Goal: Task Accomplishment & Management: Use online tool/utility

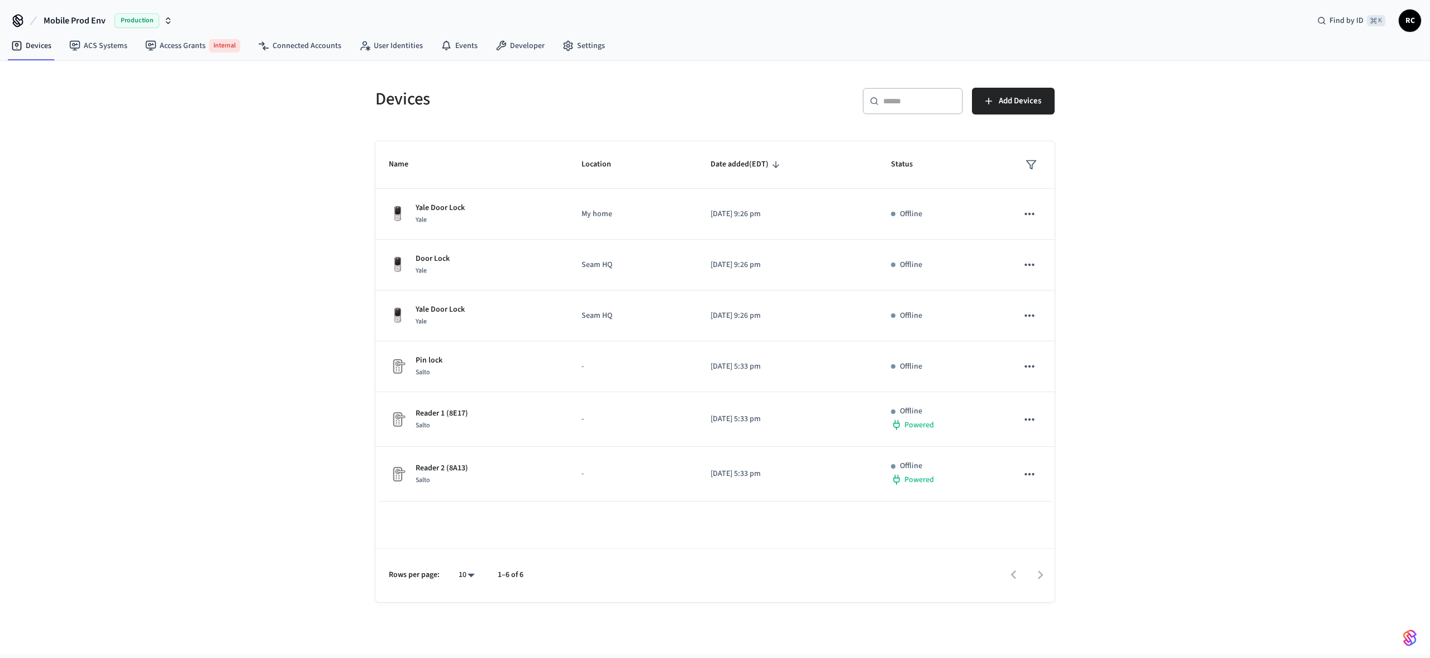
click at [80, 21] on span "Mobile Prod Env" at bounding box center [75, 20] width 62 height 13
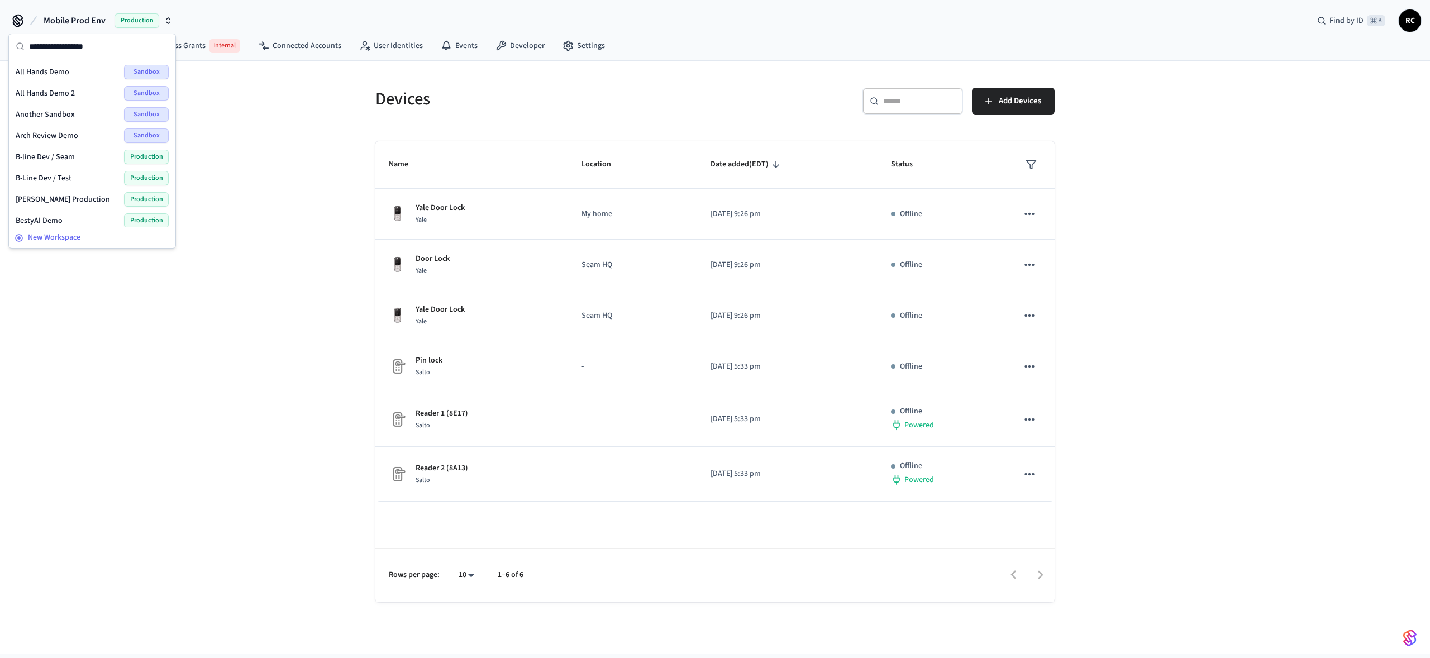
click at [63, 235] on span "New Workspace" at bounding box center [54, 238] width 53 height 12
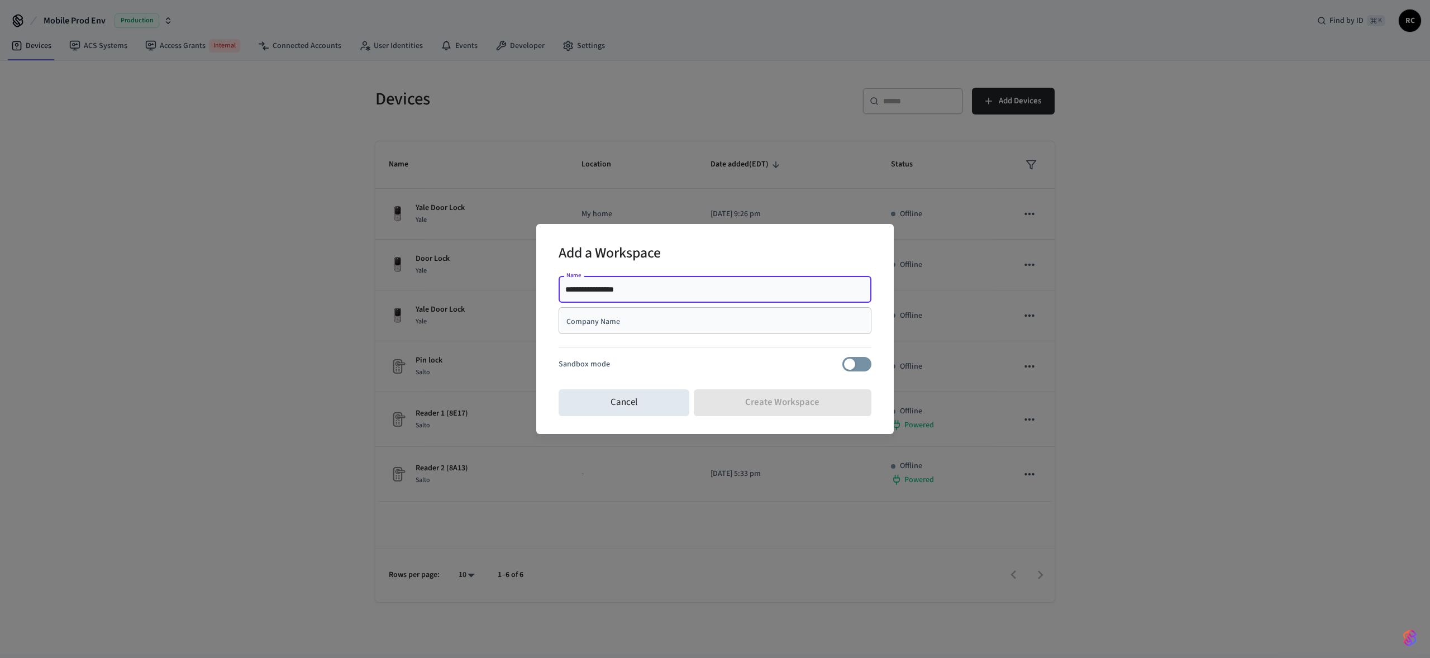
type input "**********"
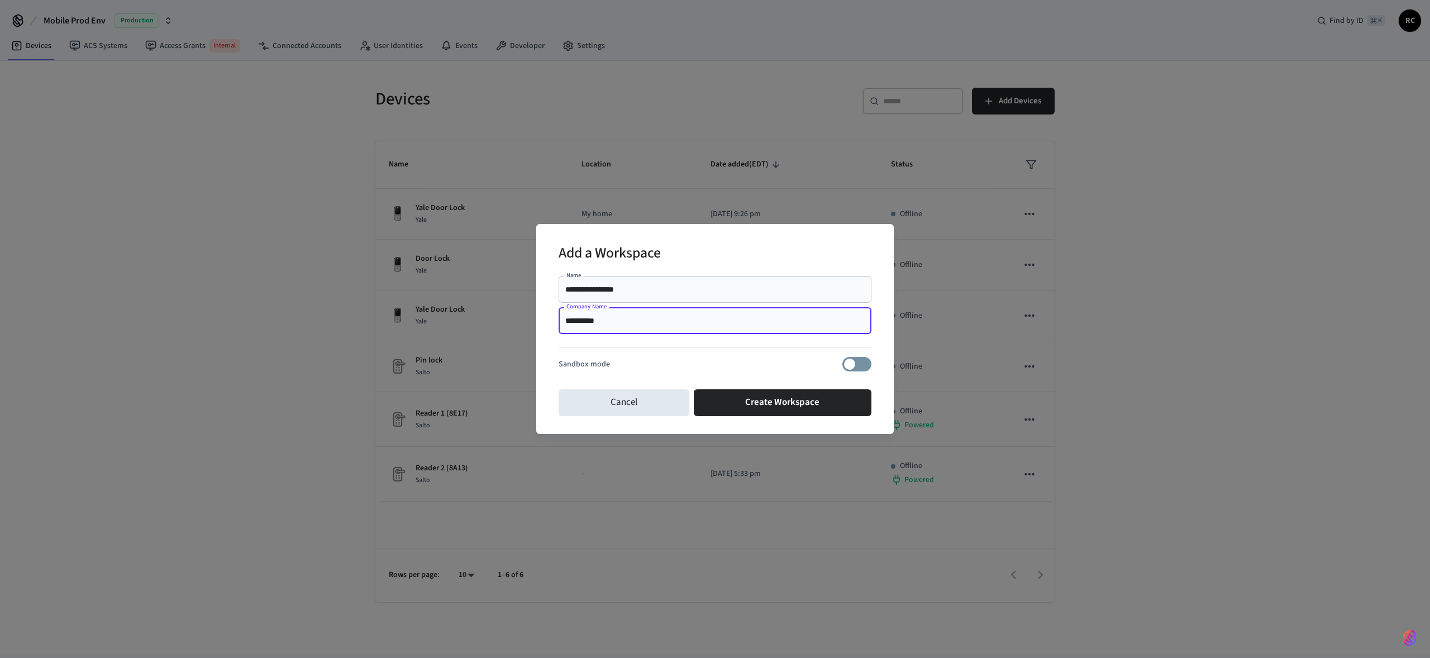
type input "**********"
click at [851, 374] on div "**********" at bounding box center [715, 327] width 313 height 113
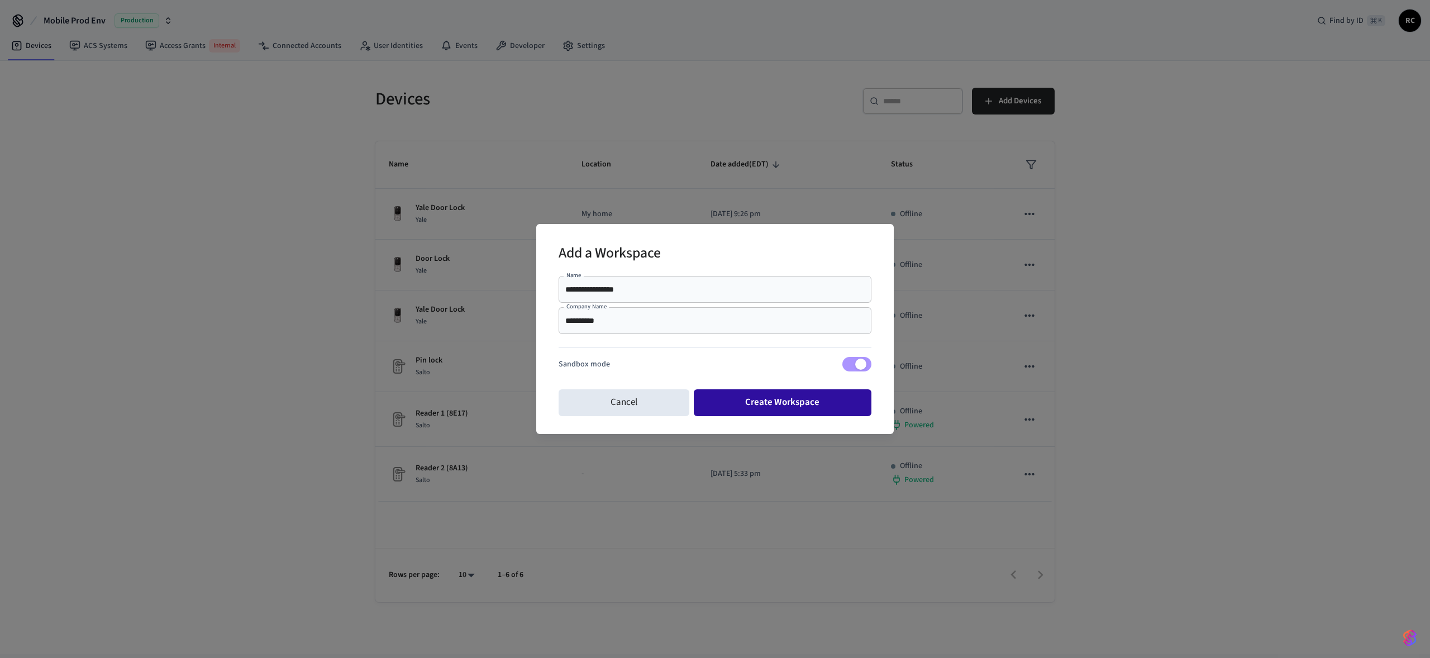
click at [822, 402] on button "Create Workspace" at bounding box center [783, 402] width 178 height 27
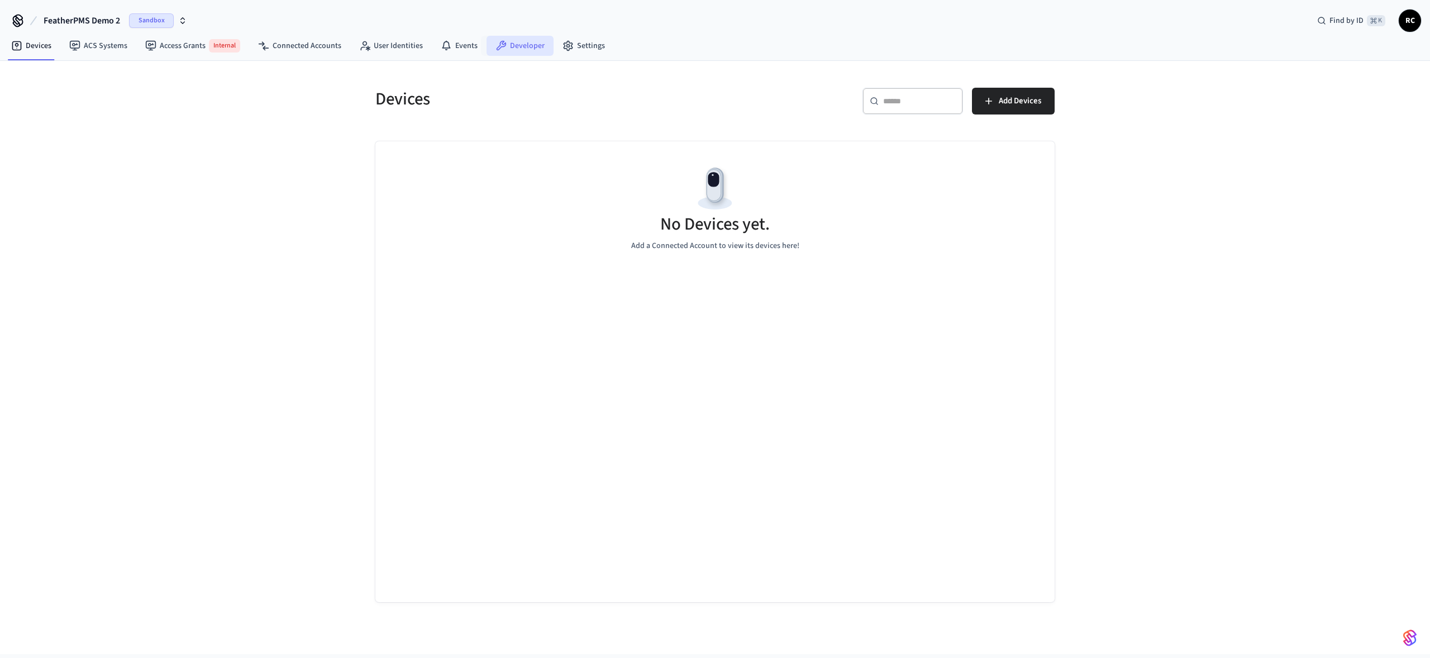
click at [518, 49] on link "Developer" at bounding box center [519, 46] width 67 height 20
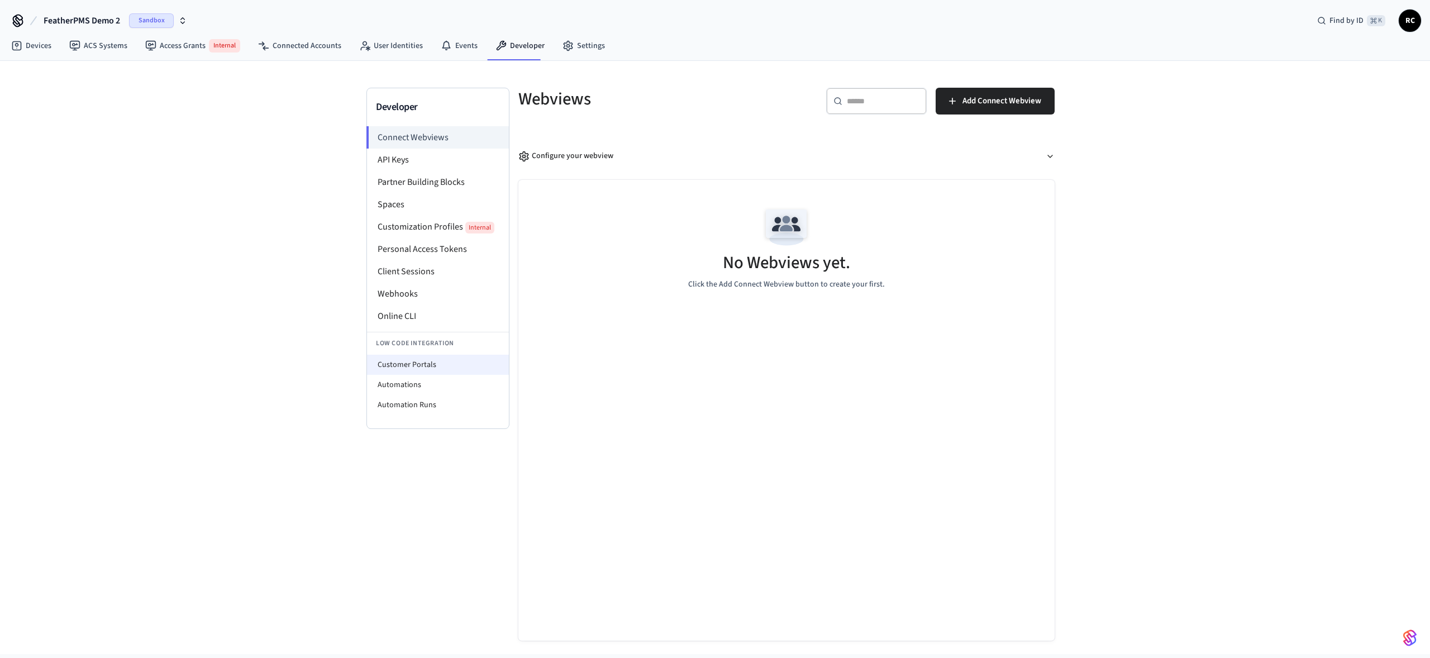
click at [436, 364] on li "Customer Portals" at bounding box center [438, 365] width 142 height 20
select select "**********"
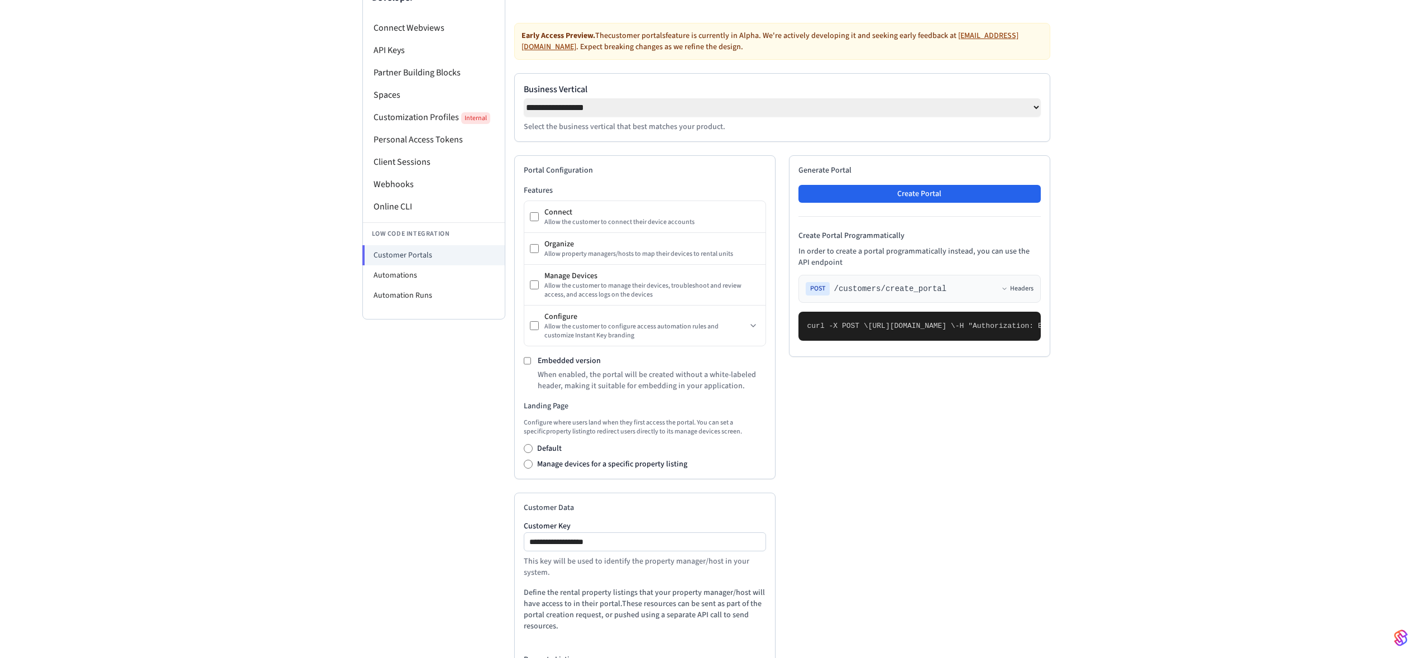
scroll to position [107, 0]
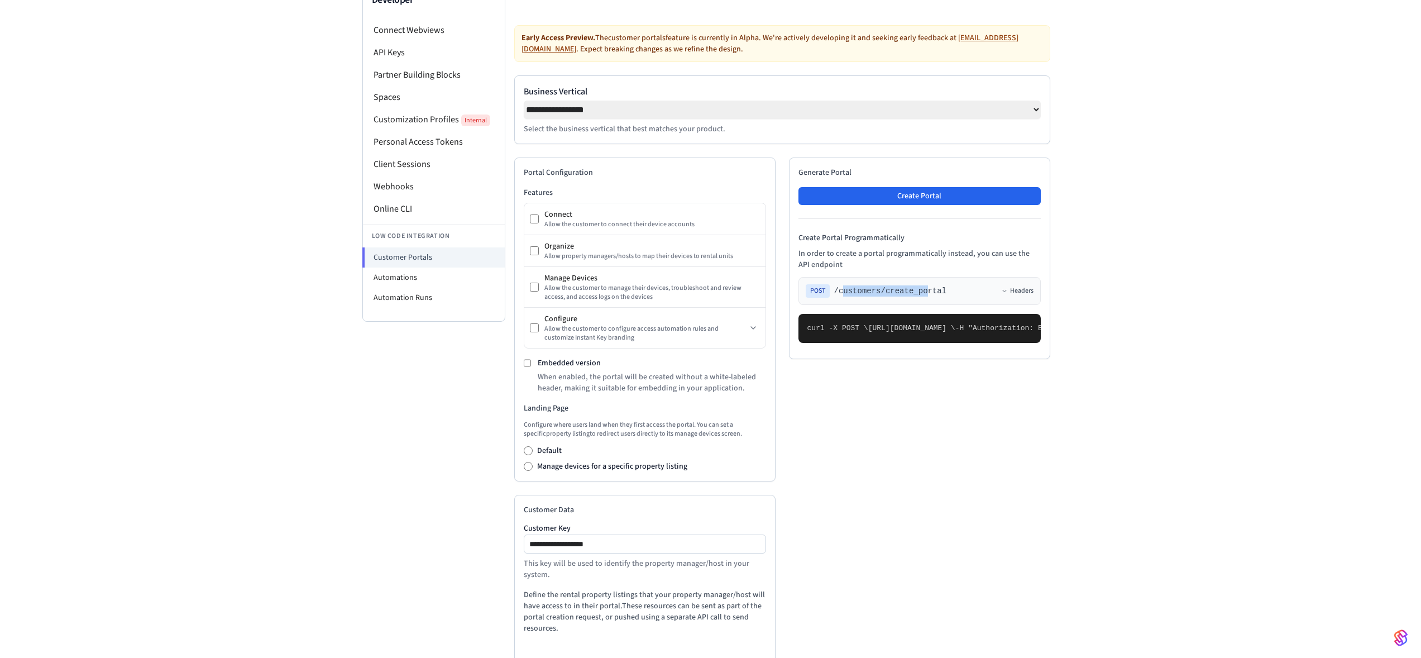
drag, startPoint x: 845, startPoint y: 290, endPoint x: 927, endPoint y: 293, distance: 82.2
click at [927, 293] on span "/customers/create_portal" at bounding box center [890, 290] width 113 height 11
click at [943, 297] on span "/customers/create_portal" at bounding box center [890, 290] width 113 height 11
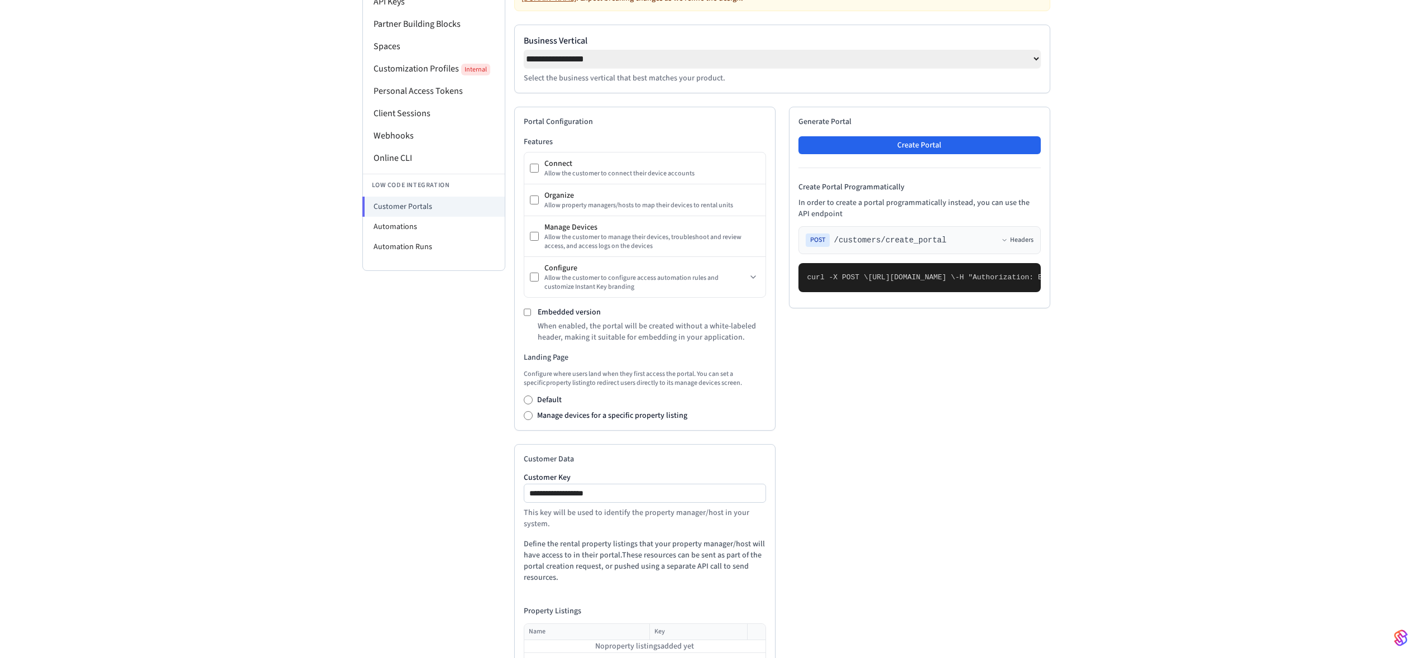
scroll to position [166, 0]
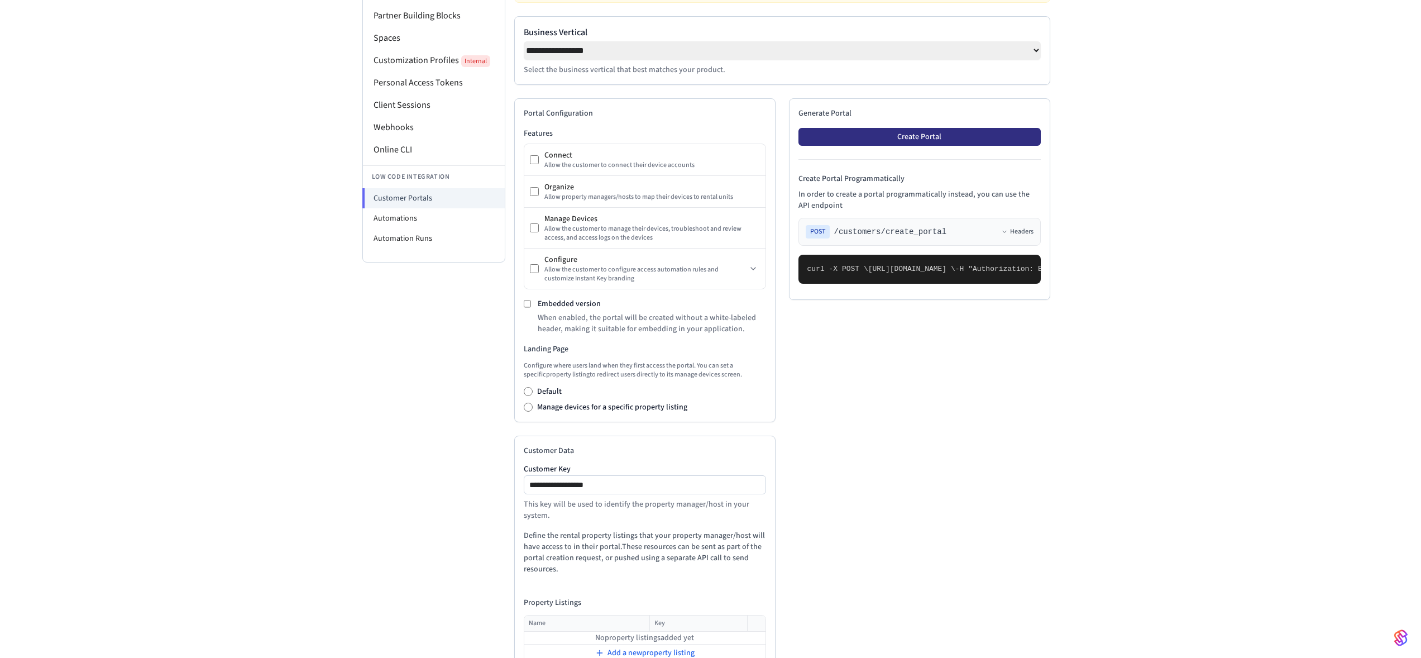
click at [922, 141] on button "Create Portal" at bounding box center [920, 137] width 242 height 18
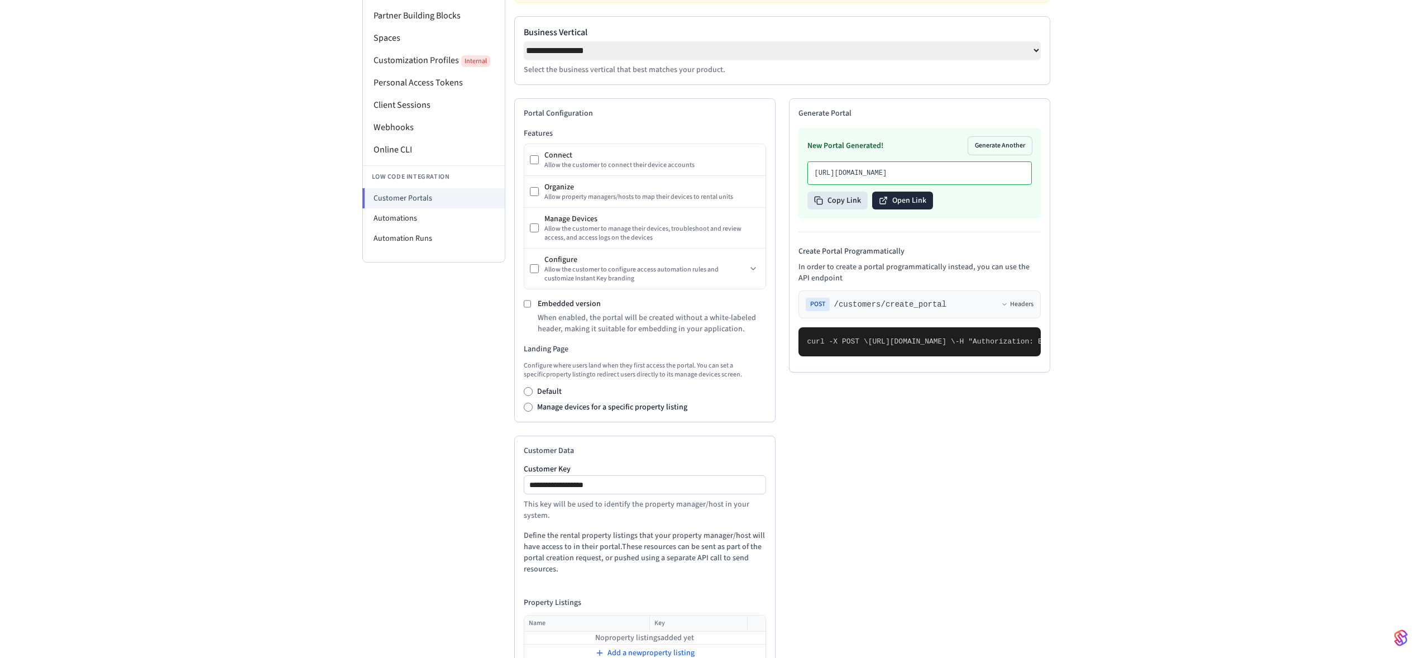
click at [905, 209] on button "Open Link" at bounding box center [902, 201] width 61 height 18
drag, startPoint x: 900, startPoint y: 198, endPoint x: 811, endPoint y: 164, distance: 95.1
click at [811, 164] on div "New Portal Generated! Generate Another https://partner-ui.seam.vc/portals/9f849…" at bounding box center [920, 173] width 242 height 90
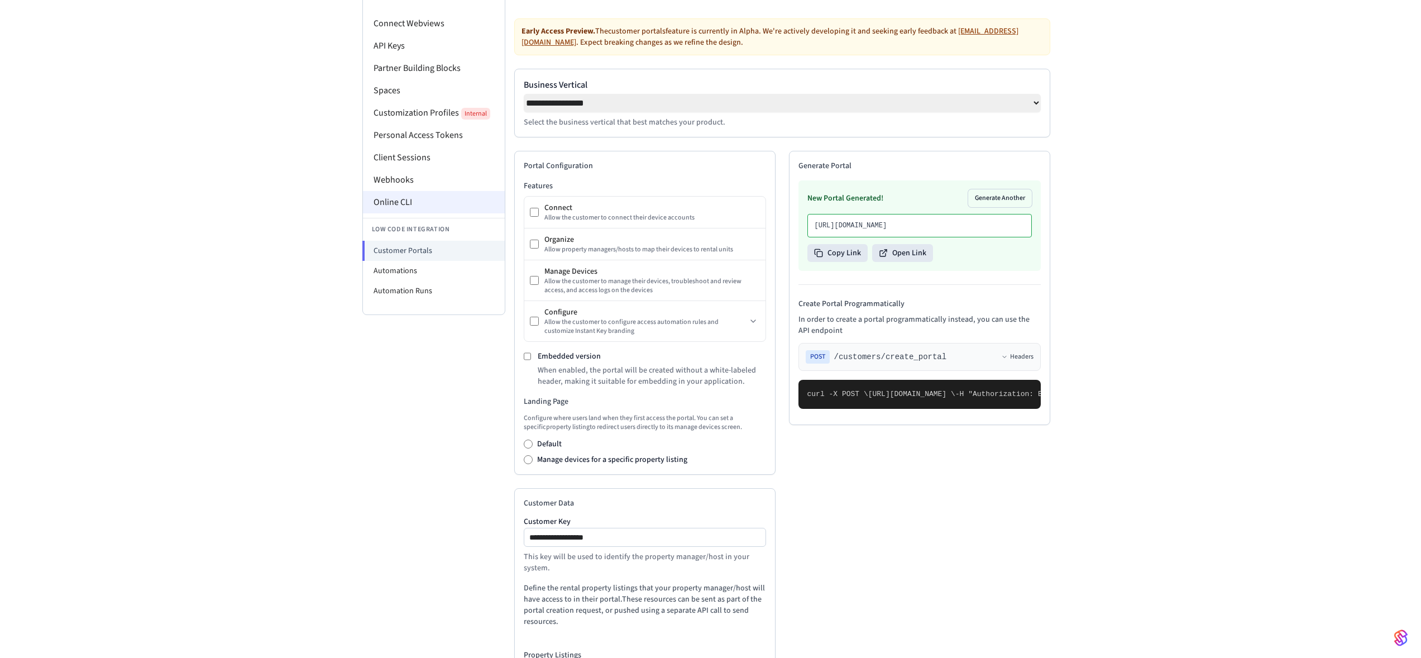
scroll to position [68, 0]
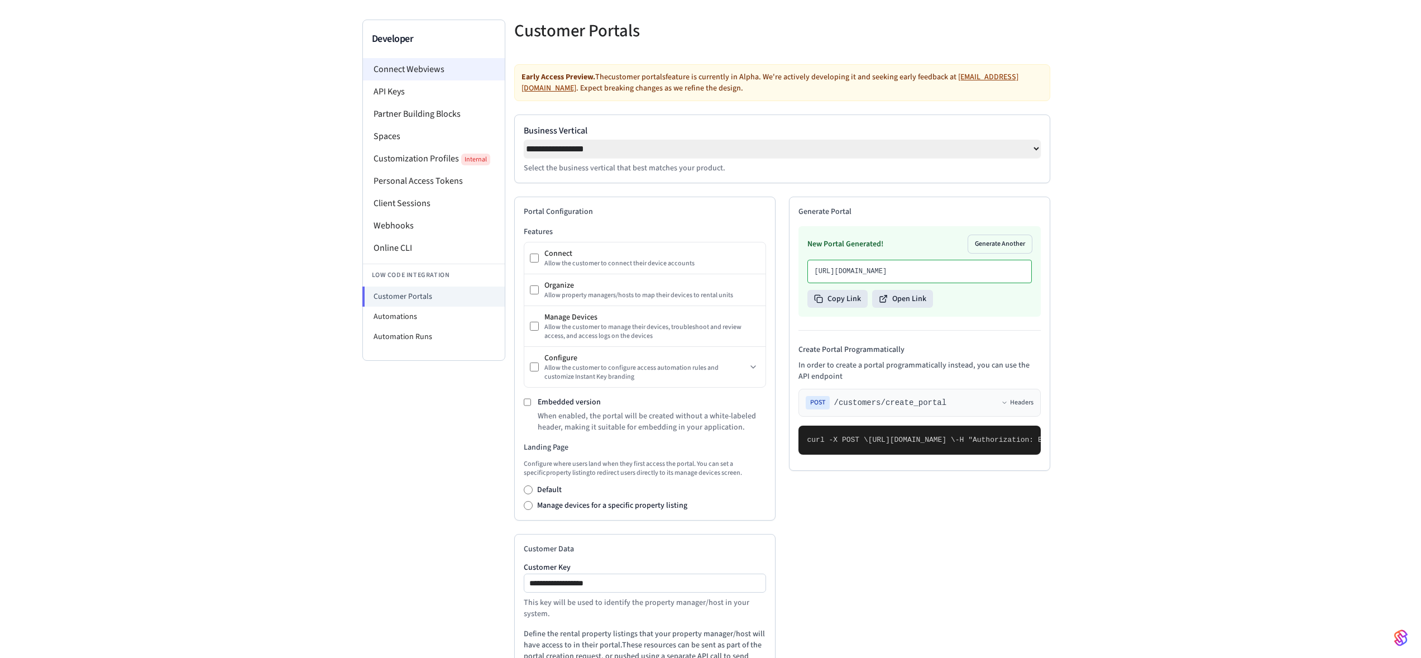
click at [416, 70] on li "Connect Webviews" at bounding box center [434, 69] width 142 height 22
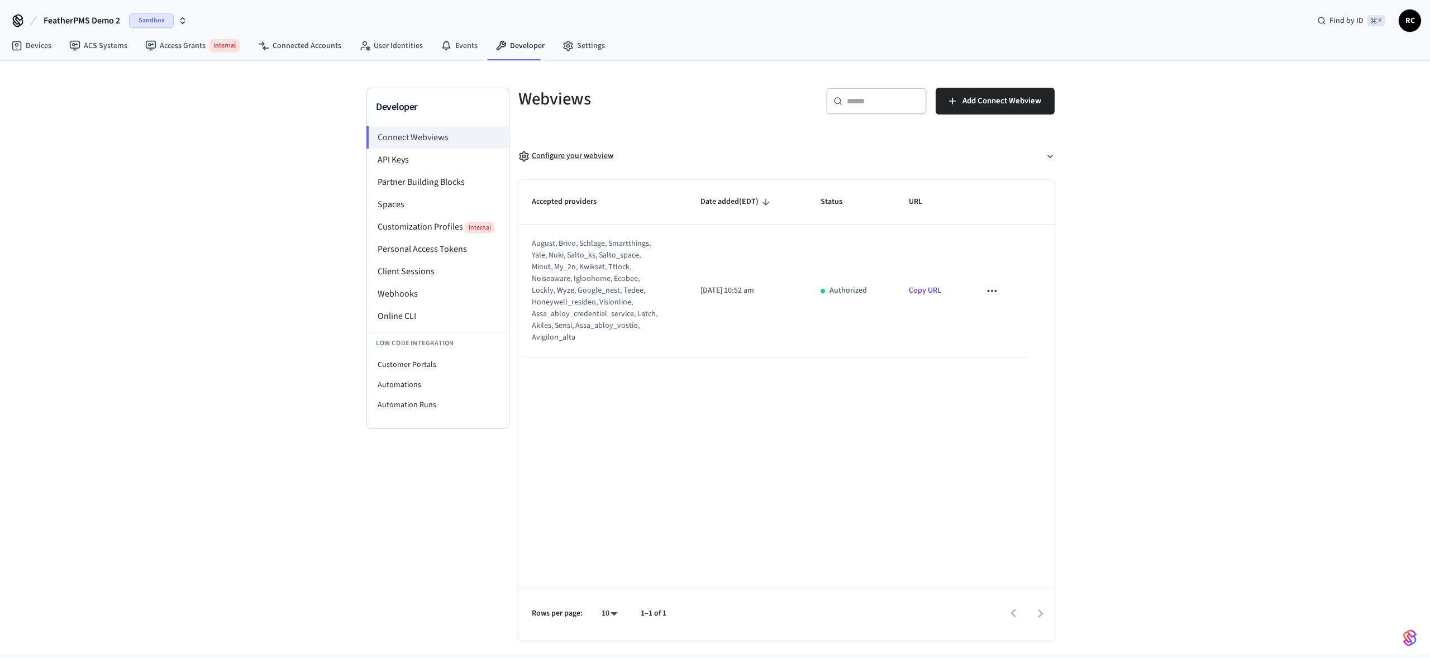
click at [580, 158] on div "Configure your webview" at bounding box center [565, 156] width 95 height 12
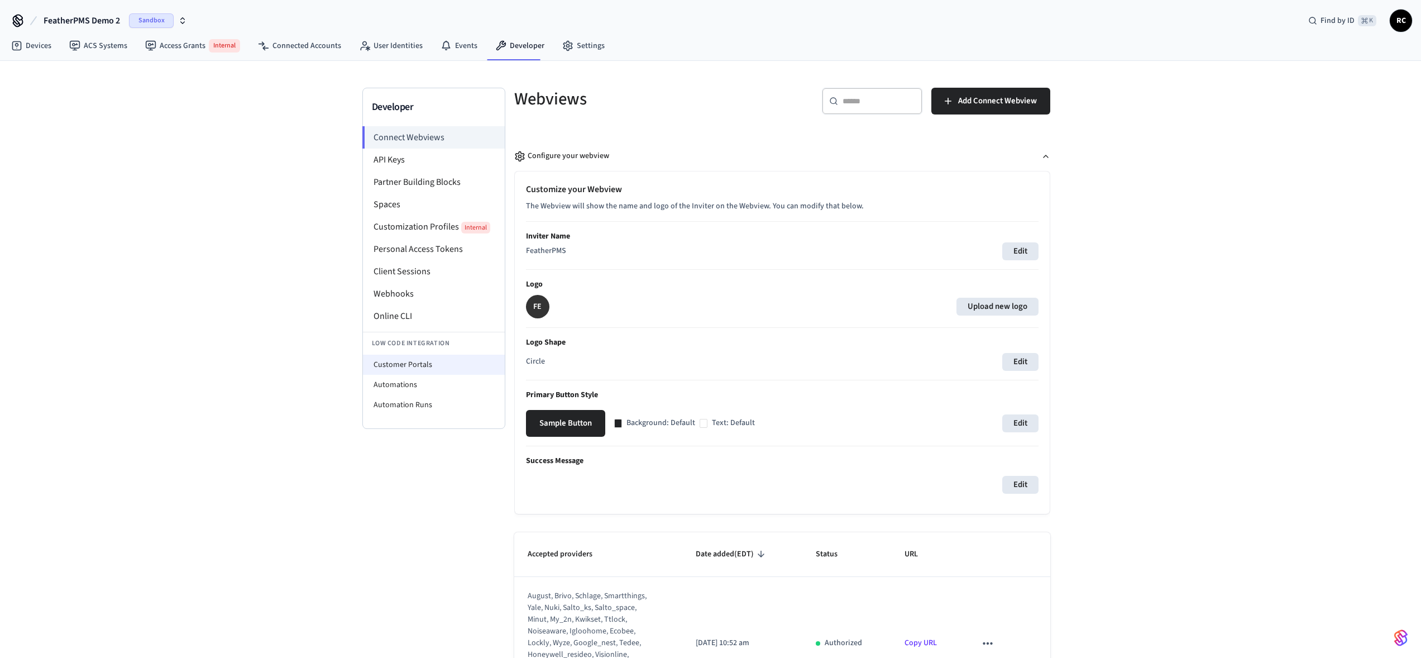
click at [450, 365] on li "Customer Portals" at bounding box center [434, 365] width 142 height 20
select select "**********"
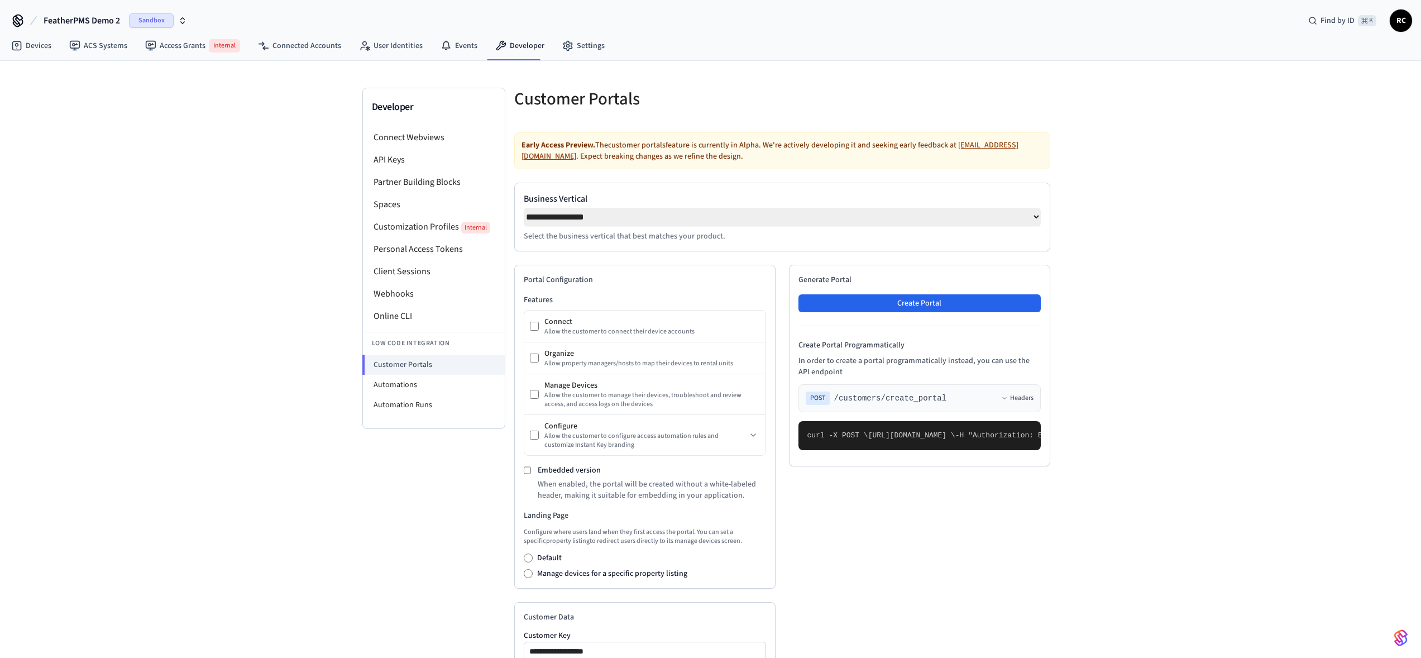
scroll to position [18, 0]
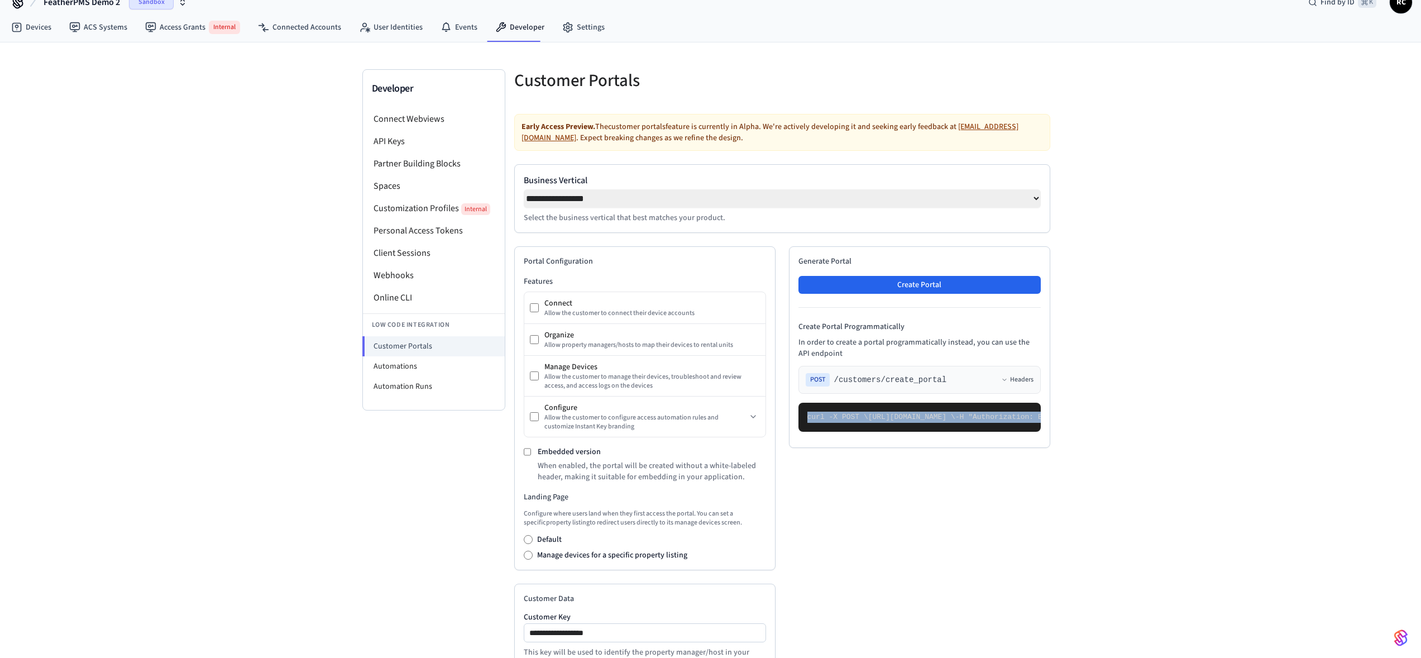
drag, startPoint x: 834, startPoint y: 414, endPoint x: 805, endPoint y: 434, distance: 35.3
click at [856, 432] on pre "curl -X POST \ https://connect.getseam.com/customers/create_portal \ -H "Author…" at bounding box center [920, 417] width 242 height 29
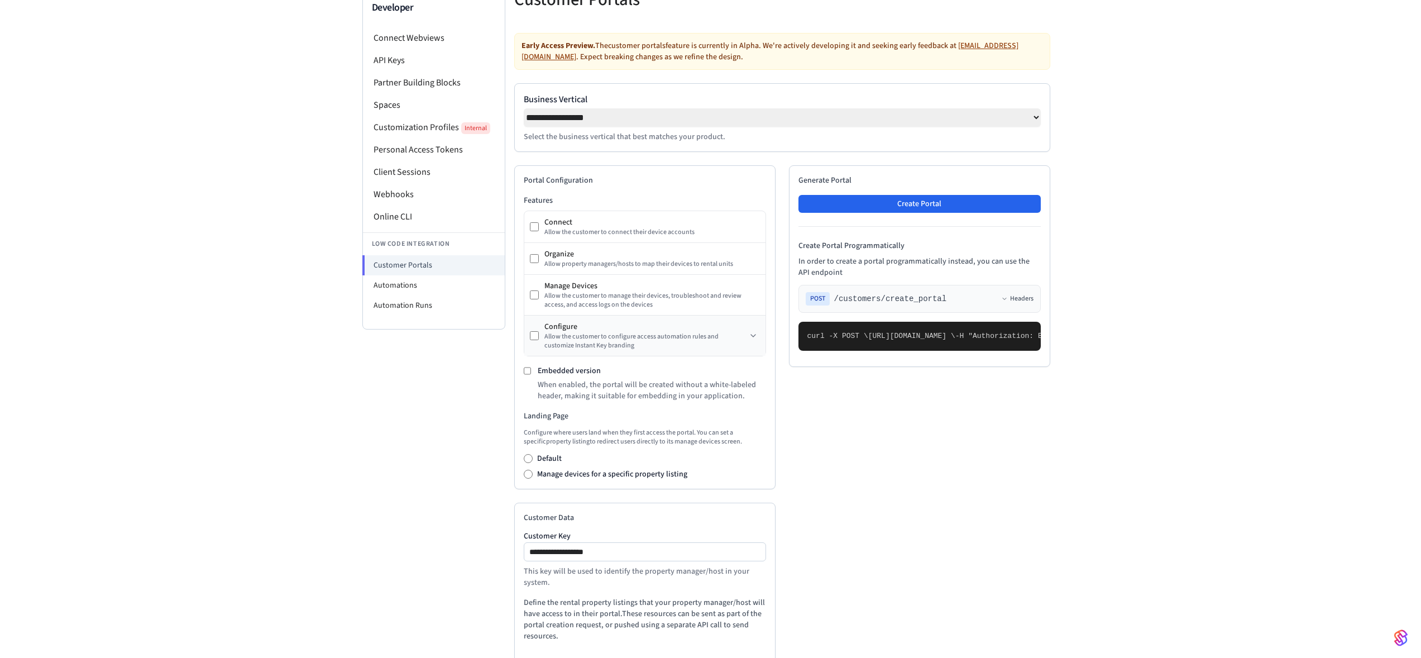
scroll to position [98, 0]
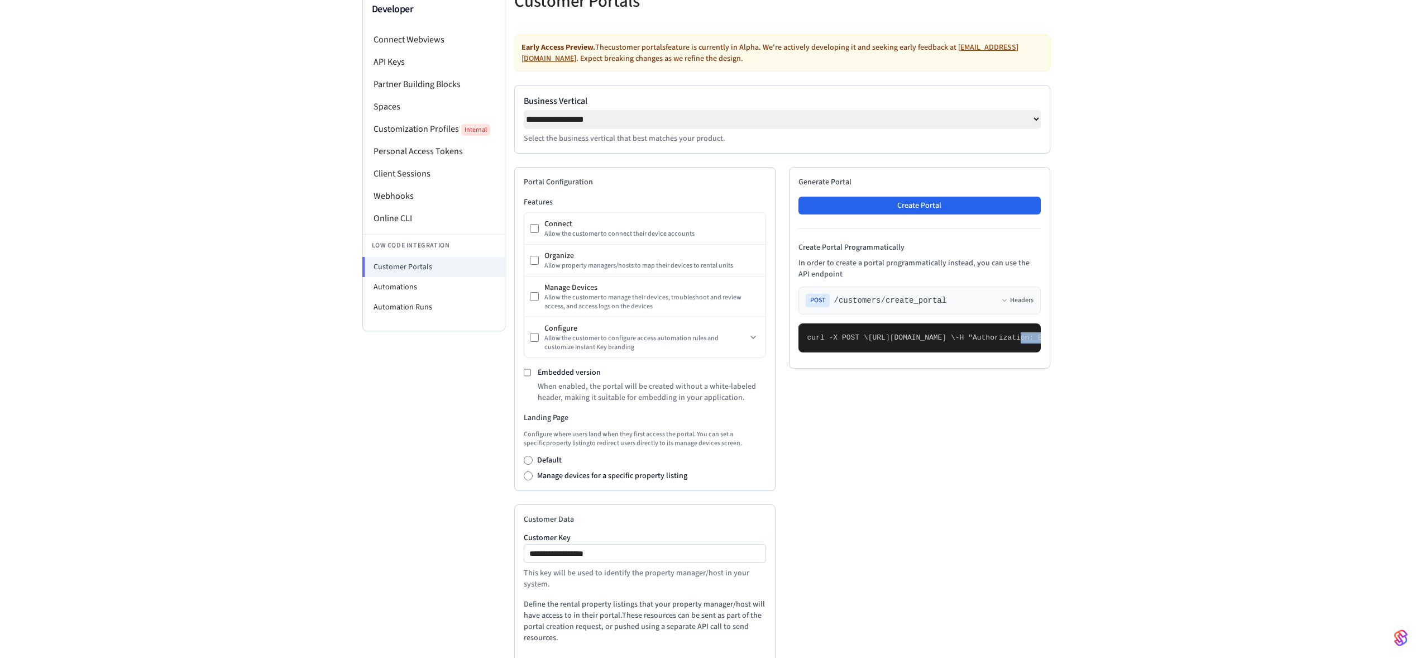
drag, startPoint x: 871, startPoint y: 366, endPoint x: 904, endPoint y: 529, distance: 165.7
drag, startPoint x: 866, startPoint y: 398, endPoint x: 879, endPoint y: 397, distance: 12.9
click at [1348, 342] on span ""is_embedded": true," at bounding box center [1391, 337] width 87 height 8
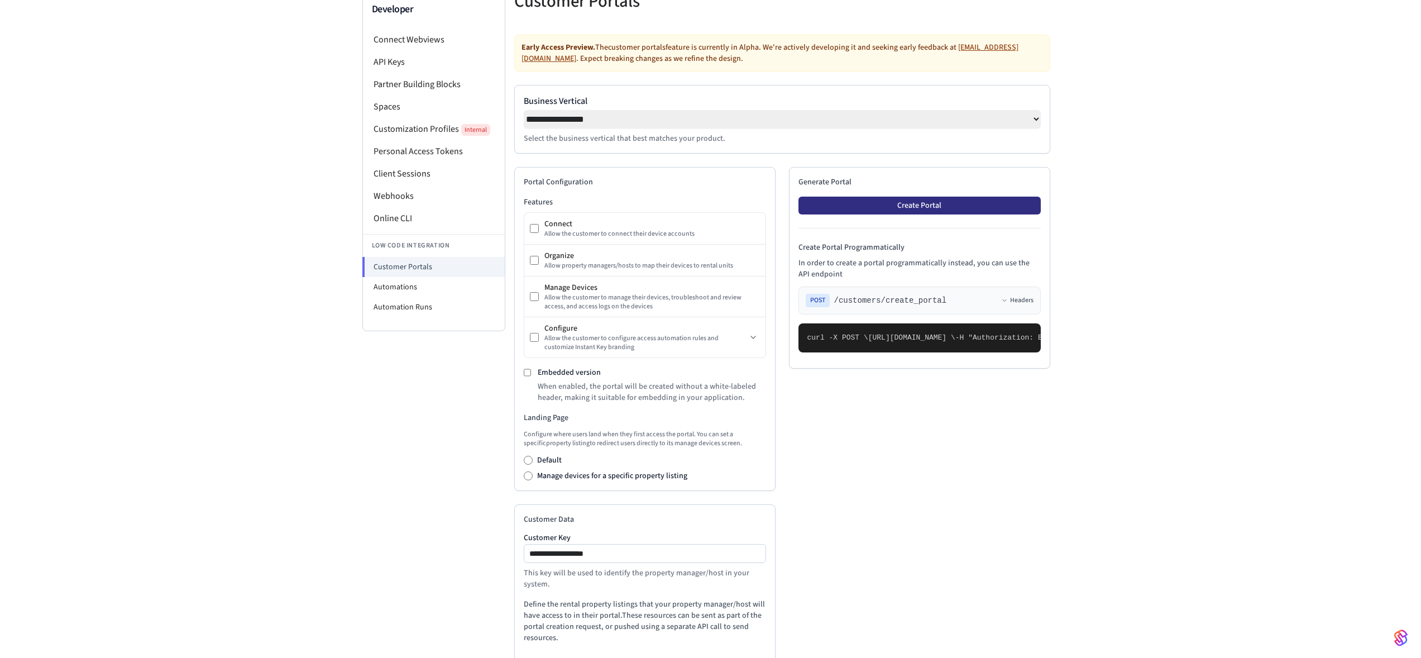
click at [919, 212] on button "Create Portal" at bounding box center [920, 206] width 242 height 18
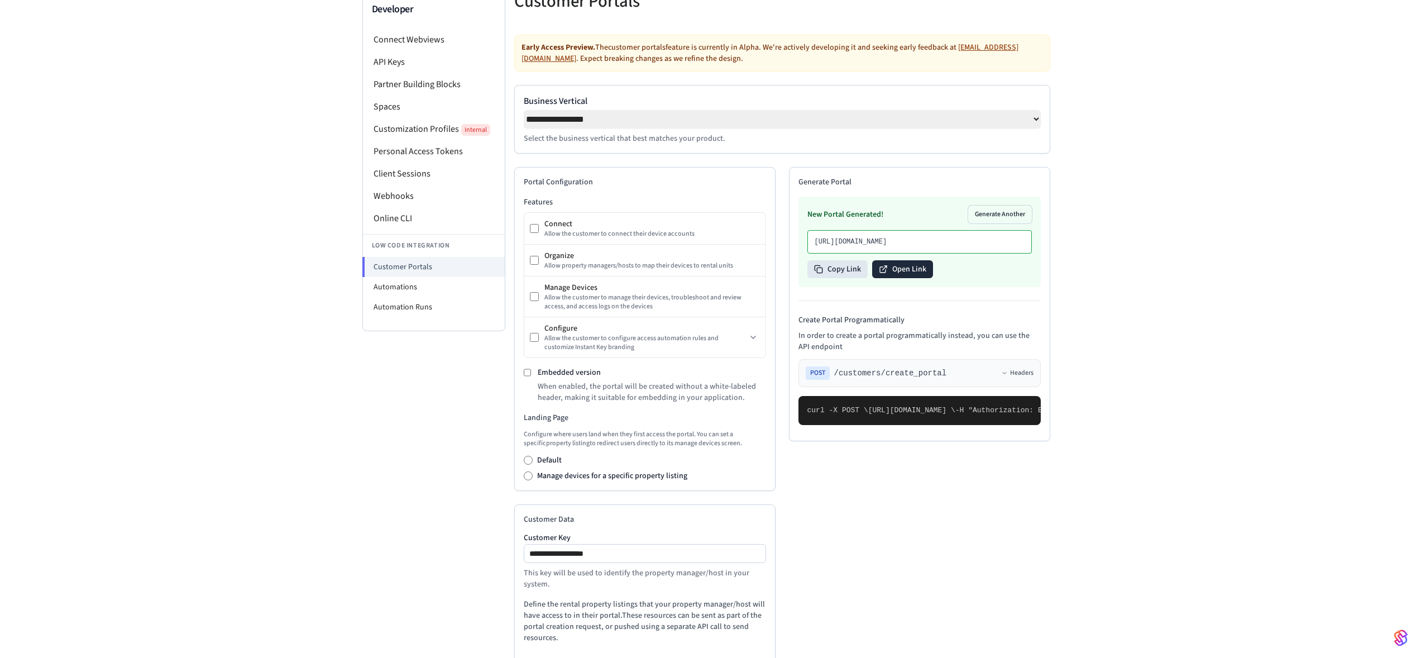
click at [899, 278] on button "Open Link" at bounding box center [902, 269] width 61 height 18
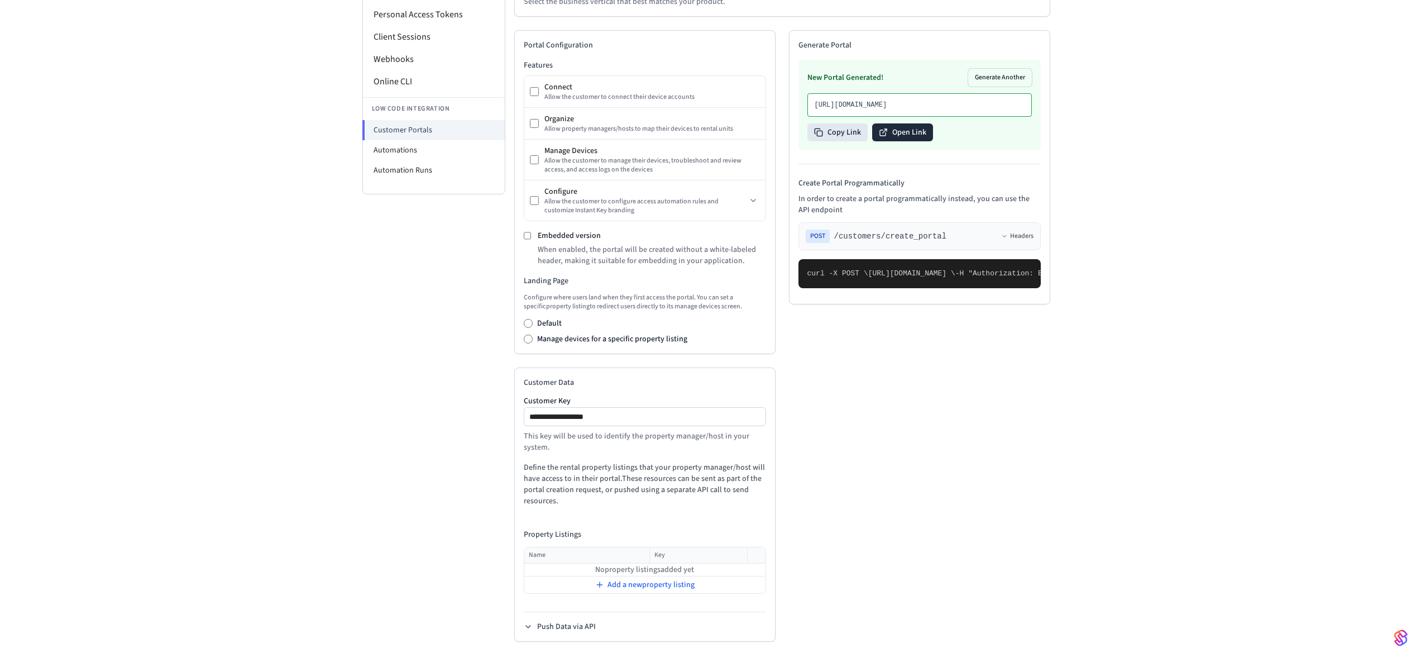
scroll to position [240, 0]
drag, startPoint x: 647, startPoint y: 413, endPoint x: 512, endPoint y: 409, distance: 135.8
click at [512, 409] on div "**********" at bounding box center [782, 254] width 554 height 807
click at [635, 412] on input "**********" at bounding box center [645, 414] width 241 height 13
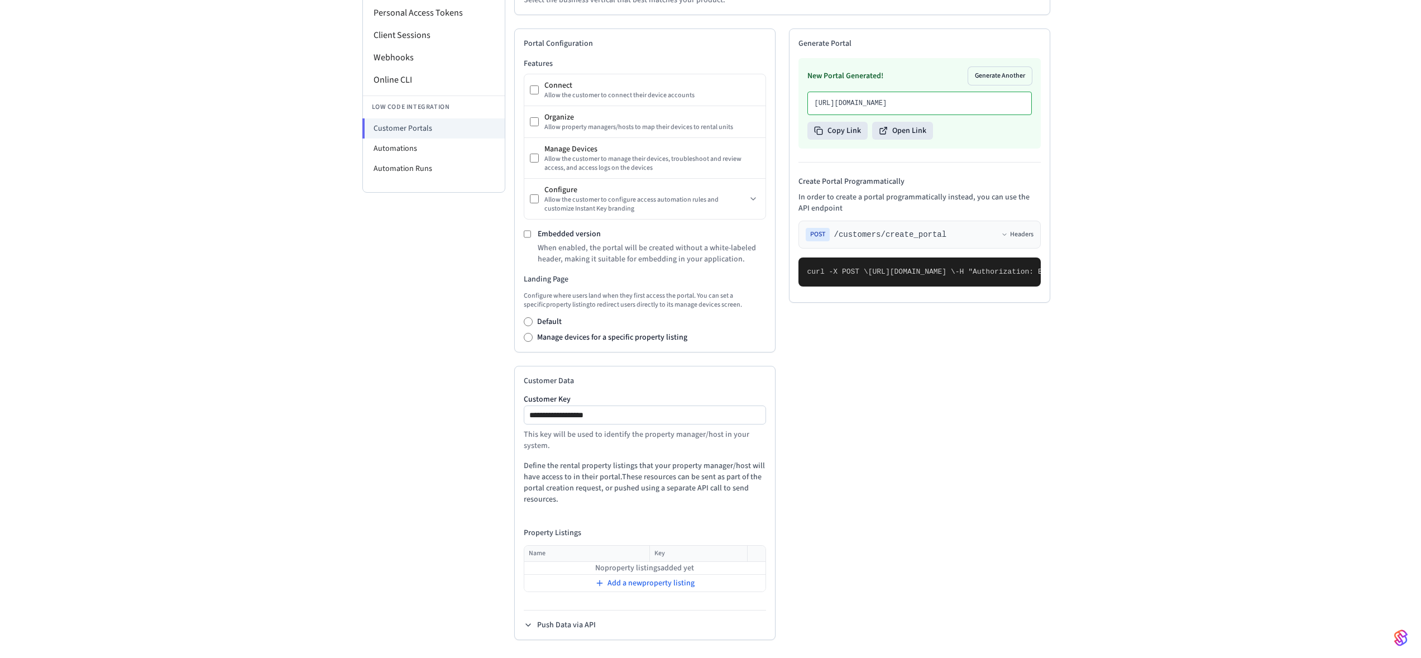
click at [533, 467] on p "Define the rental property listings that your property manager/host will have a…" at bounding box center [645, 482] width 242 height 45
click at [605, 582] on div "Add a new property listing" at bounding box center [645, 583] width 240 height 16
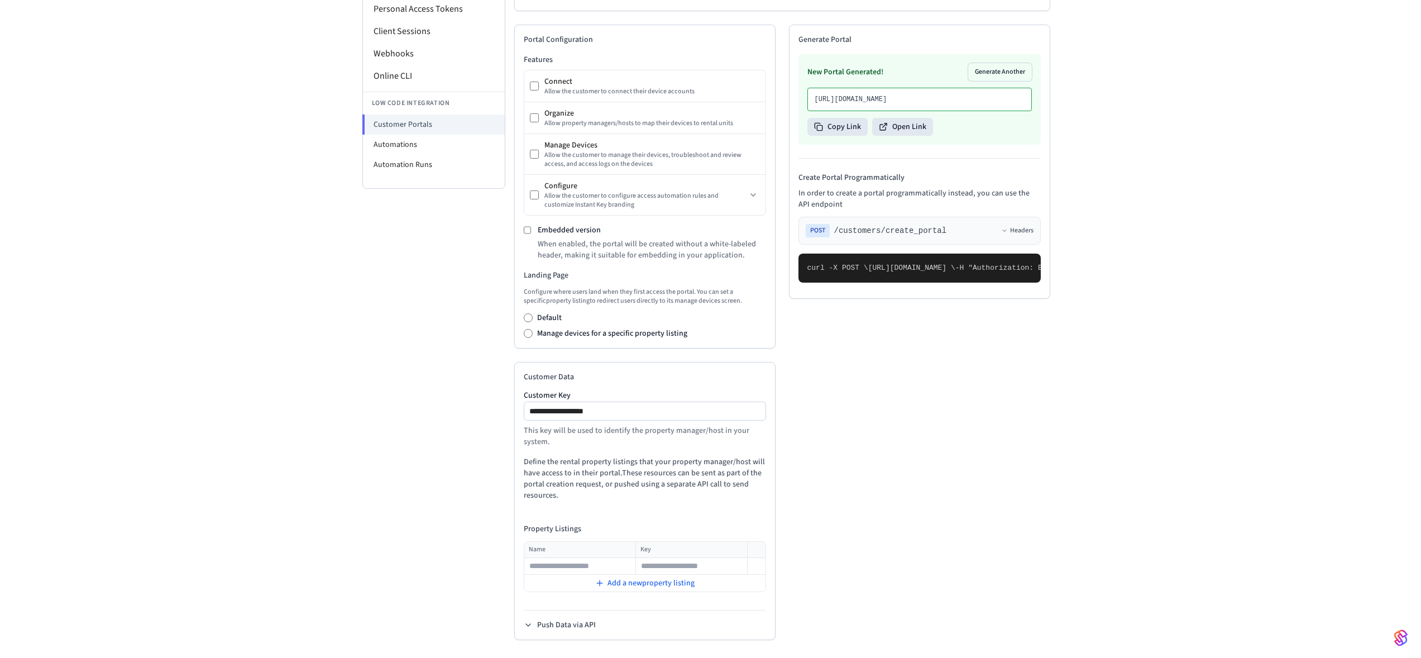
scroll to position [244, 0]
click at [576, 566] on input "text" at bounding box center [580, 566] width 110 height 13
type input "**********"
type input "******"
click at [657, 581] on span "Add a new property listing" at bounding box center [651, 583] width 87 height 11
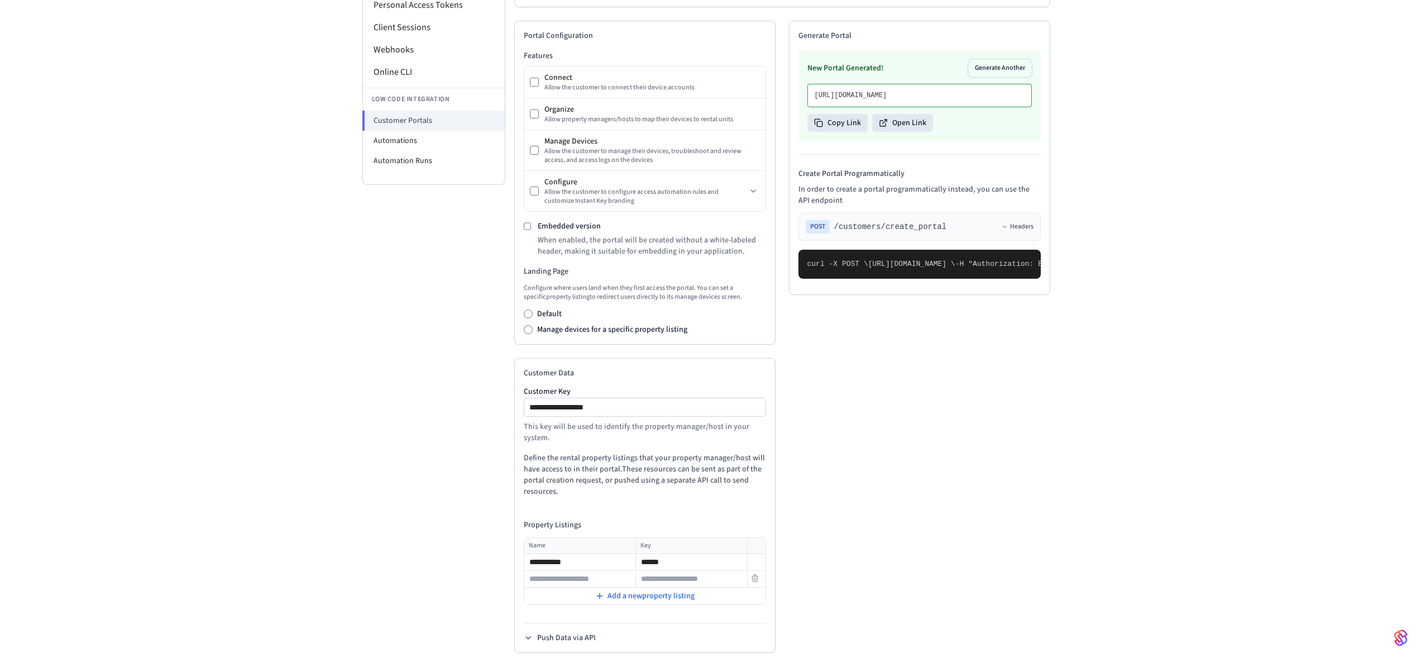
click at [570, 581] on input "text" at bounding box center [580, 578] width 110 height 13
type input "**********"
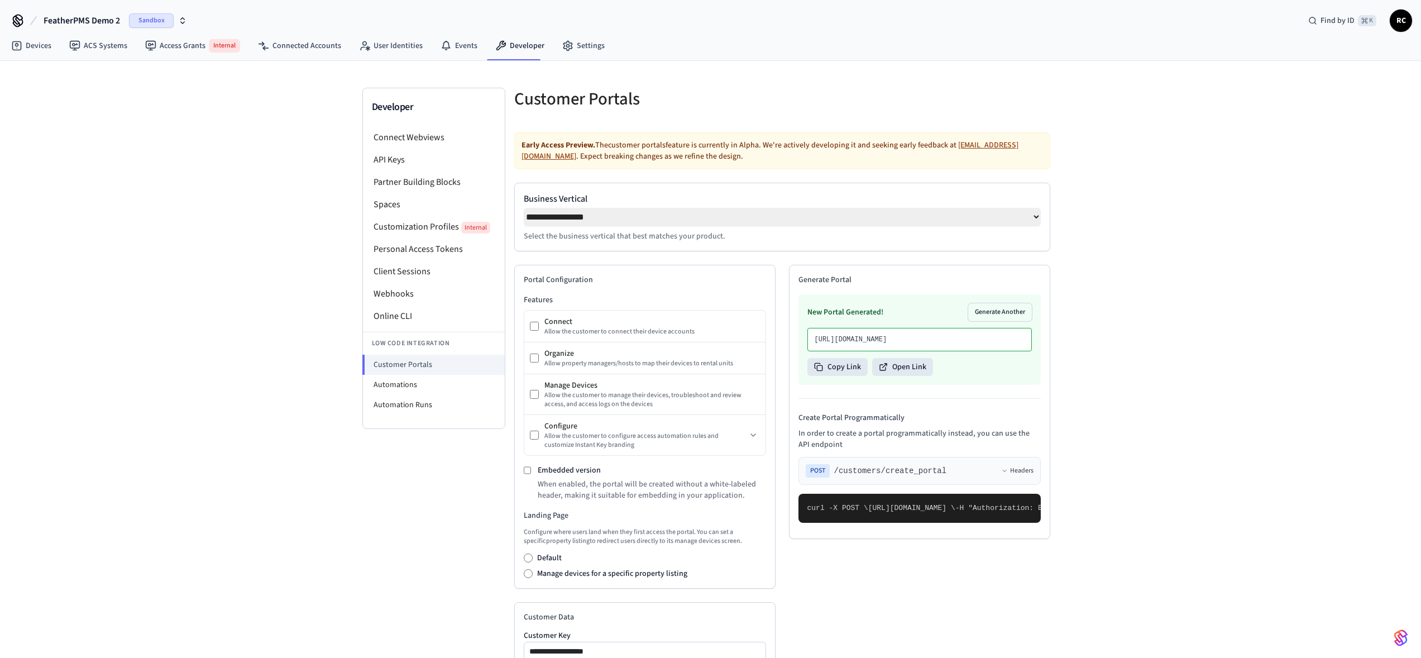
scroll to position [2, 0]
type input "******"
click at [1000, 309] on button "Generate Another" at bounding box center [1000, 310] width 64 height 18
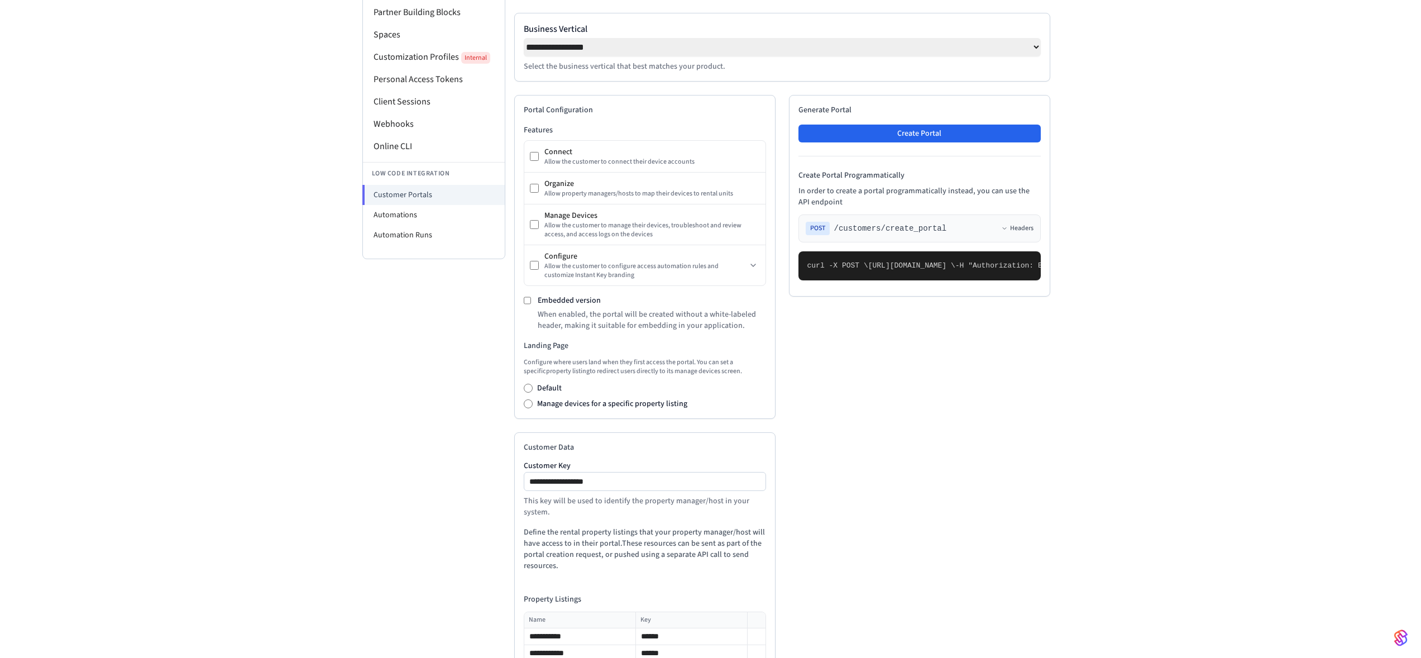
scroll to position [217, 0]
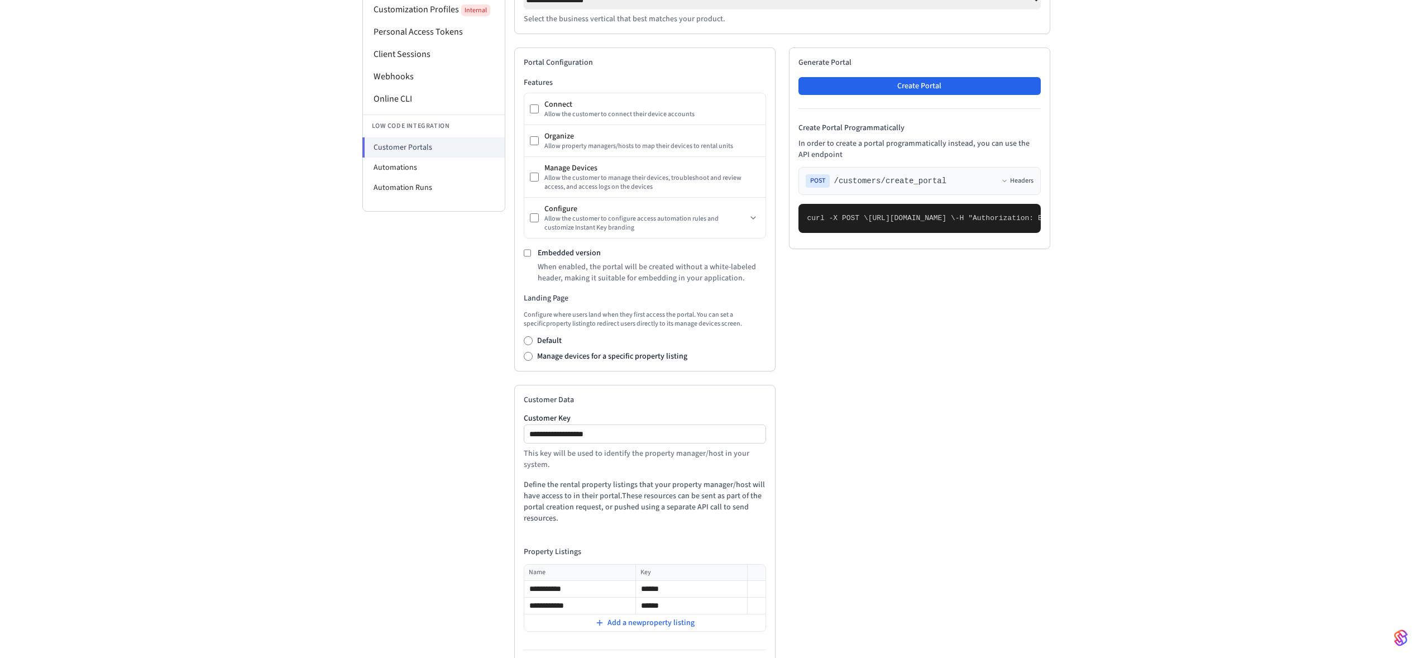
drag, startPoint x: 874, startPoint y: 520, endPoint x: 833, endPoint y: 405, distance: 121.9
click at [833, 233] on pre "curl -X POST \ https://connect.getseam.com/customers/create_portal \ -H "Author…" at bounding box center [920, 218] width 242 height 29
click at [907, 93] on button "Create Portal" at bounding box center [920, 86] width 242 height 18
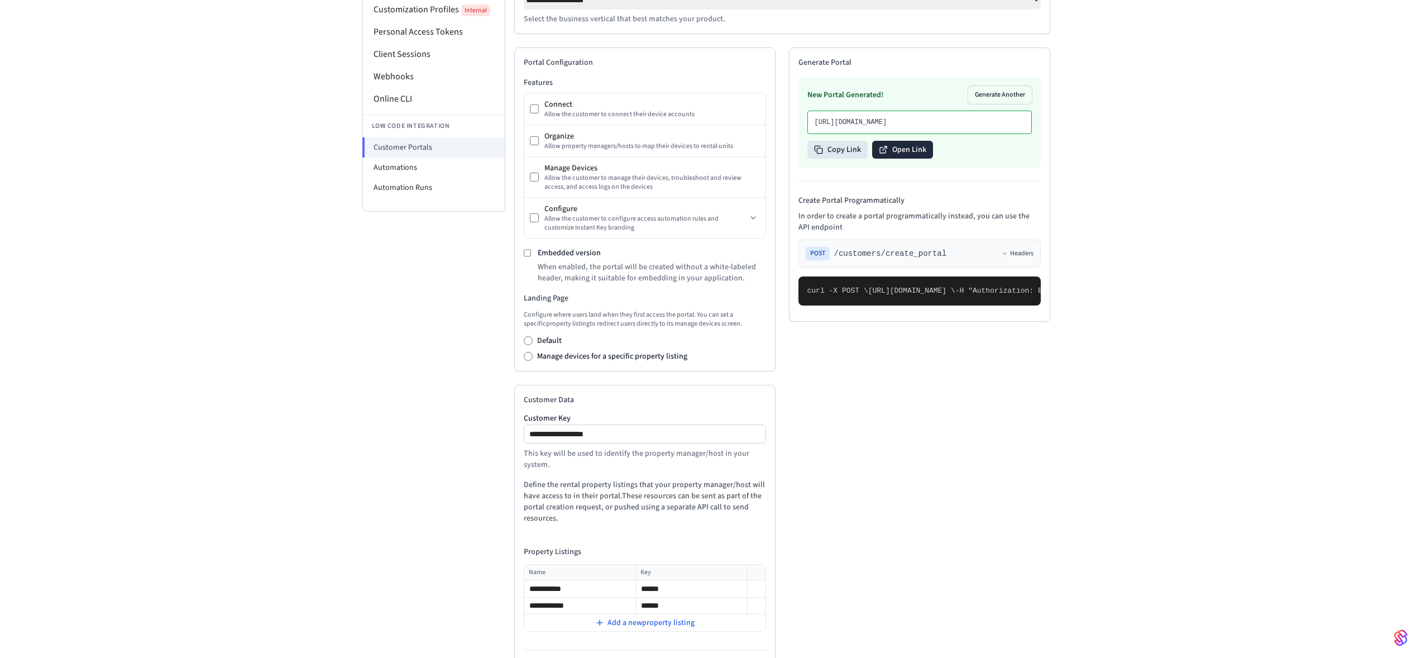
click at [911, 159] on button "Open Link" at bounding box center [902, 150] width 61 height 18
drag, startPoint x: 910, startPoint y: 275, endPoint x: 847, endPoint y: 275, distance: 63.1
click at [847, 260] on div "POST /customers/create_portal Headers" at bounding box center [920, 253] width 228 height 13
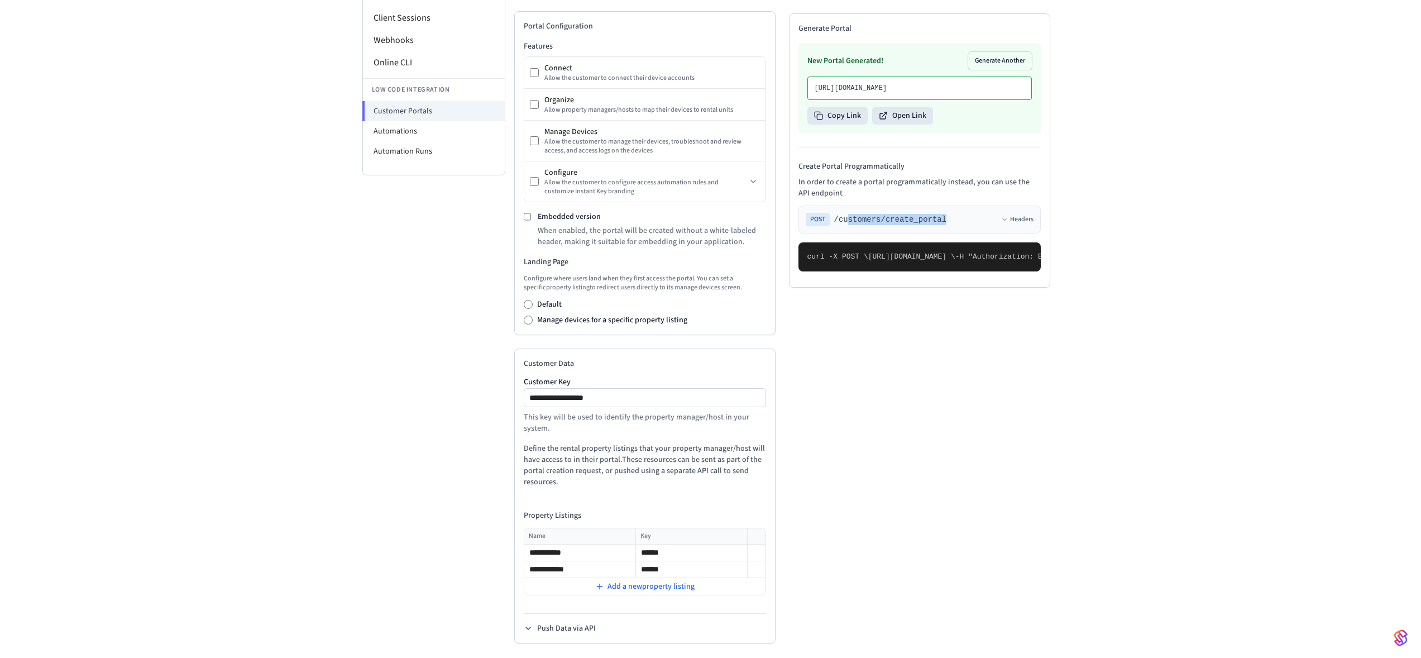
scroll to position [261, 0]
drag, startPoint x: 832, startPoint y: 451, endPoint x: 871, endPoint y: 499, distance: 62.3
click at [884, 271] on pre "curl -X POST \ https://connect.getseam.com/customers/create_portal \ -H "Author…" at bounding box center [920, 256] width 242 height 29
click at [571, 629] on button "Push Data via API" at bounding box center [560, 624] width 72 height 11
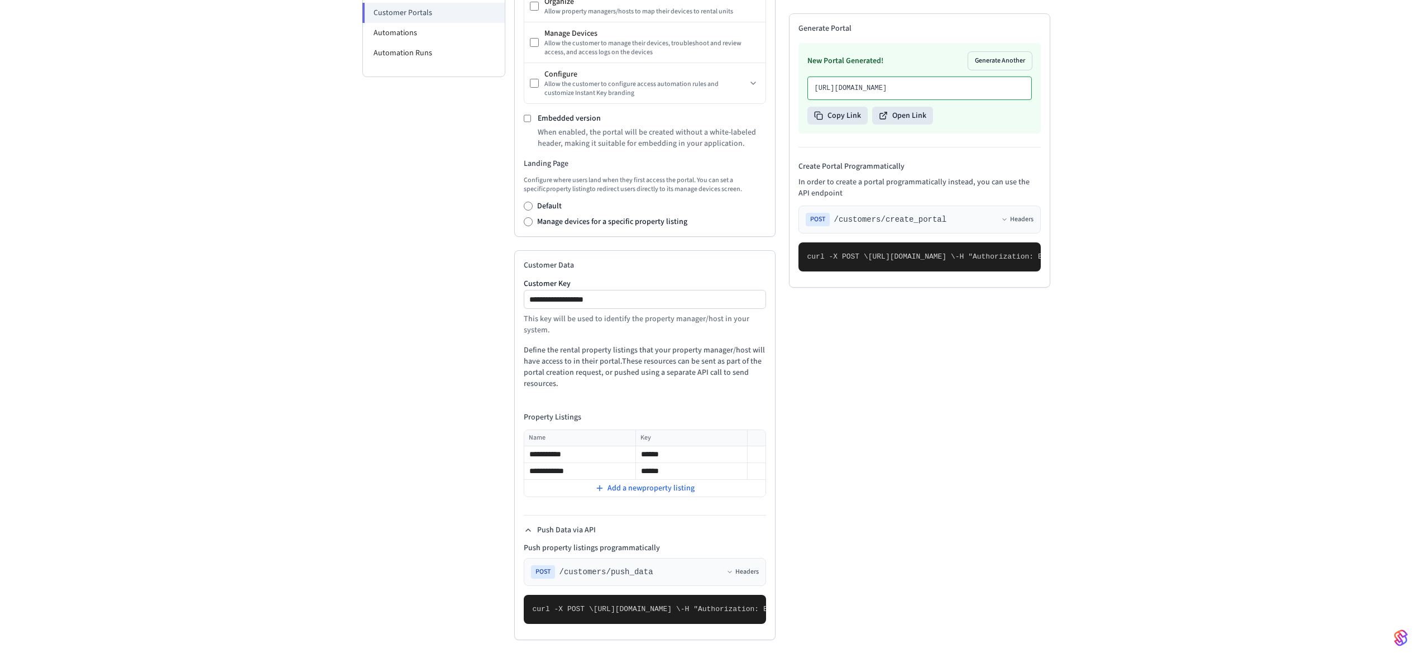
scroll to position [530, 0]
drag, startPoint x: 576, startPoint y: 400, endPoint x: 653, endPoint y: 399, distance: 76.5
click at [653, 566] on span "/customers/push_data" at bounding box center [607, 571] width 94 height 11
drag, startPoint x: 693, startPoint y: 400, endPoint x: 684, endPoint y: 400, distance: 9.0
click at [693, 565] on div "POST /customers/push_data Headers" at bounding box center [645, 571] width 228 height 13
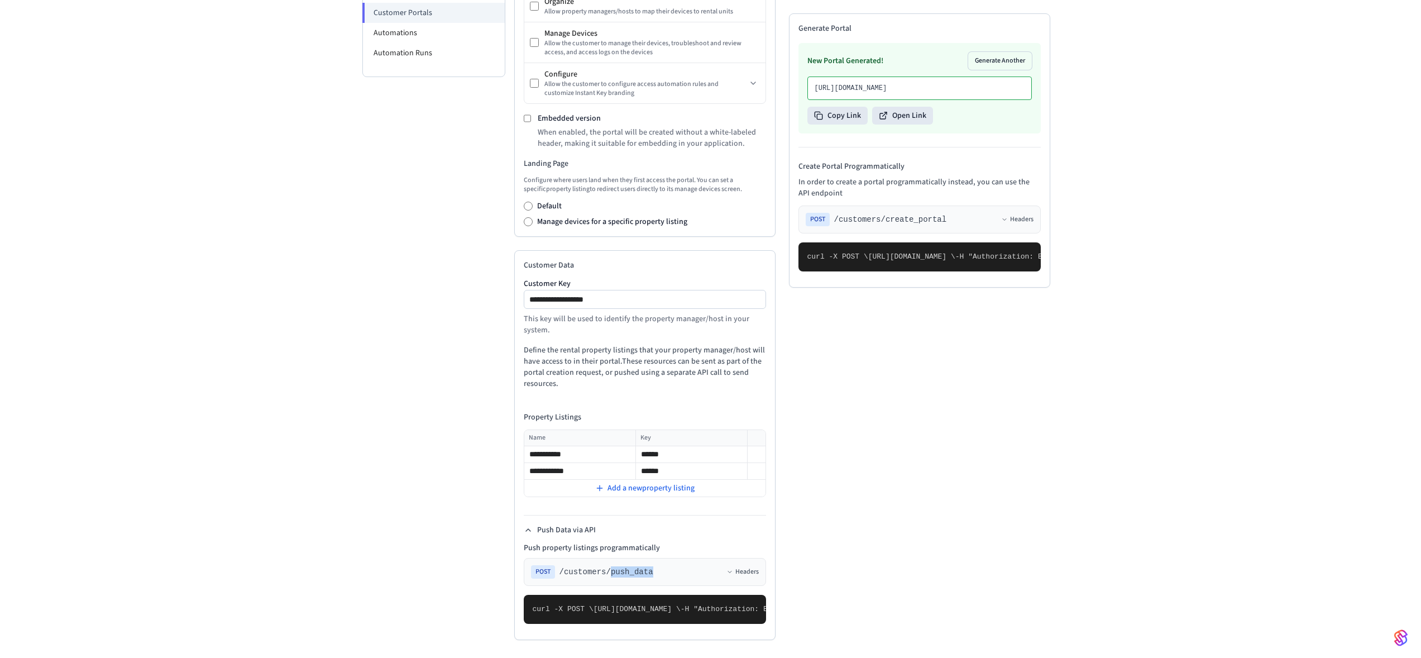
drag, startPoint x: 666, startPoint y: 400, endPoint x: 612, endPoint y: 400, distance: 53.6
click at [612, 565] on div "POST /customers/push_data Headers" at bounding box center [645, 571] width 228 height 13
click at [619, 566] on span "/customers/push_data" at bounding box center [607, 571] width 94 height 11
drag, startPoint x: 847, startPoint y: 308, endPoint x: 894, endPoint y: 403, distance: 105.4
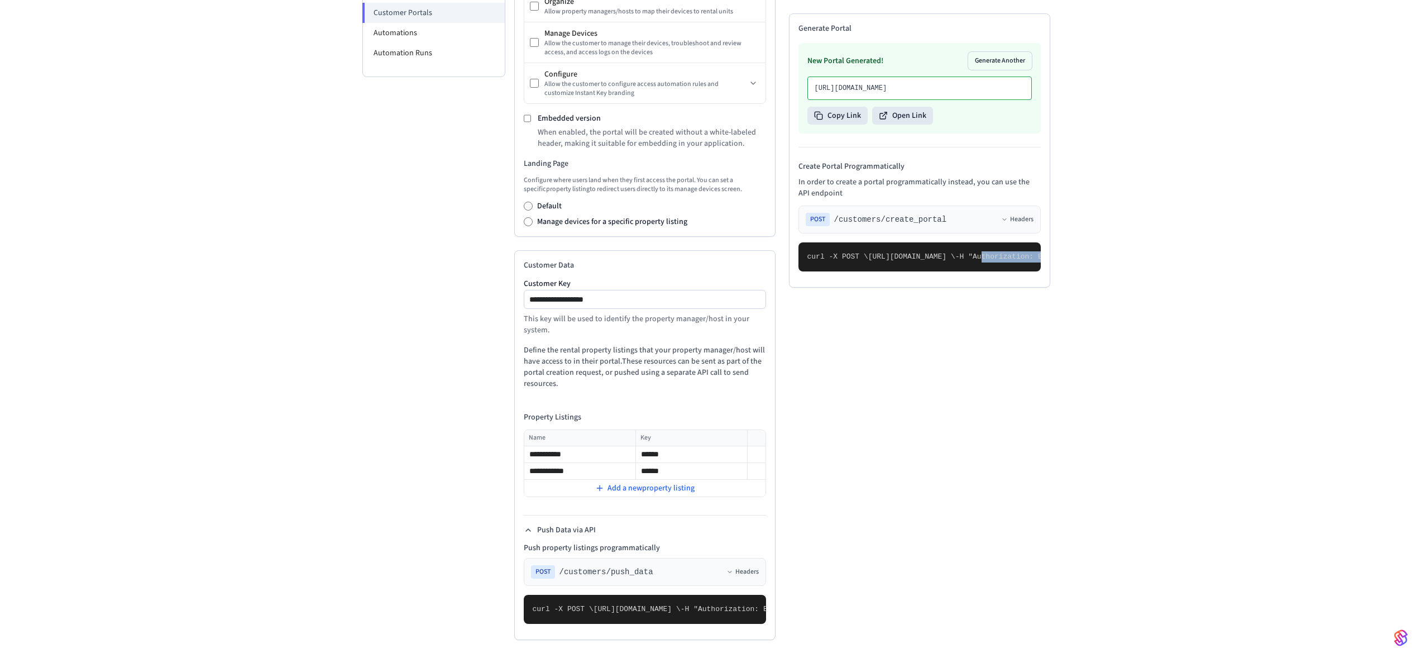
drag, startPoint x: 840, startPoint y: 441, endPoint x: 862, endPoint y: 489, distance: 52.5
click at [862, 271] on pre "curl -X POST \ https://connect.getseam.com/customers/create_portal \ -H "Author…" at bounding box center [920, 256] width 242 height 29
click at [1238, 605] on span ""property_listings": [" at bounding box center [1286, 609] width 96 height 8
drag, startPoint x: 591, startPoint y: 490, endPoint x: 692, endPoint y: 486, distance: 101.1
click at [1073, 605] on span ""customer_key": "sample_customer_key"," at bounding box center [1155, 609] width 165 height 8
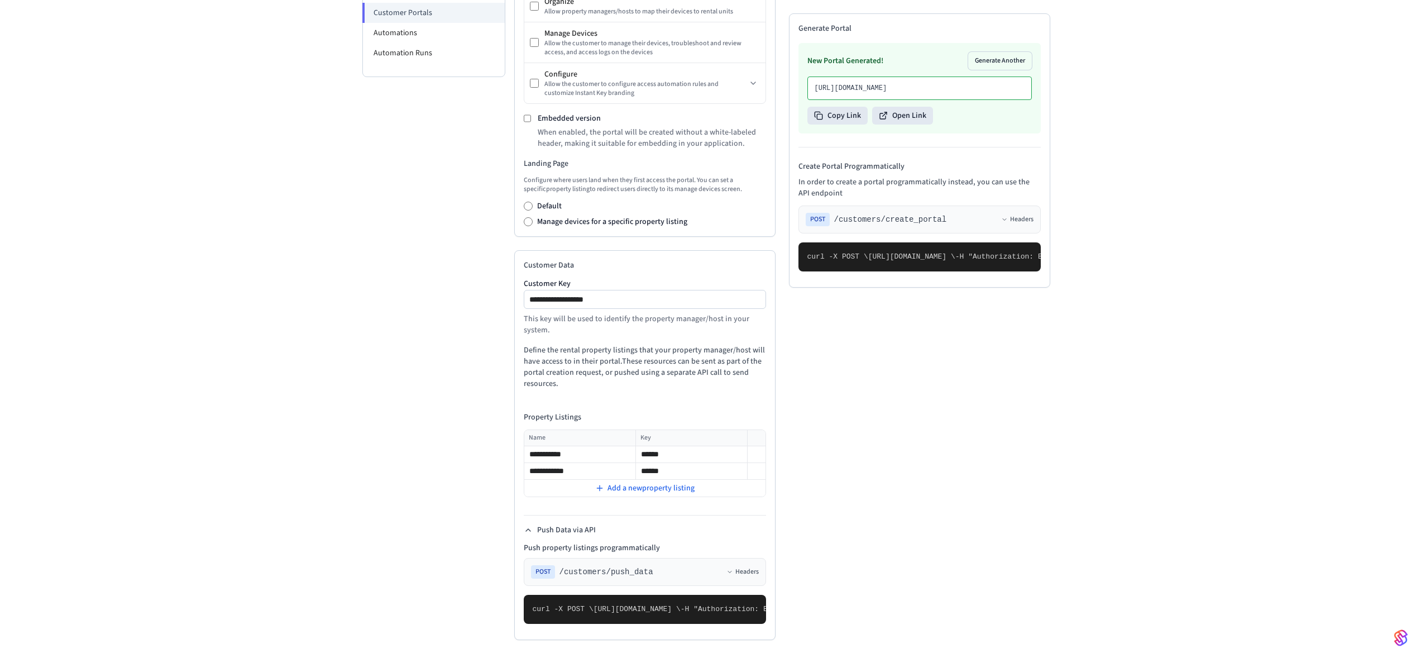
drag, startPoint x: 583, startPoint y: 499, endPoint x: 603, endPoint y: 593, distance: 96.0
click at [603, 595] on pre "curl -X POST \ https://connect.getseam.com/customers/push_data \ -H "Authorizat…" at bounding box center [645, 609] width 242 height 29
click at [653, 595] on pre "curl -X POST \ https://connect.getseam.com/customers/push_data \ -H "Authorizat…" at bounding box center [645, 609] width 242 height 29
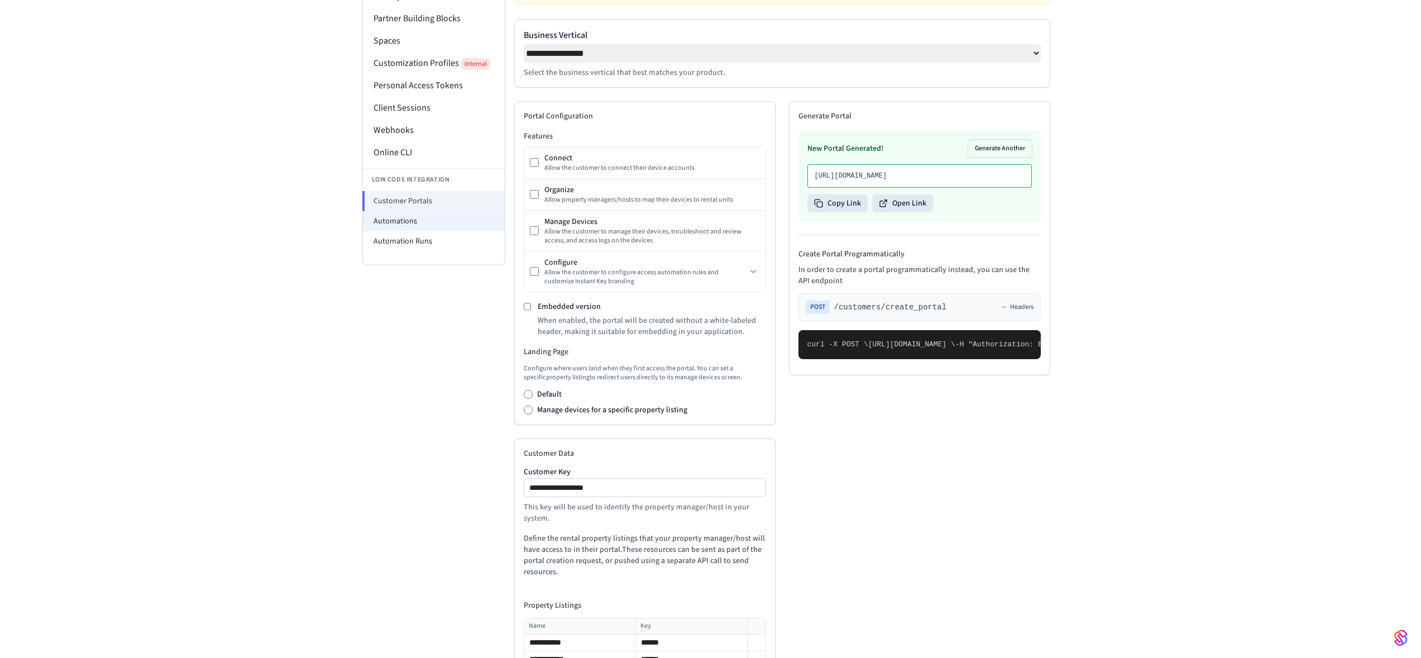
click at [421, 223] on li "Automations" at bounding box center [434, 221] width 142 height 20
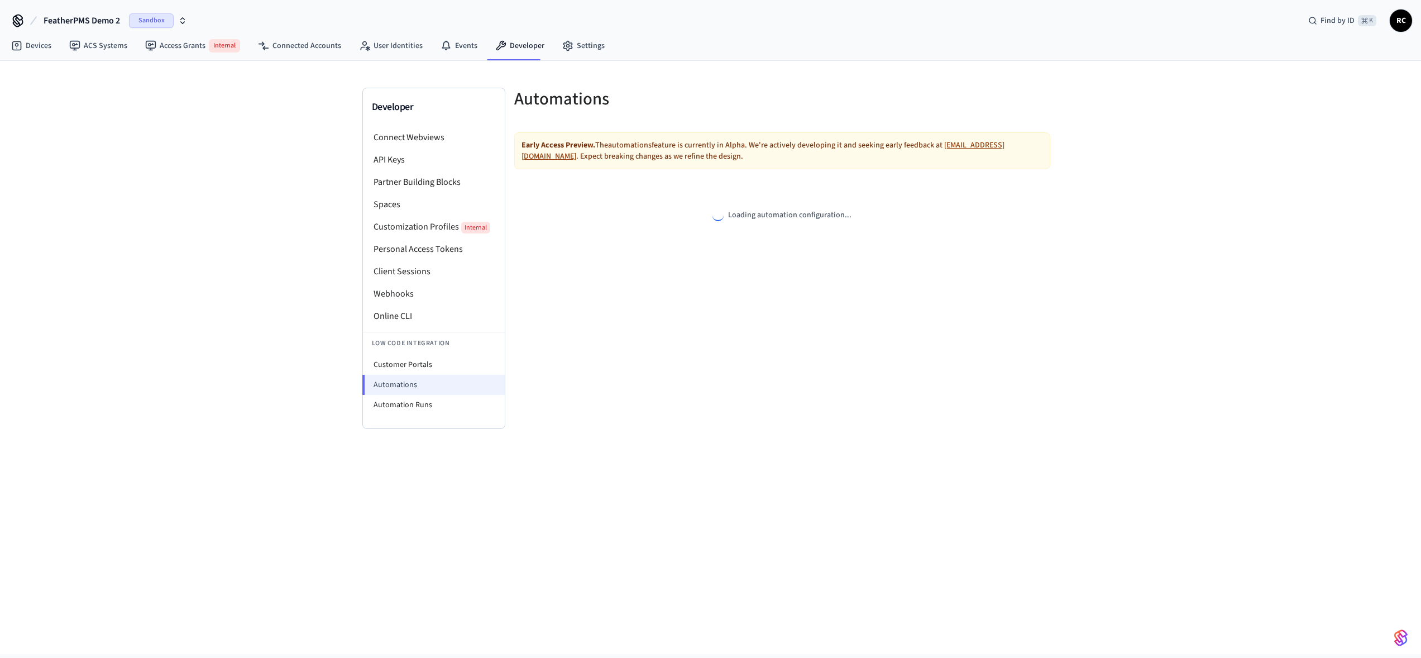
select select "**********"
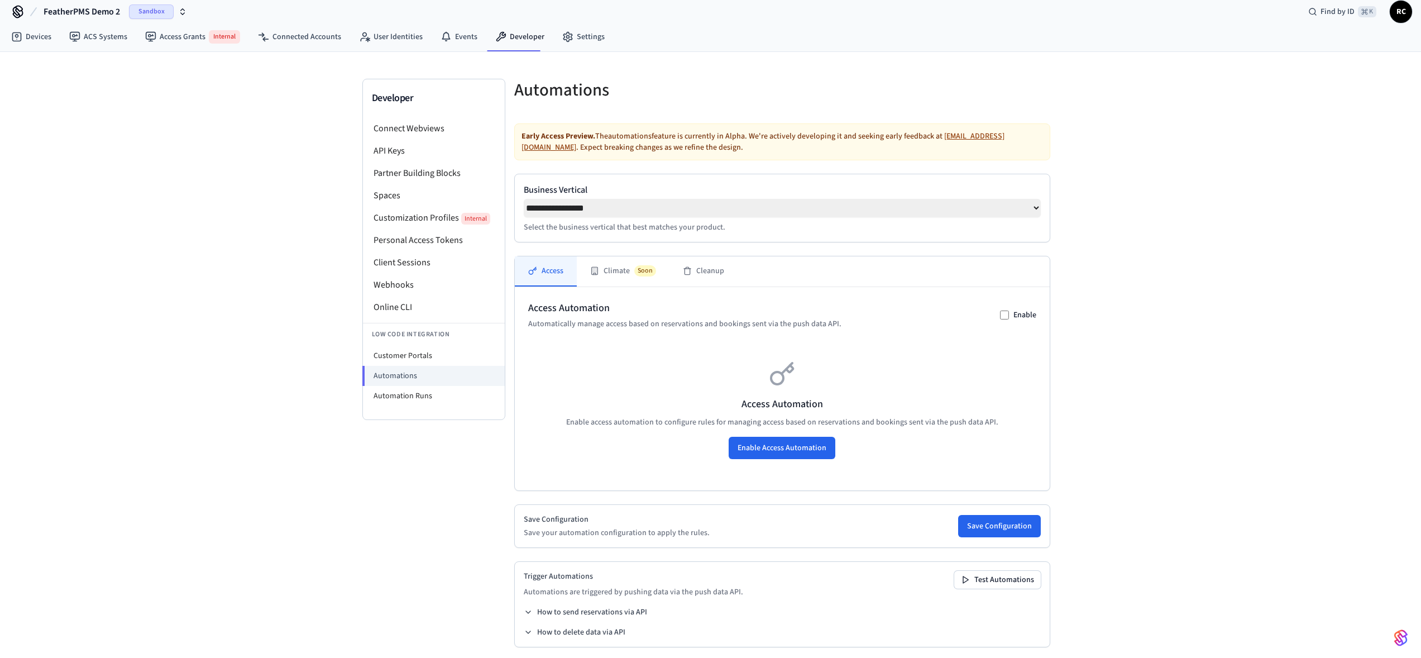
scroll to position [20, 0]
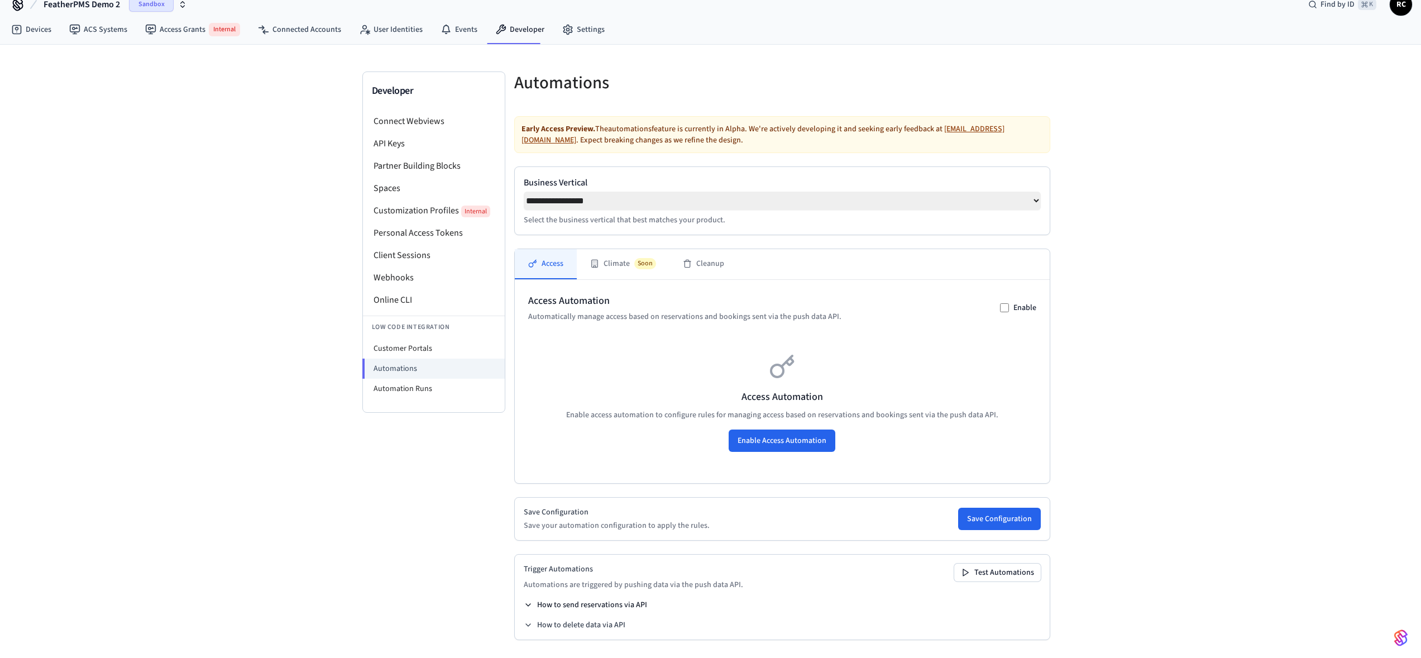
click at [581, 603] on button "How to send reservations via API" at bounding box center [585, 604] width 123 height 11
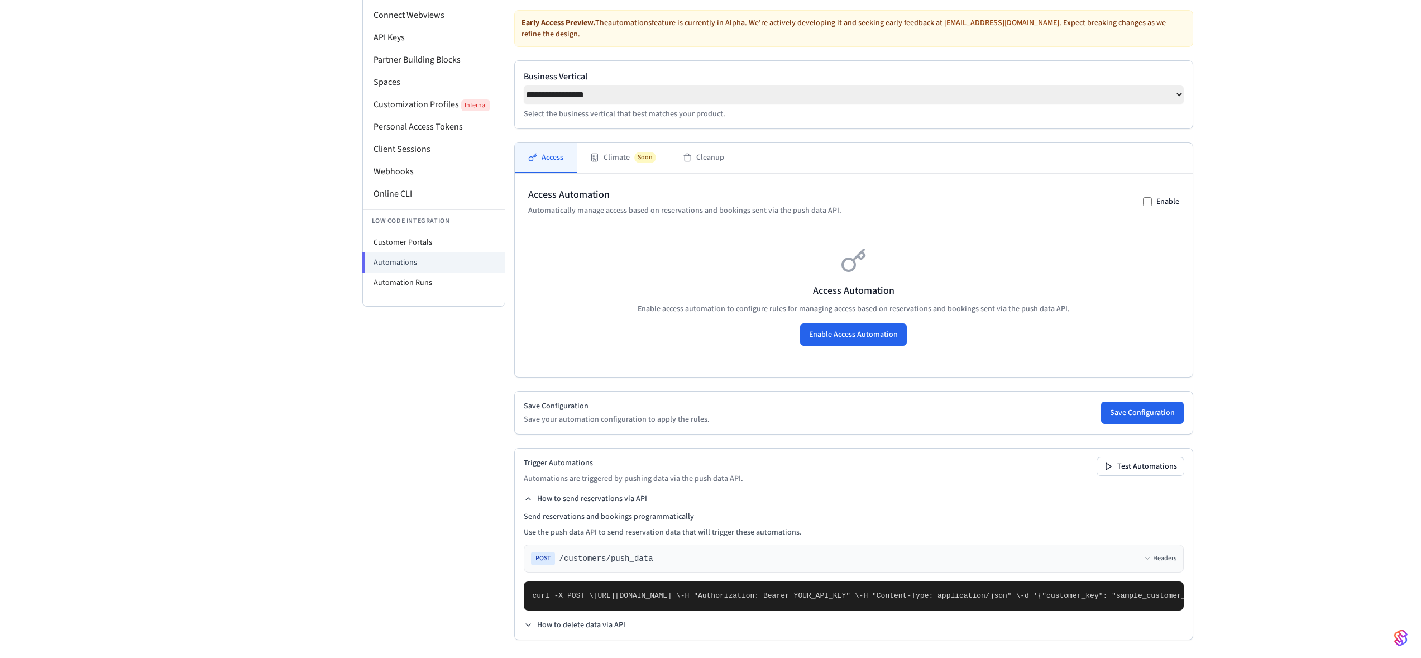
scroll to position [329, 0]
drag, startPoint x: 569, startPoint y: 536, endPoint x: 624, endPoint y: 582, distance: 71.8
click at [626, 610] on pre "curl -X POST \ https://connect.getseam.com/customers/push_data \ -H "Authorizat…" at bounding box center [854, 595] width 660 height 29
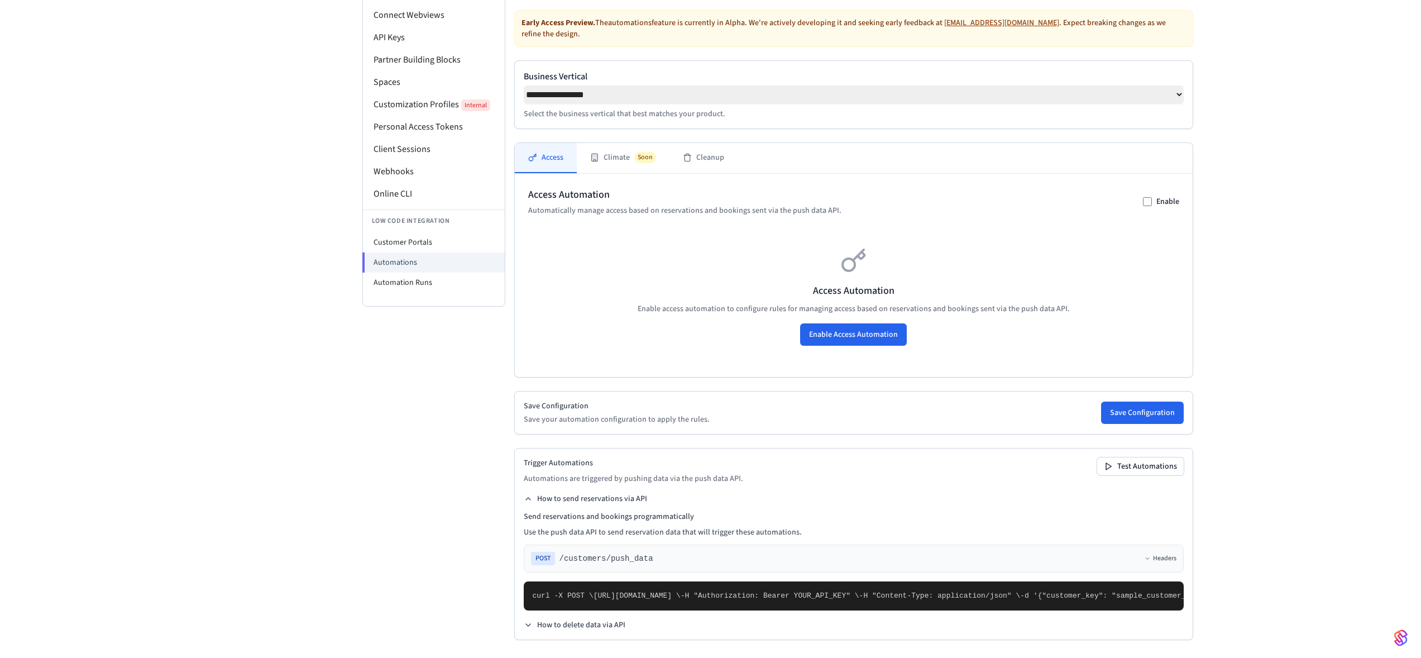
drag, startPoint x: 669, startPoint y: 602, endPoint x: 684, endPoint y: 603, distance: 15.1
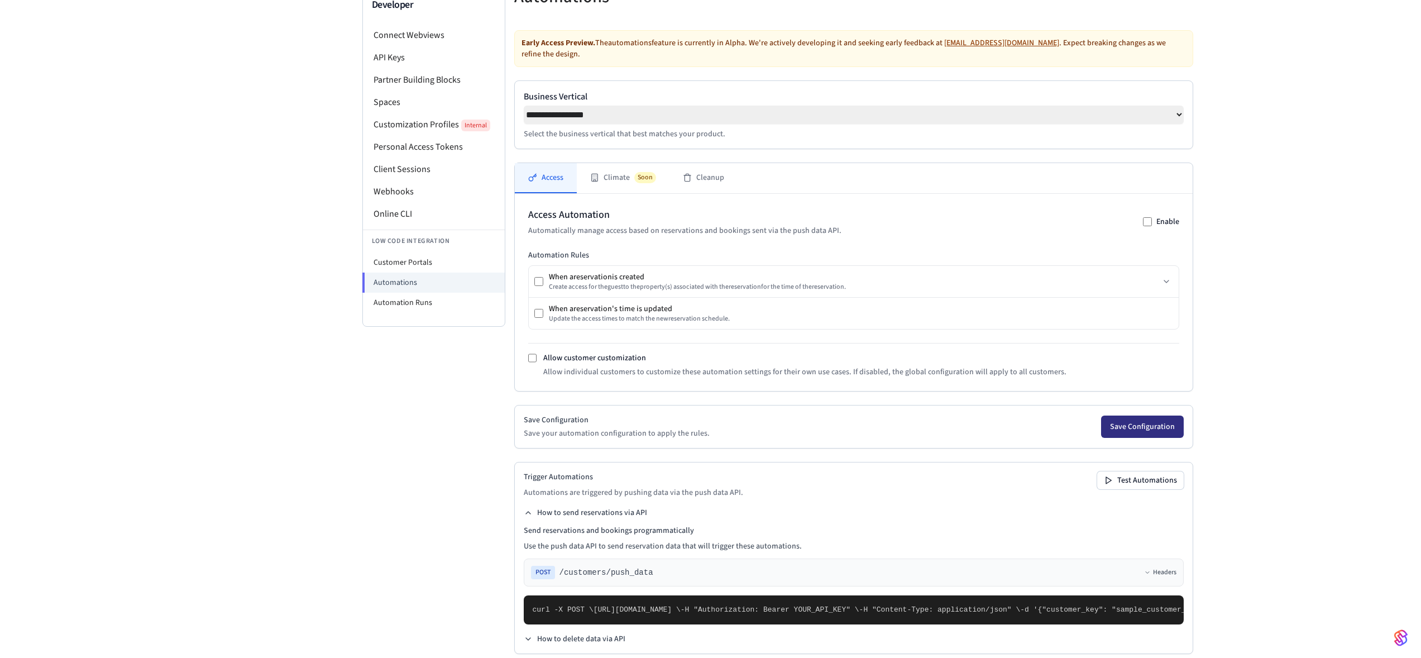
click at [1101, 438] on button "Save Configuration" at bounding box center [1142, 427] width 83 height 22
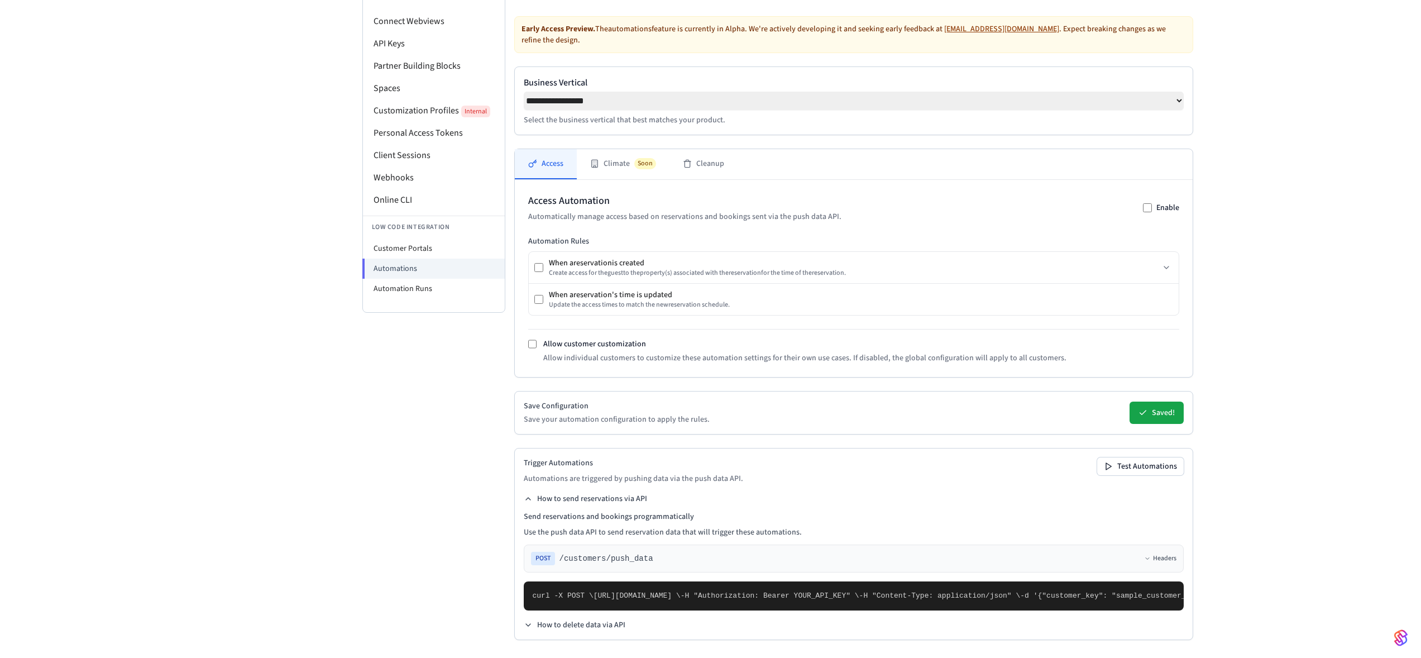
scroll to position [365, 0]
click at [689, 581] on pre "curl -X POST \ https://connect.getseam.com/customers/push_data \ -H "Authorizat…" at bounding box center [854, 595] width 660 height 29
click at [1098, 467] on button "Test Automations" at bounding box center [1141, 466] width 87 height 18
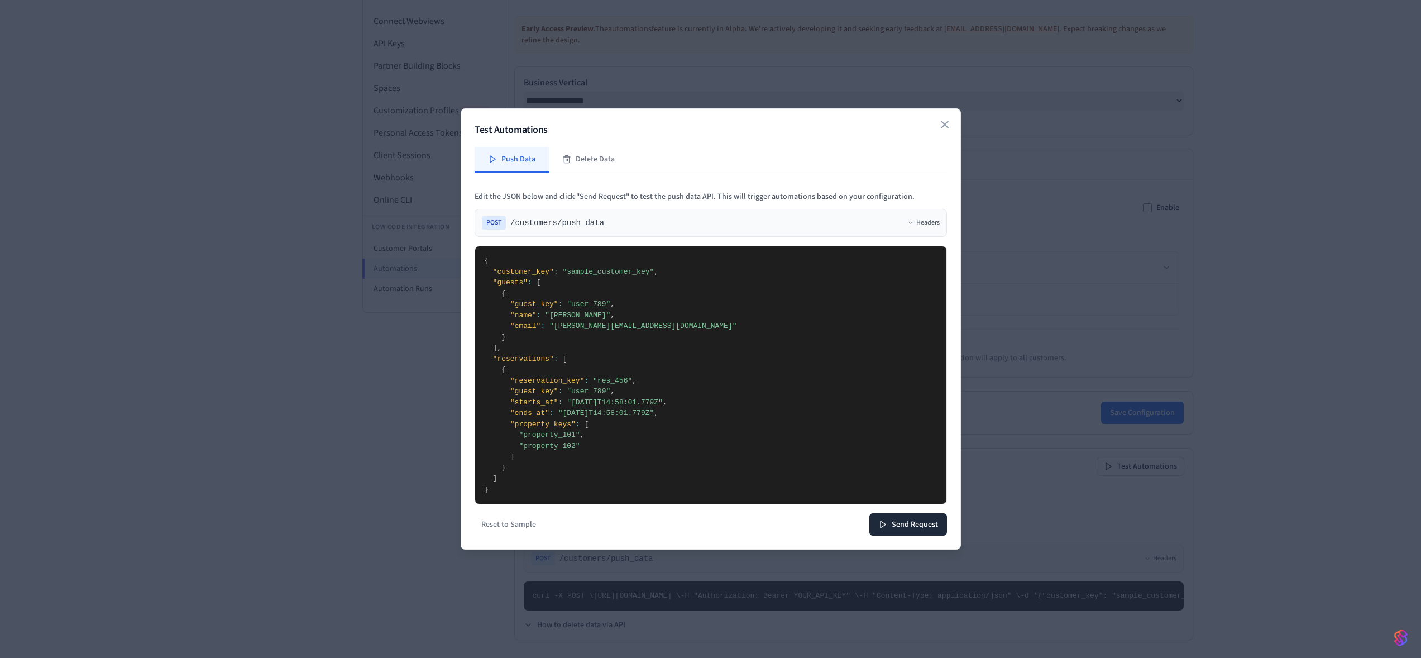
click at [604, 274] on textarea "**********" at bounding box center [710, 374] width 471 height 257
click at [591, 319] on textarea "**********" at bounding box center [710, 374] width 471 height 257
drag, startPoint x: 590, startPoint y: 447, endPoint x: 593, endPoint y: 436, distance: 11.9
click at [593, 436] on textarea "**********" at bounding box center [710, 374] width 471 height 257
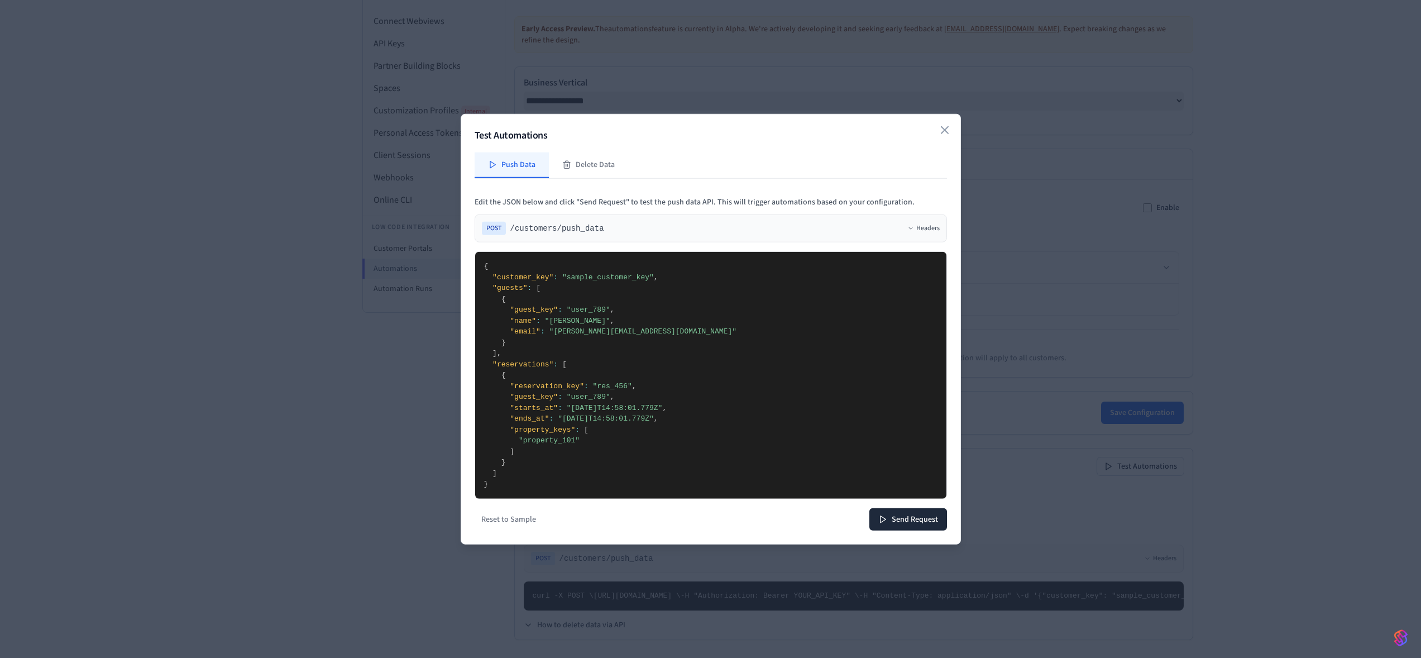
drag, startPoint x: 543, startPoint y: 441, endPoint x: 575, endPoint y: 441, distance: 31.8
click at [573, 442] on textarea "**********" at bounding box center [710, 375] width 471 height 247
drag, startPoint x: 575, startPoint y: 441, endPoint x: 542, endPoint y: 438, distance: 32.5
click at [542, 438] on textarea "**********" at bounding box center [710, 375] width 471 height 247
click at [600, 347] on textarea "**********" at bounding box center [710, 375] width 471 height 247
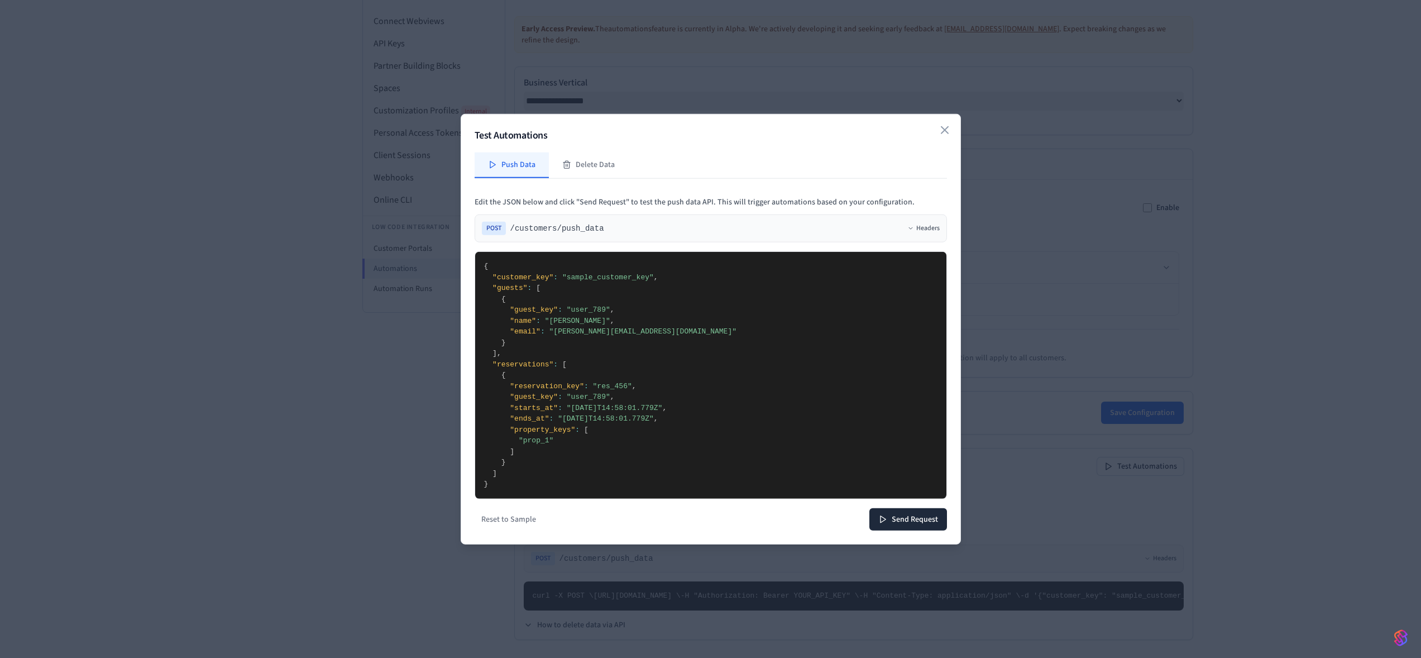
drag, startPoint x: 550, startPoint y: 306, endPoint x: 613, endPoint y: 335, distance: 69.0
click at [613, 335] on textarea "**********" at bounding box center [710, 375] width 471 height 247
click at [576, 325] on textarea "**********" at bounding box center [710, 375] width 471 height 247
drag, startPoint x: 557, startPoint y: 370, endPoint x: 594, endPoint y: 410, distance: 54.1
click at [594, 410] on textarea "**********" at bounding box center [710, 375] width 471 height 247
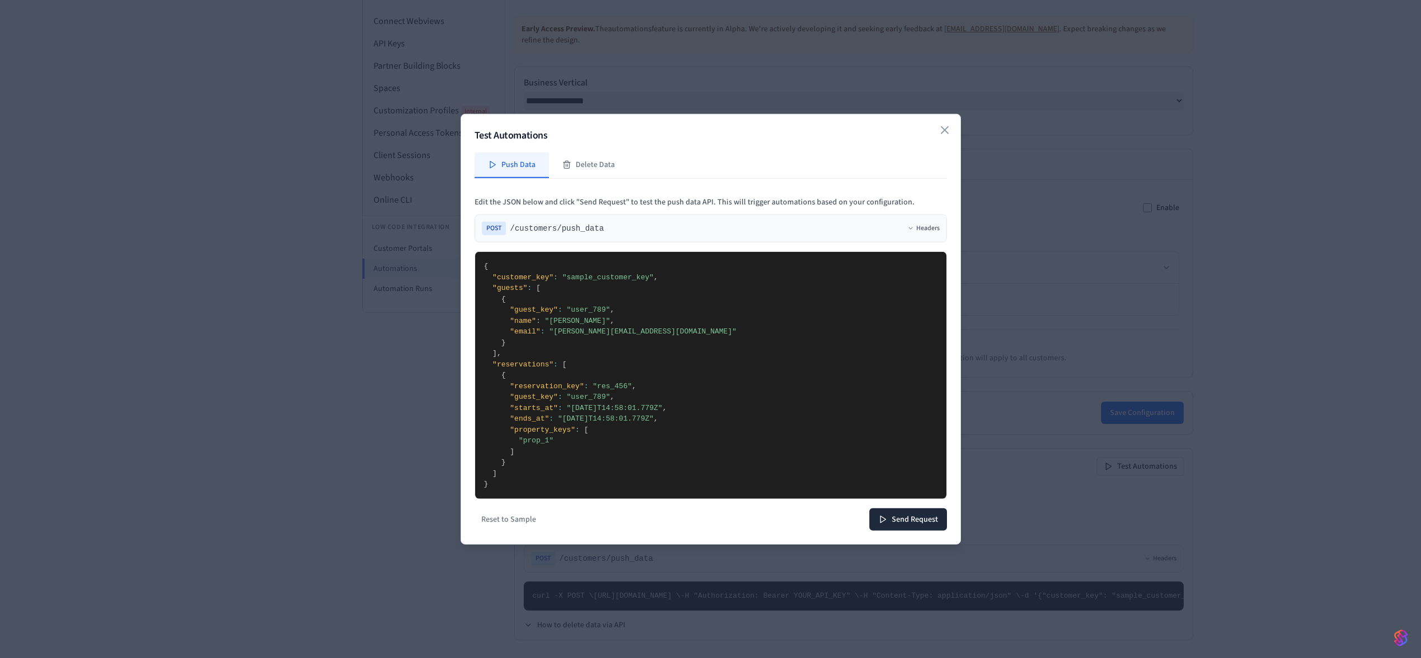
click at [616, 418] on textarea "**********" at bounding box center [710, 375] width 471 height 247
click at [901, 522] on button "Send Request" at bounding box center [909, 519] width 78 height 22
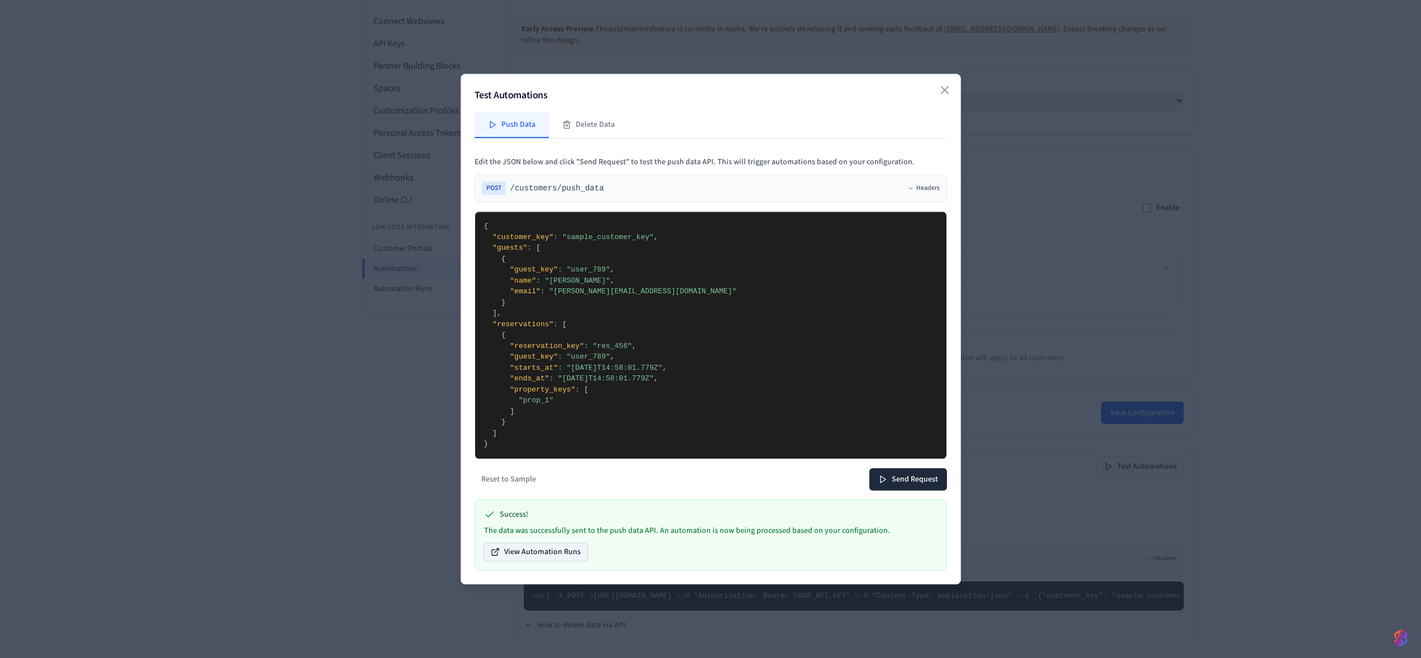
click at [540, 554] on button "View Automation Runs" at bounding box center [535, 552] width 103 height 18
click at [612, 352] on textarea "**********" at bounding box center [710, 335] width 471 height 247
click at [614, 348] on textarea "**********" at bounding box center [710, 335] width 471 height 247
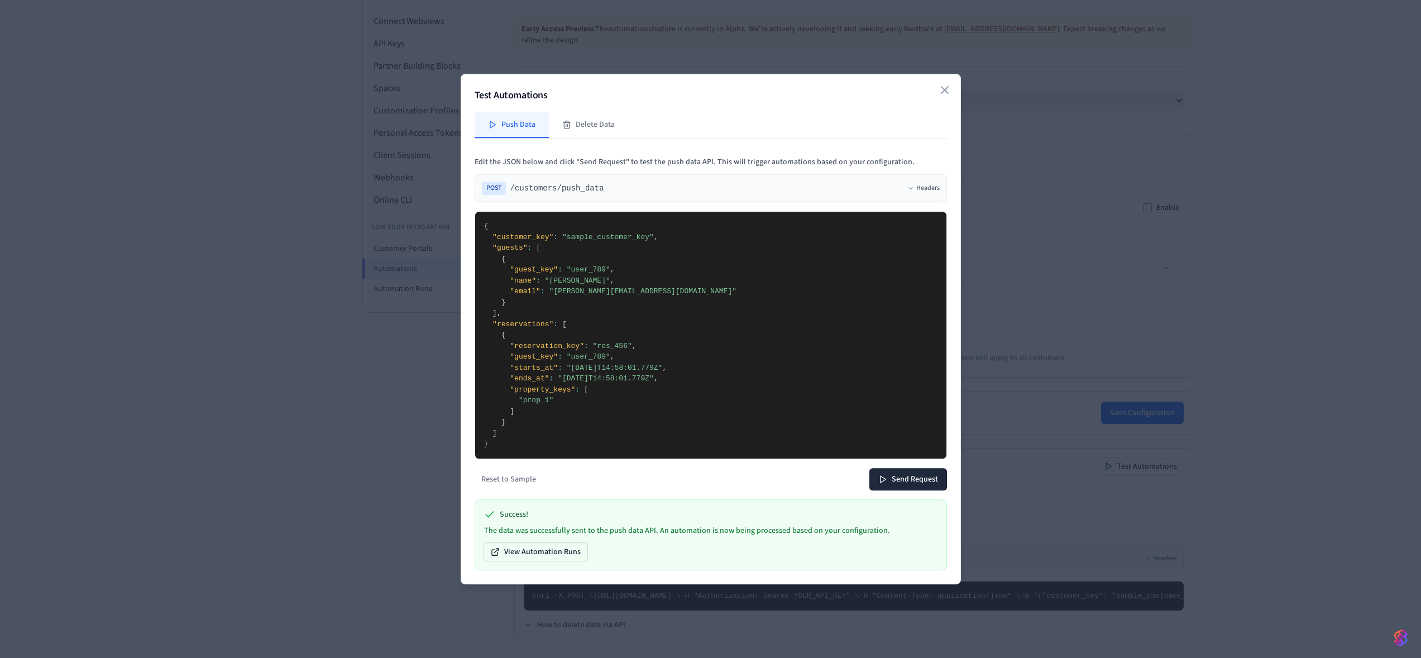
click at [619, 384] on textarea "**********" at bounding box center [710, 335] width 471 height 247
click at [599, 376] on textarea "**********" at bounding box center [710, 335] width 471 height 247
drag, startPoint x: 622, startPoint y: 370, endPoint x: 638, endPoint y: 368, distance: 17.0
click at [638, 368] on textarea "**********" at bounding box center [710, 335] width 471 height 247
drag, startPoint x: 611, startPoint y: 380, endPoint x: 643, endPoint y: 377, distance: 32.0
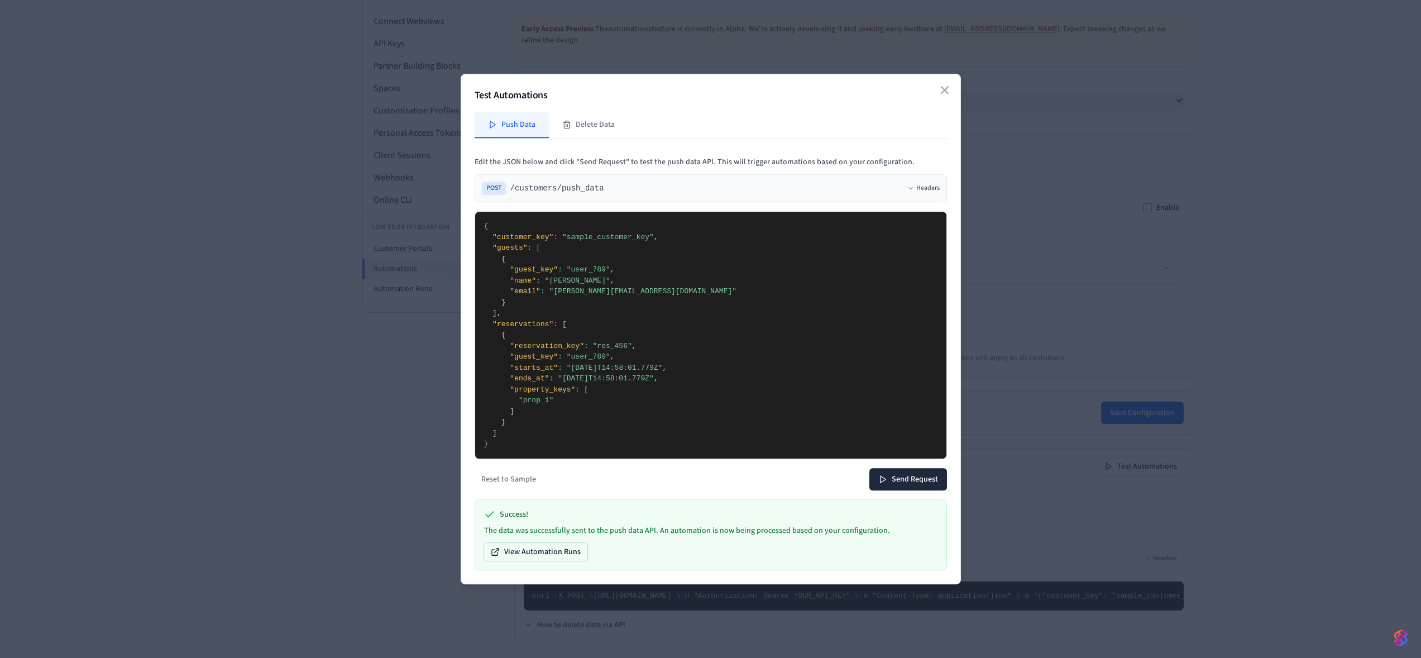
click at [643, 377] on textarea "**********" at bounding box center [710, 335] width 471 height 247
click at [606, 388] on textarea "**********" at bounding box center [710, 335] width 471 height 247
drag, startPoint x: 597, startPoint y: 379, endPoint x: 608, endPoint y: 378, distance: 11.2
click at [608, 378] on textarea "**********" at bounding box center [710, 335] width 471 height 247
click at [621, 381] on textarea "**********" at bounding box center [710, 335] width 471 height 247
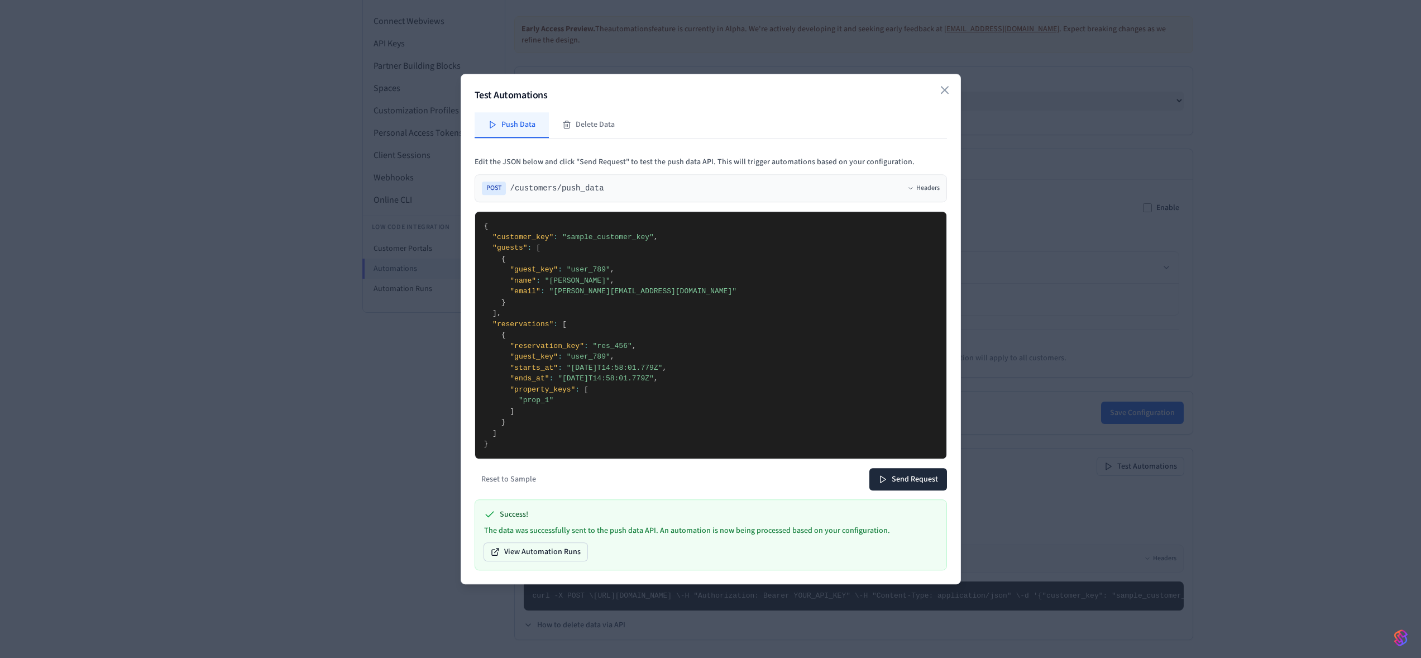
click at [616, 346] on textarea "**********" at bounding box center [710, 335] width 471 height 247
click at [626, 368] on textarea "**********" at bounding box center [710, 335] width 471 height 247
click at [618, 378] on textarea "**********" at bounding box center [710, 335] width 471 height 247
type textarea "**********"
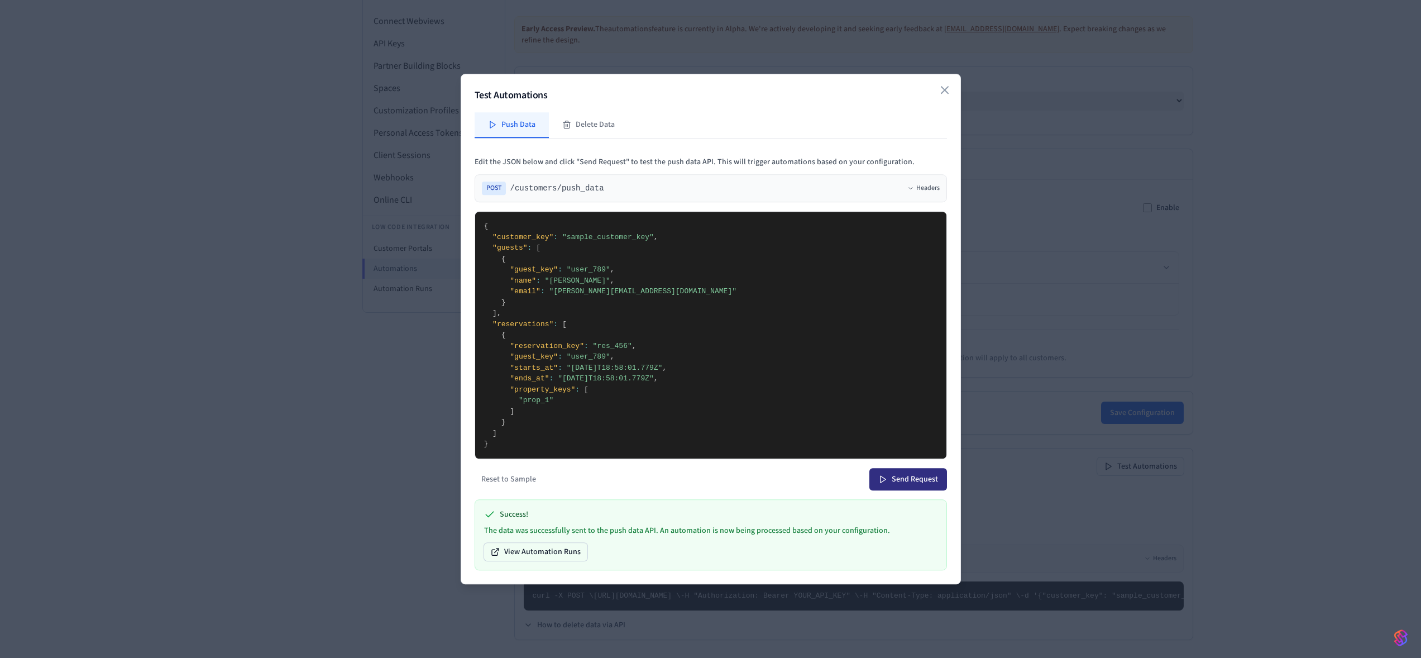
click at [906, 477] on button "Send Request" at bounding box center [909, 479] width 78 height 22
click at [942, 94] on icon "button" at bounding box center [944, 89] width 13 height 13
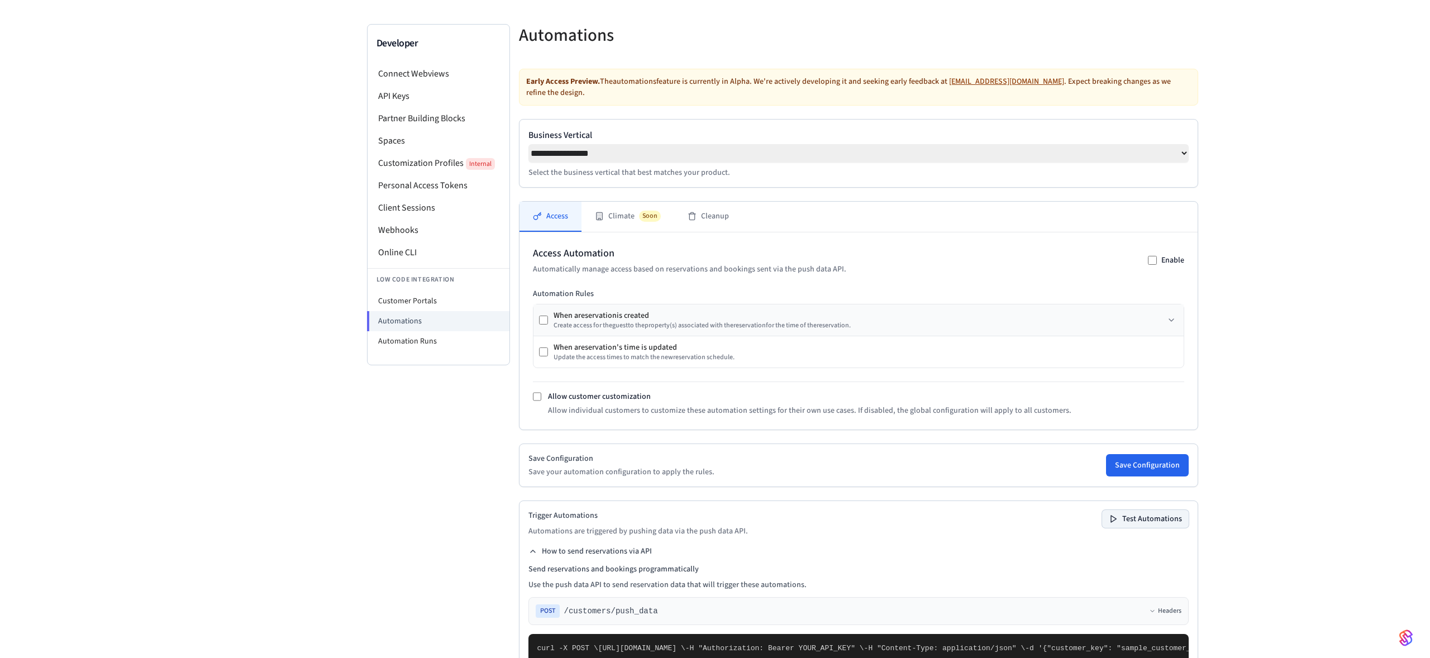
scroll to position [0, 0]
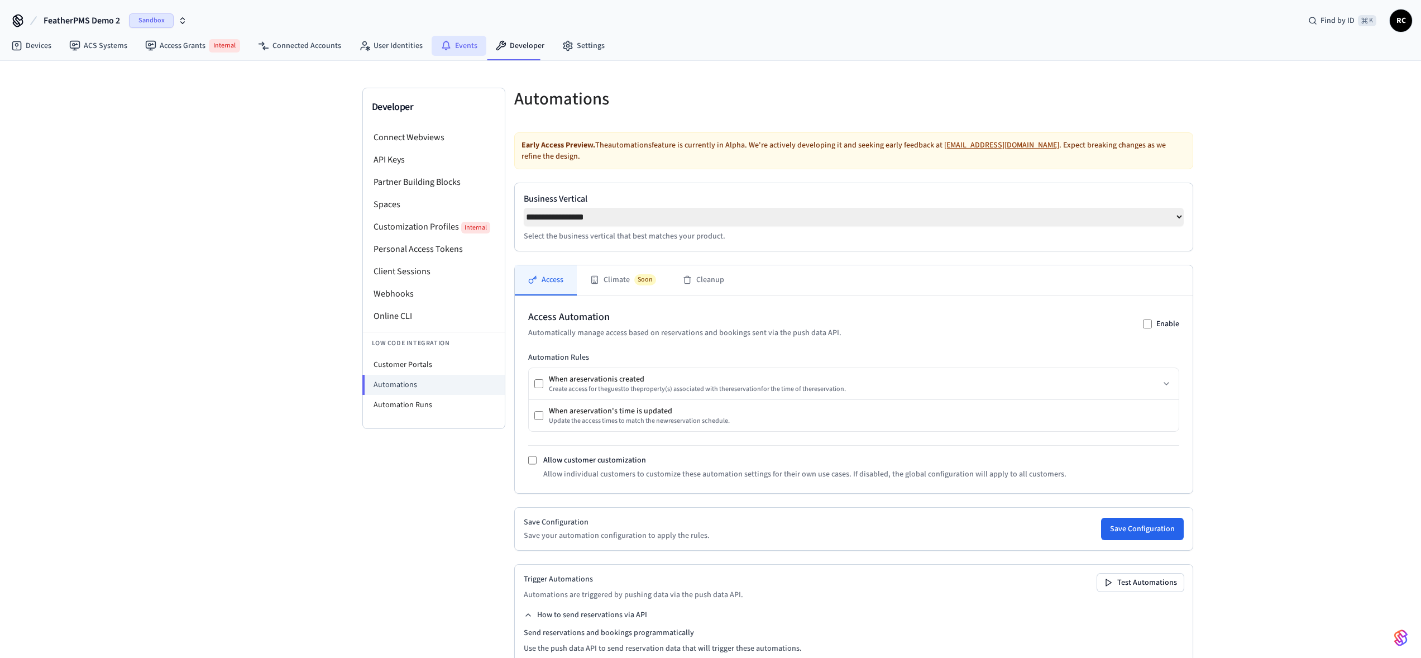
click at [465, 44] on link "Events" at bounding box center [459, 46] width 55 height 20
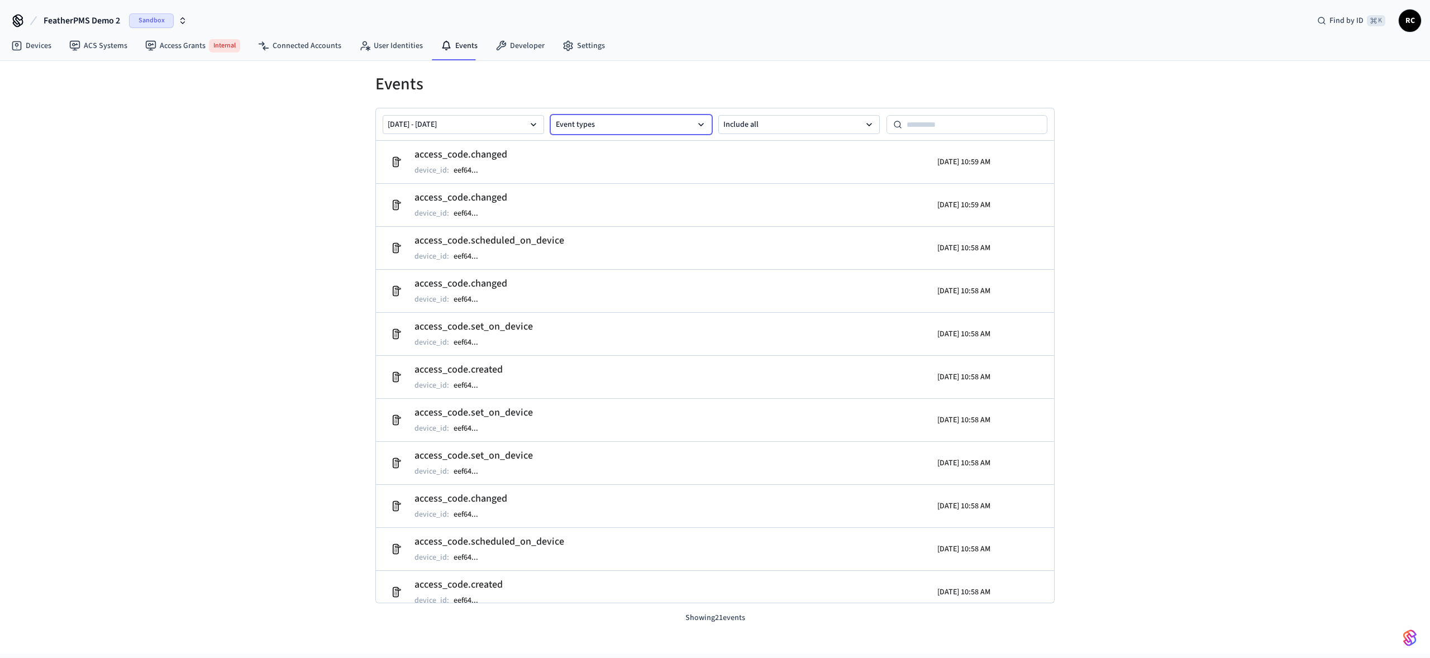
click at [661, 123] on button "Event types" at bounding box center [631, 124] width 161 height 19
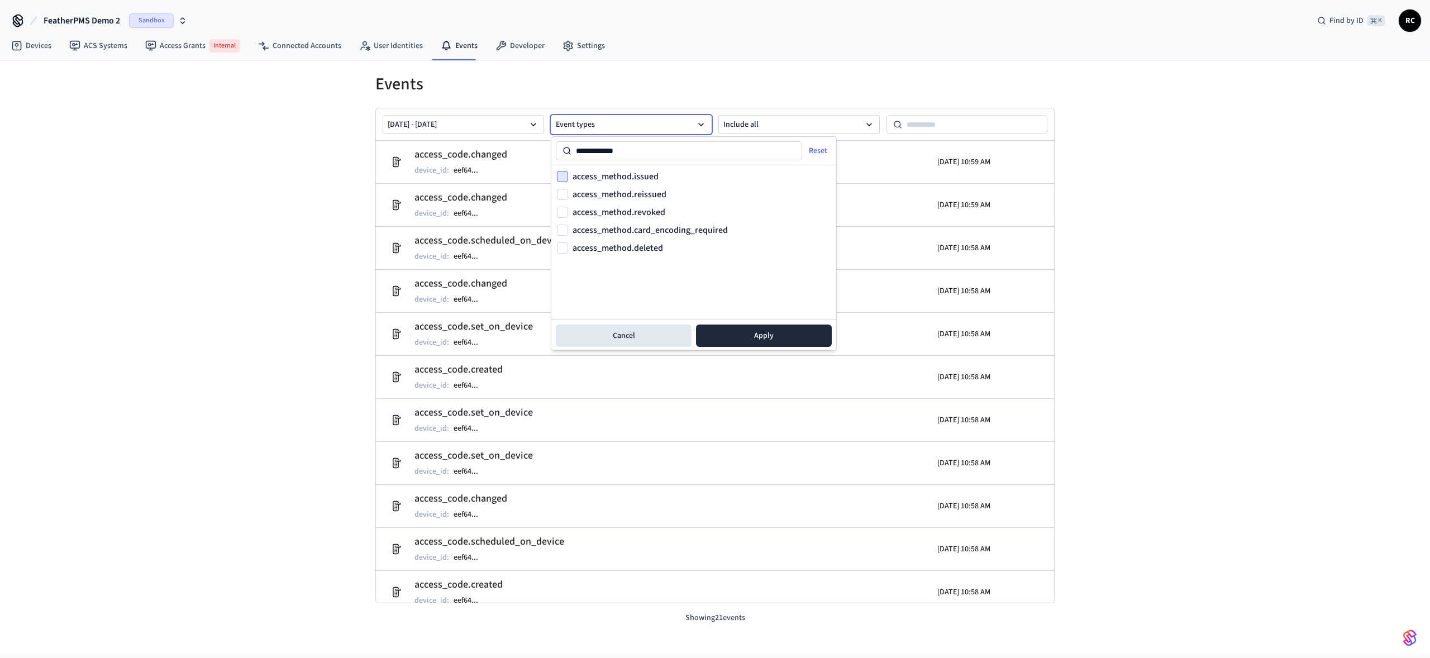
type input "**********"
click at [565, 175] on button "access_method.issued" at bounding box center [562, 176] width 11 height 11
click at [759, 328] on button "Apply" at bounding box center [764, 336] width 136 height 22
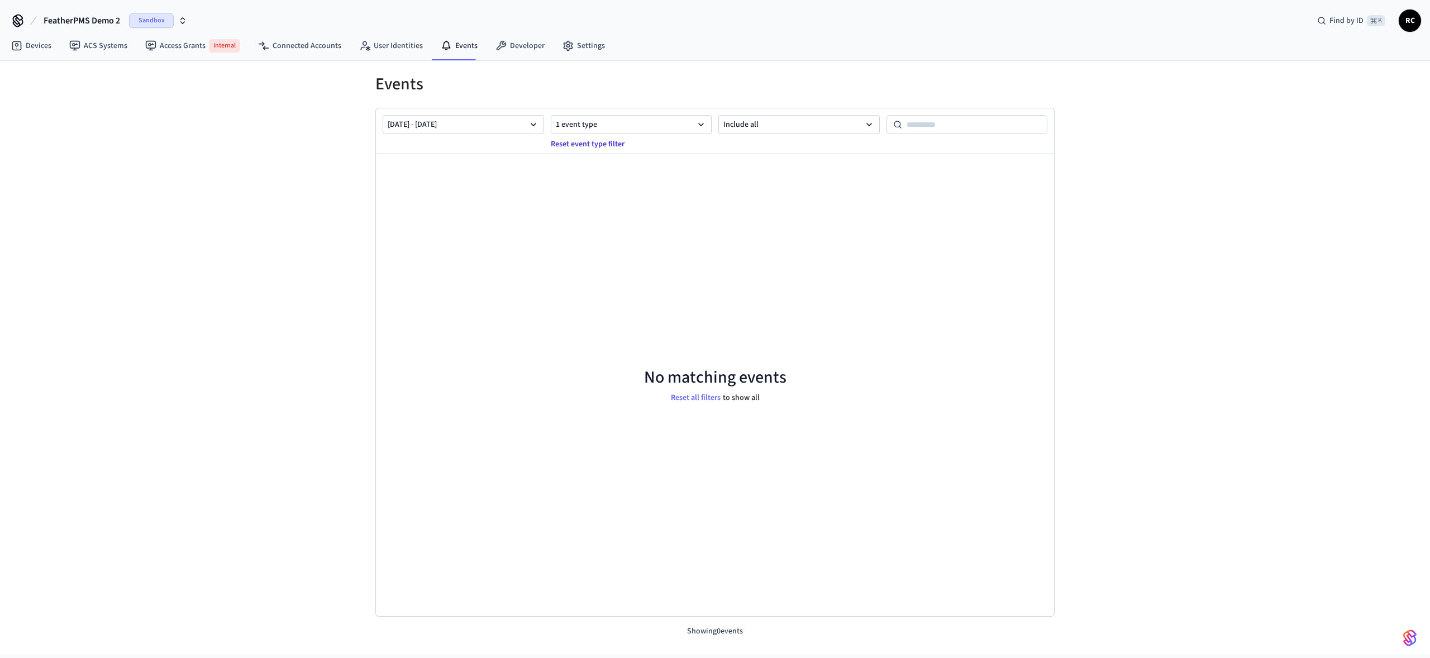
click at [591, 146] on button "Reset event type filter" at bounding box center [587, 144] width 87 height 18
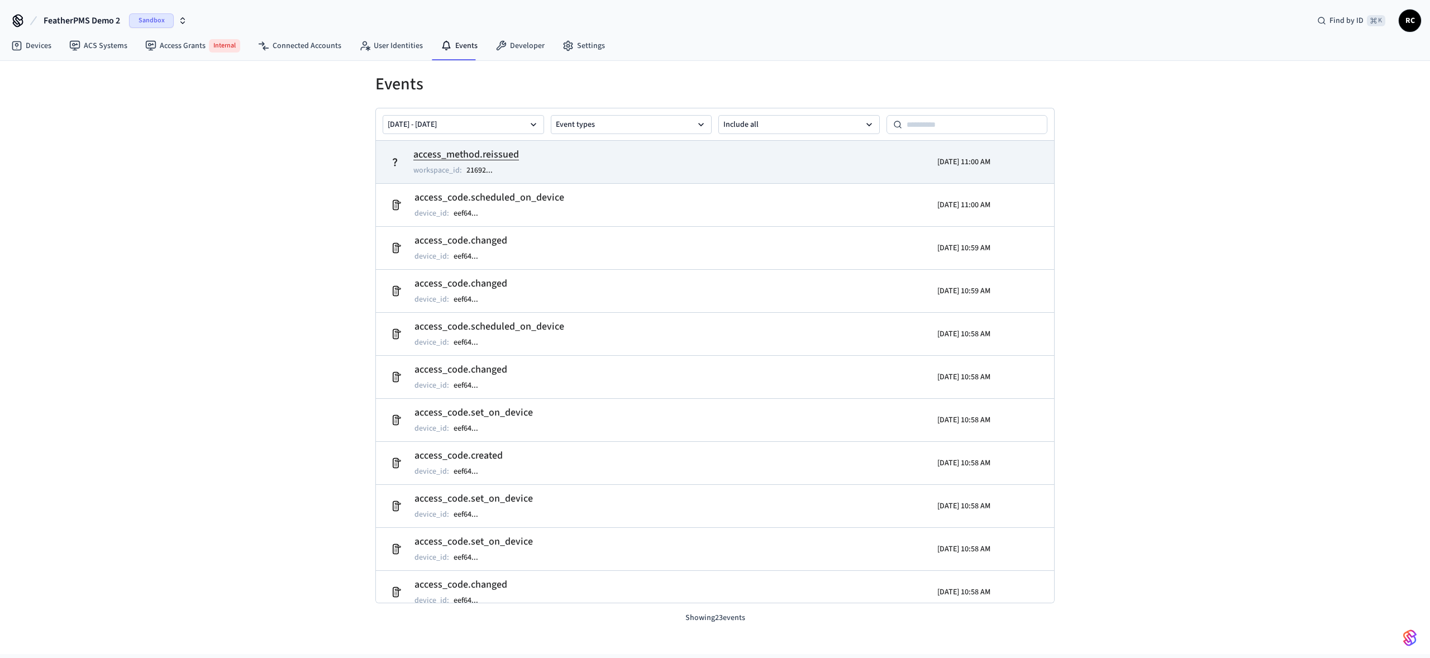
click at [505, 155] on h2 "access_method.reissued" at bounding box center [466, 155] width 106 height 16
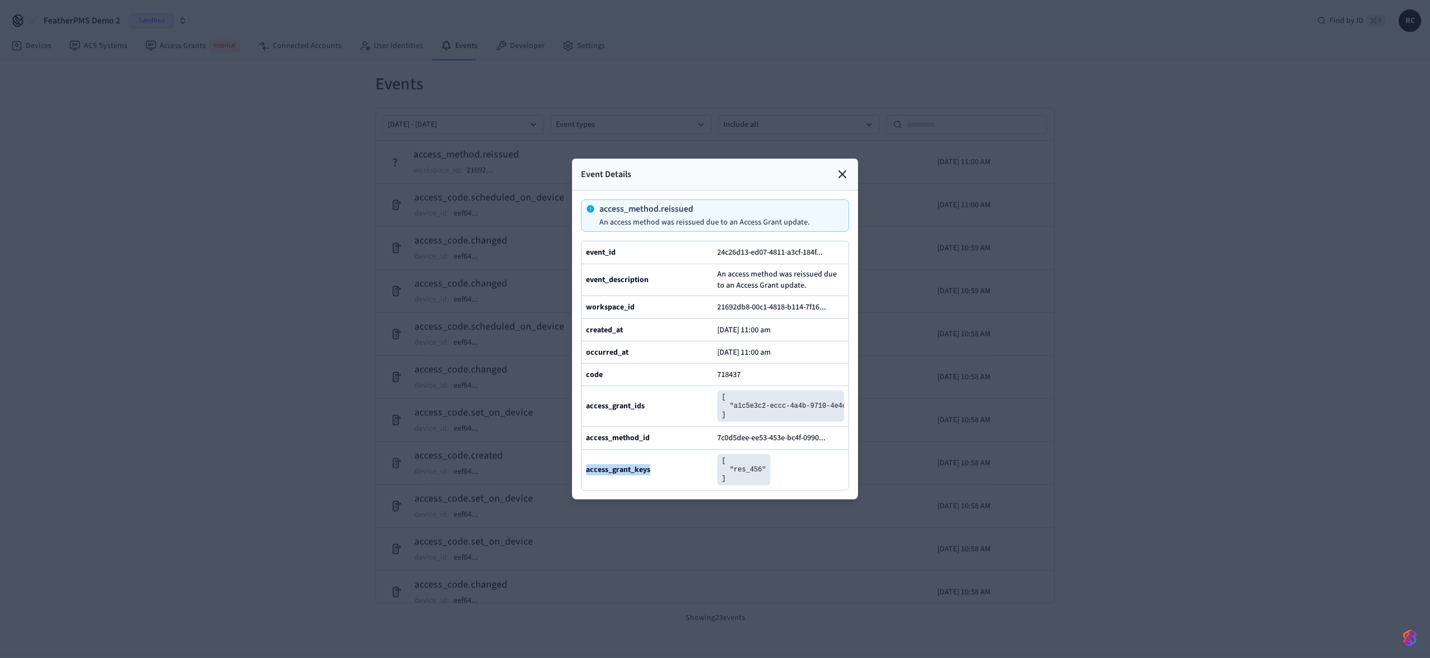
drag, startPoint x: 585, startPoint y: 494, endPoint x: 650, endPoint y: 493, distance: 64.2
click at [650, 490] on div "access_grant_keys [ "res_456" ]" at bounding box center [714, 469] width 267 height 41
drag, startPoint x: 741, startPoint y: 495, endPoint x: 765, endPoint y: 495, distance: 24.0
click at [765, 485] on pre "[ "res_456" ]" at bounding box center [743, 469] width 53 height 31
drag, startPoint x: 584, startPoint y: 372, endPoint x: 745, endPoint y: 378, distance: 161.5
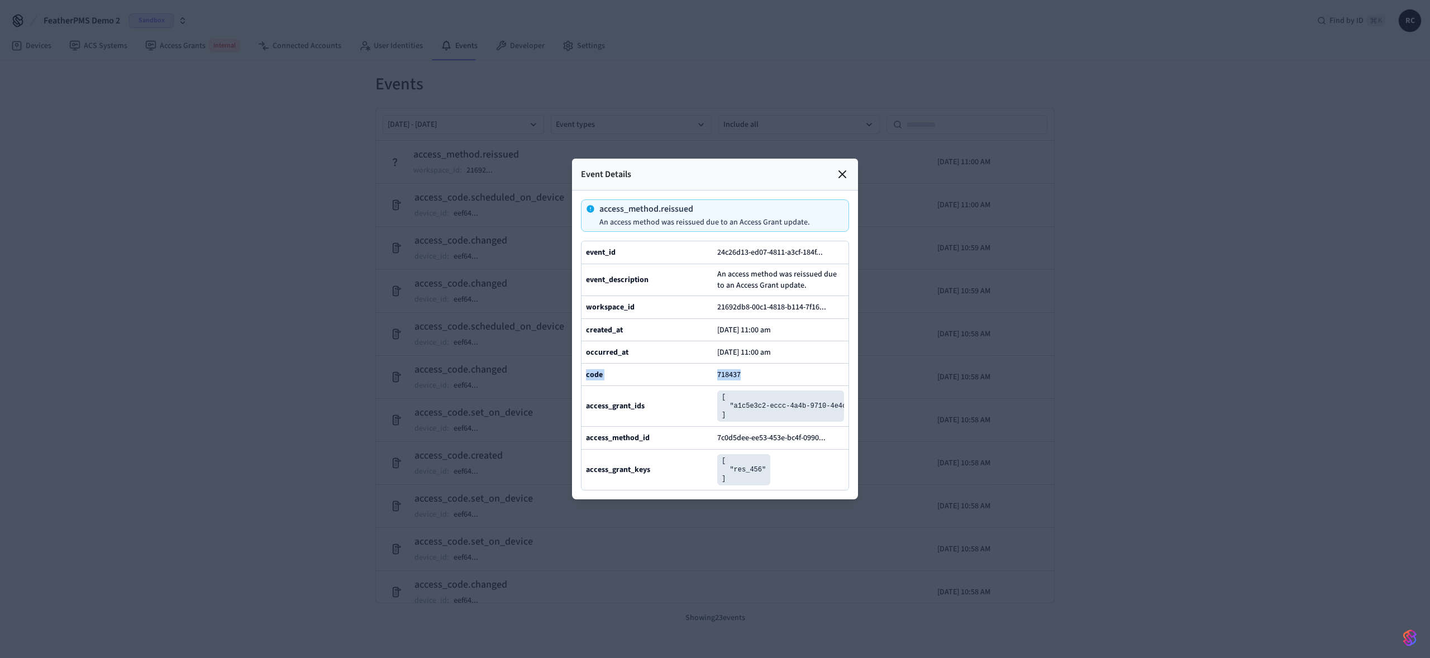
click at [745, 378] on div "code 718437" at bounding box center [714, 374] width 267 height 22
click at [659, 419] on div "access_grant_ids" at bounding box center [649, 405] width 127 height 31
drag, startPoint x: 599, startPoint y: 493, endPoint x: 651, endPoint y: 490, distance: 51.5
click at [651, 485] on div "access_grant_keys" at bounding box center [649, 469] width 127 height 31
drag, startPoint x: 738, startPoint y: 495, endPoint x: 757, endPoint y: 495, distance: 19.6
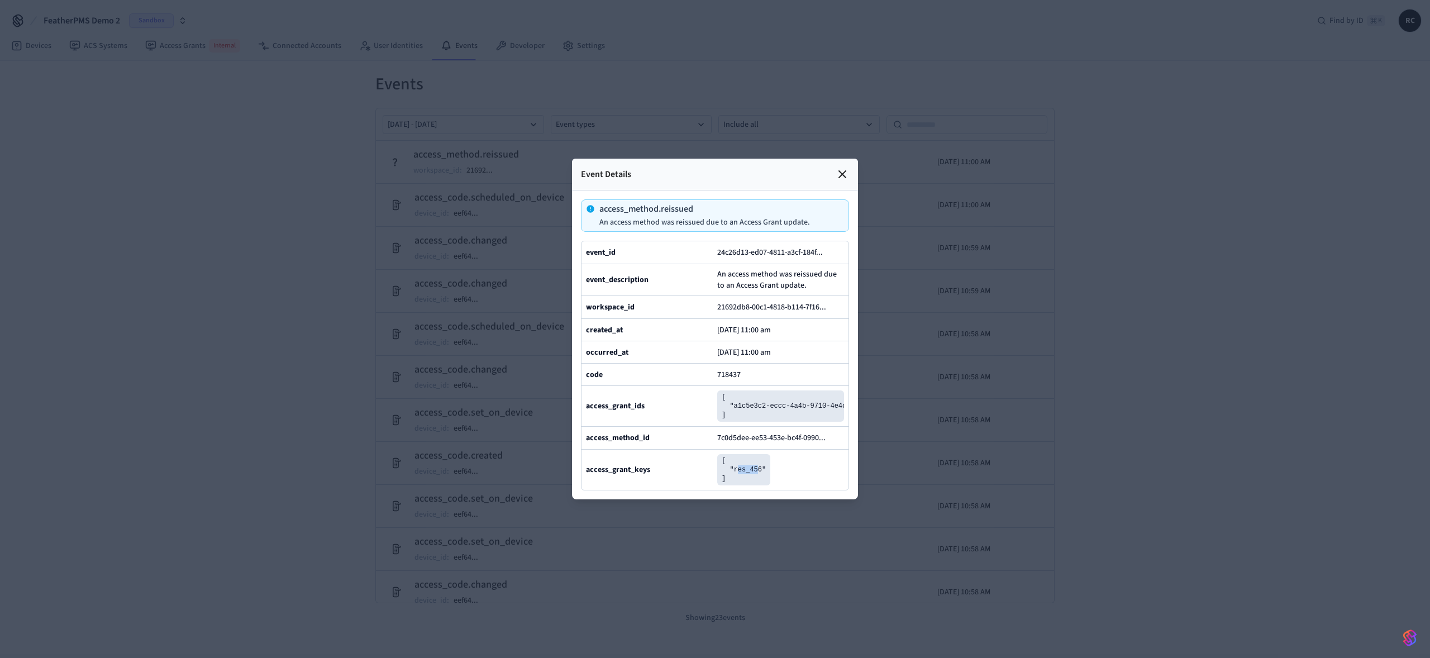
click at [757, 485] on pre "[ "res_456" ]" at bounding box center [743, 469] width 53 height 31
click at [841, 168] on icon at bounding box center [842, 174] width 13 height 13
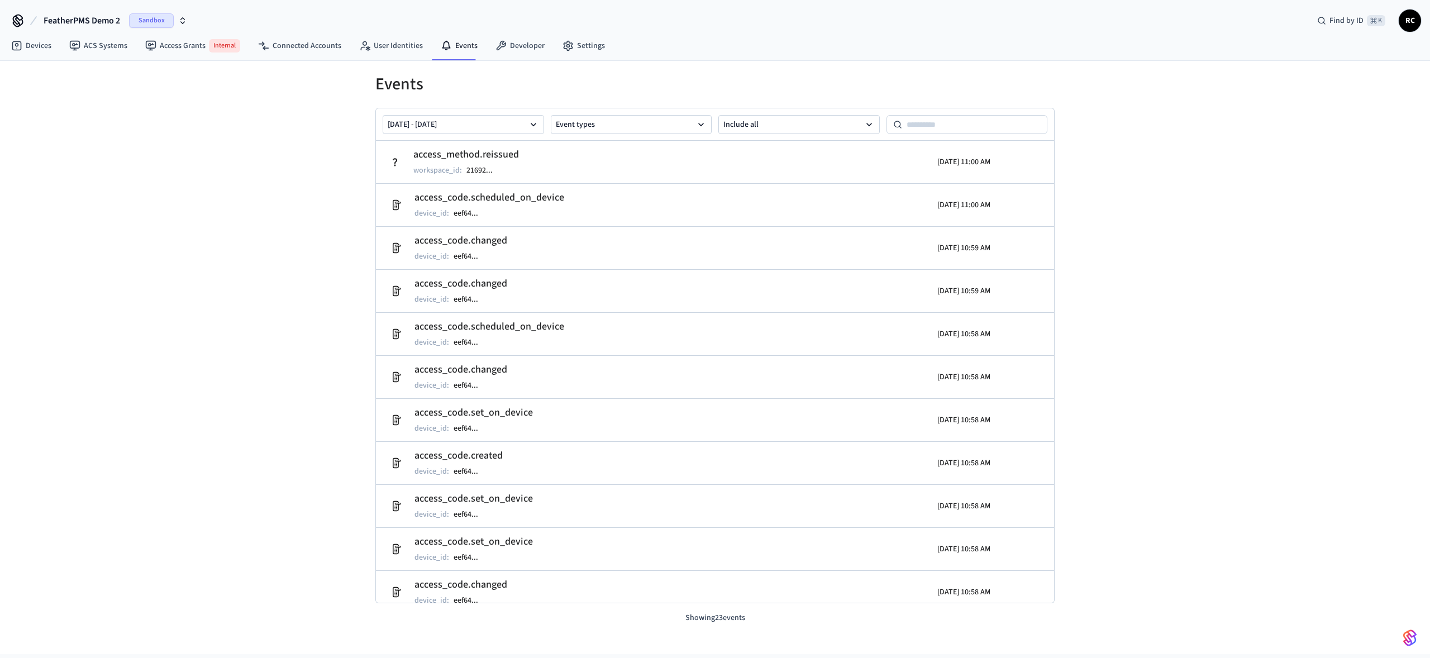
click at [161, 126] on div "Events Aug 22 2025 - Aug 29 2025 Event types Include all access_method.reissued…" at bounding box center [715, 357] width 1430 height 593
click at [97, 10] on button "FeatherPMS Demo 2 Sandbox" at bounding box center [115, 20] width 150 height 23
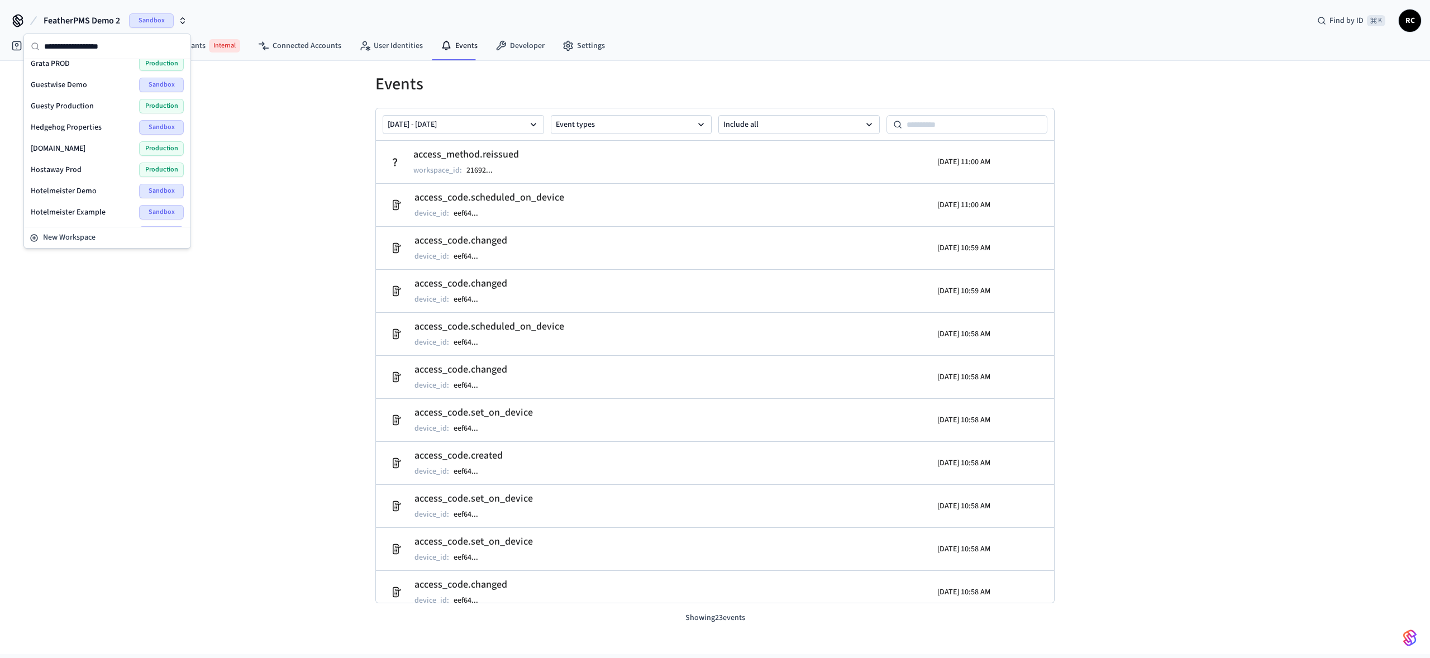
scroll to position [1450, 0]
click at [70, 224] on div "Wodify Example Sandbox" at bounding box center [107, 213] width 162 height 21
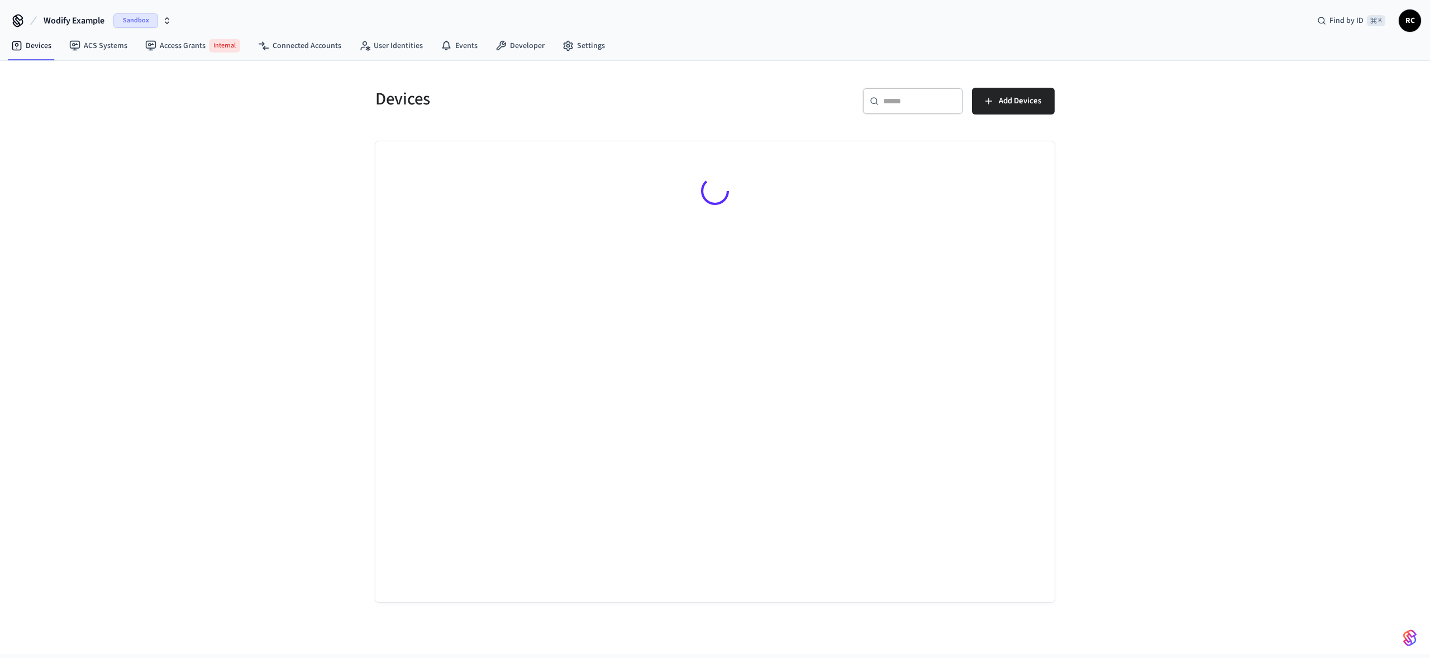
click at [194, 248] on div "Devices ​ ​ Add Devices" at bounding box center [715, 357] width 1430 height 593
click at [193, 247] on div "Devices ​ ​ Add Devices" at bounding box center [715, 357] width 1430 height 593
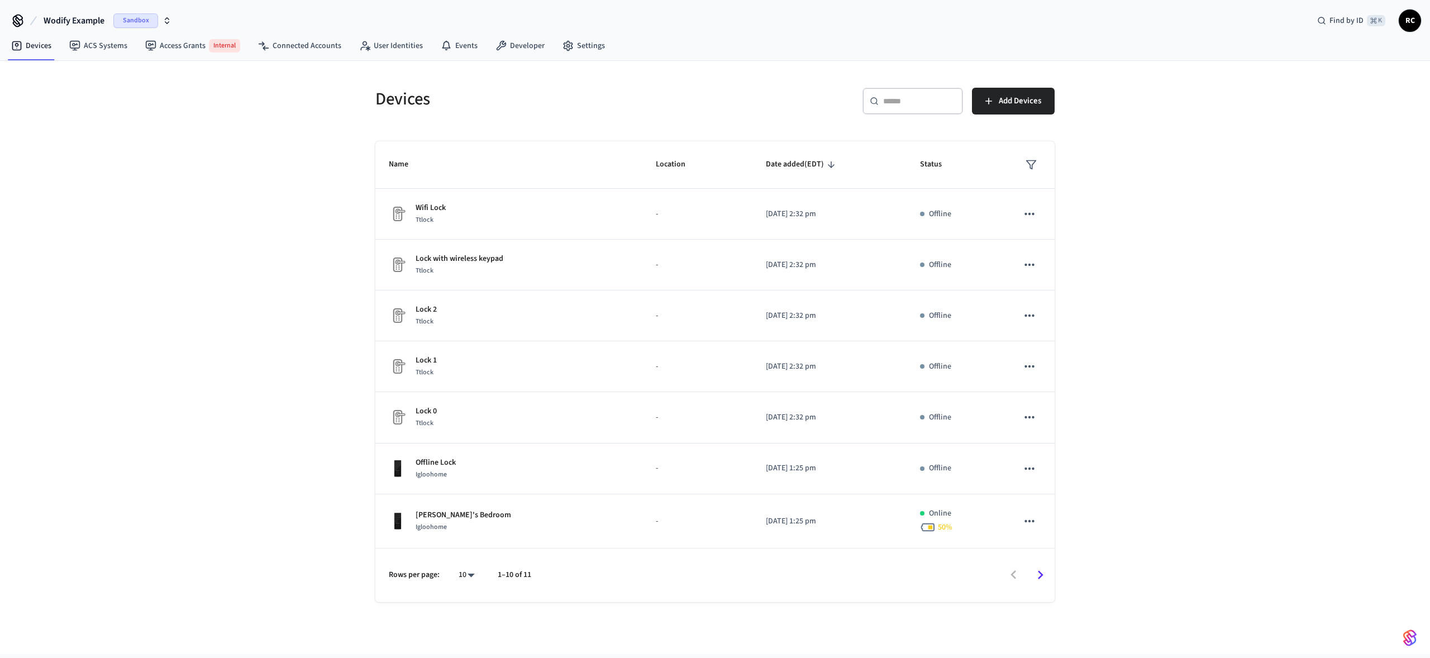
click at [152, 360] on div "Devices ​ ​ Add Devices Name Location Date added (EDT) Status Wifi Lock Ttlock …" at bounding box center [715, 357] width 1430 height 593
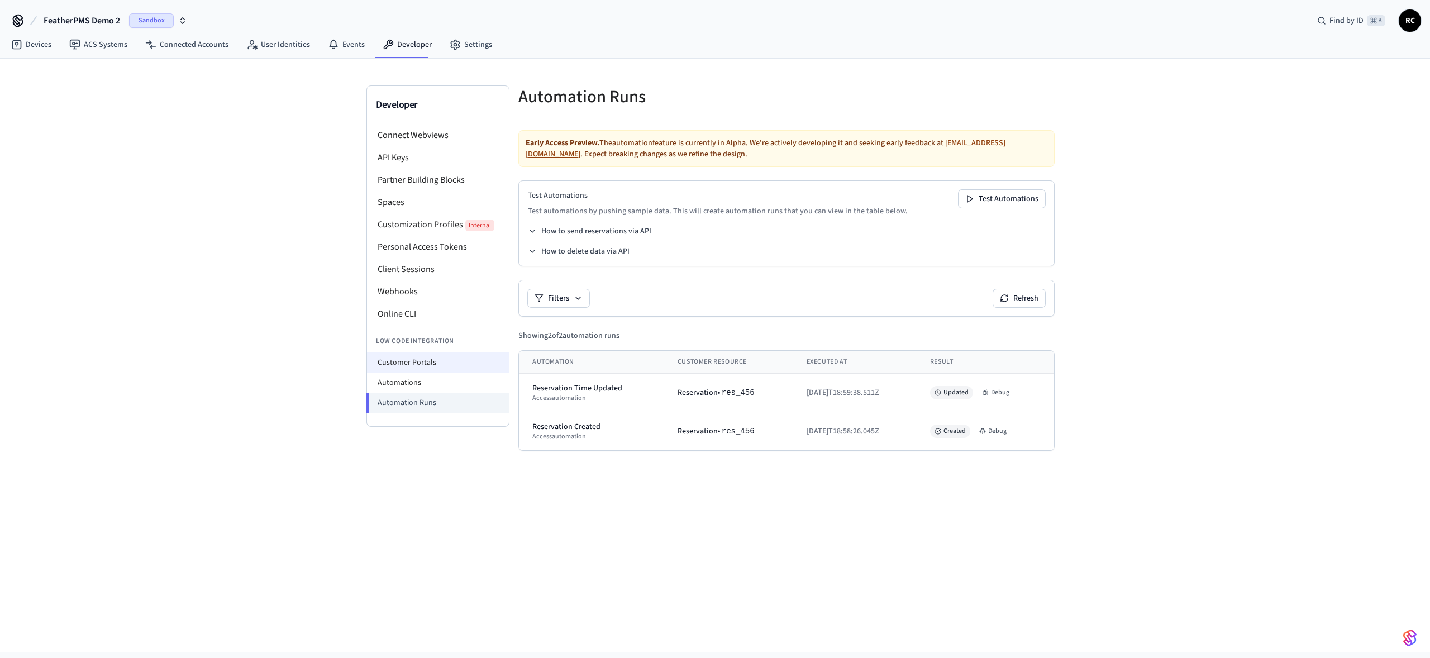
click at [411, 363] on li "Customer Portals" at bounding box center [438, 362] width 142 height 20
select select "**********"
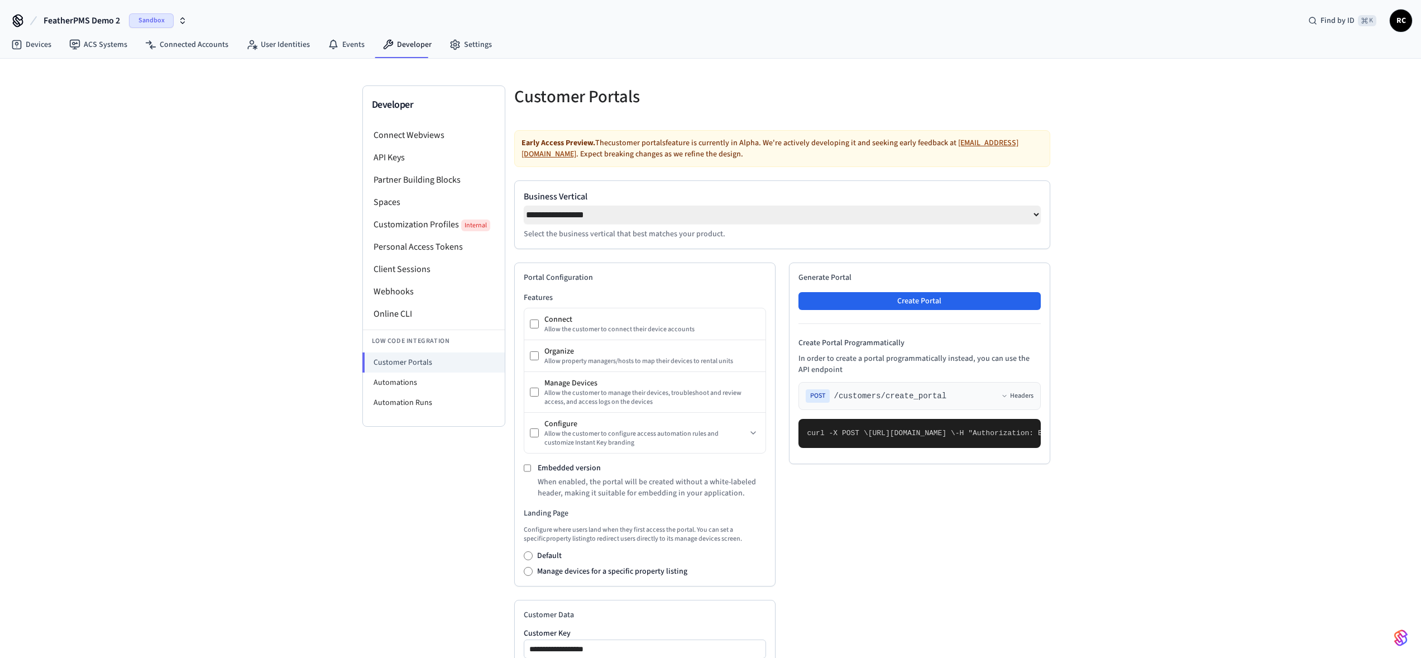
click at [915, 395] on span "/customers/create_portal" at bounding box center [890, 395] width 113 height 11
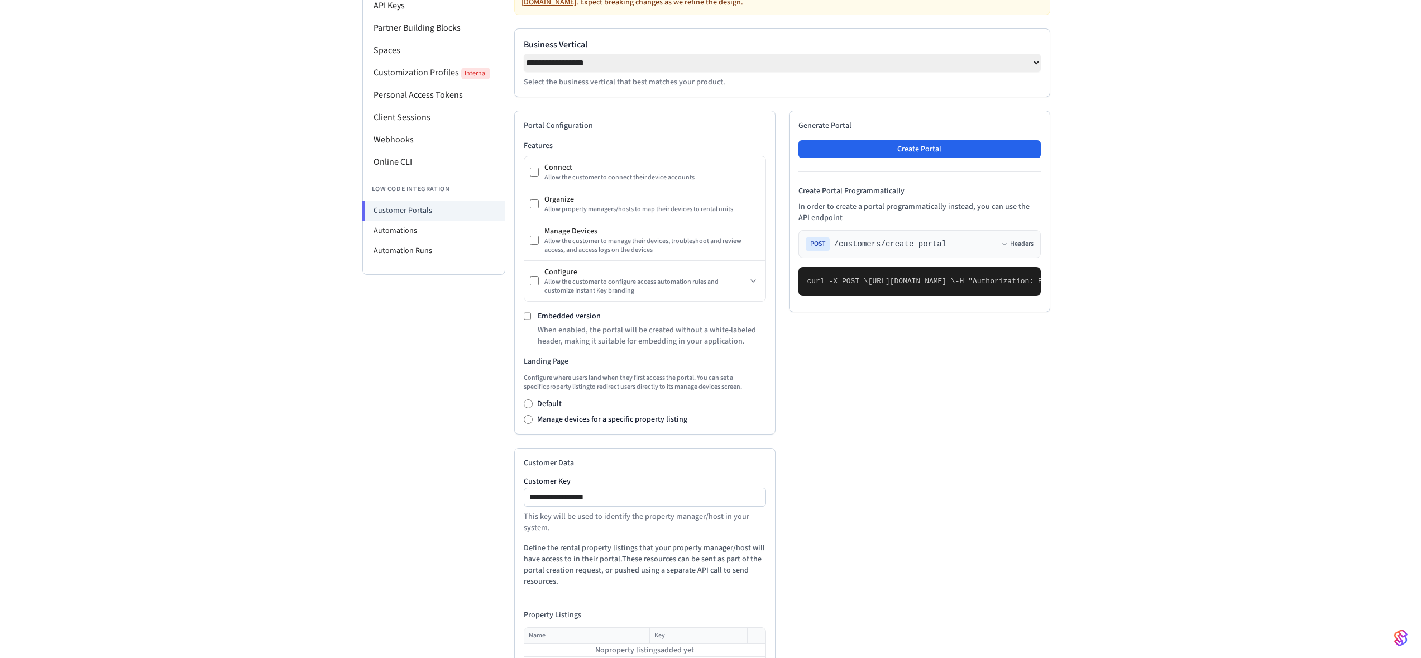
scroll to position [238, 0]
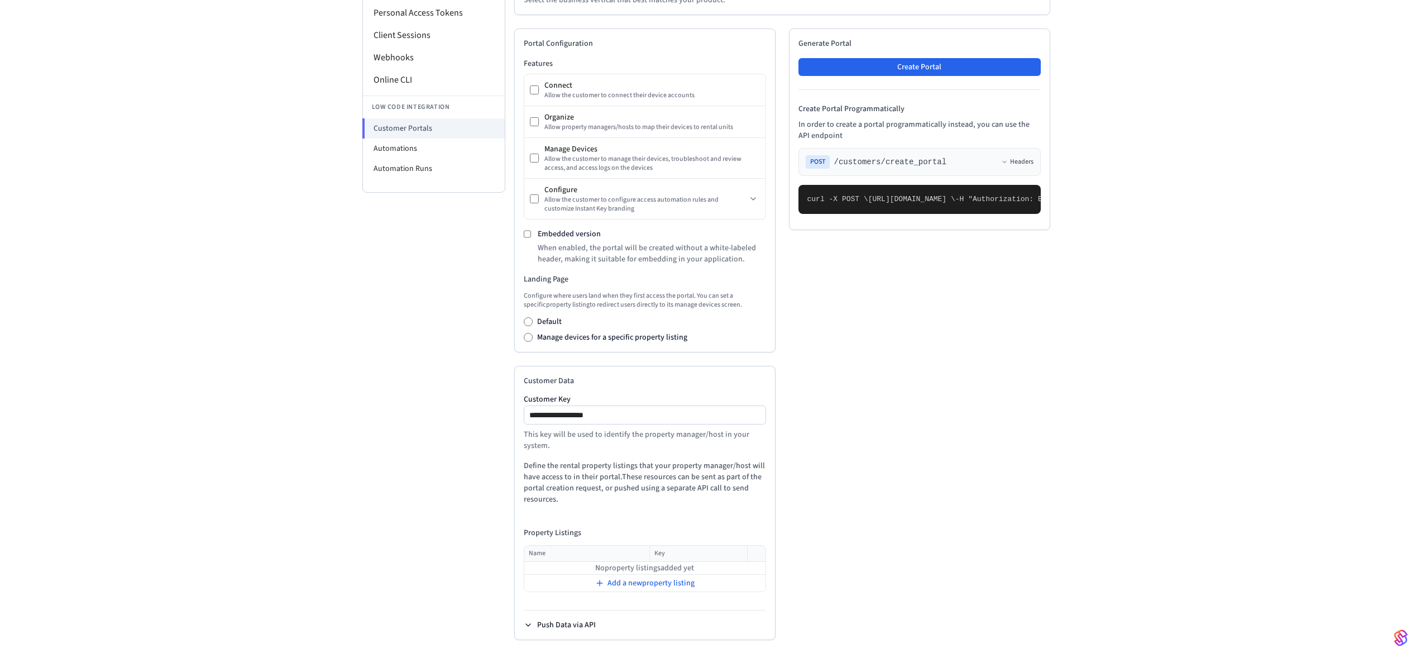
click at [566, 624] on button "Push Data via API" at bounding box center [560, 624] width 72 height 11
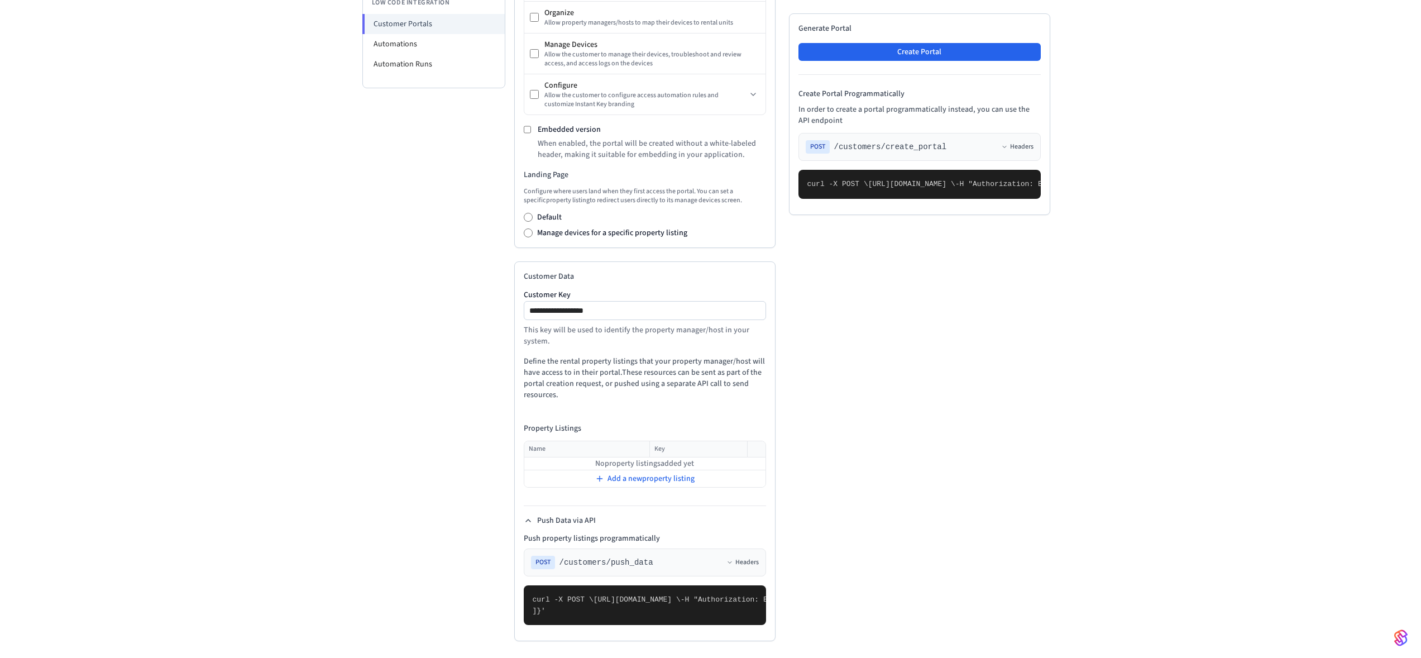
scroll to position [431, 0]
drag, startPoint x: 629, startPoint y: 473, endPoint x: 662, endPoint y: 474, distance: 32.4
click at [662, 555] on div "POST /customers/push_data Headers" at bounding box center [645, 561] width 228 height 13
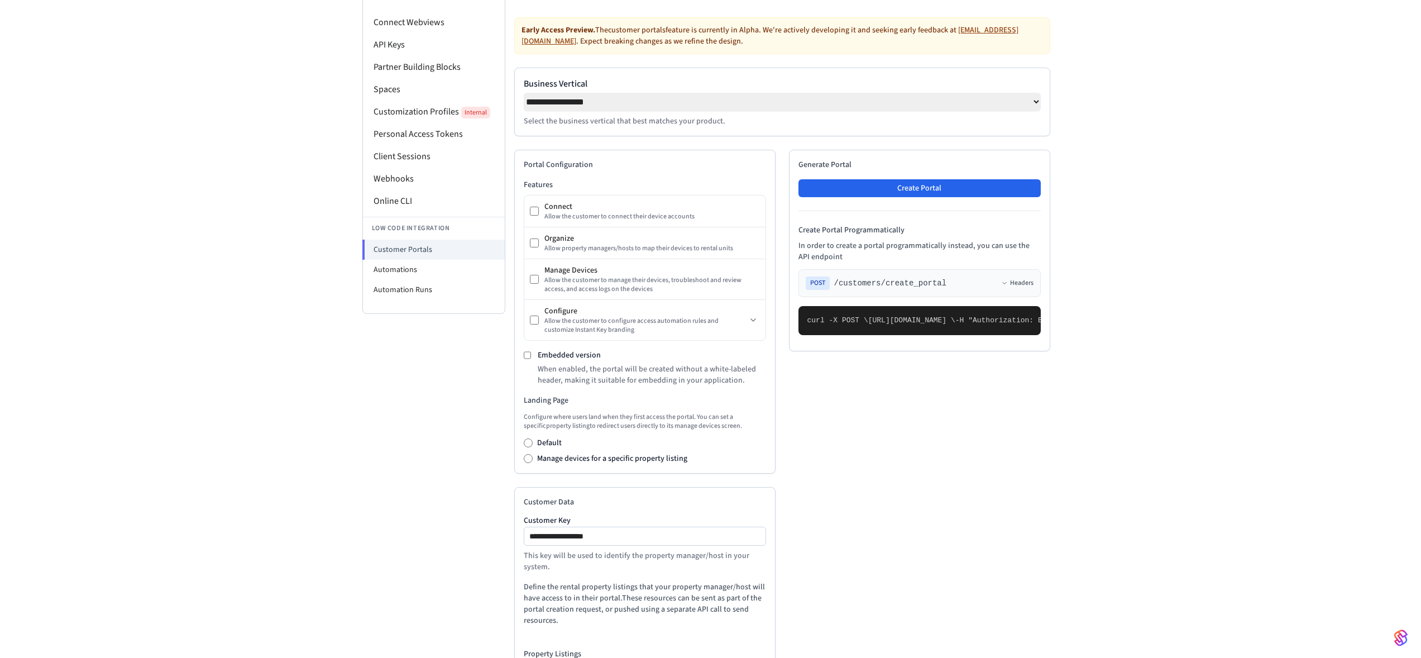
scroll to position [70, 0]
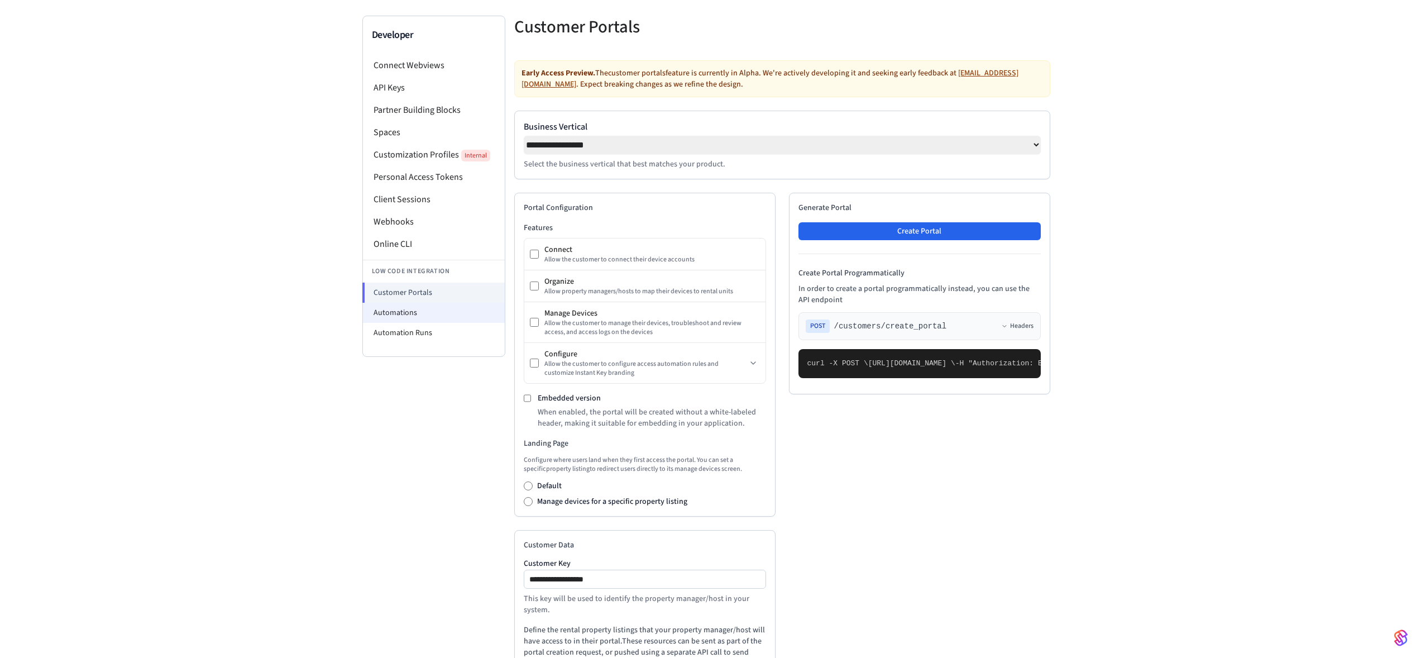
click at [424, 319] on li "Automations" at bounding box center [434, 313] width 142 height 20
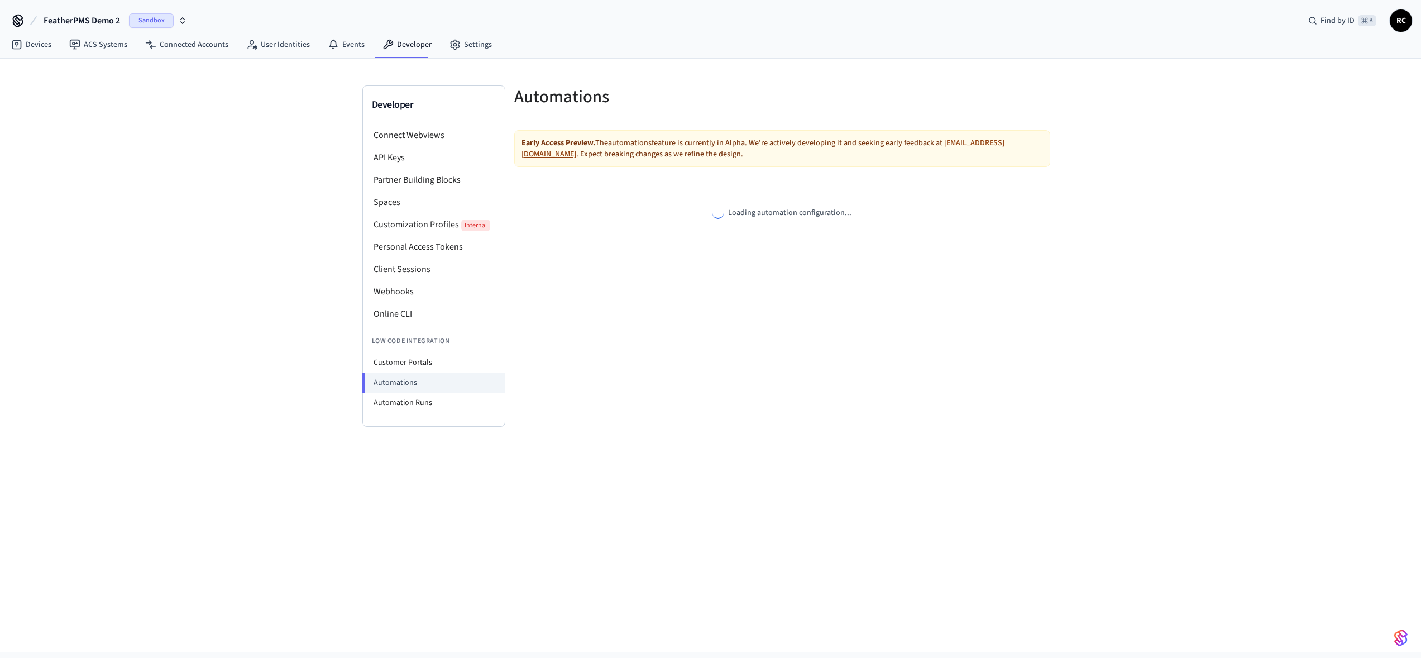
select select "**********"
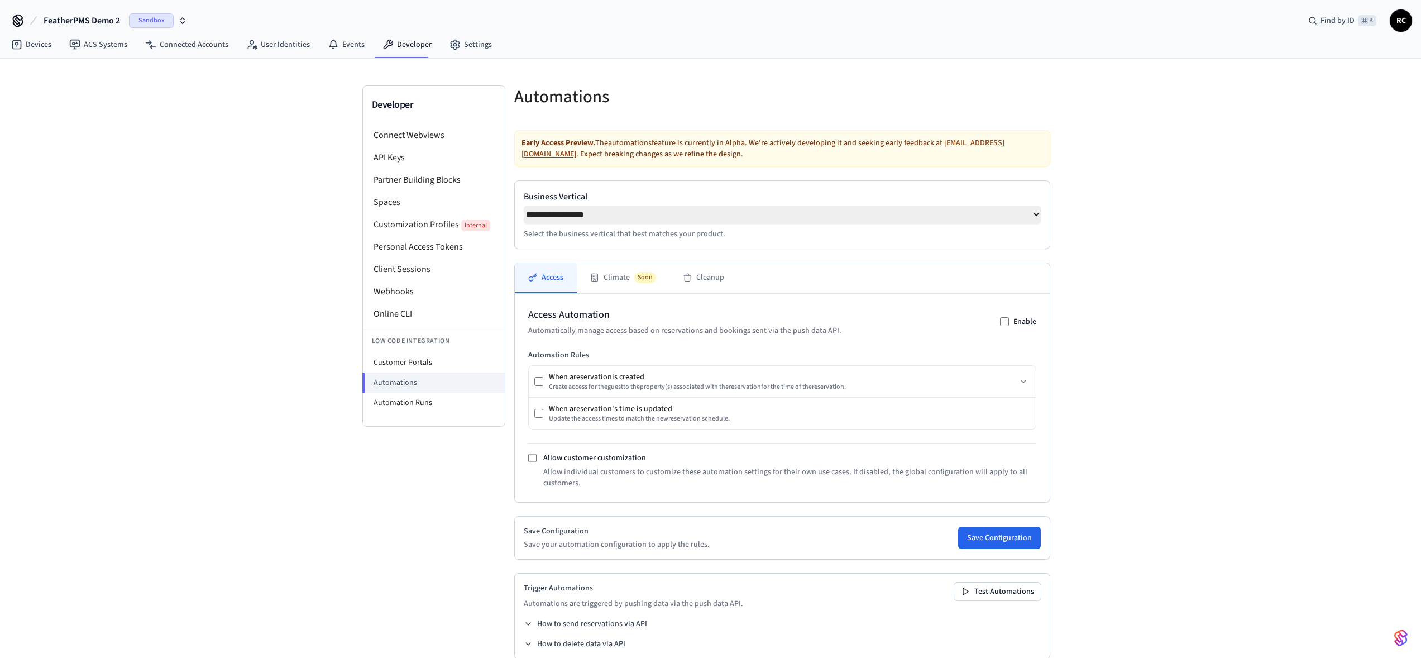
scroll to position [23, 0]
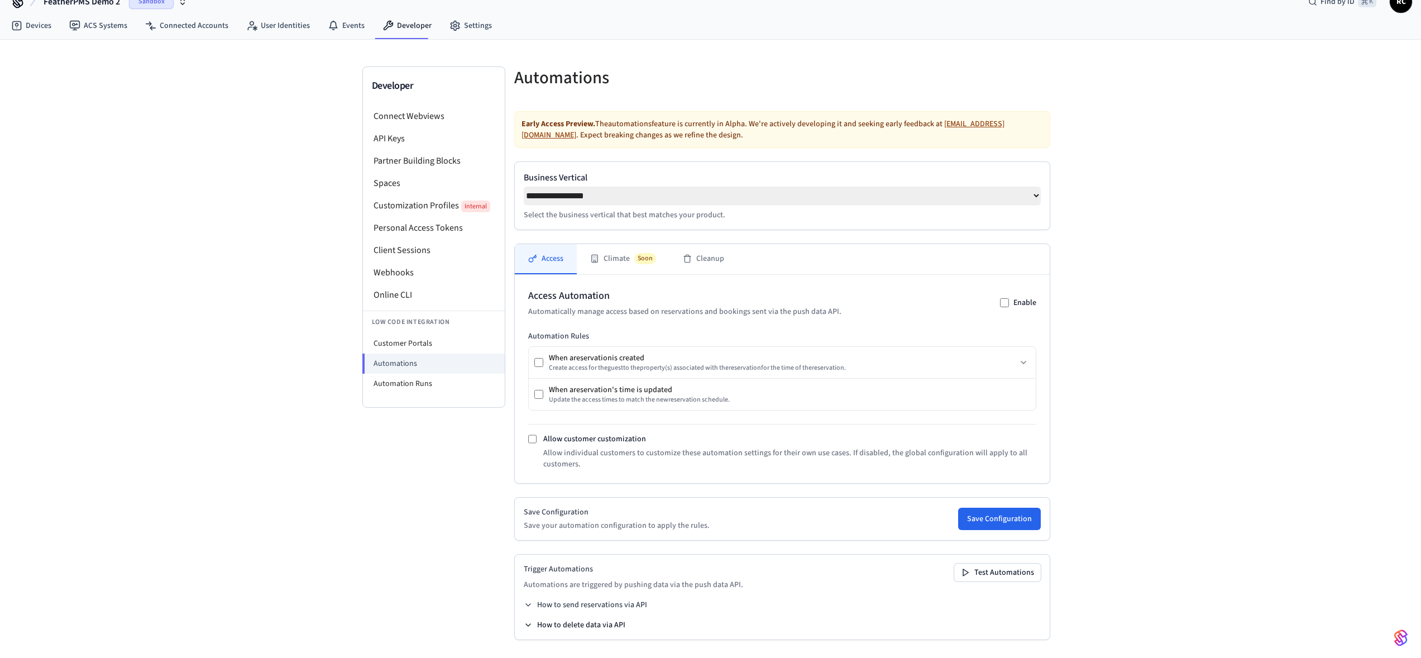
click at [577, 627] on button "How to delete data via API" at bounding box center [575, 624] width 102 height 11
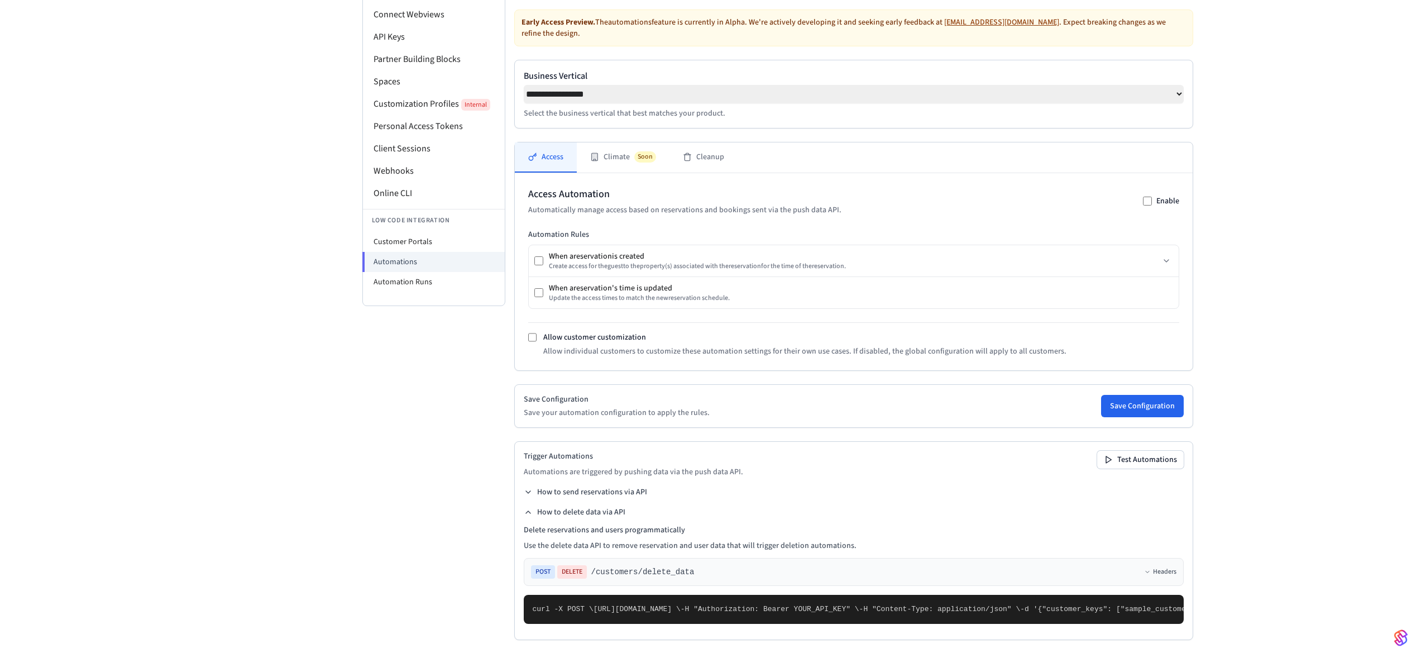
scroll to position [233, 0]
drag, startPoint x: 690, startPoint y: 472, endPoint x: 704, endPoint y: 472, distance: 14.0
click at [704, 565] on div "POST DELETE /customers/delete_data Headers" at bounding box center [854, 571] width 646 height 13
click at [1221, 605] on span ""guest_keys": ["user_789", "user_456"]," at bounding box center [1306, 609] width 170 height 8
drag, startPoint x: 565, startPoint y: 587, endPoint x: 629, endPoint y: 584, distance: 64.3
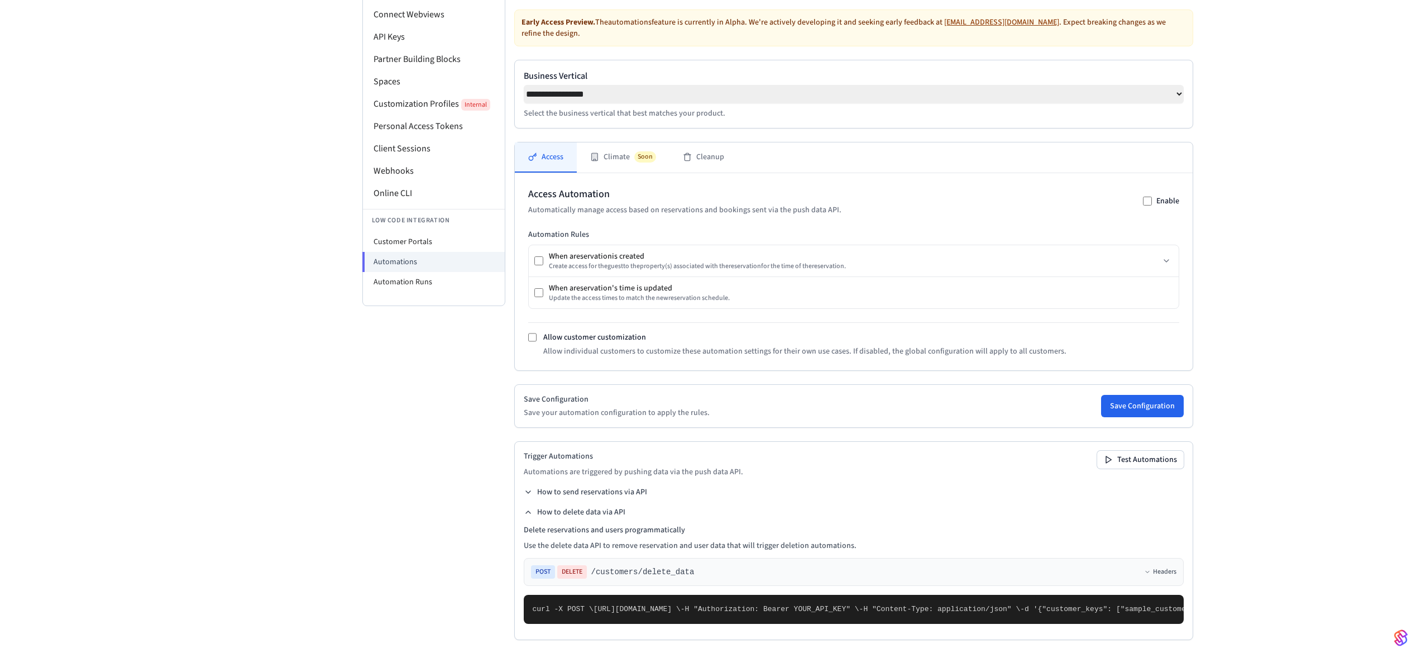
drag, startPoint x: 562, startPoint y: 579, endPoint x: 637, endPoint y: 576, distance: 74.3
click at [1221, 605] on span ""guest_keys": ["user_789", "user_456"]," at bounding box center [1306, 609] width 170 height 8
click at [422, 232] on li "Customer Portals" at bounding box center [434, 242] width 142 height 20
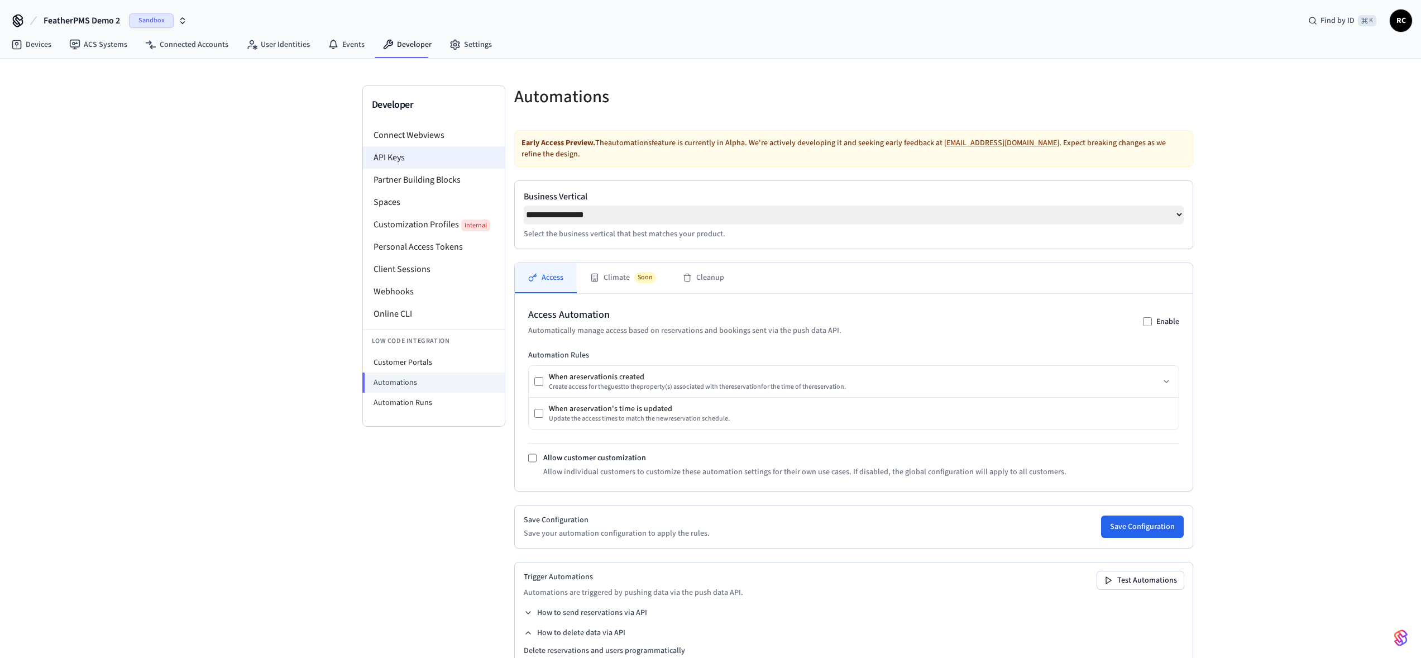
select select "**********"
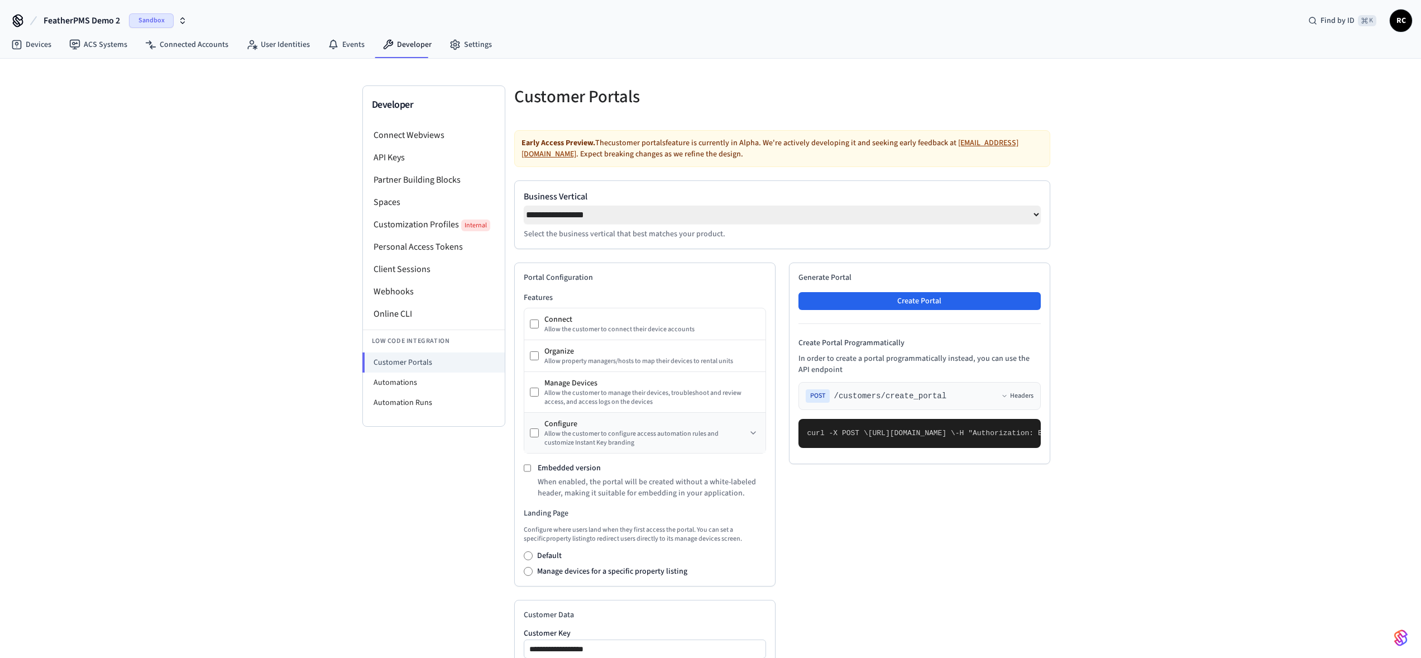
scroll to position [238, 0]
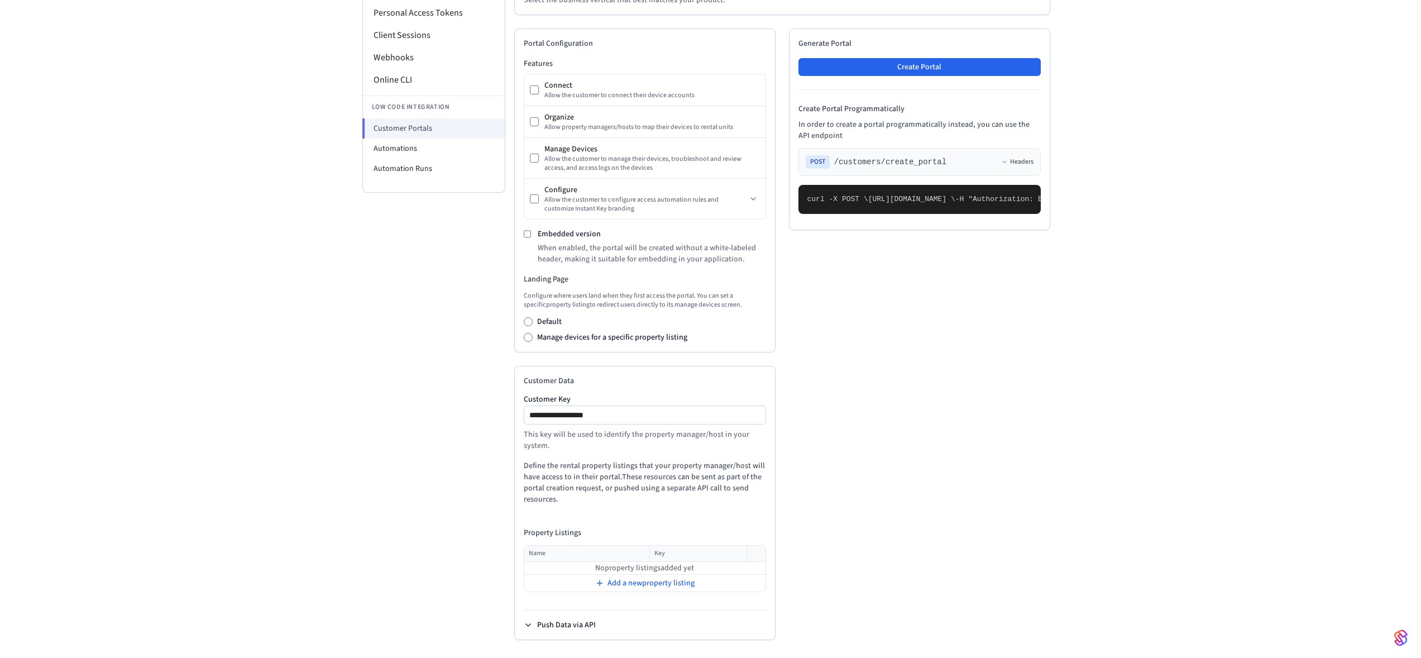
click at [560, 625] on button "Push Data via API" at bounding box center [560, 624] width 72 height 11
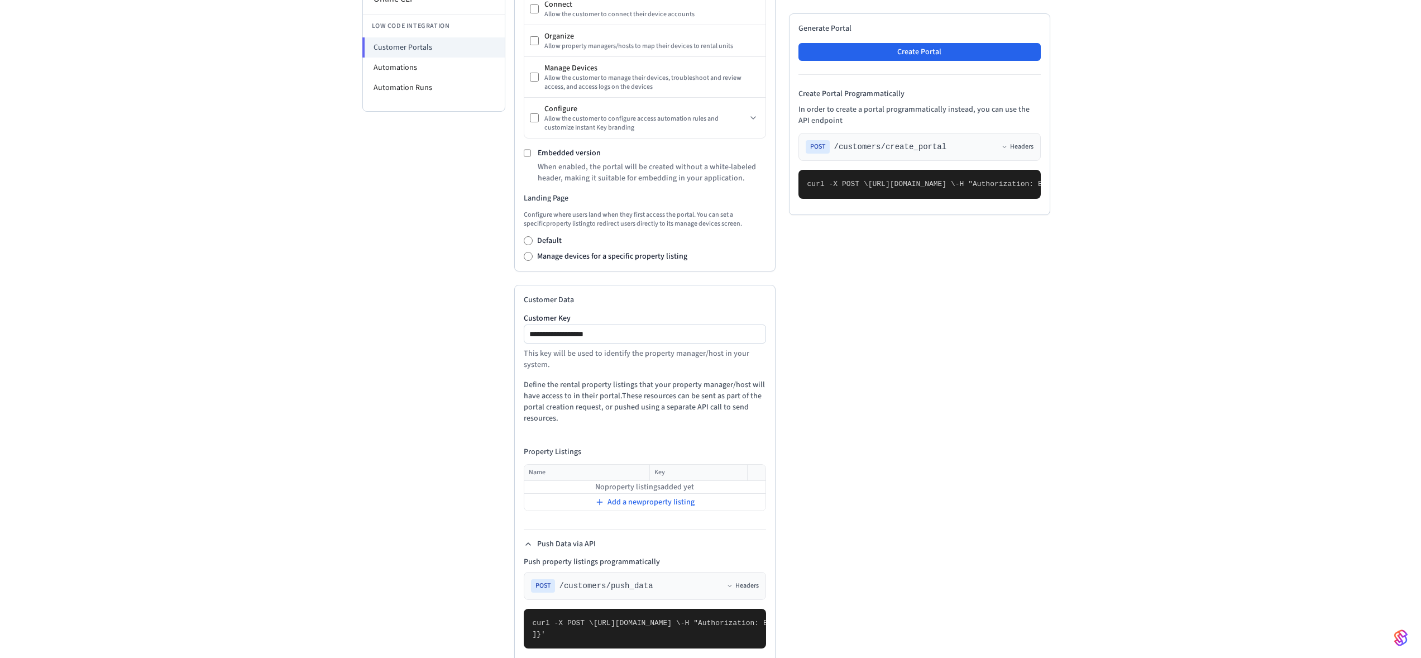
scroll to position [193, 0]
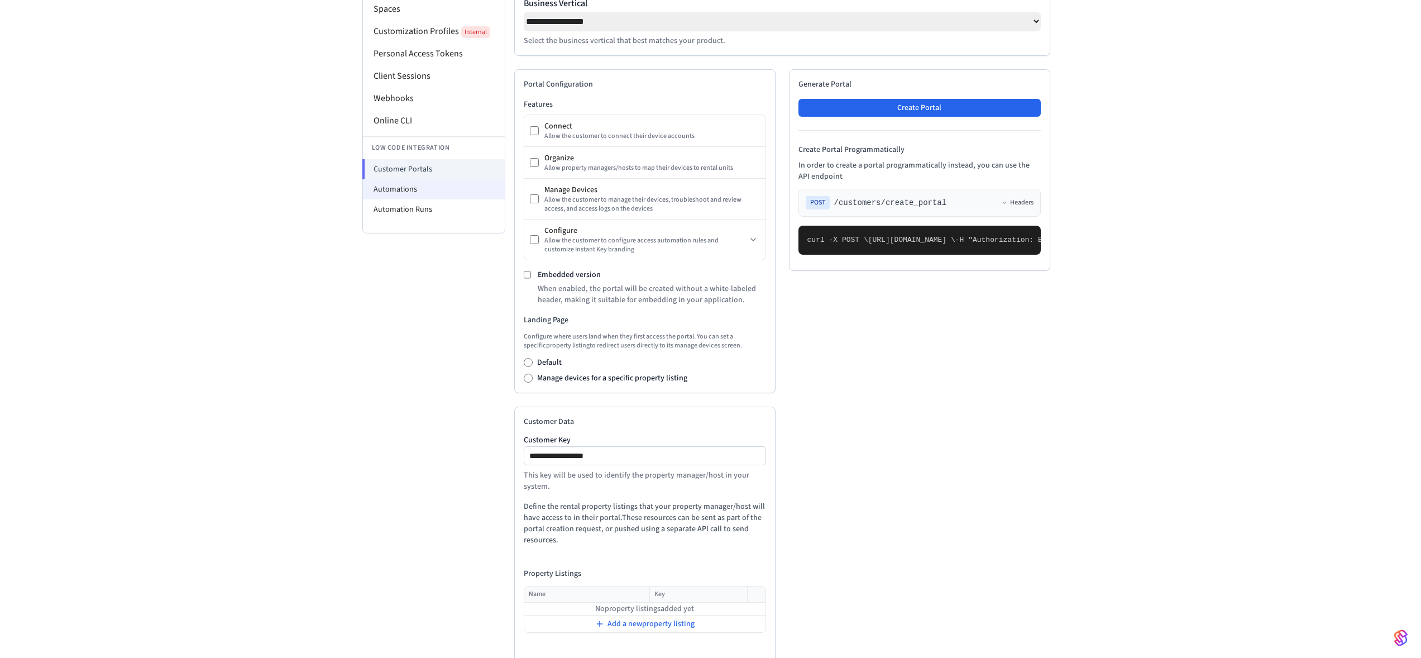
click at [431, 193] on li "Automations" at bounding box center [434, 189] width 142 height 20
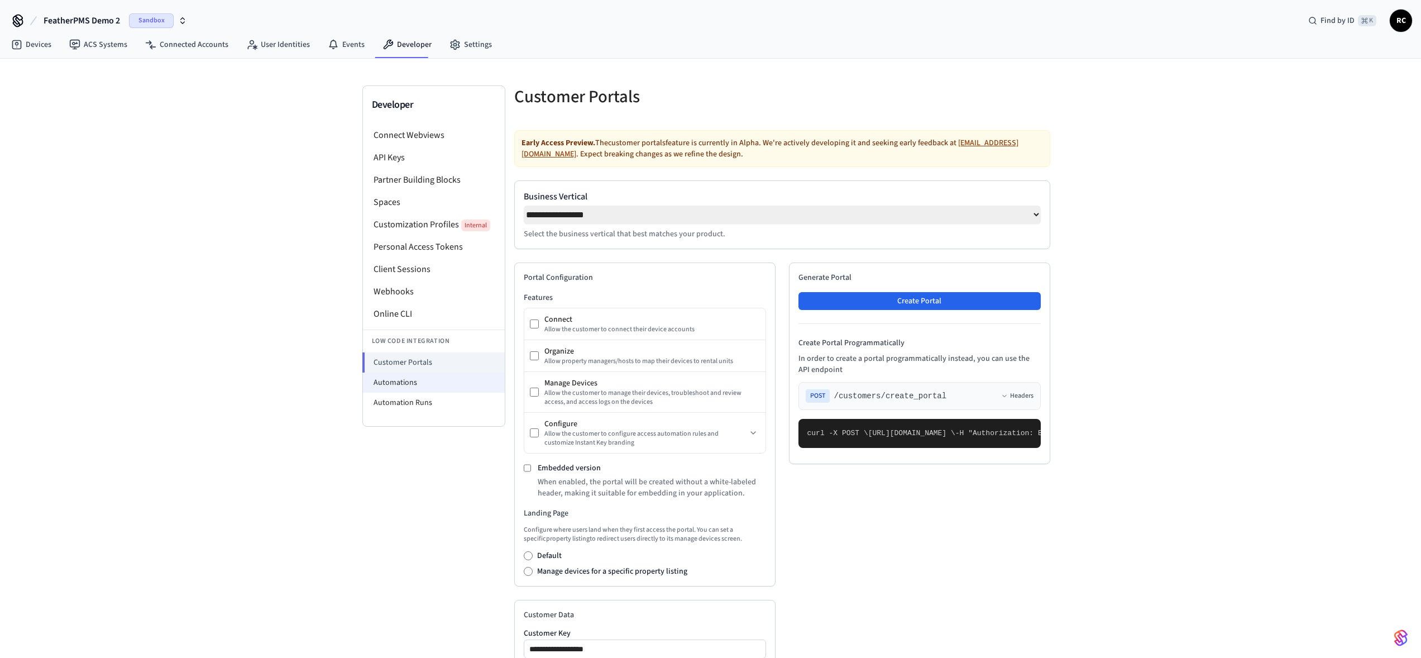
select select "**********"
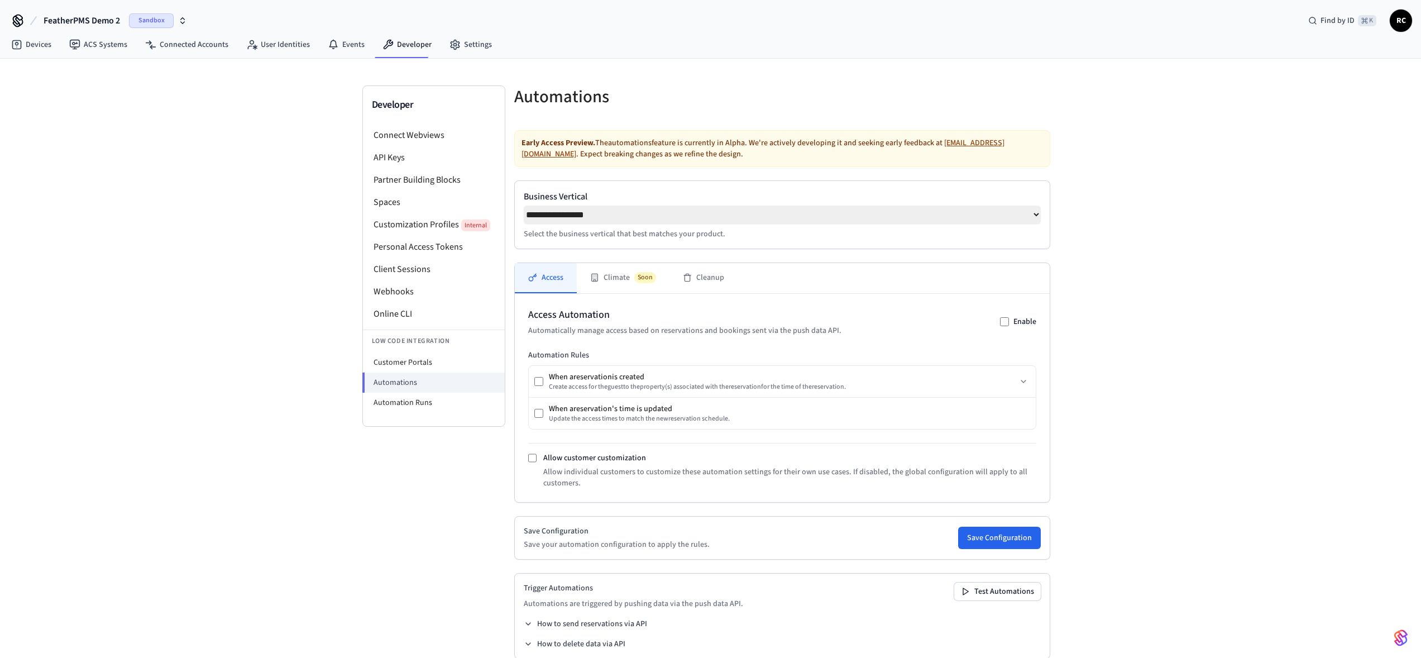
drag, startPoint x: 571, startPoint y: 626, endPoint x: 581, endPoint y: 598, distance: 29.2
click at [571, 626] on button "How to send reservations via API" at bounding box center [585, 623] width 123 height 11
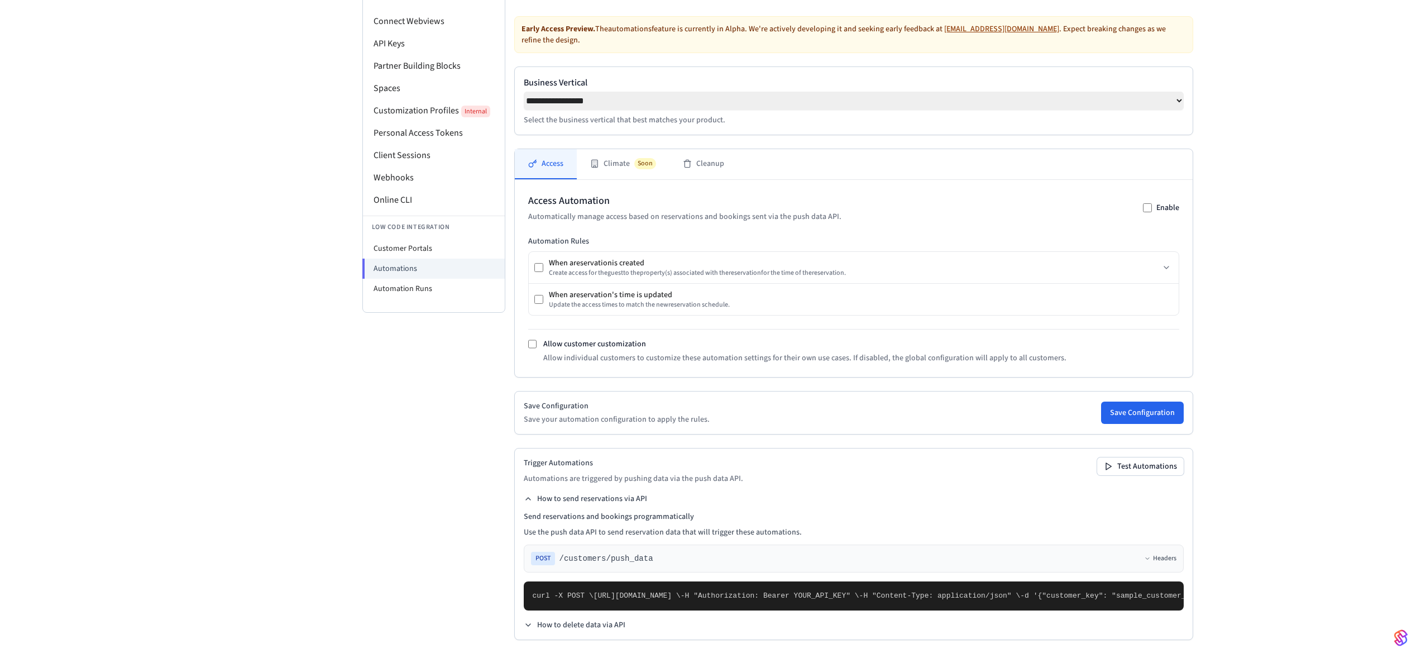
scroll to position [369, 0]
click at [580, 581] on pre "curl -X POST \ https://connect.getseam.com/customers/push_data \ -H "Authorizat…" at bounding box center [854, 595] width 660 height 29
drag, startPoint x: 560, startPoint y: 545, endPoint x: 598, endPoint y: 547, distance: 38.0
click at [598, 581] on pre "curl -X POST \ https://connect.getseam.com/customers/push_data \ -H "Authorizat…" at bounding box center [854, 595] width 660 height 29
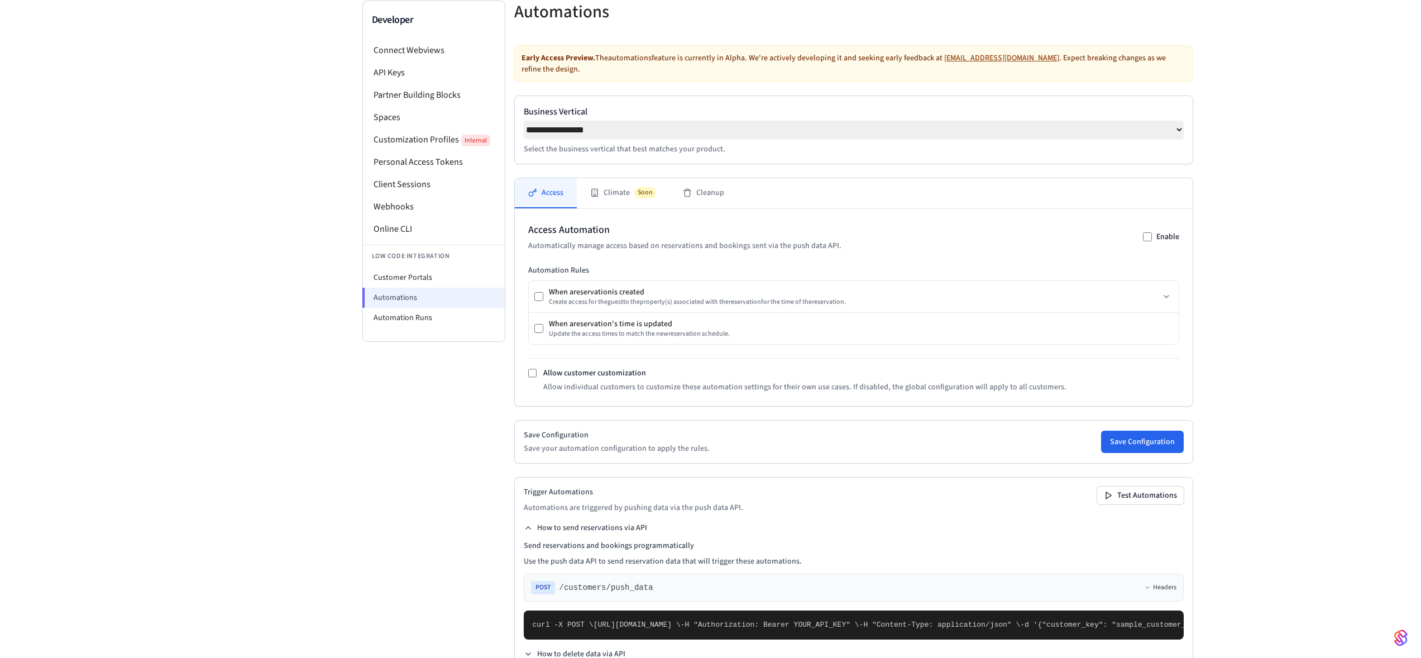
scroll to position [90, 0]
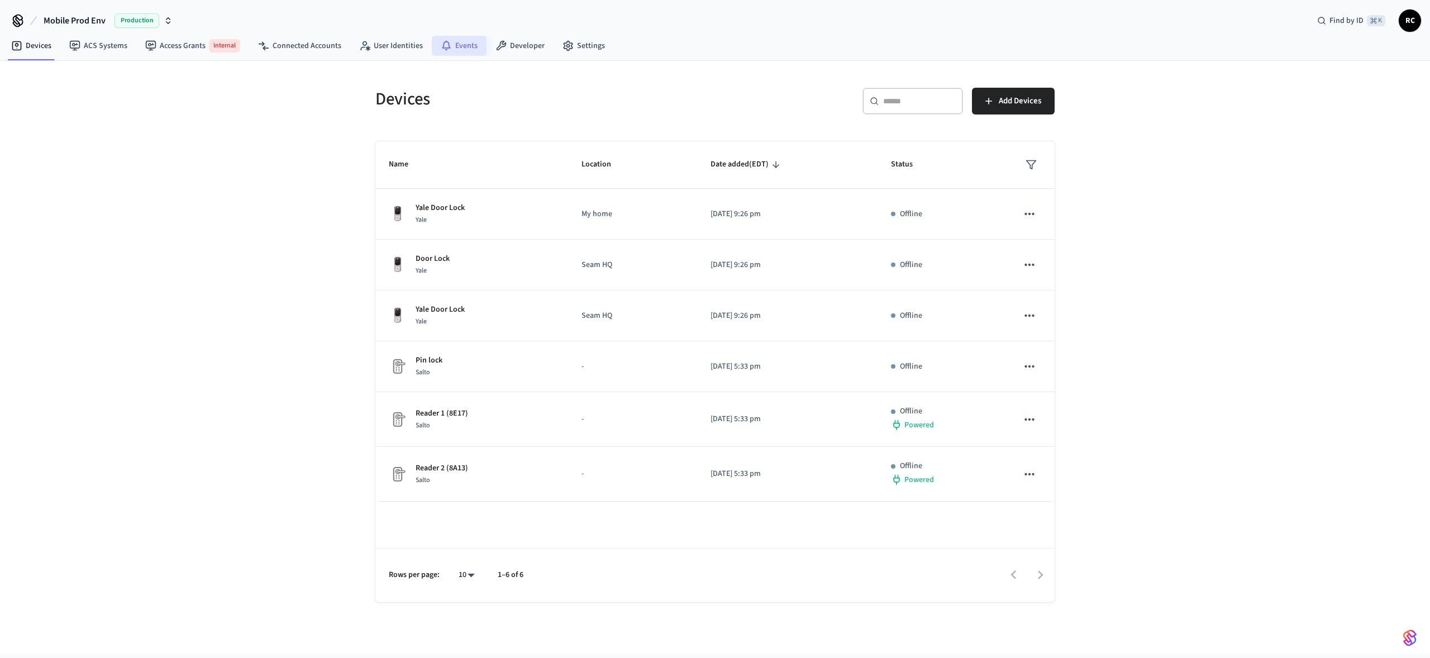
click at [468, 42] on link "Events" at bounding box center [459, 46] width 55 height 20
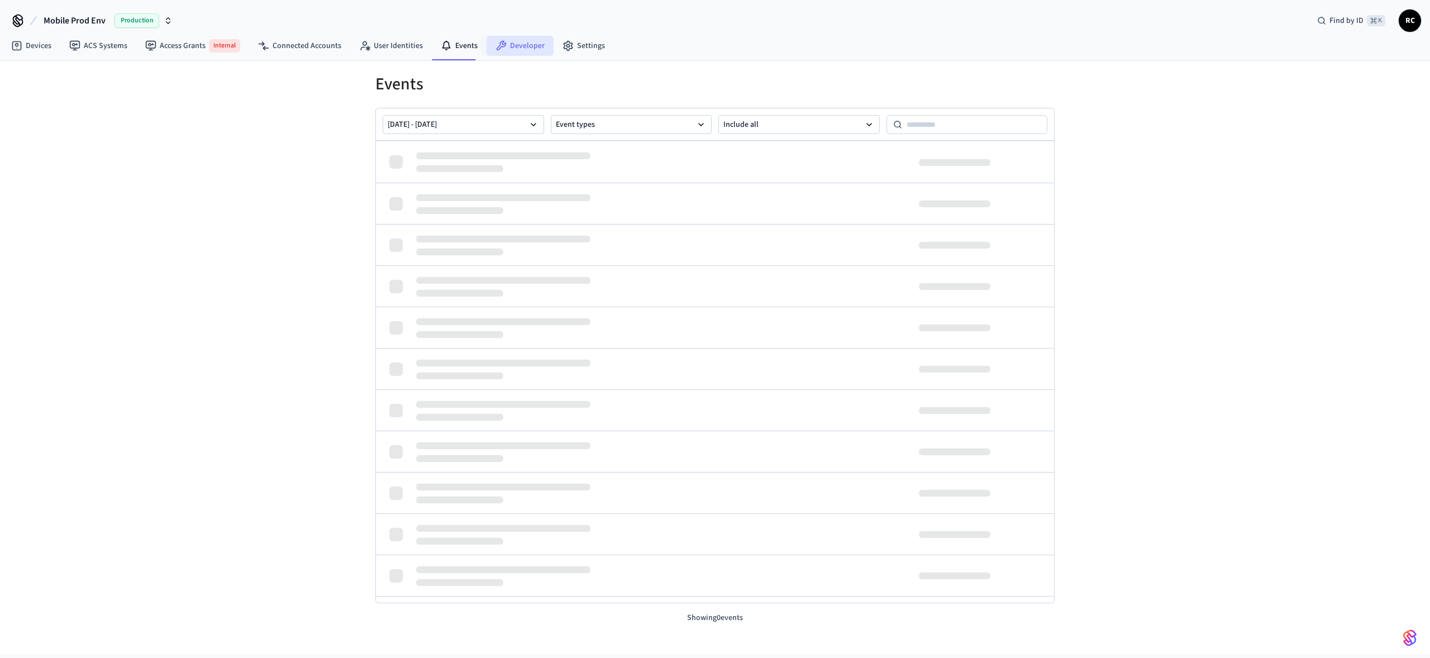
click at [536, 47] on link "Developer" at bounding box center [519, 46] width 67 height 20
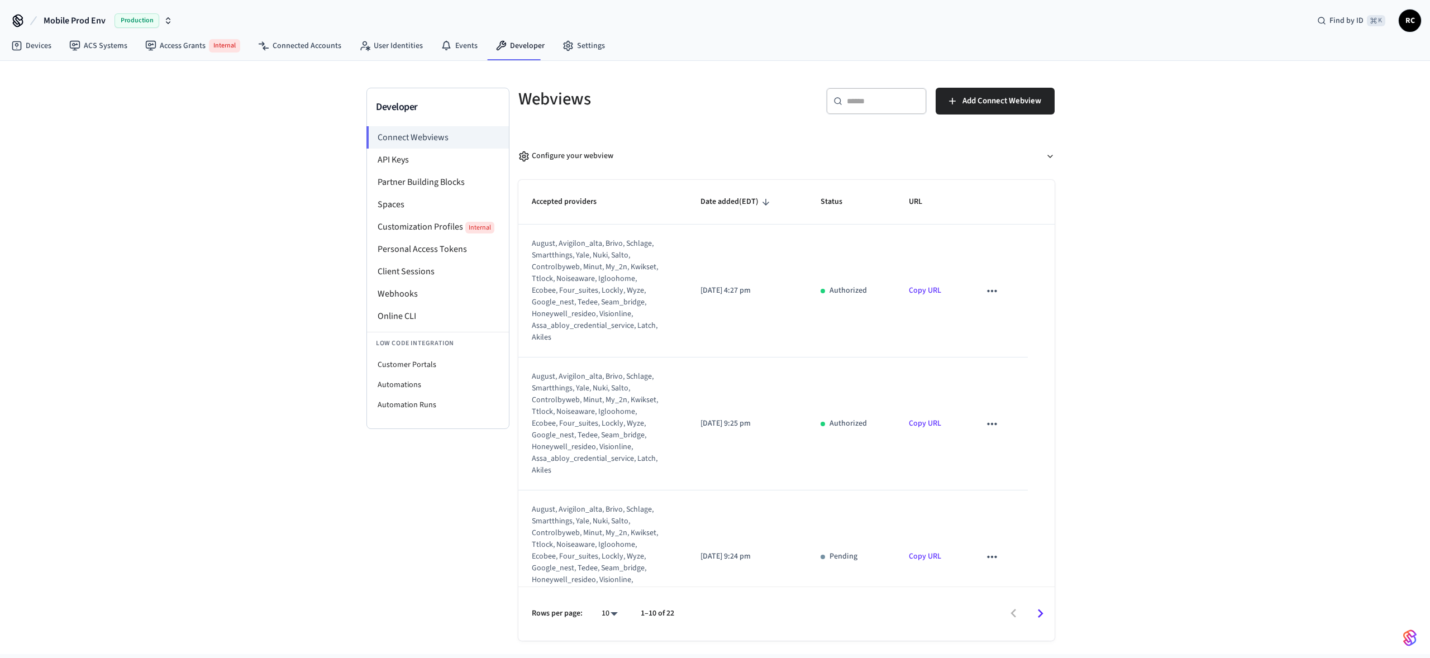
click at [251, 421] on div "Developer Connect Webviews API Keys Partner Building Blocks Spaces Customizatio…" at bounding box center [715, 357] width 1430 height 593
click at [106, 164] on div "Developer Connect Webviews API Keys Partner Building Blocks Spaces Customizatio…" at bounding box center [715, 357] width 1430 height 593
click at [33, 36] on link "Devices" at bounding box center [31, 46] width 58 height 20
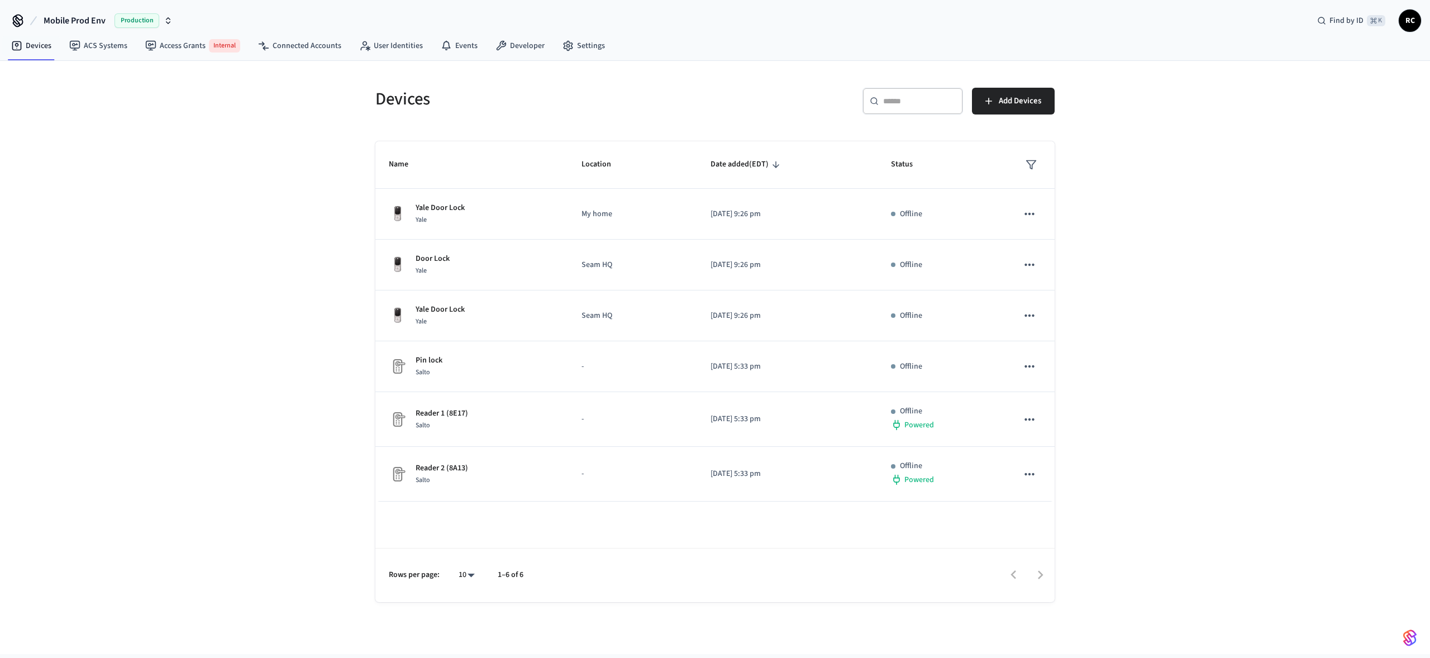
click at [69, 16] on span "Mobile Prod Env" at bounding box center [75, 20] width 62 height 13
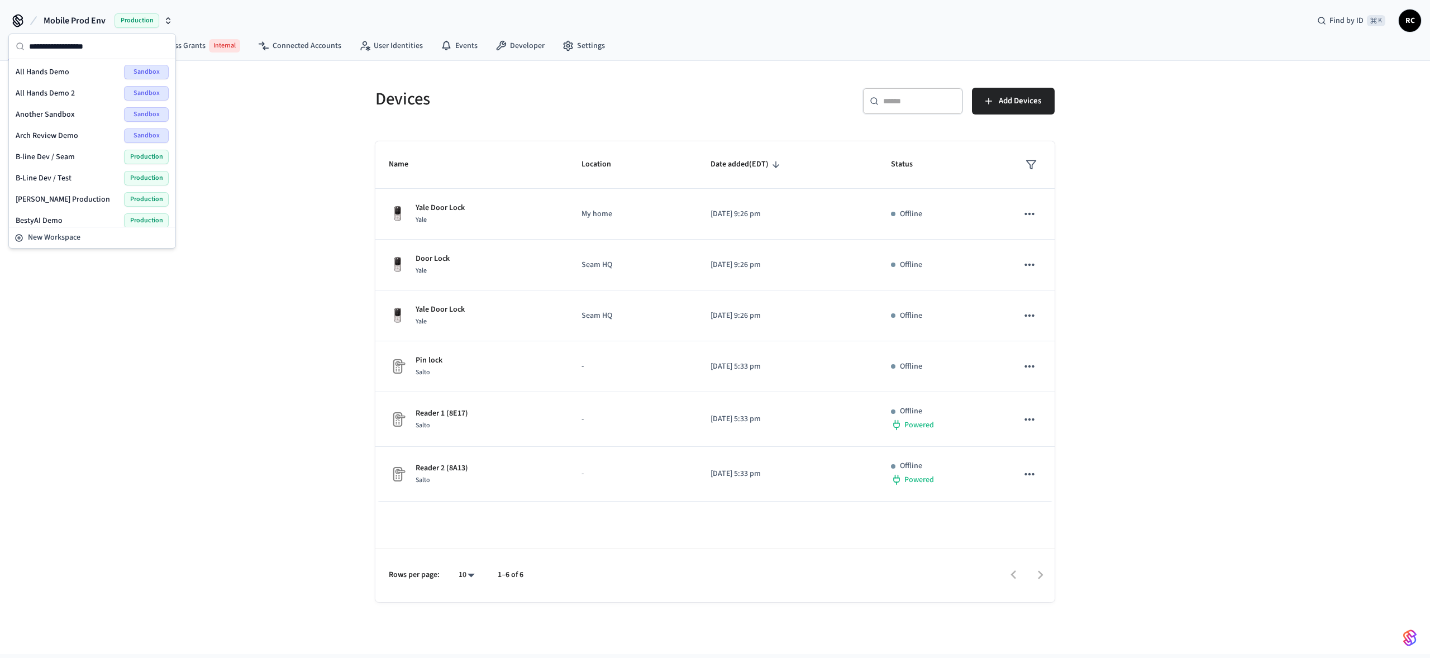
click at [74, 196] on div "Besty Production Production" at bounding box center [92, 199] width 153 height 15
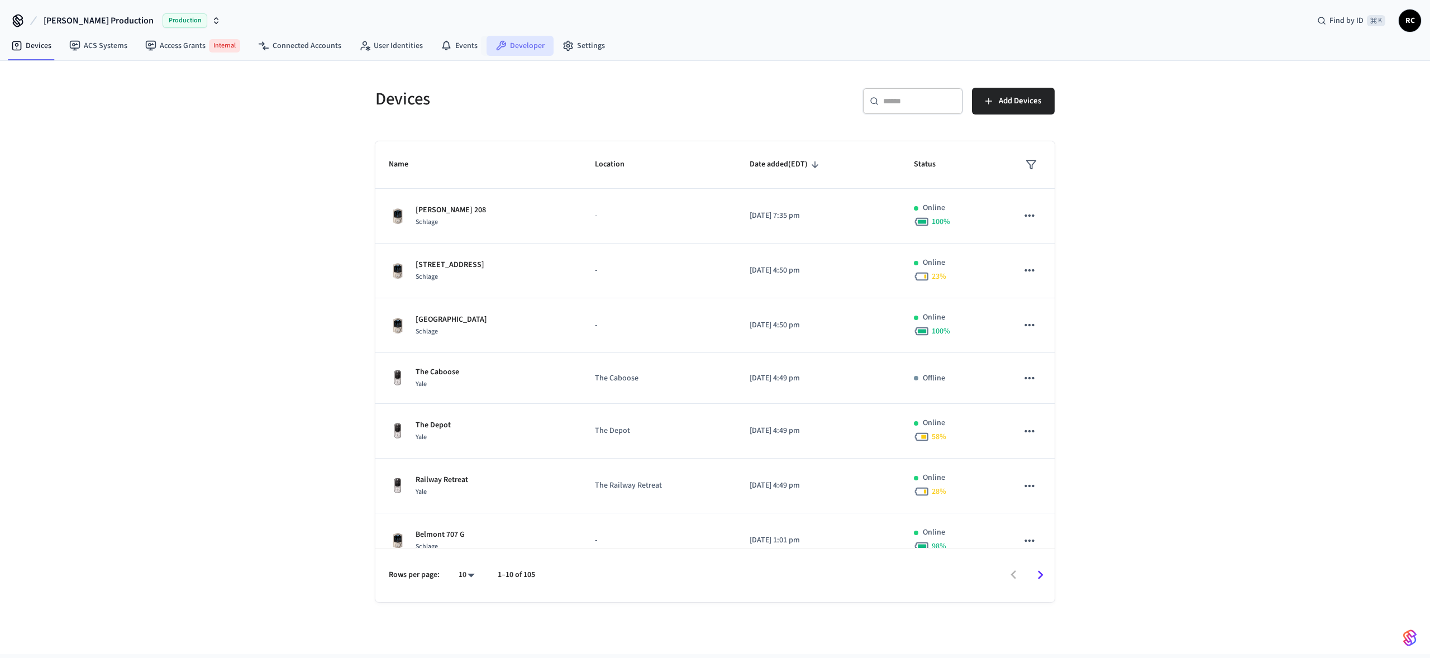
click at [510, 45] on link "Developer" at bounding box center [519, 46] width 67 height 20
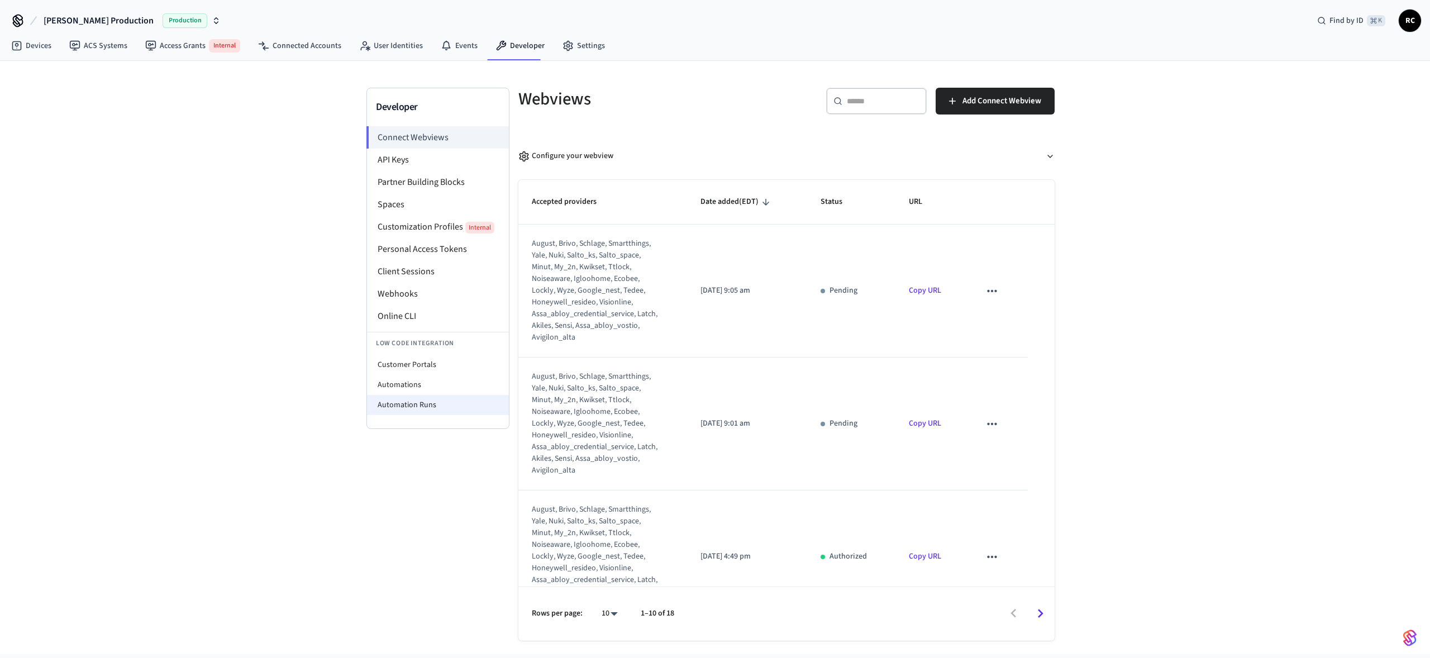
click at [437, 405] on li "Automation Runs" at bounding box center [438, 405] width 142 height 20
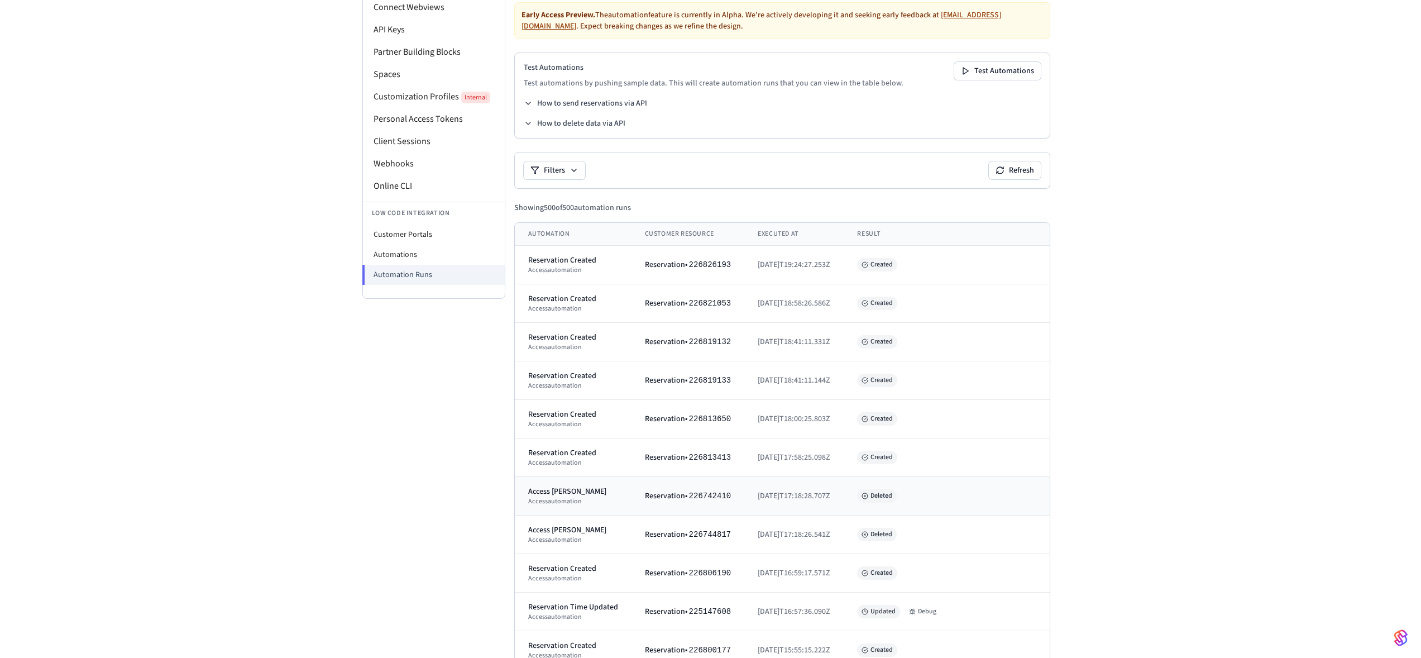
scroll to position [234, 0]
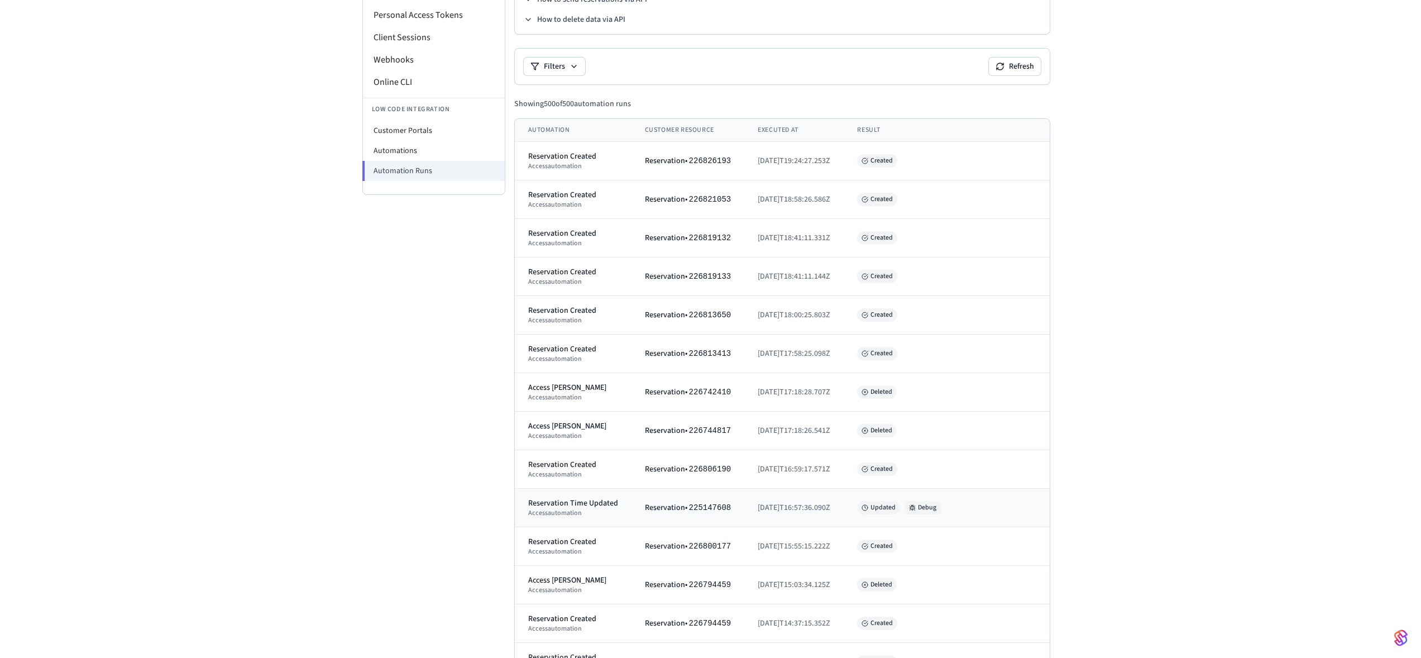
click at [939, 512] on button "Debug" at bounding box center [923, 507] width 36 height 13
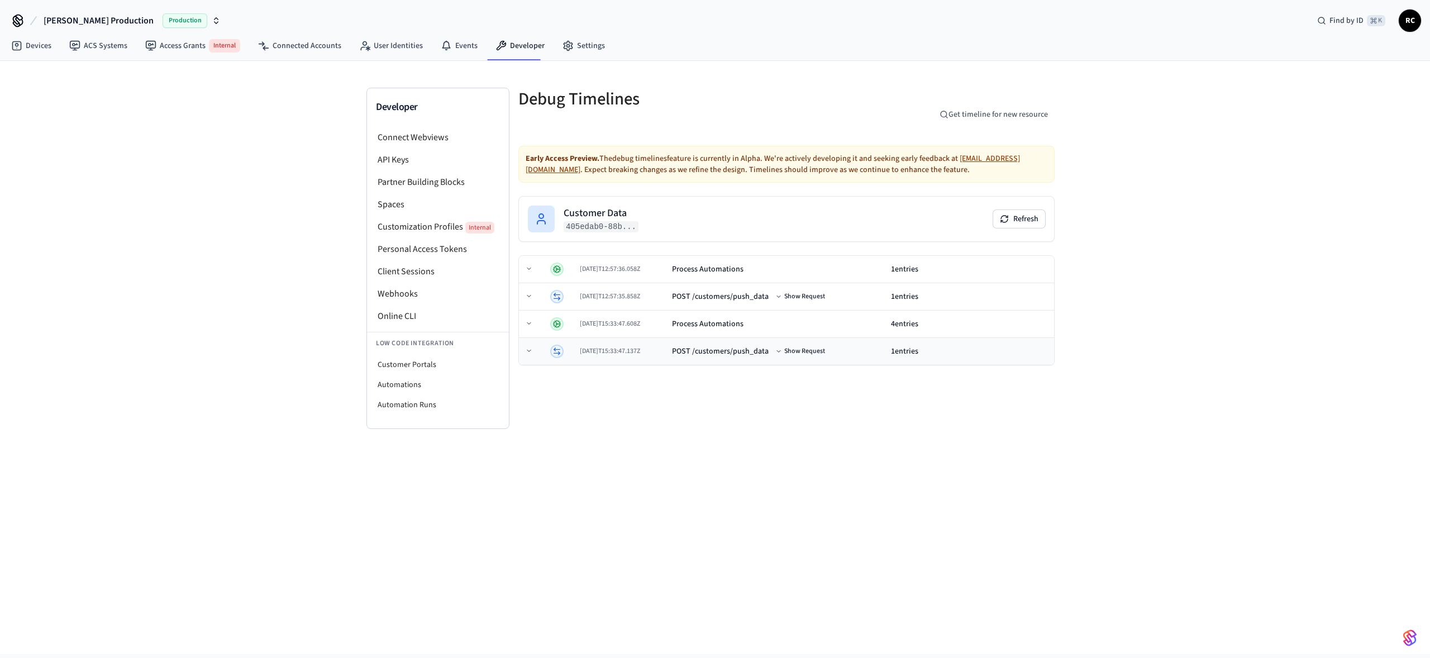
click at [619, 358] on td "2025-08-27T15:33:47.137Z" at bounding box center [621, 351] width 92 height 27
click at [815, 352] on button "Show Request" at bounding box center [801, 351] width 54 height 13
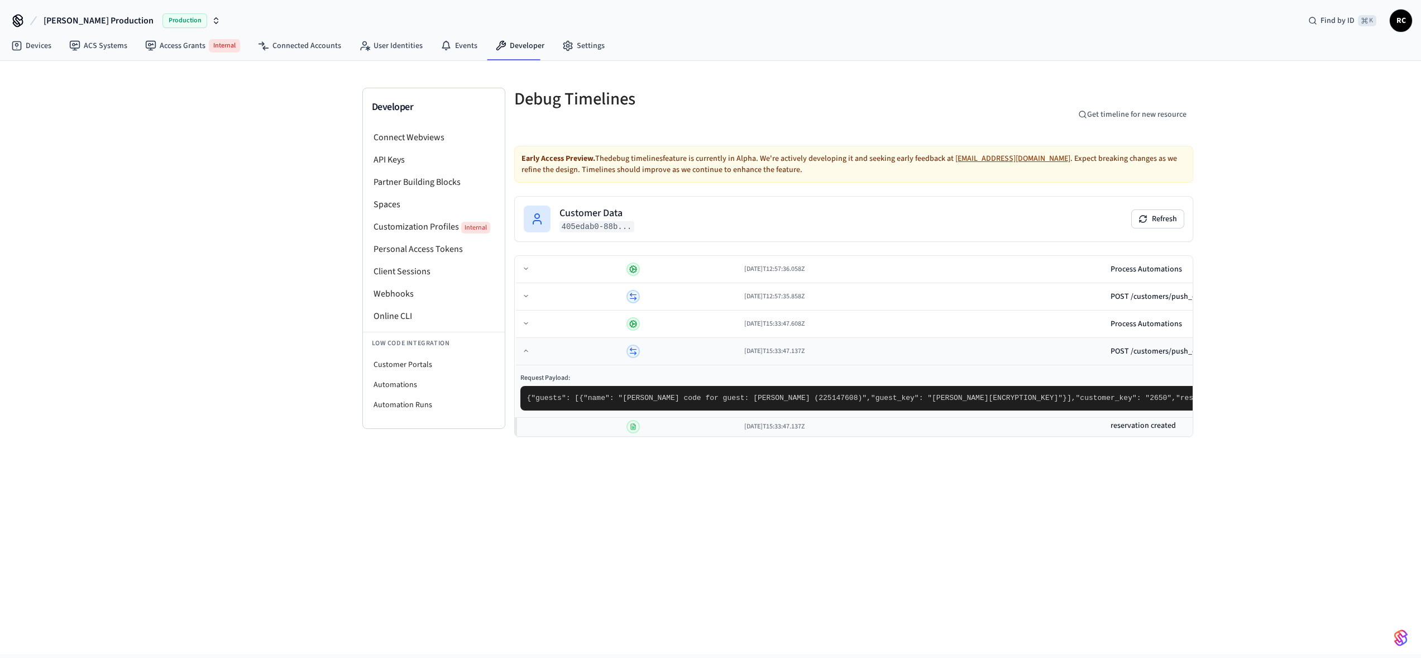
click at [1212, 352] on button "Hide Request" at bounding box center [1237, 351] width 51 height 13
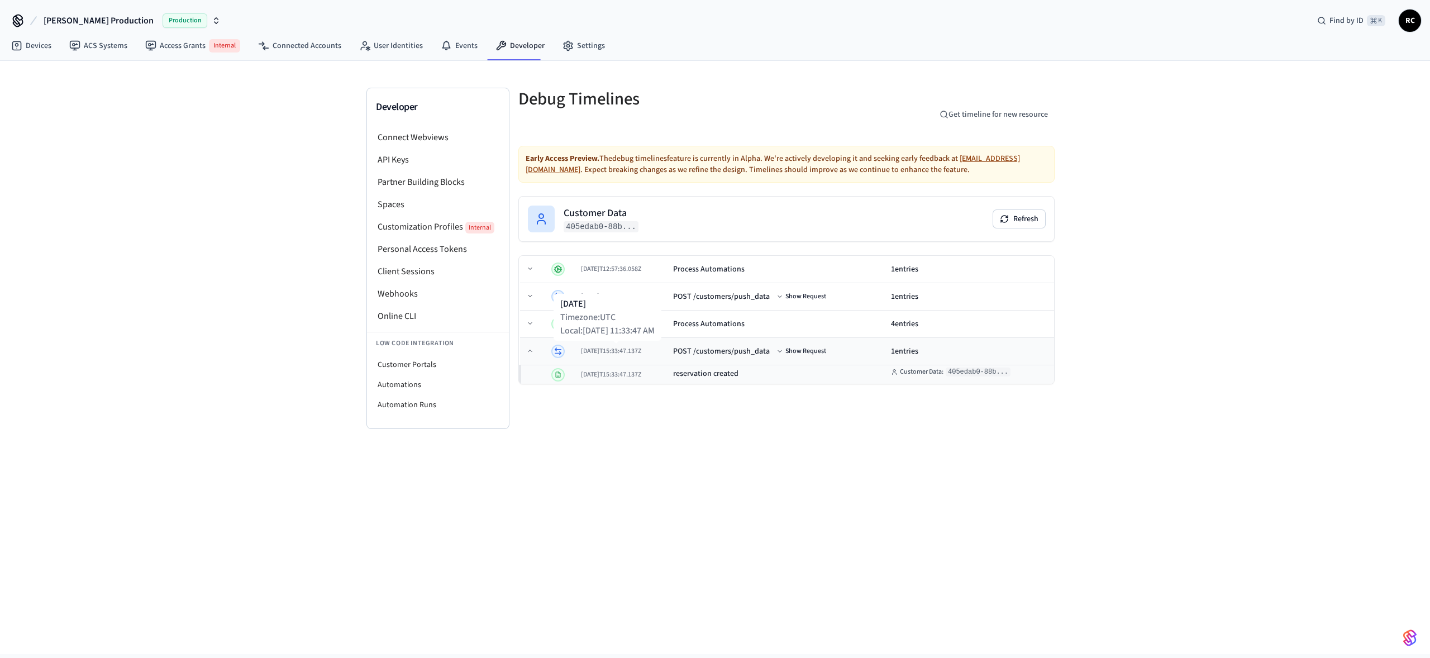
click at [615, 349] on span "2025-08-27T15:33:47.137Z" at bounding box center [611, 350] width 60 height 9
click at [615, 349] on span "2025-08-27T15:33:47.137Z" at bounding box center [610, 350] width 60 height 9
click at [615, 349] on span "2025-08-27T15:33:47.137Z" at bounding box center [611, 350] width 60 height 9
click at [610, 325] on span "2025-08-27T15:33:47.608Z" at bounding box center [610, 323] width 60 height 9
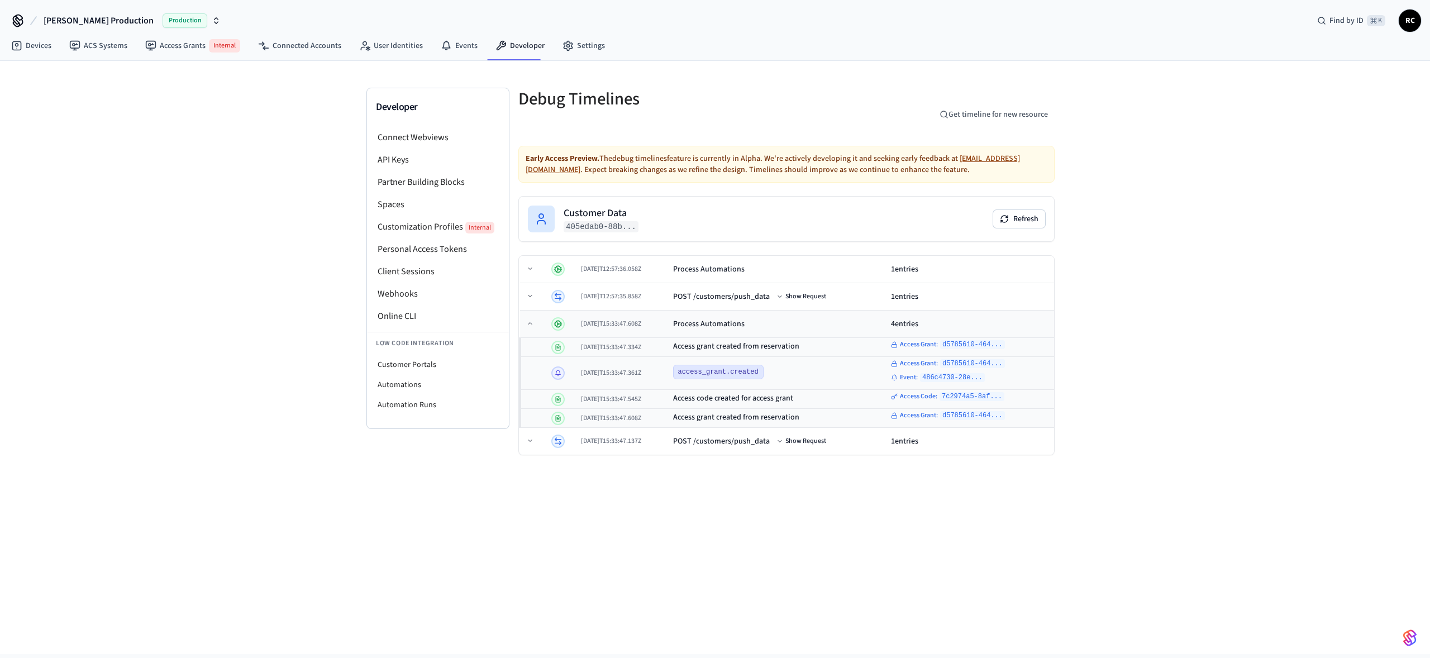
click at [610, 324] on span "2025-08-27T15:33:47.608Z" at bounding box center [611, 323] width 60 height 9
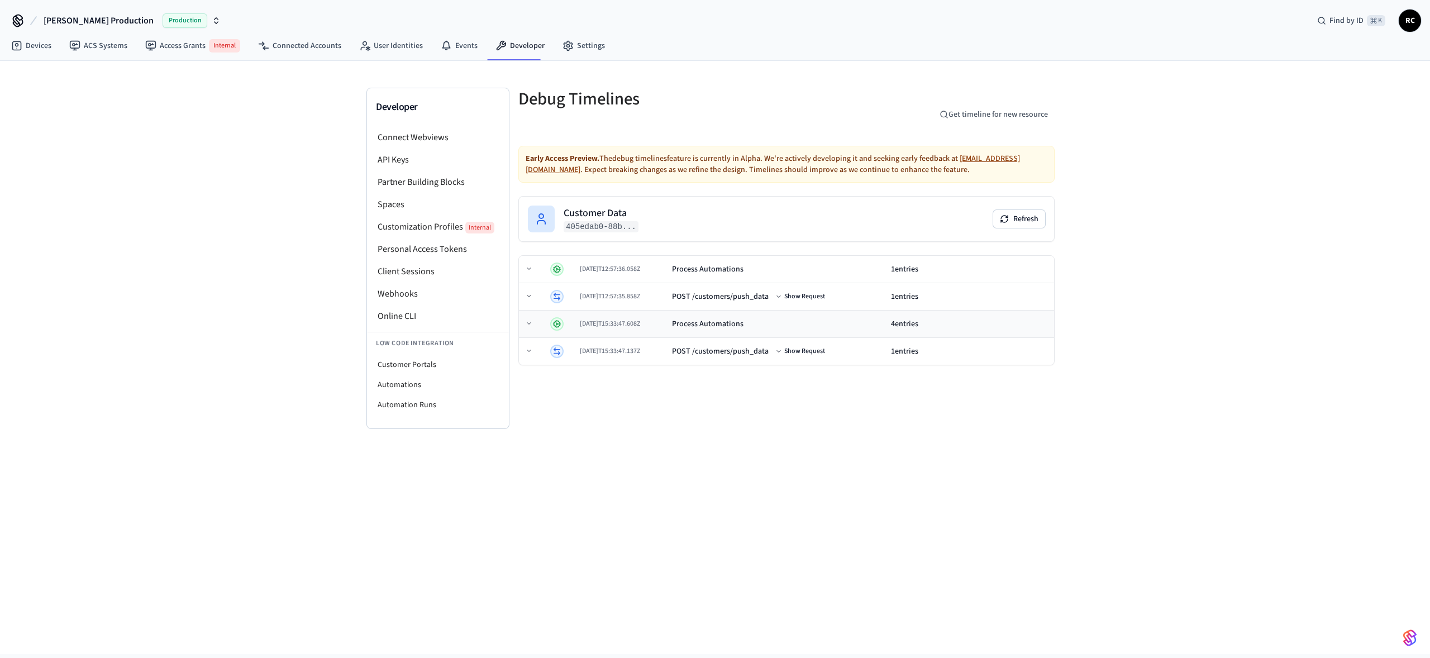
click at [663, 324] on div "2025-08-27T15:33:47.608Z" at bounding box center [621, 323] width 83 height 9
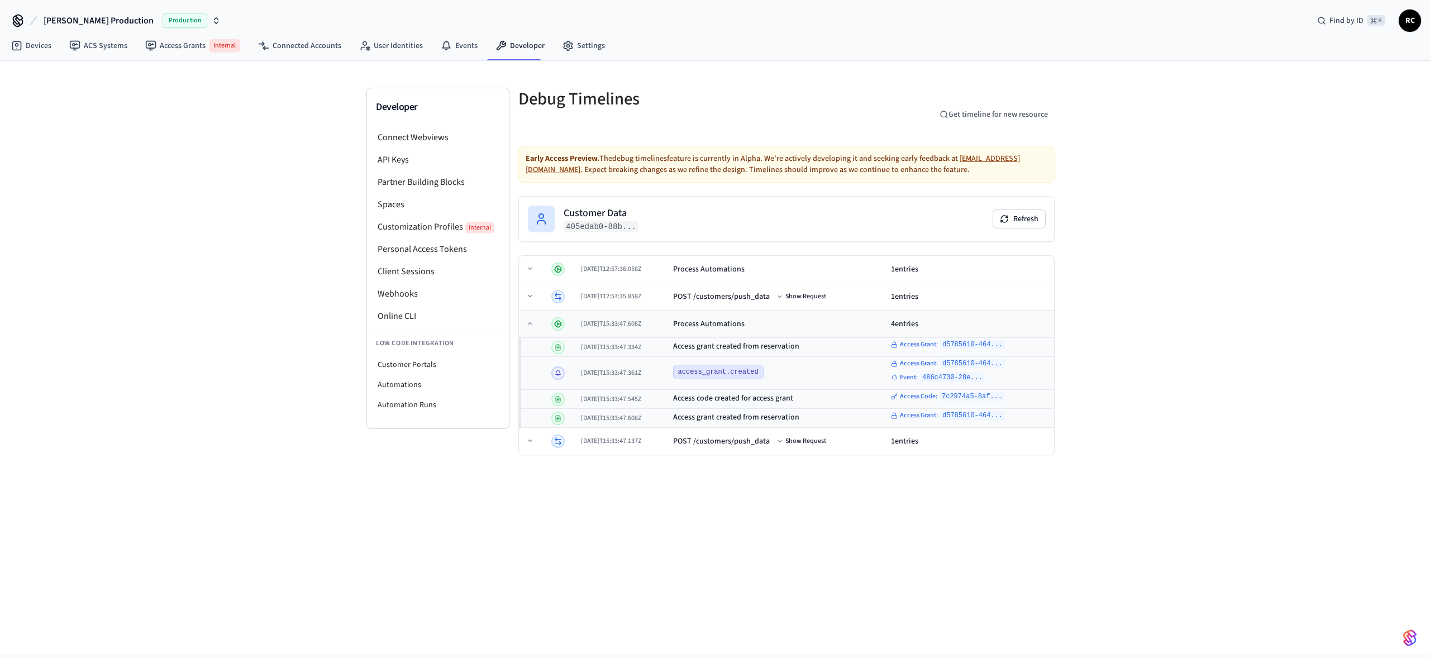
click at [664, 324] on div "2025-08-27T15:33:47.608Z" at bounding box center [622, 323] width 83 height 9
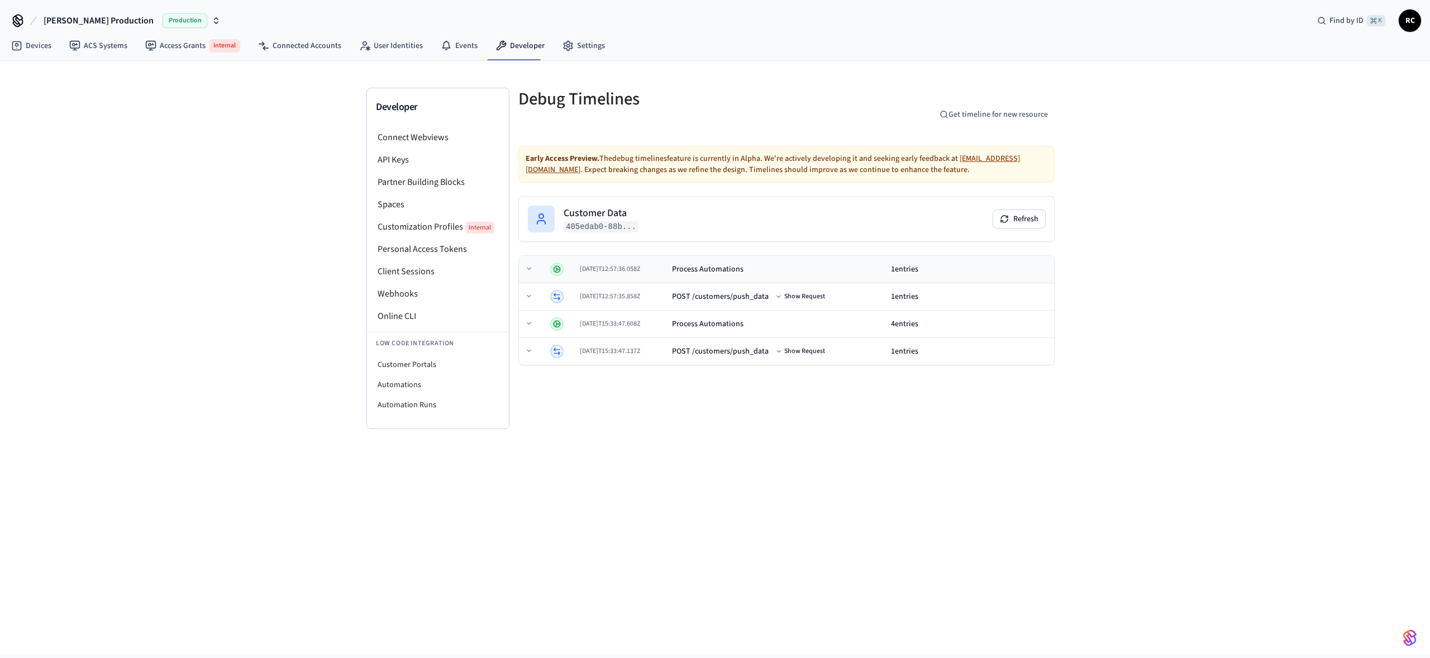
click at [706, 269] on div "Process Automations" at bounding box center [707, 269] width 71 height 11
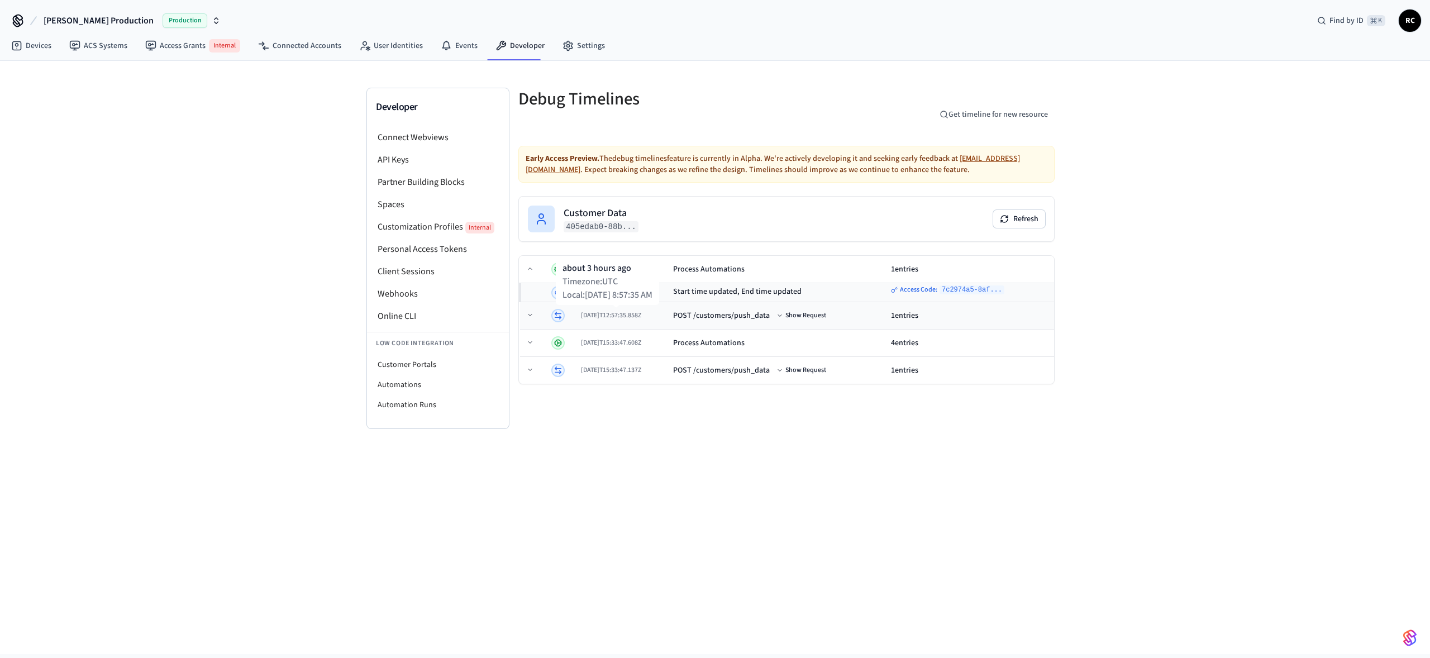
click at [692, 318] on div "POST /customers/push_data" at bounding box center [721, 315] width 97 height 11
click at [805, 314] on button "Show Request" at bounding box center [801, 315] width 54 height 13
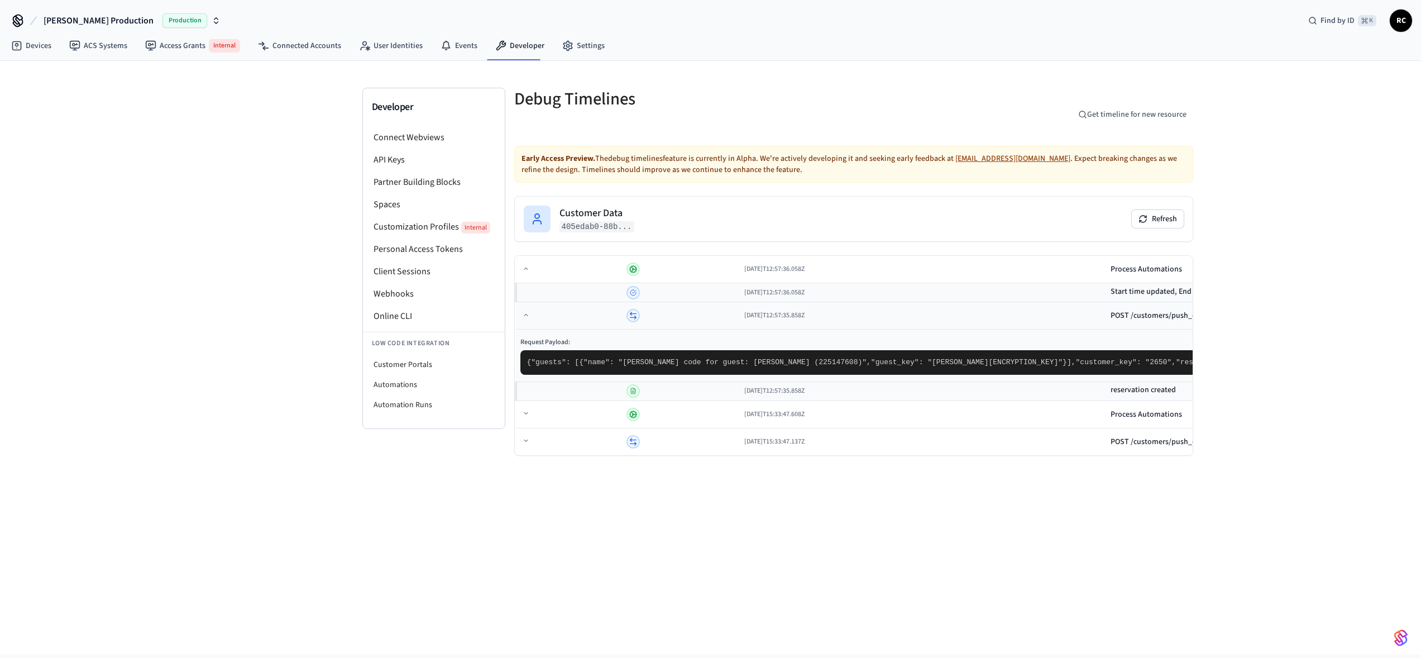
click at [1212, 314] on button "Hide Request" at bounding box center [1237, 315] width 51 height 13
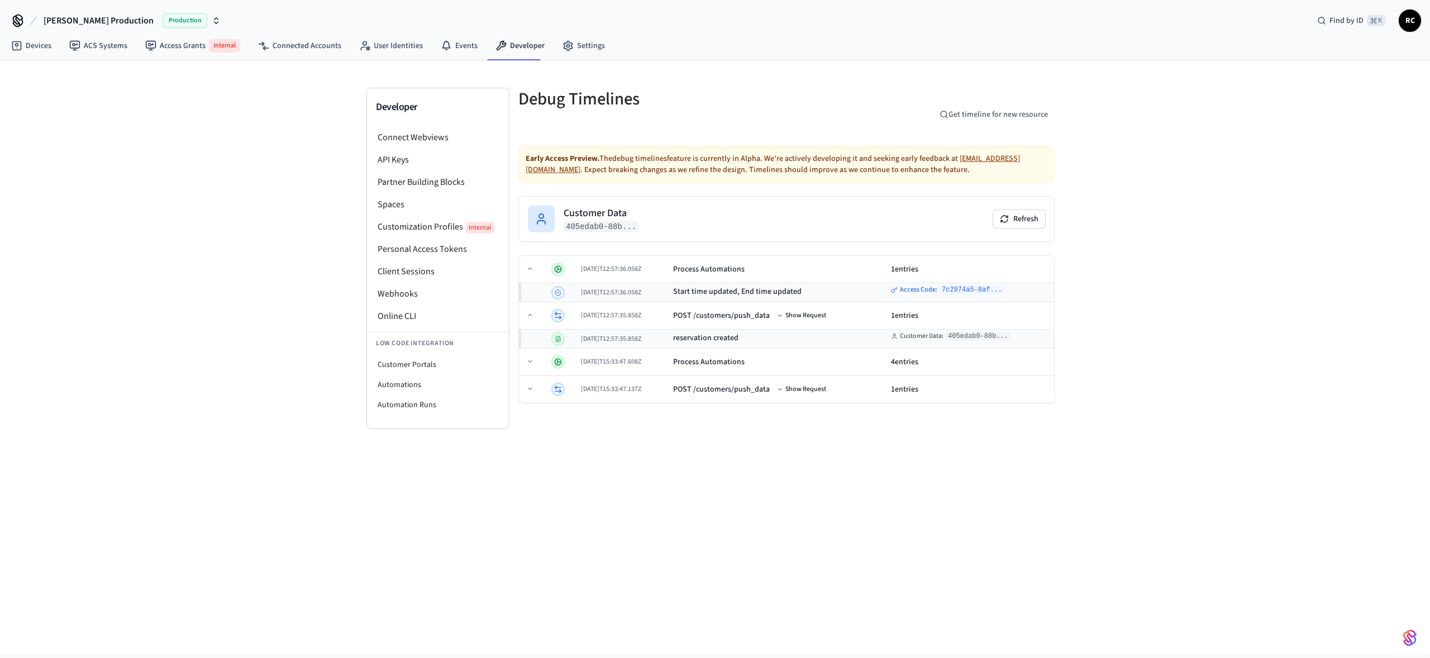
click at [1157, 342] on div "Developer Connect Webviews API Keys Partner Building Blocks Spaces Customizatio…" at bounding box center [715, 357] width 1430 height 593
click at [669, 310] on td "2025-08-29T12:57:35.858Z" at bounding box center [622, 315] width 92 height 27
click at [698, 266] on div "Process Automations" at bounding box center [708, 269] width 71 height 11
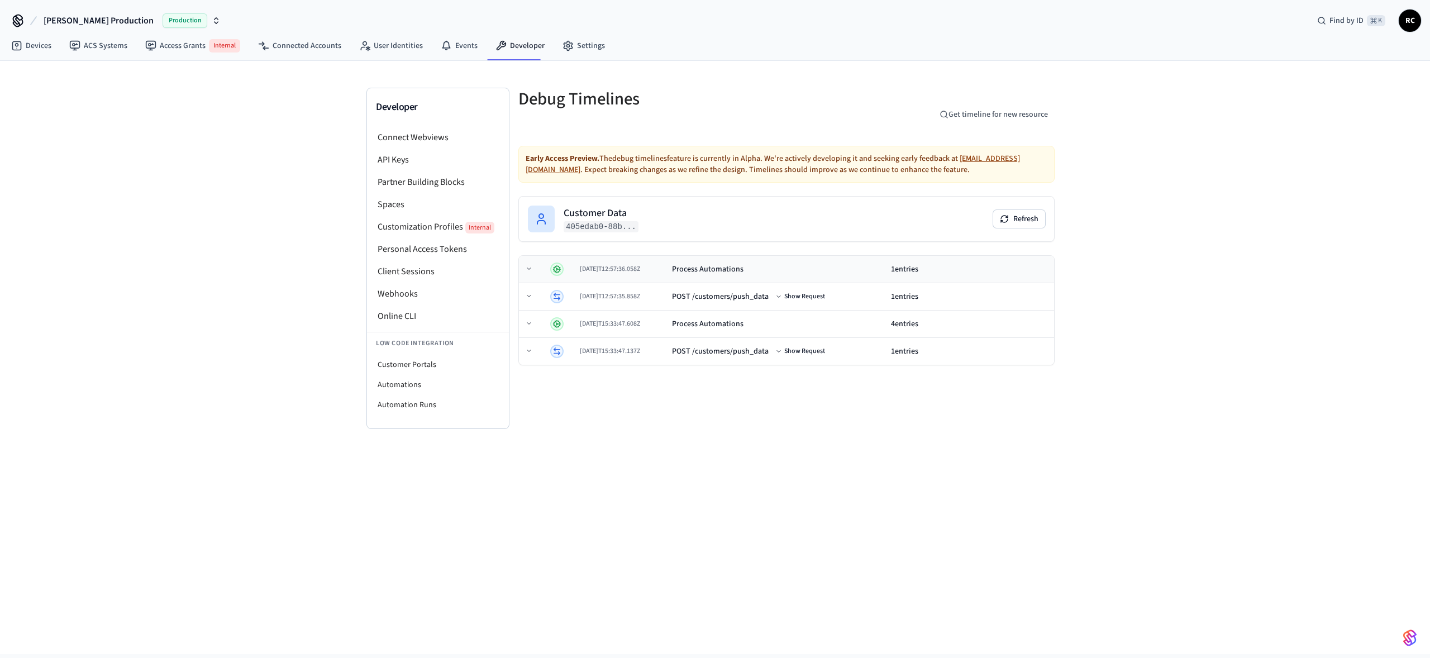
click at [697, 266] on div "Process Automations" at bounding box center [707, 269] width 71 height 11
click at [686, 264] on div "Process Automations" at bounding box center [708, 269] width 71 height 11
drag, startPoint x: 153, startPoint y: 424, endPoint x: 158, endPoint y: 408, distance: 17.3
click at [154, 423] on div "Developer Connect Webviews API Keys Partner Building Blocks Spaces Customizatio…" at bounding box center [715, 357] width 1430 height 593
drag, startPoint x: 146, startPoint y: 212, endPoint x: 125, endPoint y: 166, distance: 50.7
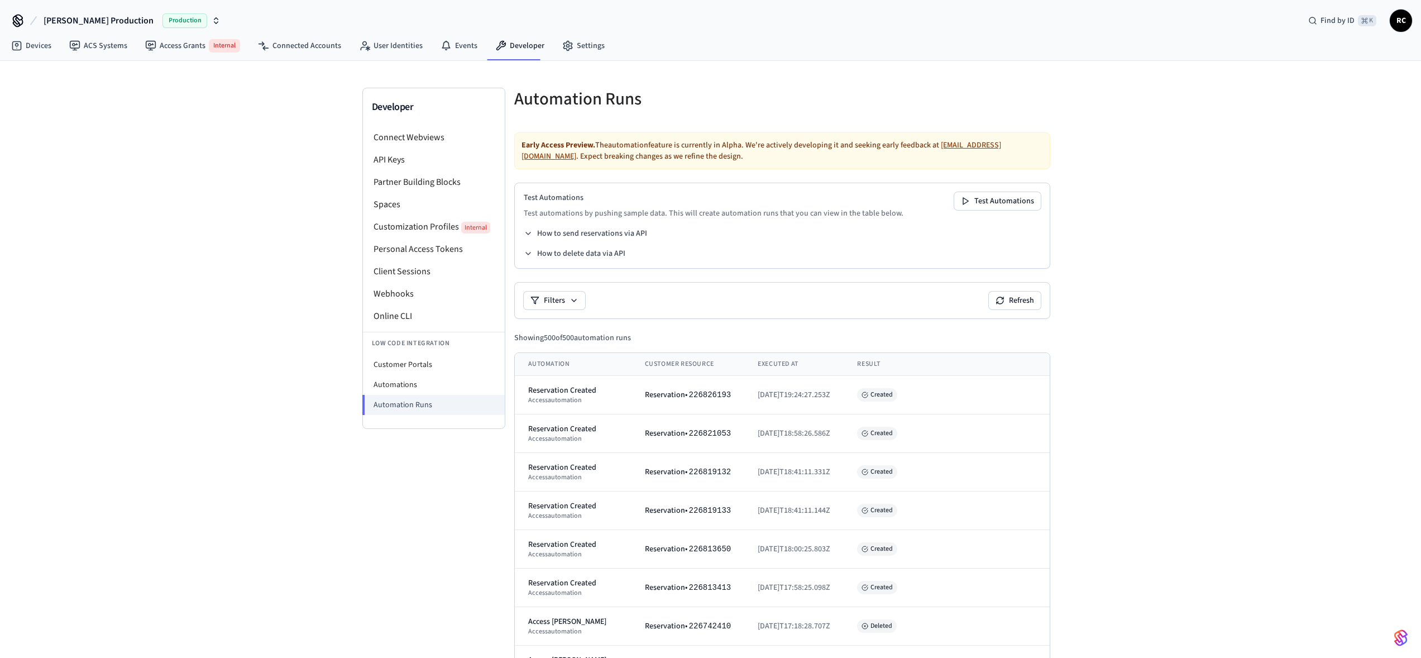
click at [88, 11] on button "Besty Production Production" at bounding box center [132, 20] width 184 height 23
type input "*****"
click at [70, 96] on span "New ResNexus Dev" at bounding box center [51, 93] width 63 height 11
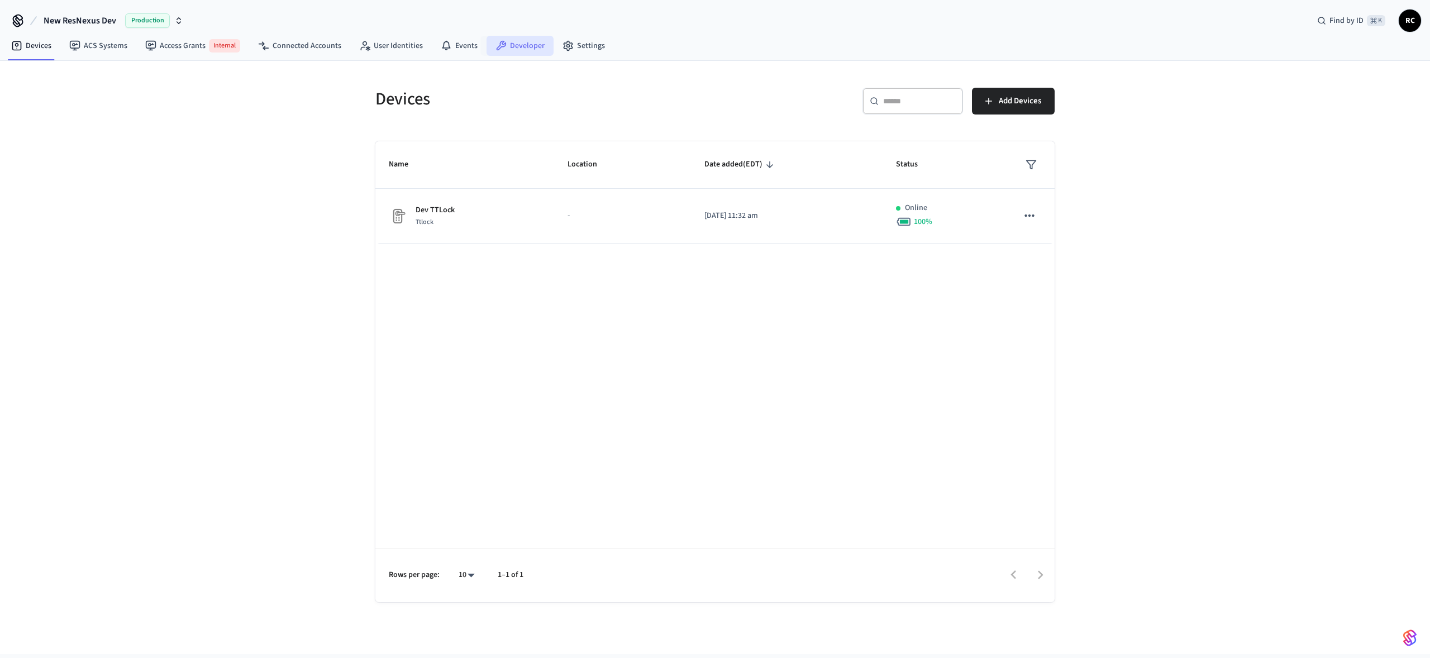
click at [488, 40] on link "Developer" at bounding box center [519, 46] width 67 height 20
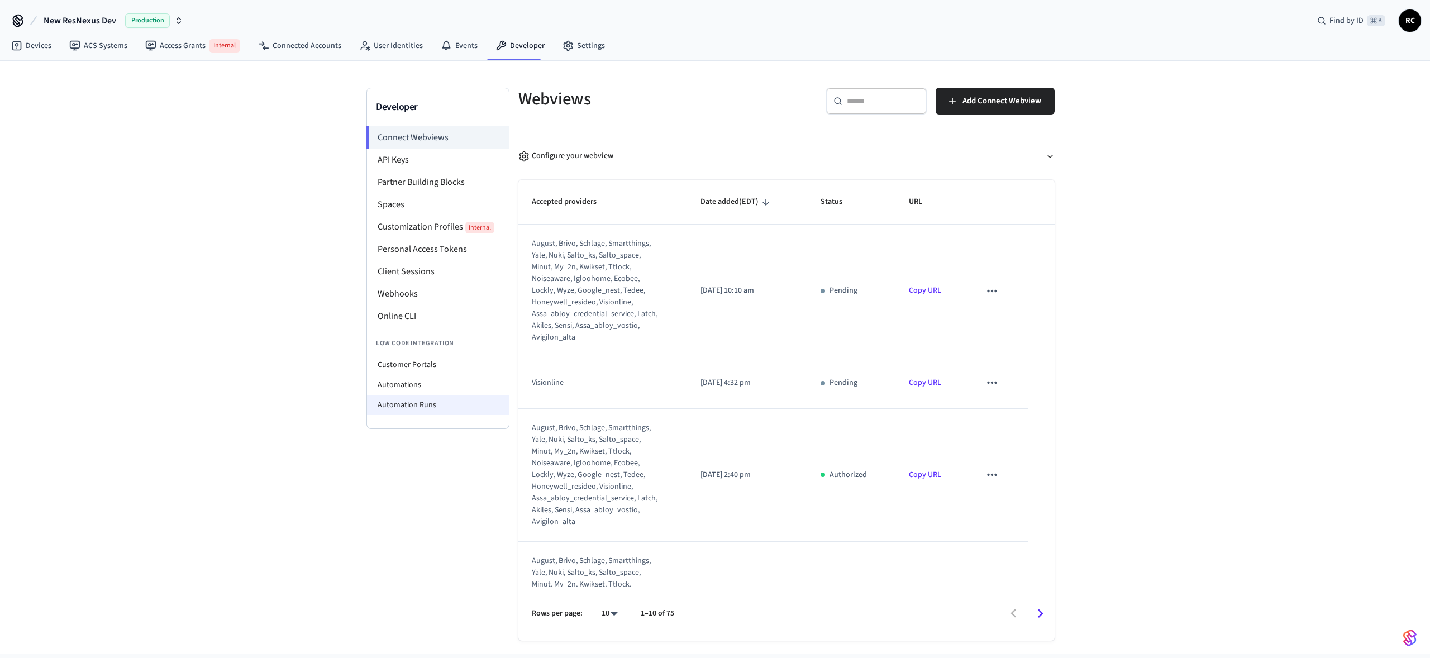
click at [430, 395] on li "Automation Runs" at bounding box center [438, 405] width 142 height 20
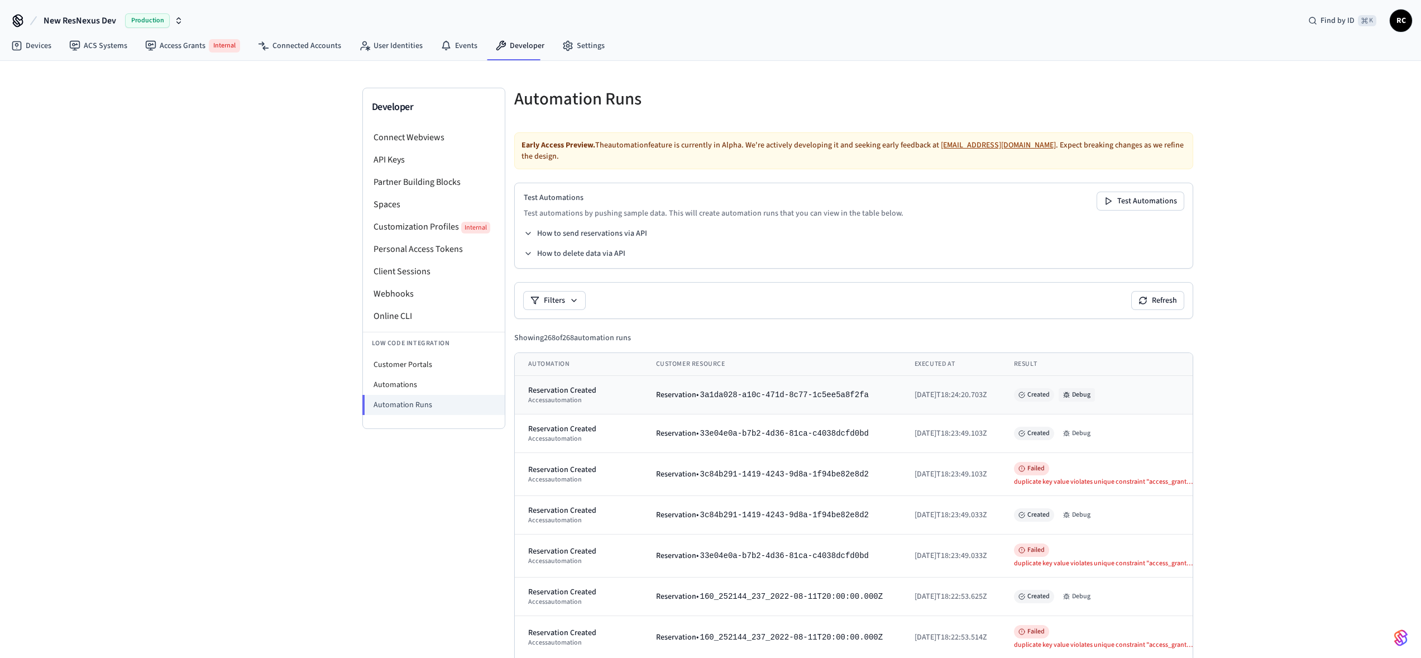
click at [1085, 388] on button "Debug" at bounding box center [1077, 394] width 36 height 13
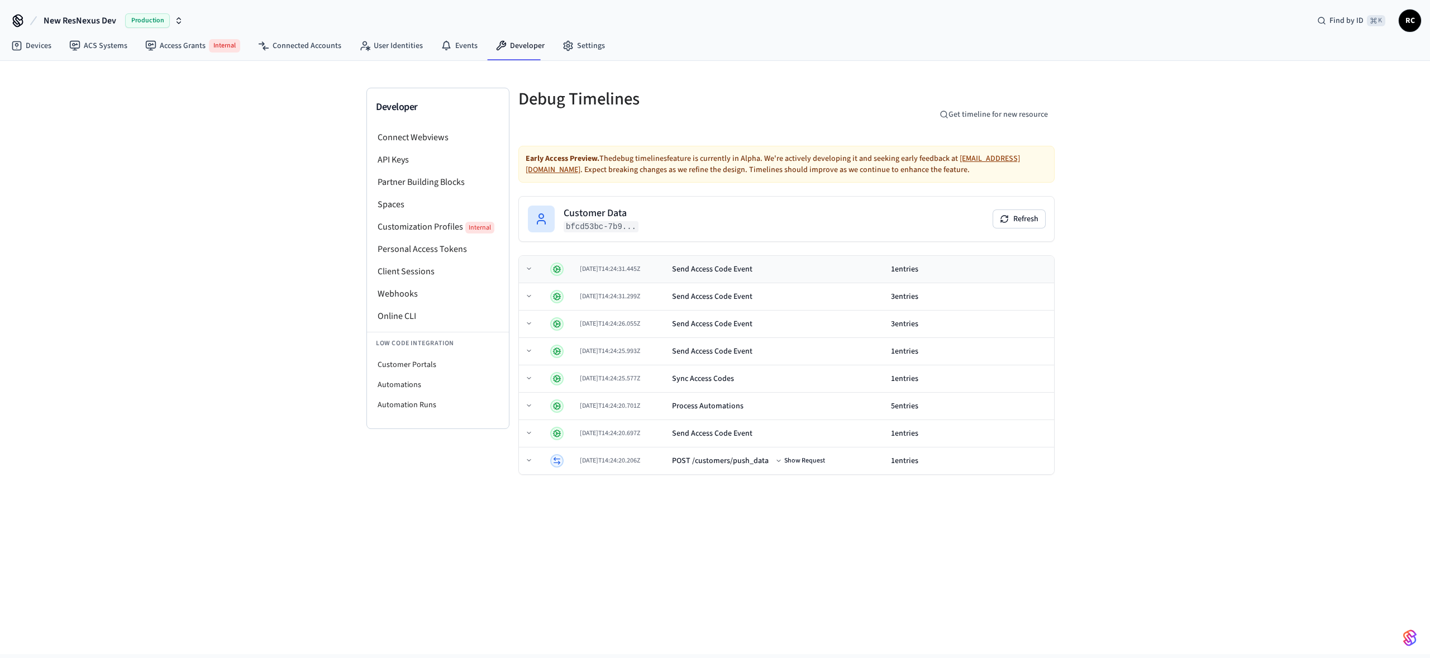
click at [741, 268] on div "Send Access Code Event" at bounding box center [712, 269] width 80 height 11
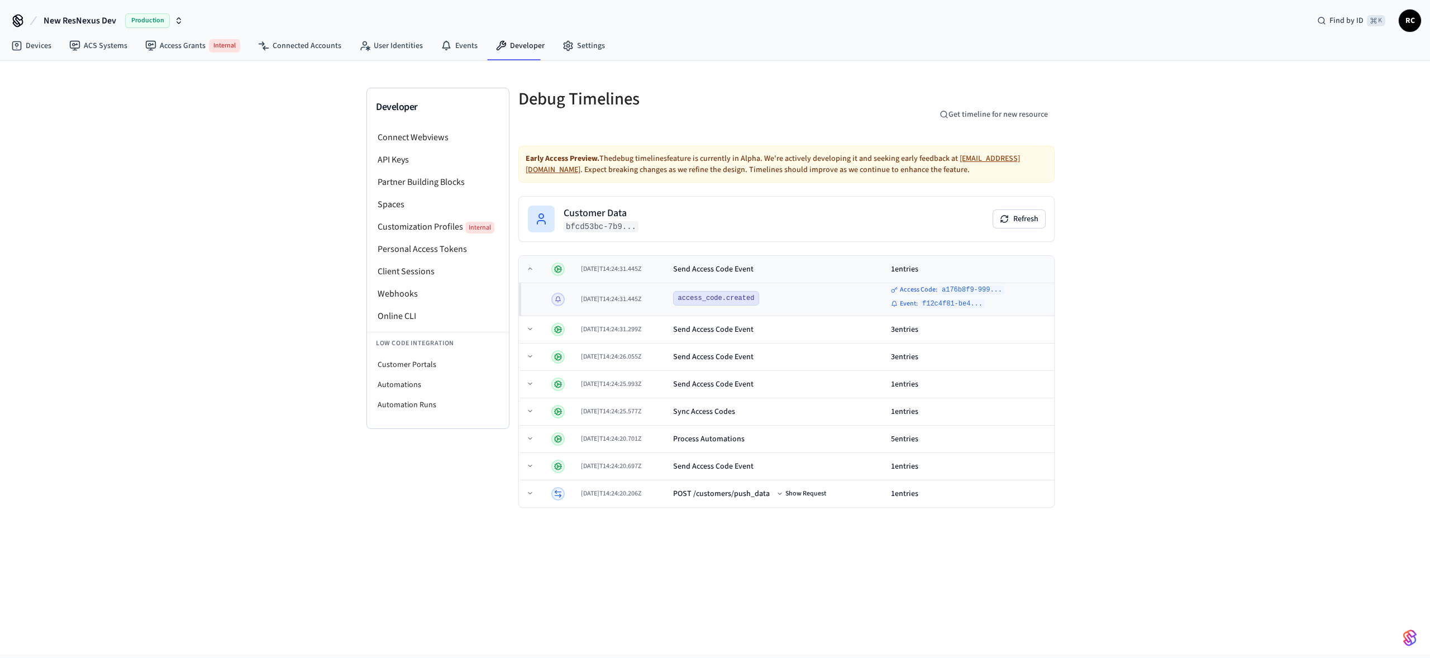
click at [741, 268] on div "Send Access Code Event" at bounding box center [713, 269] width 80 height 11
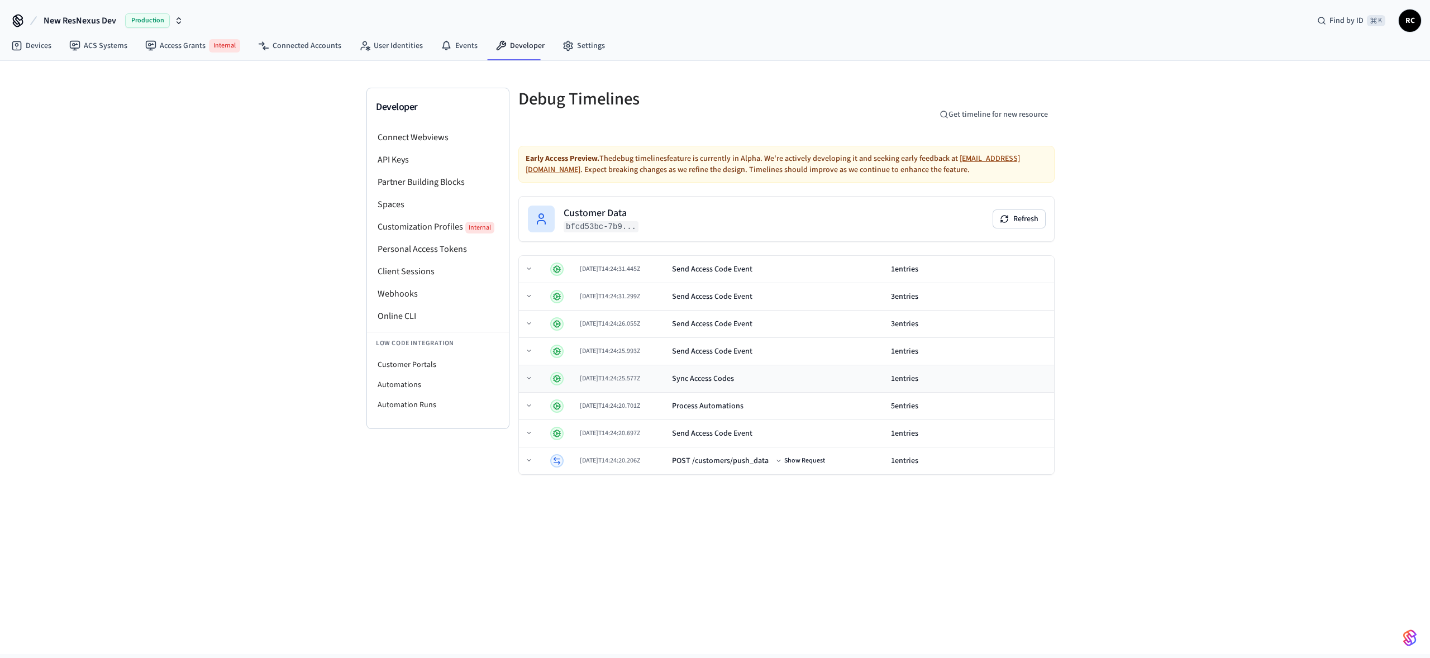
click at [701, 383] on div "Sync Access Codes" at bounding box center [703, 378] width 62 height 11
click at [701, 381] on div "Sync Access Codes" at bounding box center [704, 378] width 62 height 11
click at [714, 398] on td "Process Automations" at bounding box center [776, 406] width 219 height 27
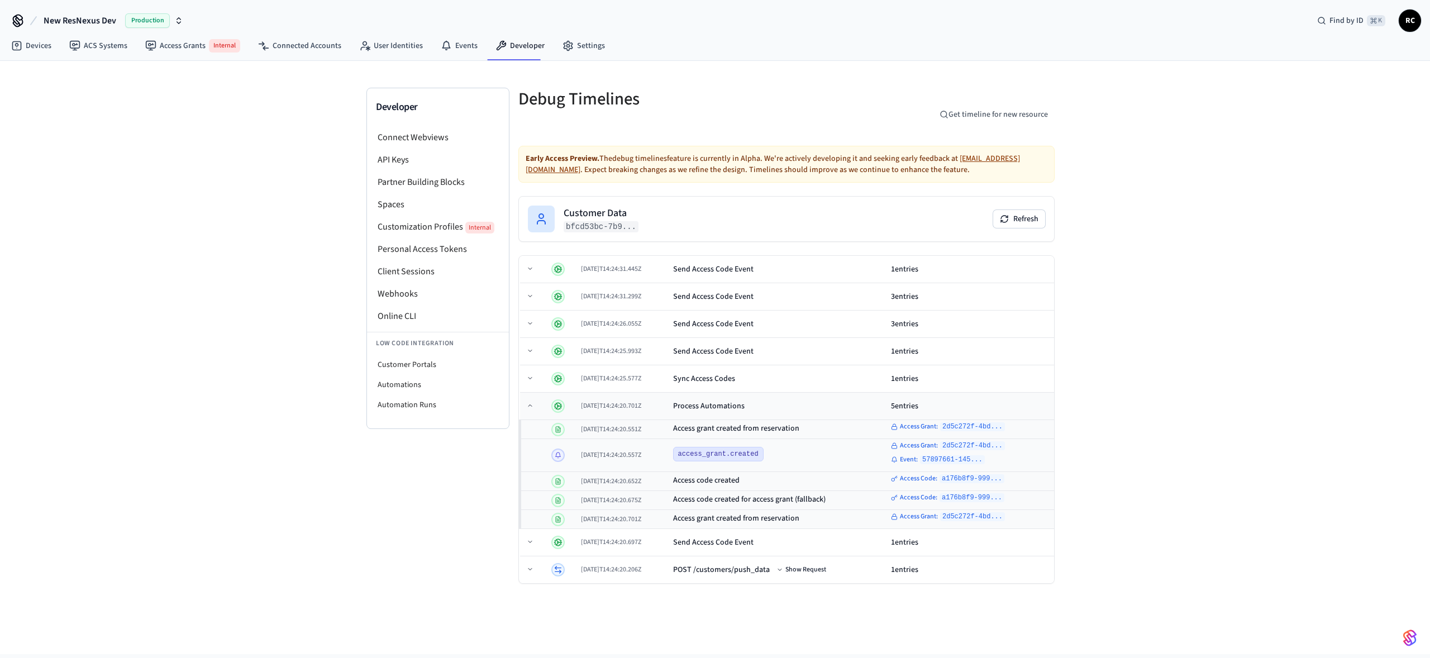
click at [713, 399] on td "Process Automations" at bounding box center [778, 406] width 218 height 27
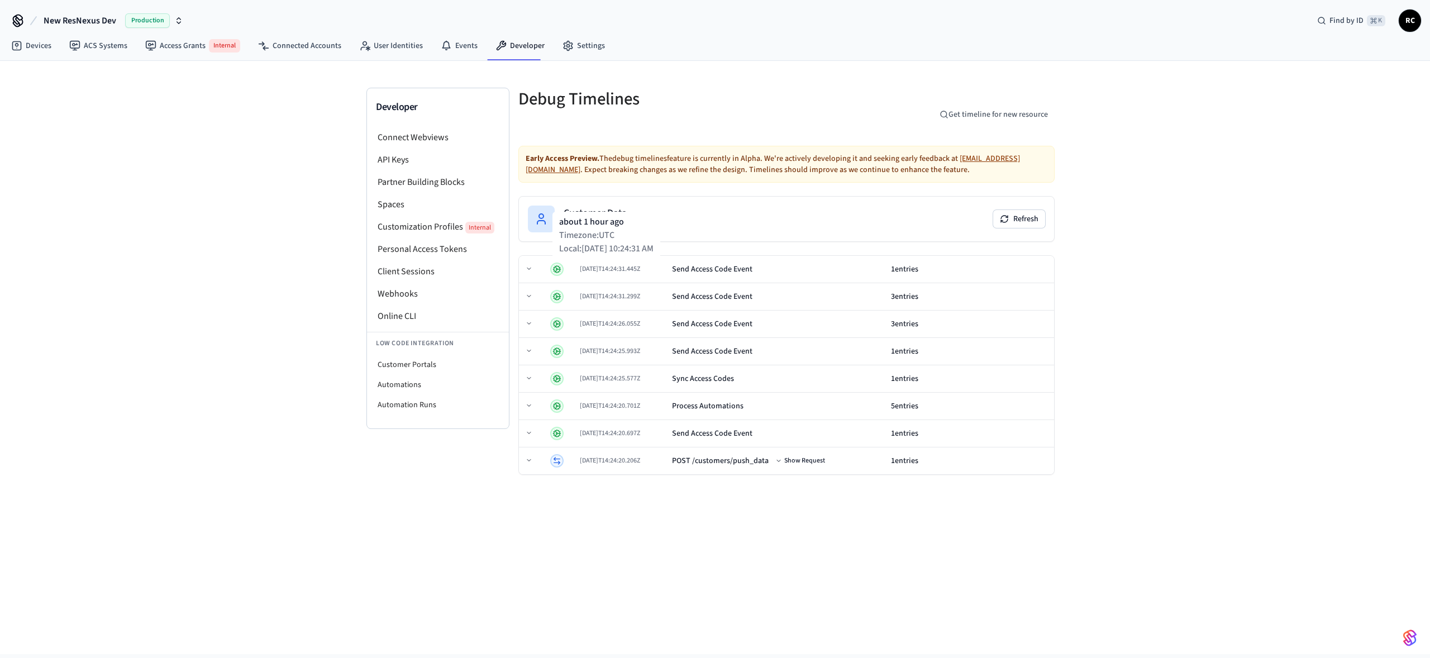
click at [786, 191] on div "Early Access Preview. The debug timelines feature is currently in Alpha. We're …" at bounding box center [786, 319] width 536 height 347
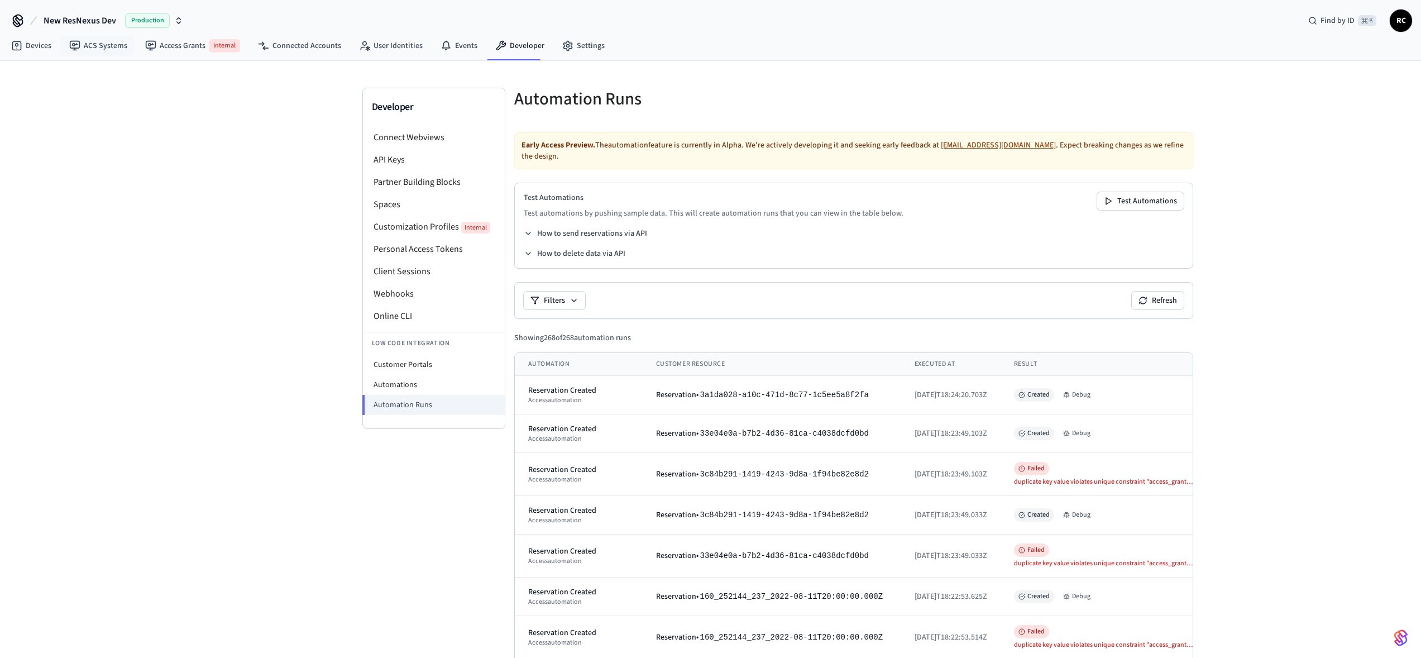
click at [96, 9] on button "New ResNexus Dev Production" at bounding box center [113, 20] width 146 height 23
type input "****"
click at [82, 92] on span "FeatherPMS Demo 2" at bounding box center [60, 93] width 68 height 11
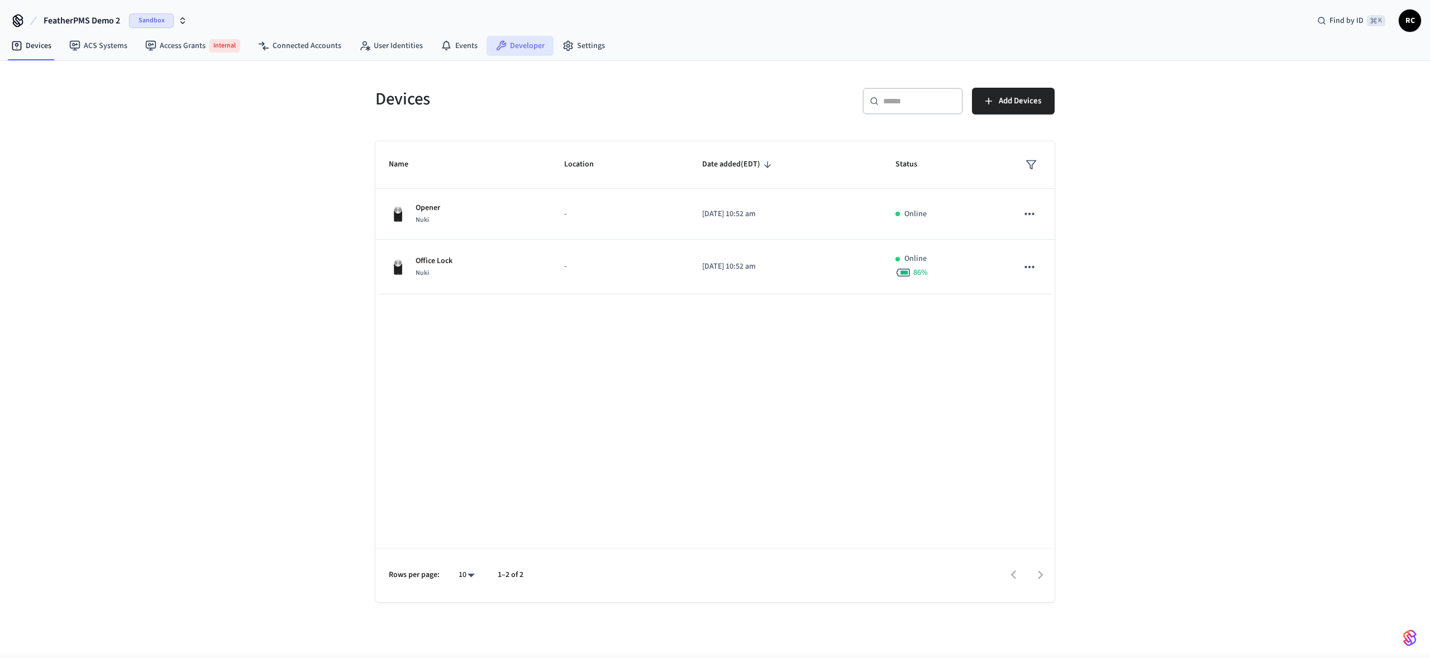
click at [495, 40] on icon at bounding box center [500, 45] width 11 height 11
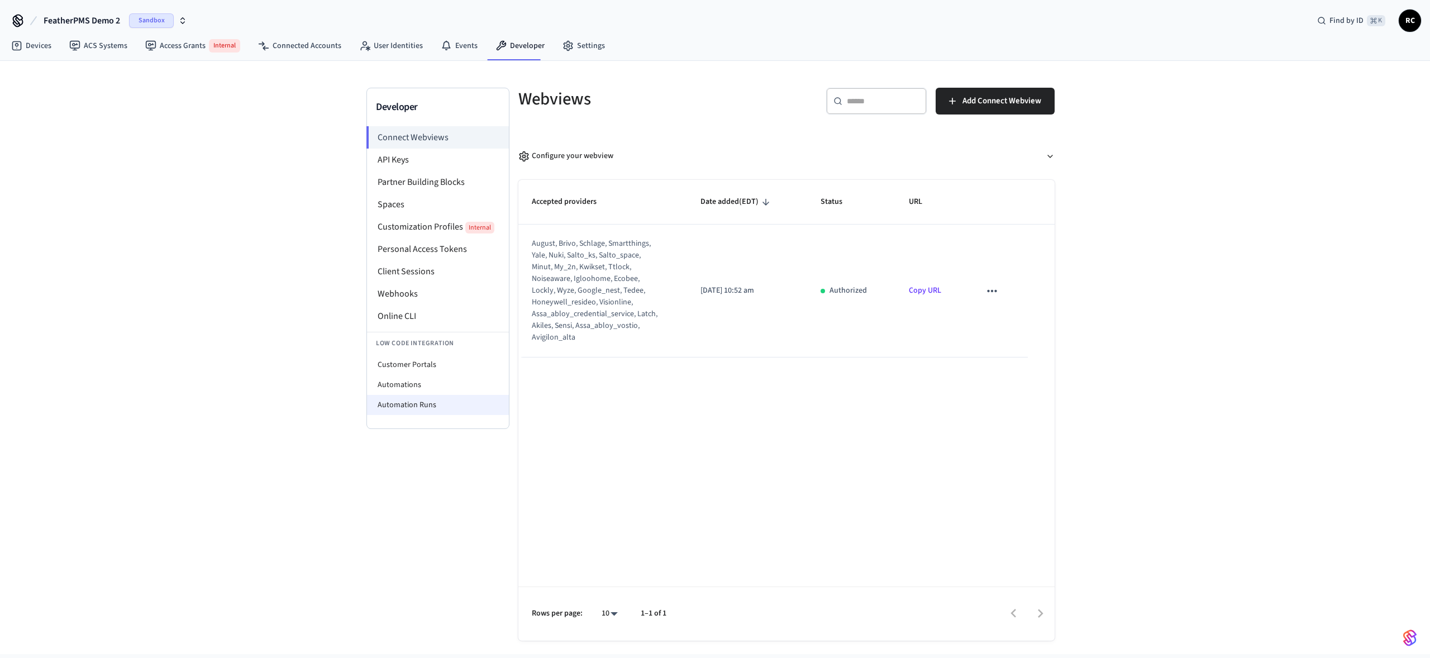
click at [440, 402] on li "Automation Runs" at bounding box center [438, 405] width 142 height 20
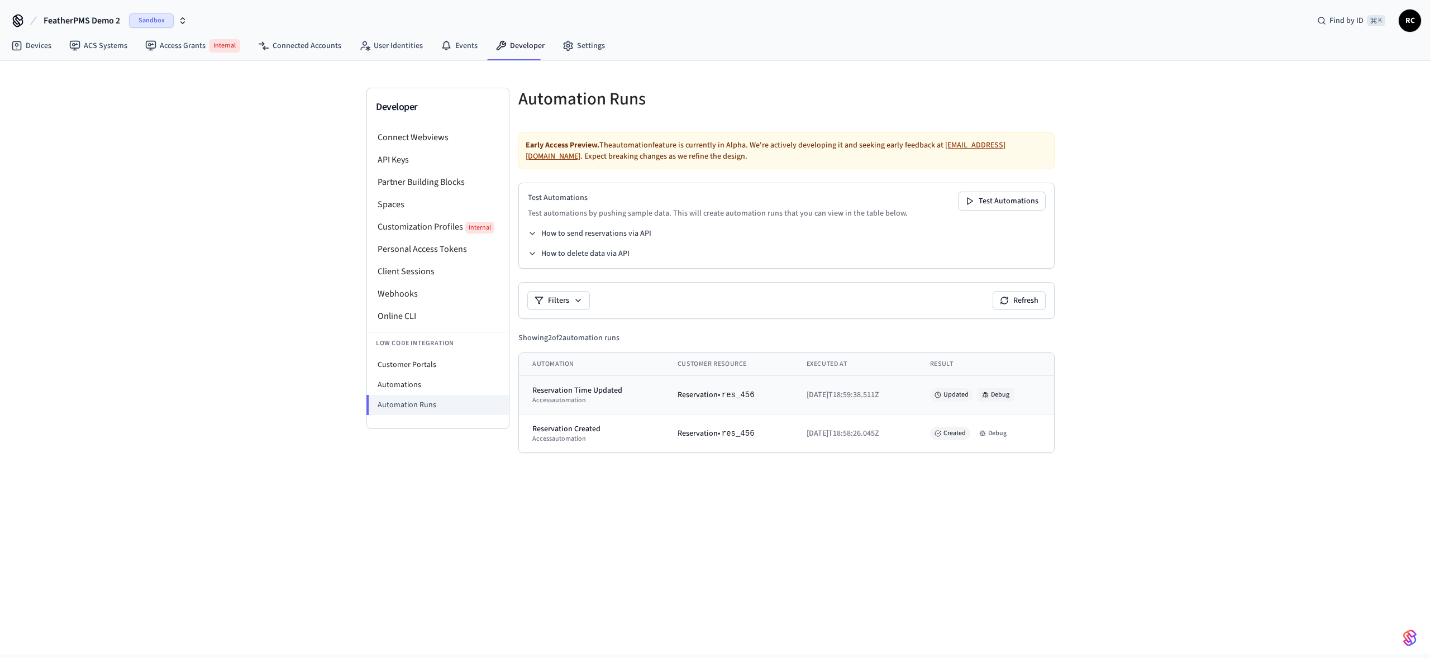
click at [1000, 396] on button "Debug" at bounding box center [995, 394] width 36 height 13
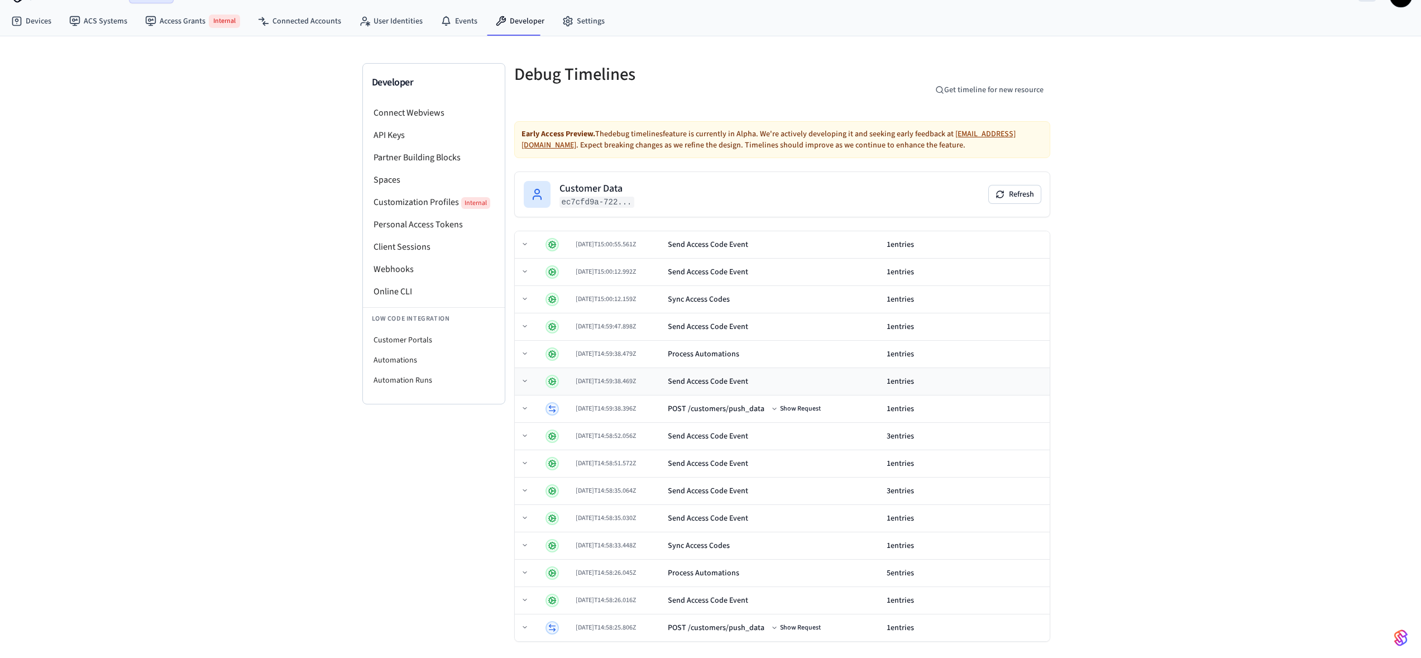
scroll to position [26, 0]
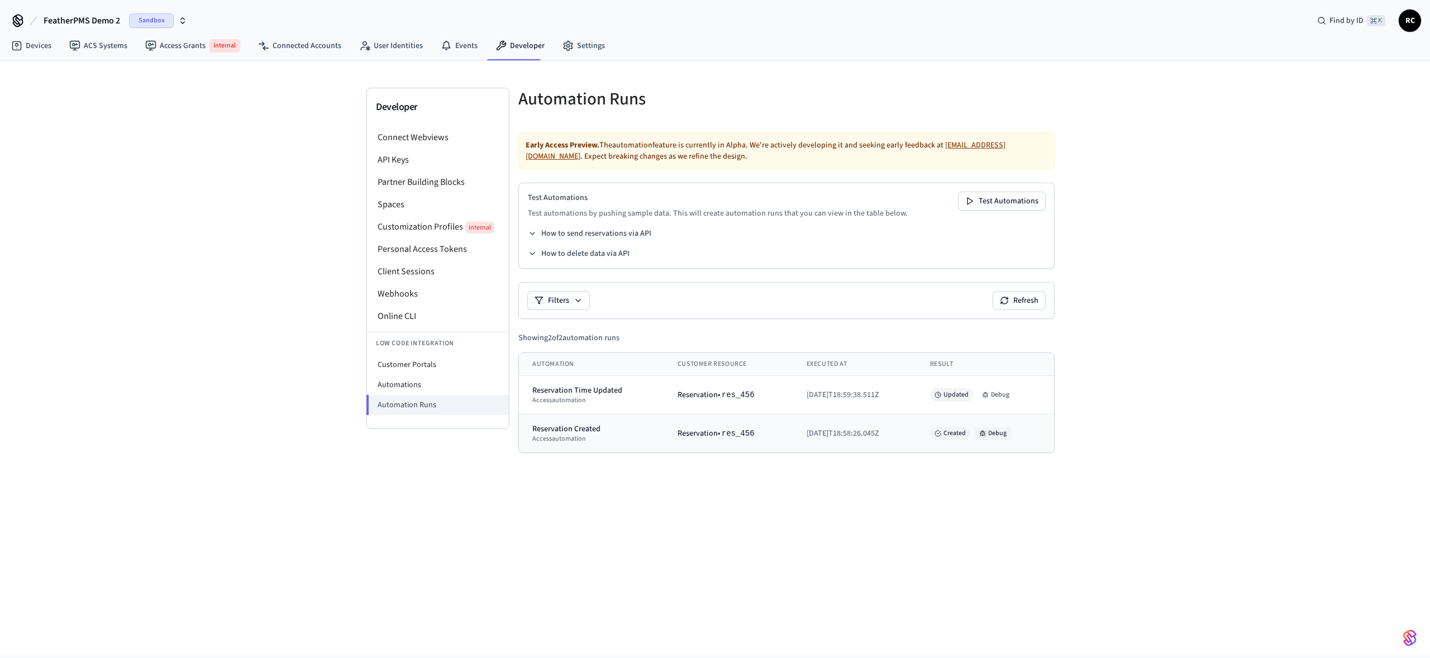
click at [1005, 429] on button "Debug" at bounding box center [993, 433] width 36 height 13
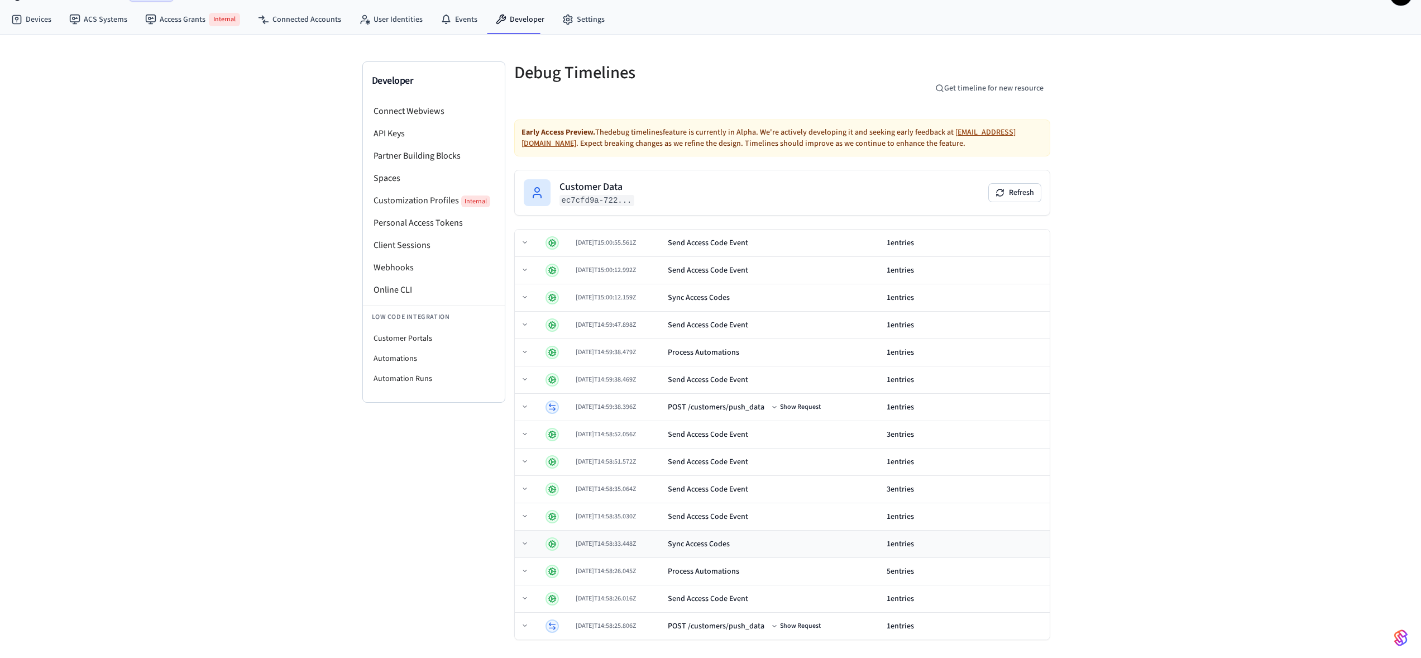
scroll to position [24, 0]
click at [636, 627] on span "2025-08-29T14:58:25.806Z" at bounding box center [606, 627] width 60 height 9
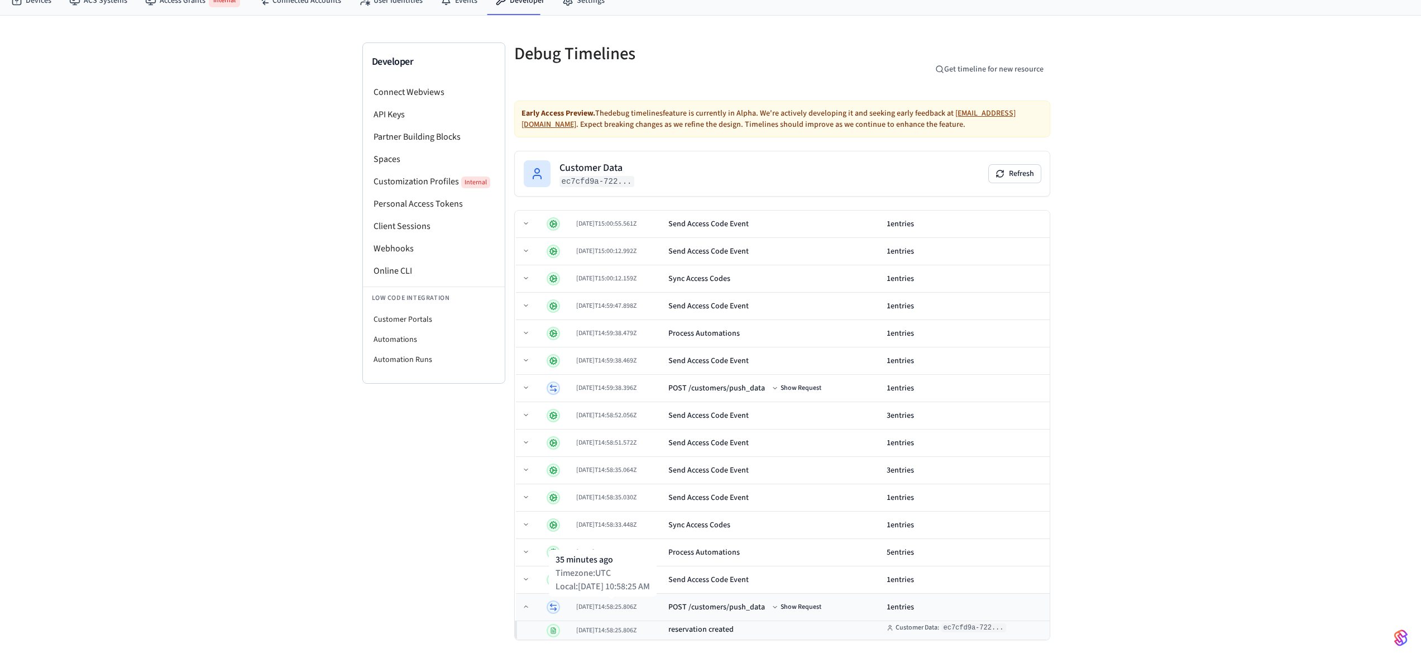
click at [636, 608] on span "2025-08-29T14:58:25.806Z" at bounding box center [606, 606] width 60 height 9
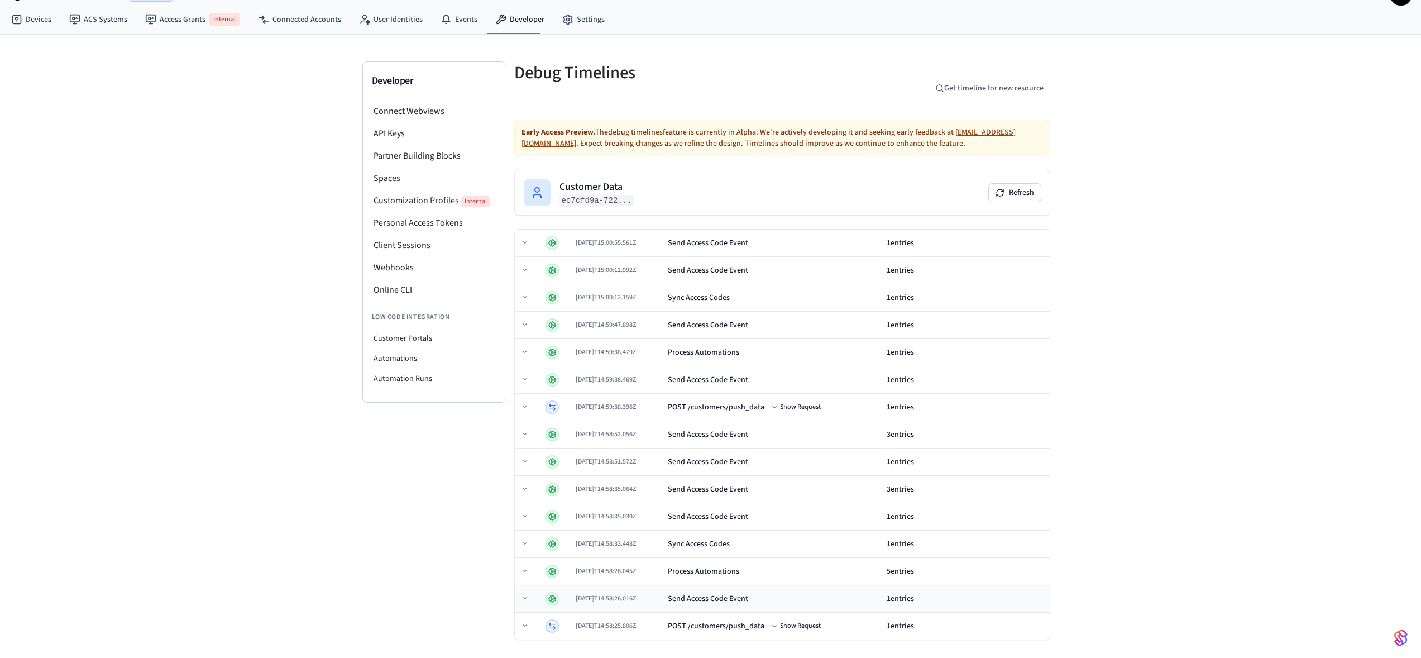
click at [681, 597] on div "Send Access Code Event" at bounding box center [708, 598] width 80 height 11
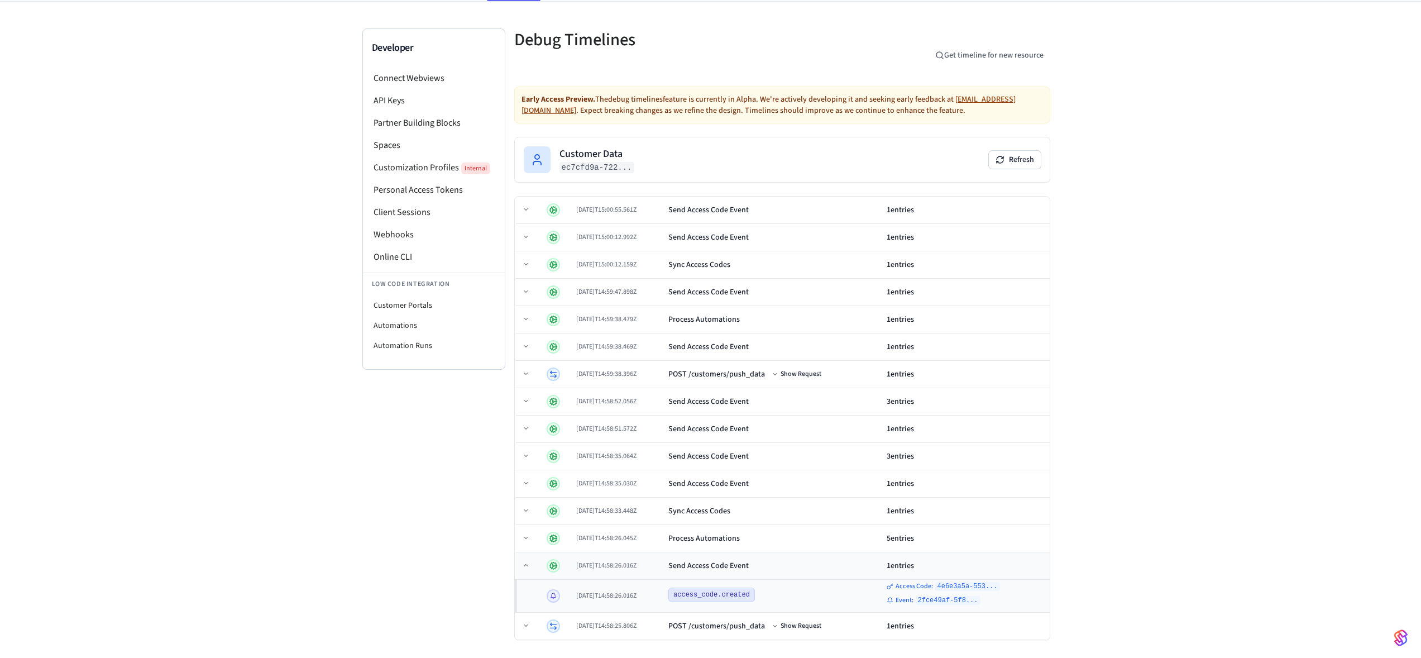
click at [660, 568] on div "2025-08-29T14:58:26.016Z" at bounding box center [617, 565] width 83 height 9
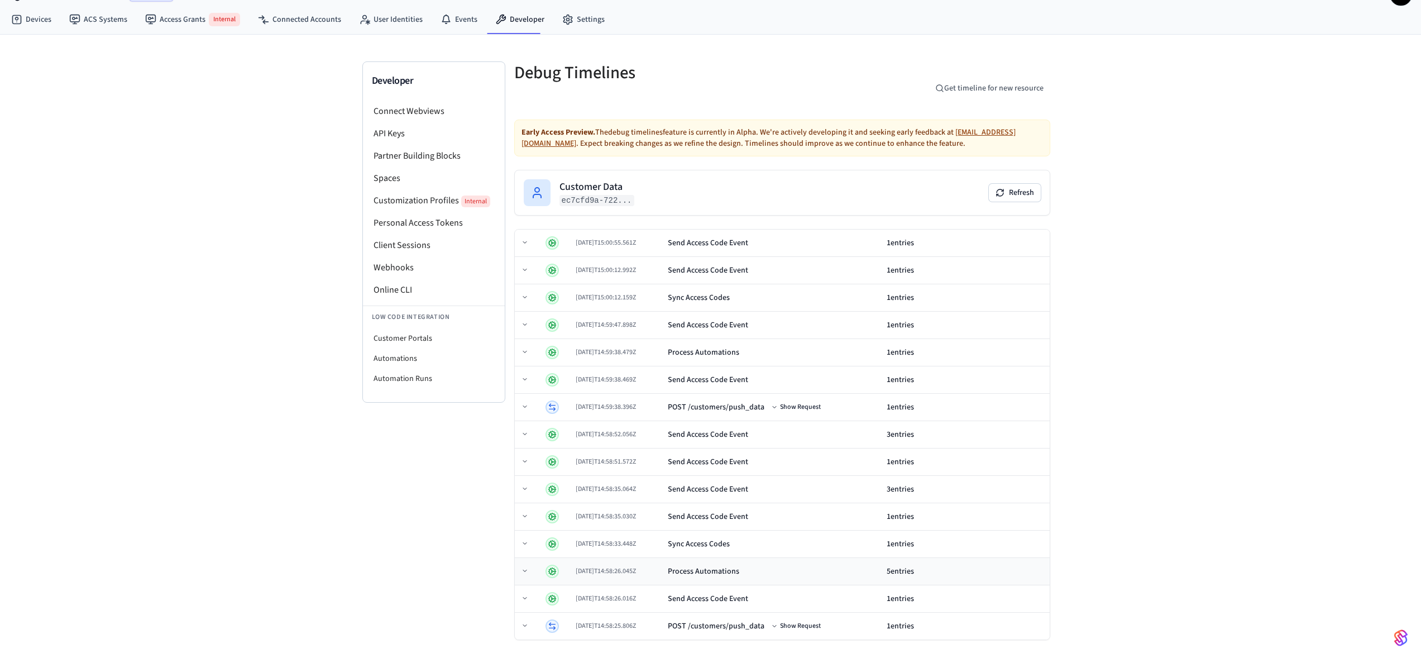
click at [659, 569] on div "2025-08-29T14:58:26.045Z" at bounding box center [617, 571] width 83 height 9
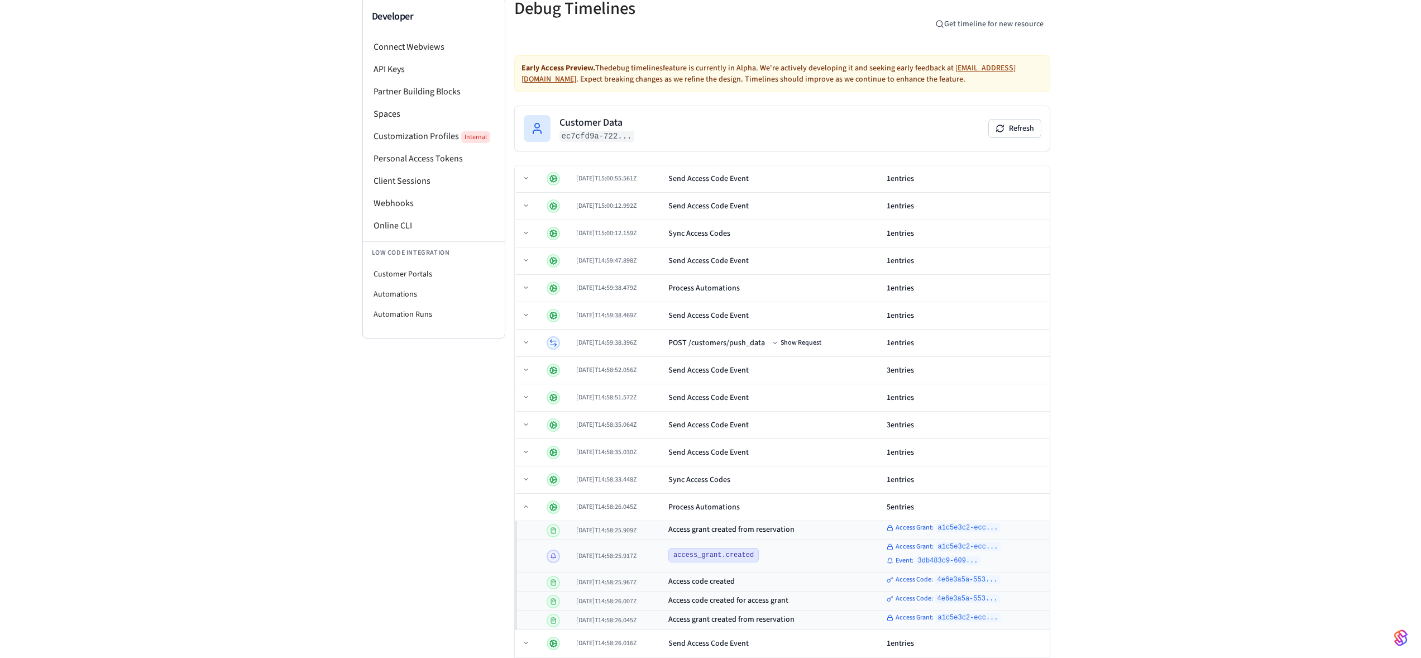
scroll to position [135, 0]
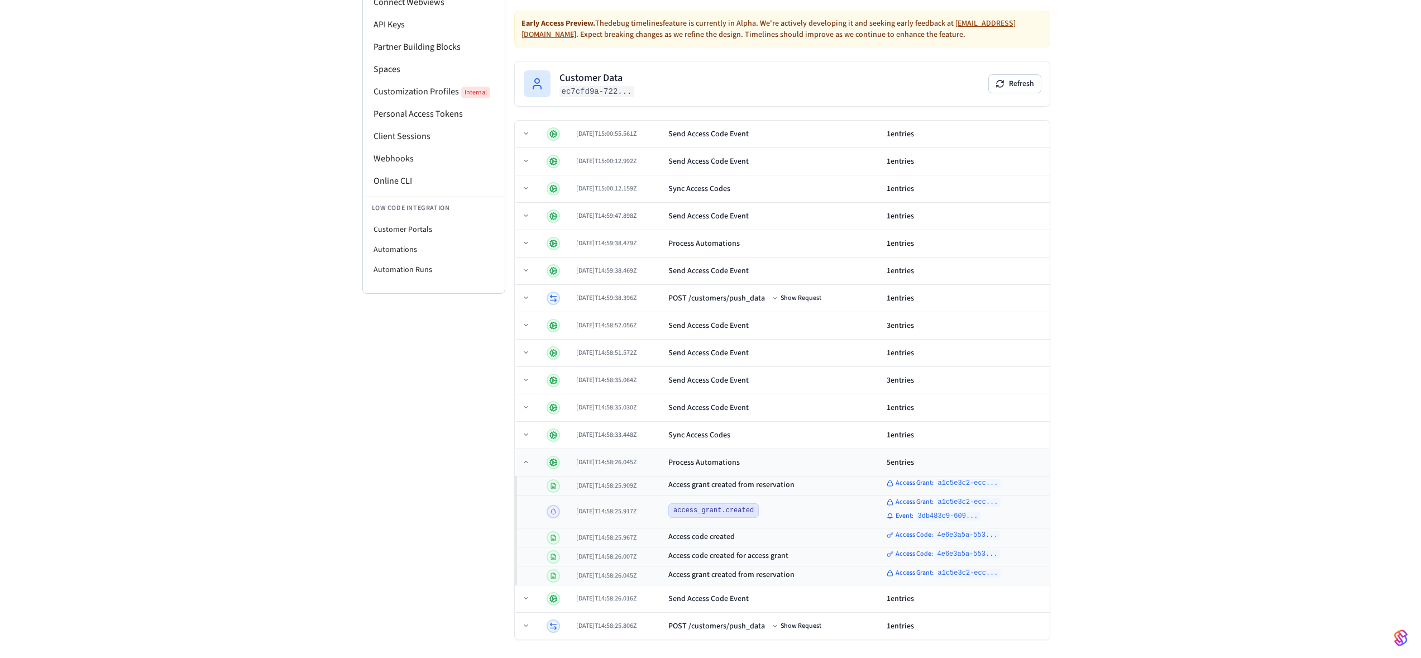
click at [660, 461] on div "2025-08-29T14:58:26.045Z" at bounding box center [617, 462] width 83 height 9
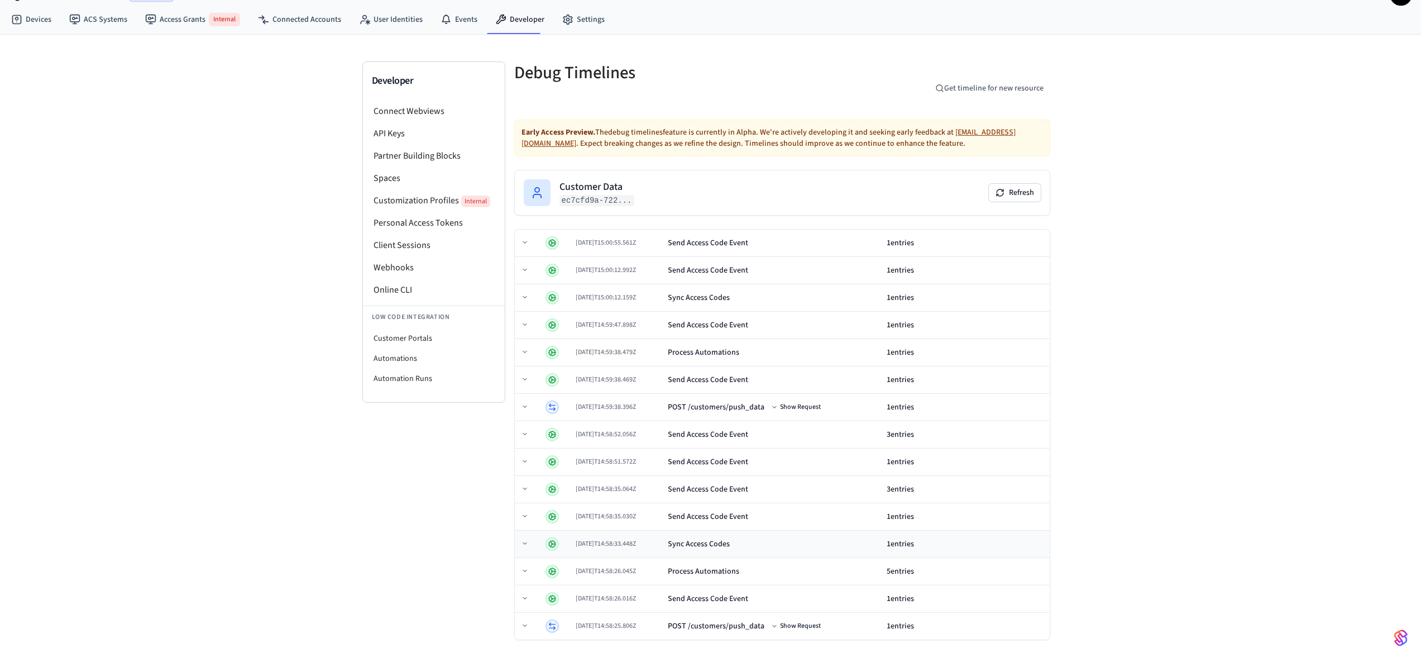
click at [679, 536] on td "Sync Access Codes" at bounding box center [773, 544] width 219 height 27
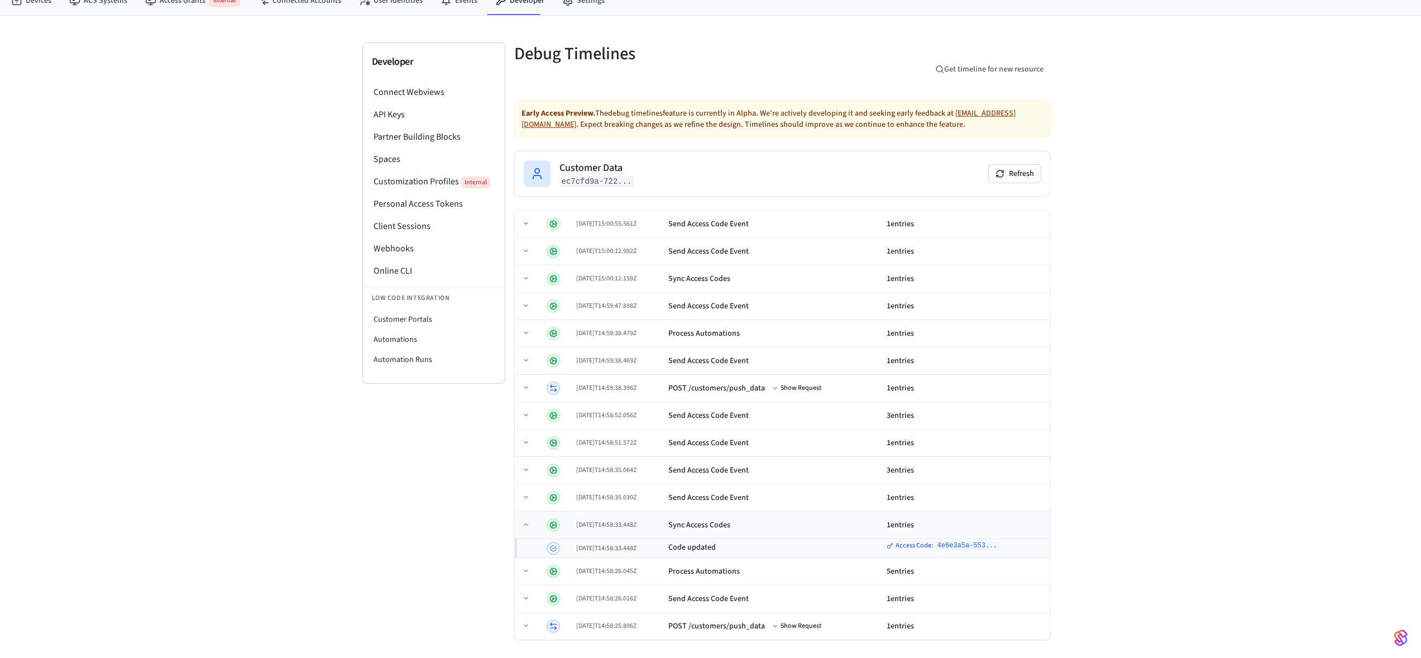
click at [664, 526] on td "2025-08-29T14:58:33.448Z" at bounding box center [618, 525] width 92 height 27
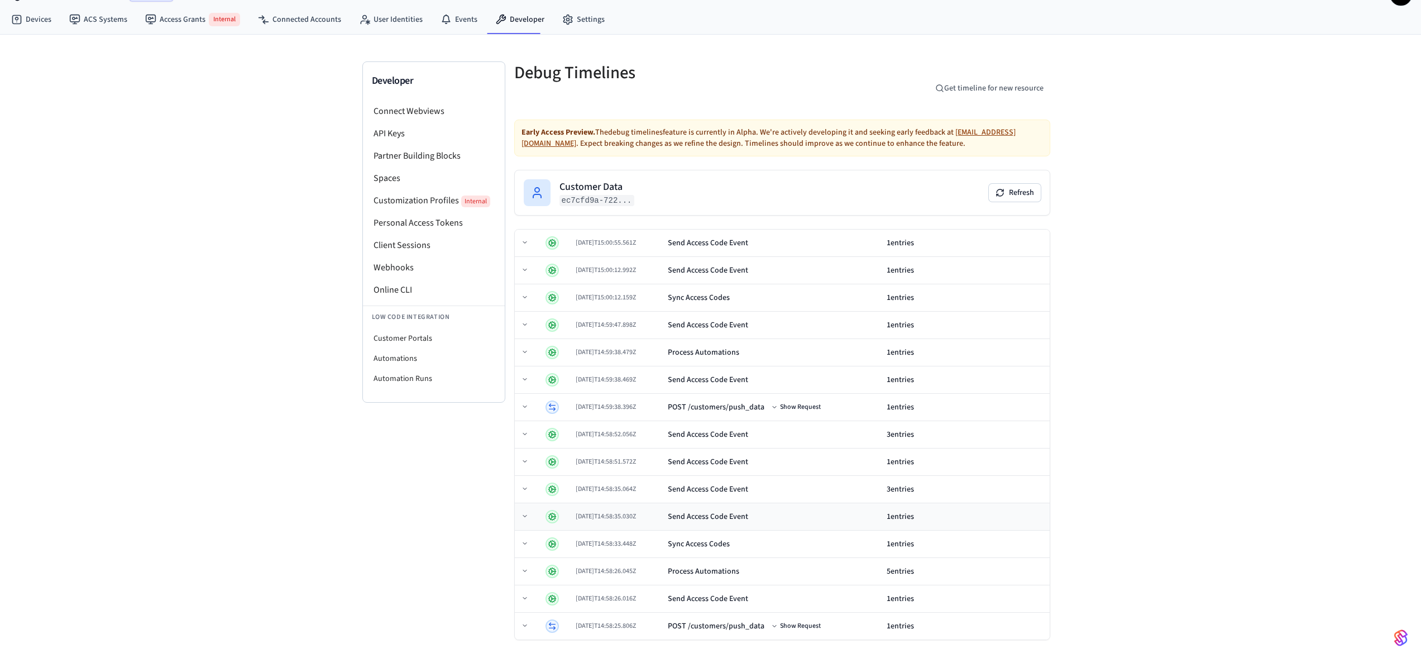
click at [664, 512] on td "2025-08-29T14:58:35.030Z" at bounding box center [617, 516] width 92 height 27
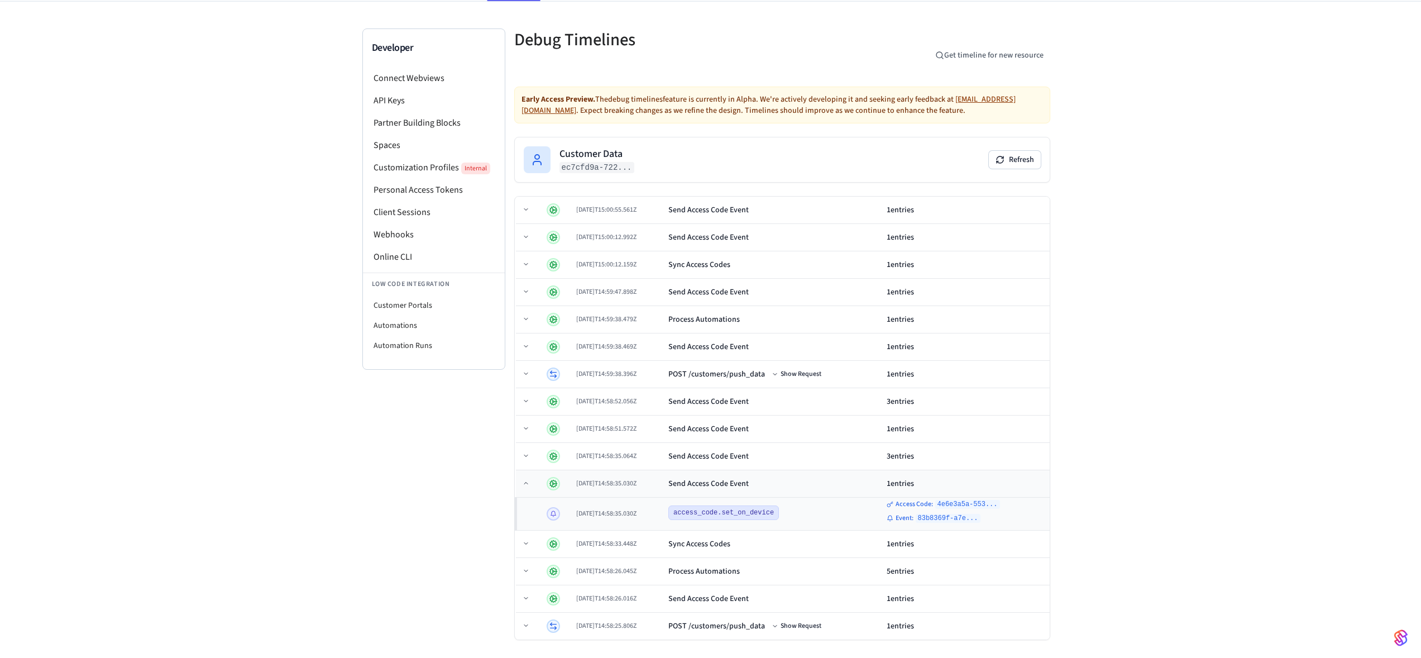
click at [658, 488] on td "2025-08-29T14:58:35.030Z" at bounding box center [618, 483] width 92 height 27
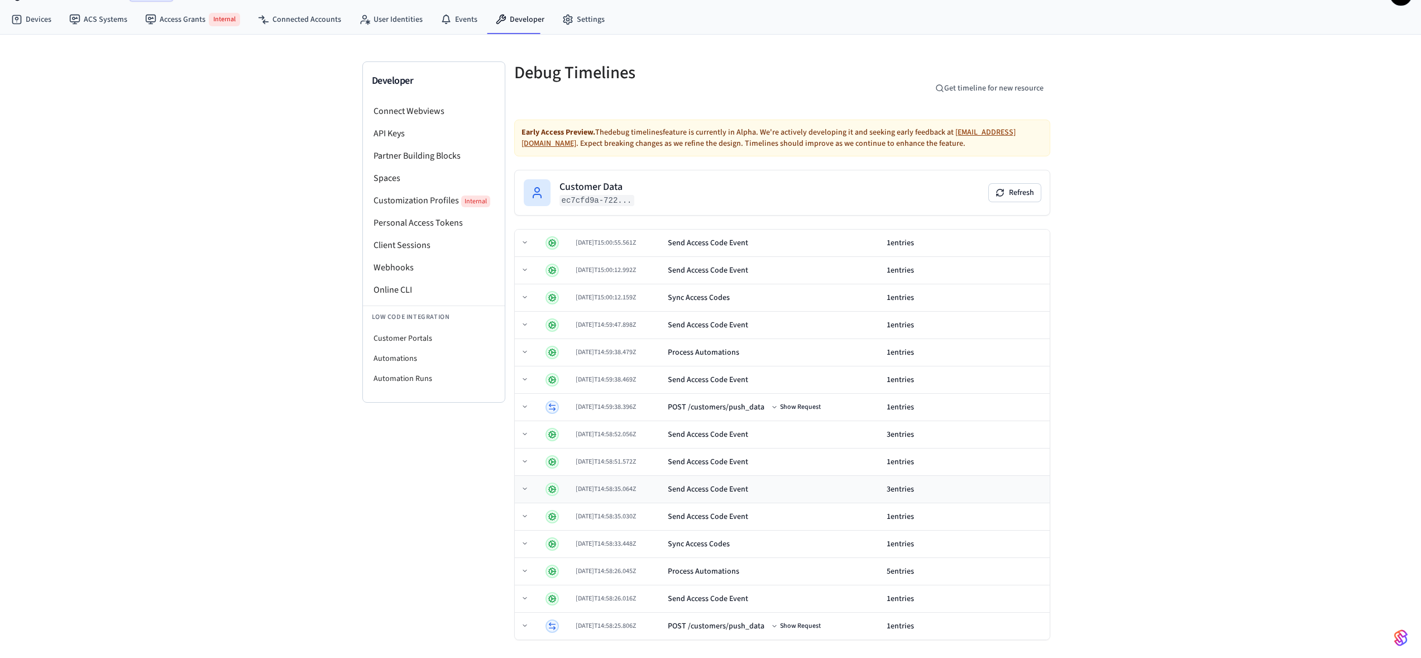
click at [677, 484] on td "Send Access Code Event" at bounding box center [773, 489] width 219 height 27
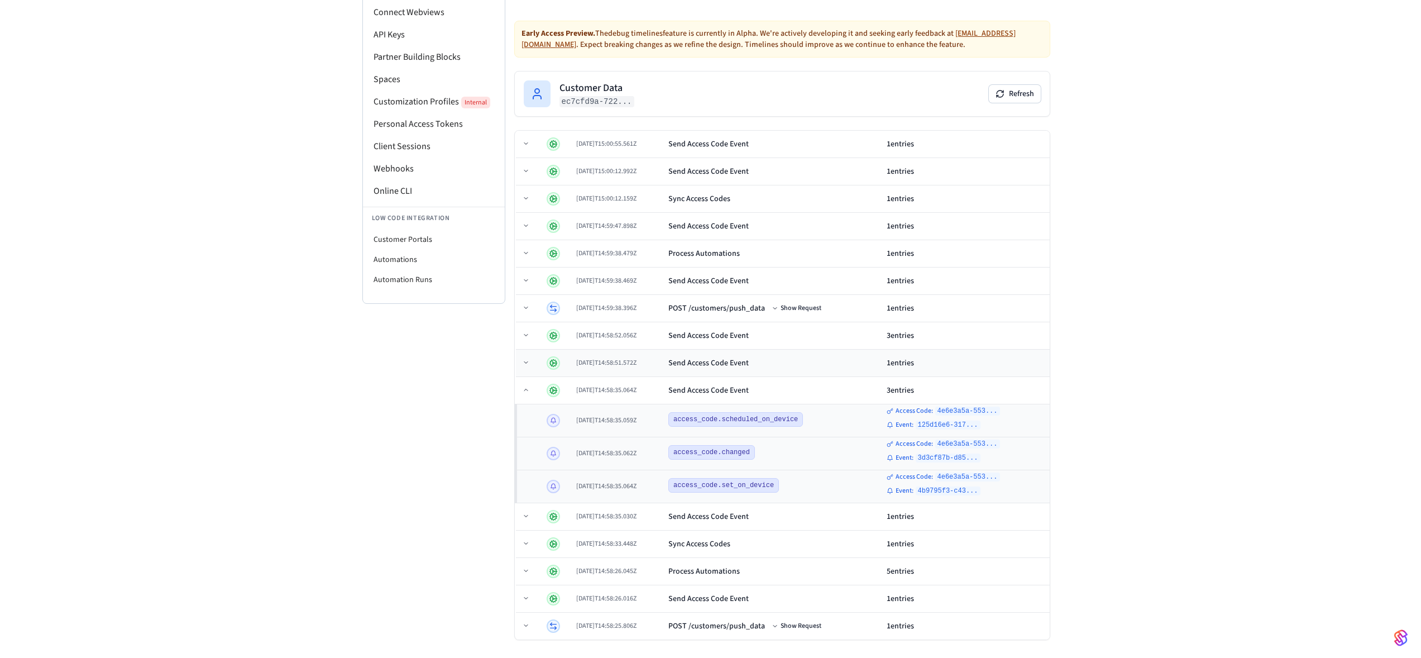
click at [689, 360] on div "Send Access Code Event" at bounding box center [709, 362] width 80 height 11
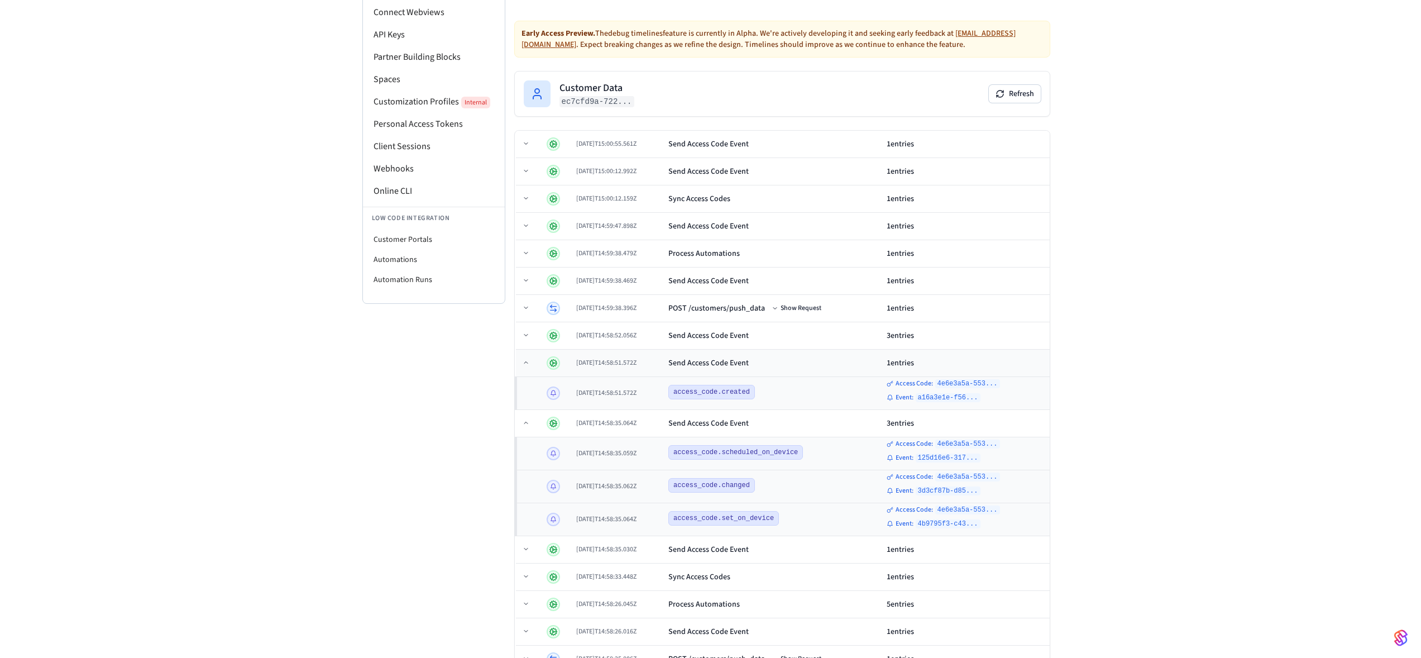
scroll to position [135, 0]
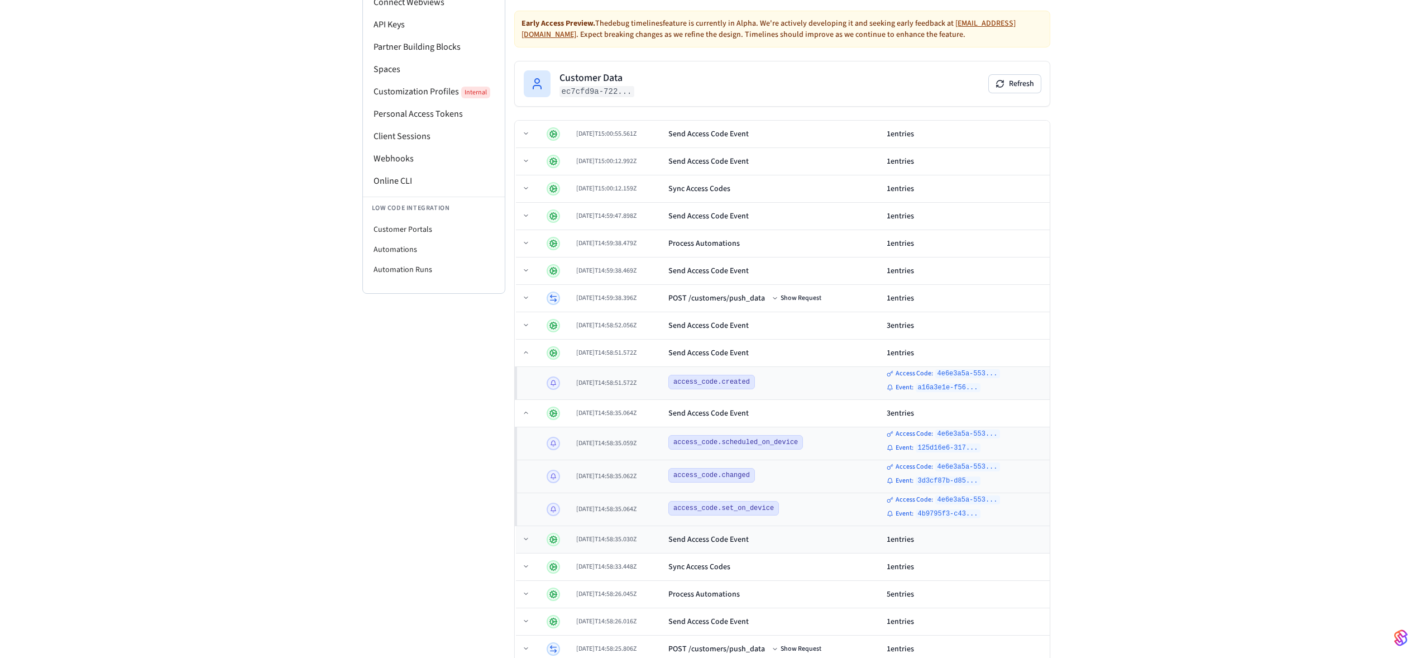
click at [806, 537] on div "Send Access Code Event" at bounding box center [773, 539] width 209 height 11
click at [793, 545] on td "Send Access Code Event" at bounding box center [773, 539] width 218 height 27
click at [762, 572] on div "Sync Access Codes" at bounding box center [773, 566] width 209 height 11
click at [762, 571] on div "Sync Access Codes" at bounding box center [773, 566] width 209 height 11
click at [656, 532] on td "2025-08-29T14:58:35.030Z" at bounding box center [618, 539] width 92 height 27
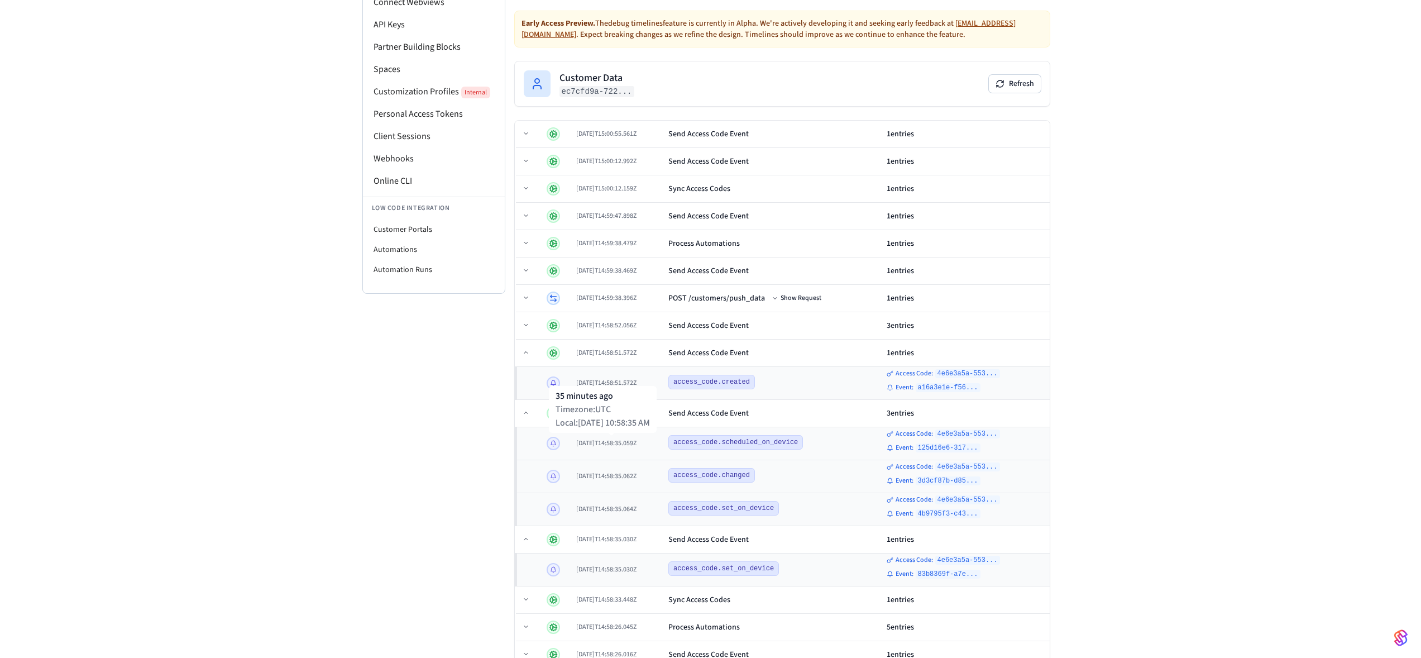
click at [633, 414] on div "Timezone: UTC" at bounding box center [603, 409] width 94 height 13
click at [749, 414] on div "Send Access Code Event" at bounding box center [709, 413] width 80 height 11
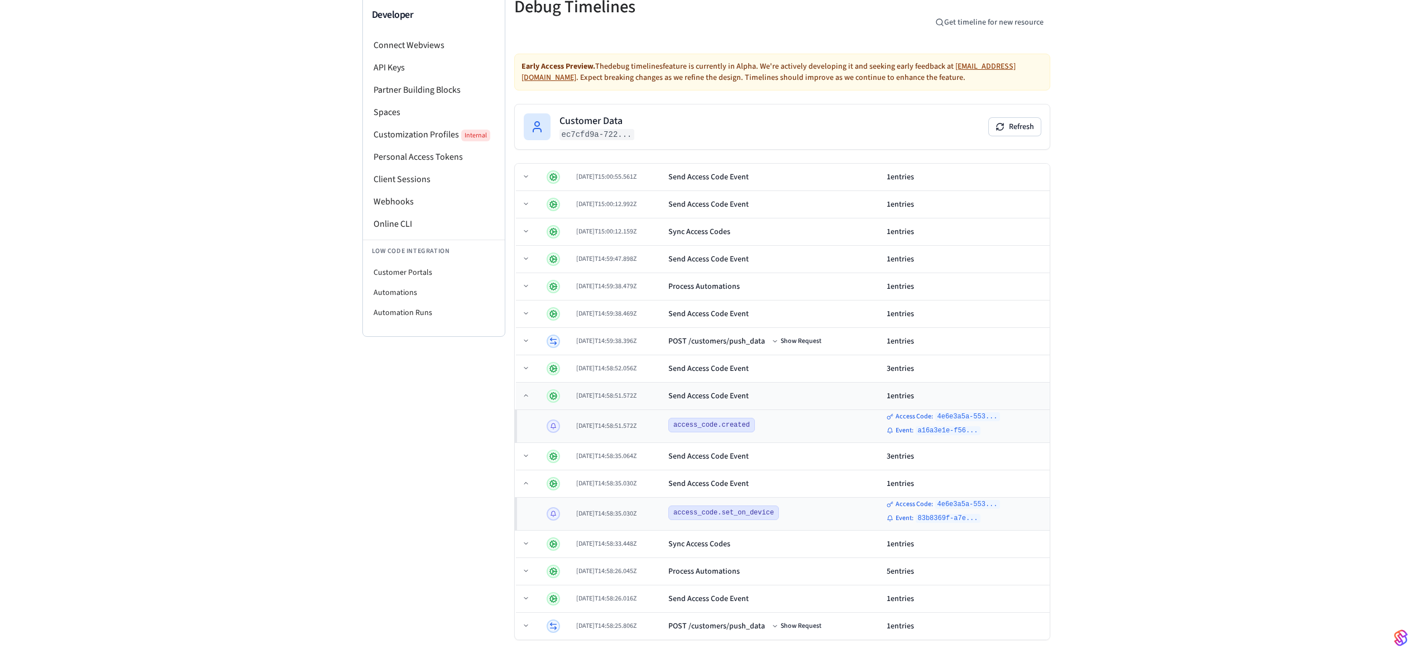
click at [664, 390] on td "2025-08-29T14:58:51.572Z" at bounding box center [618, 396] width 92 height 27
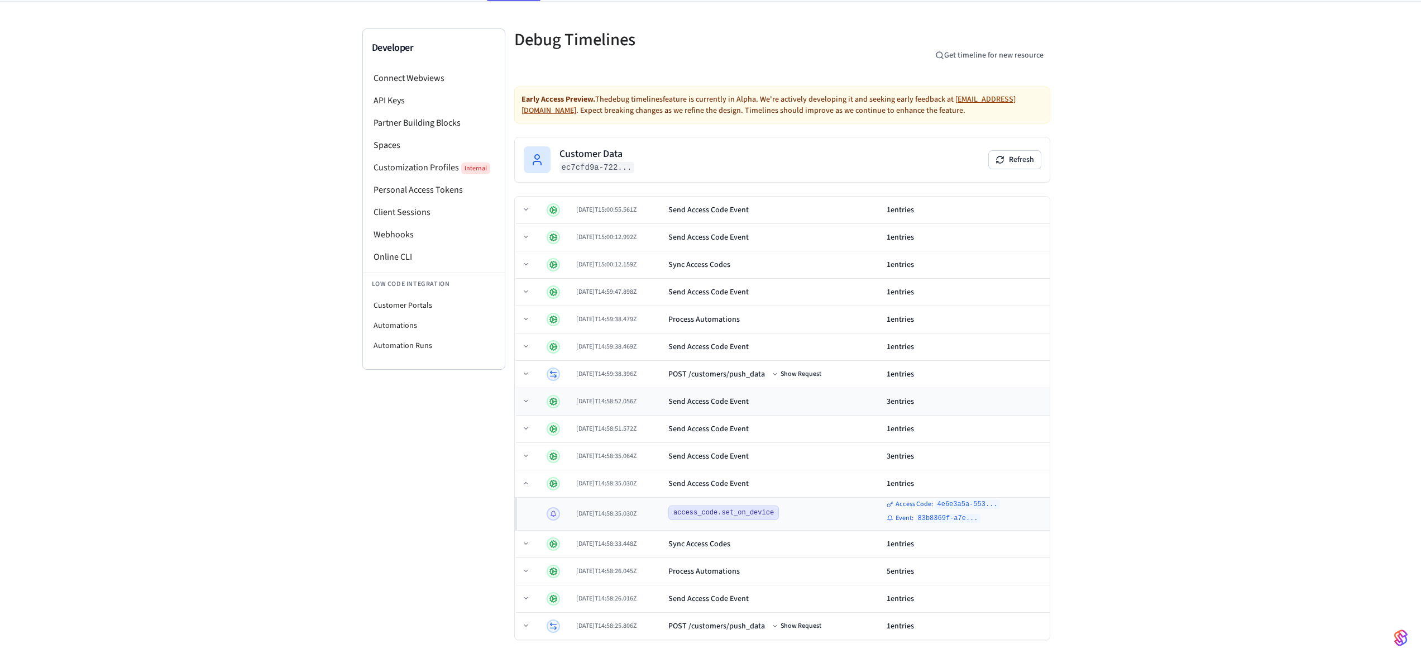
click at [760, 394] on td "Send Access Code Event" at bounding box center [773, 401] width 218 height 27
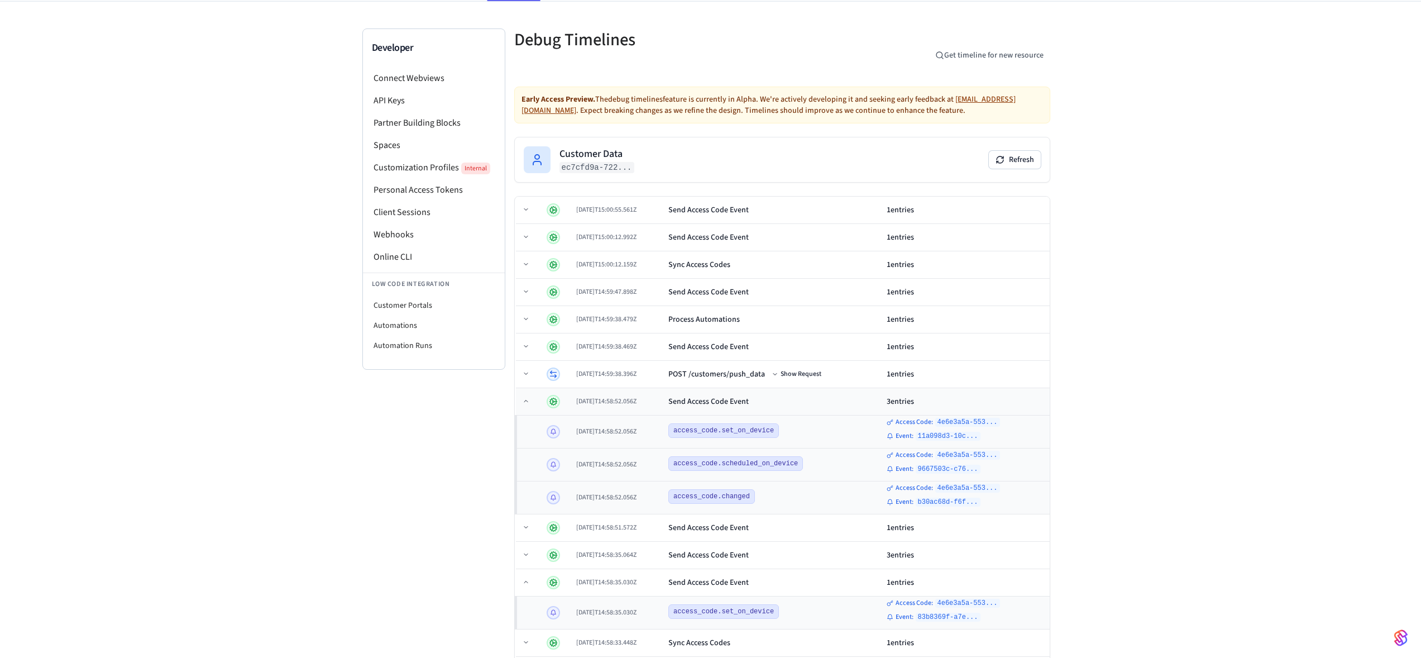
scroll to position [135, 0]
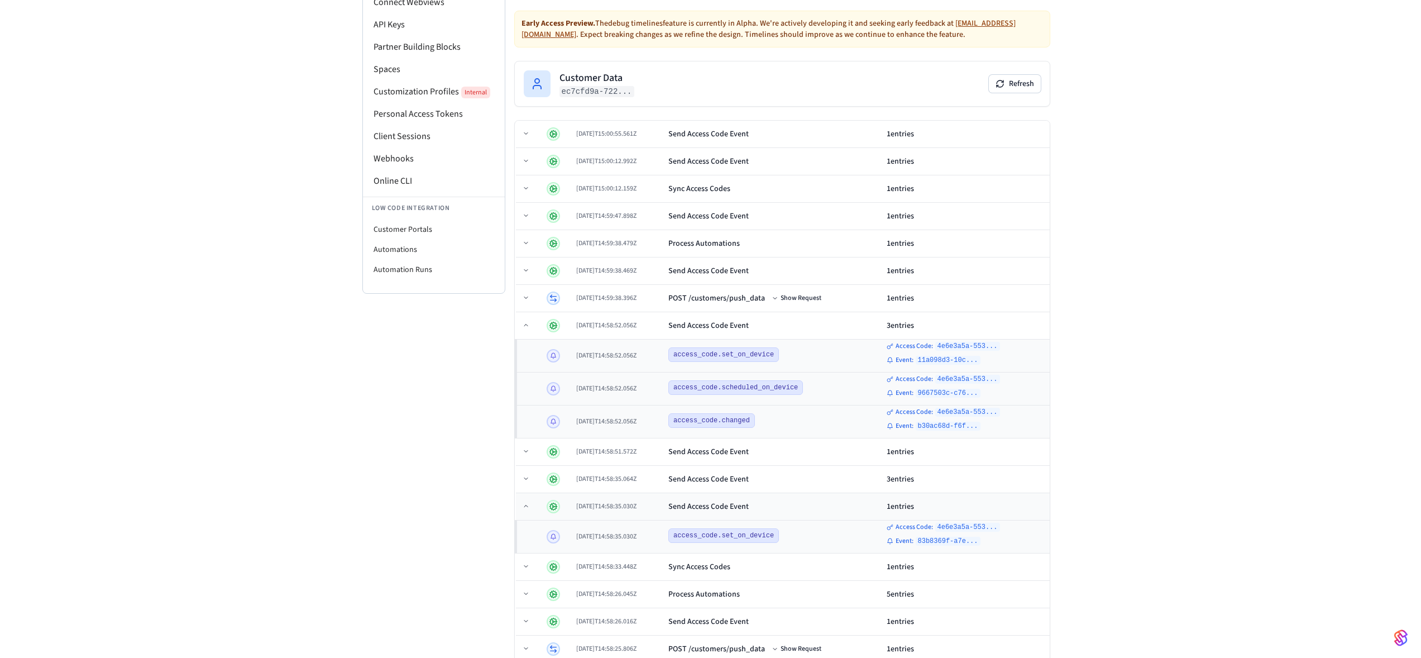
click at [652, 504] on div "2025-08-29T14:58:35.030Z" at bounding box center [617, 506] width 83 height 9
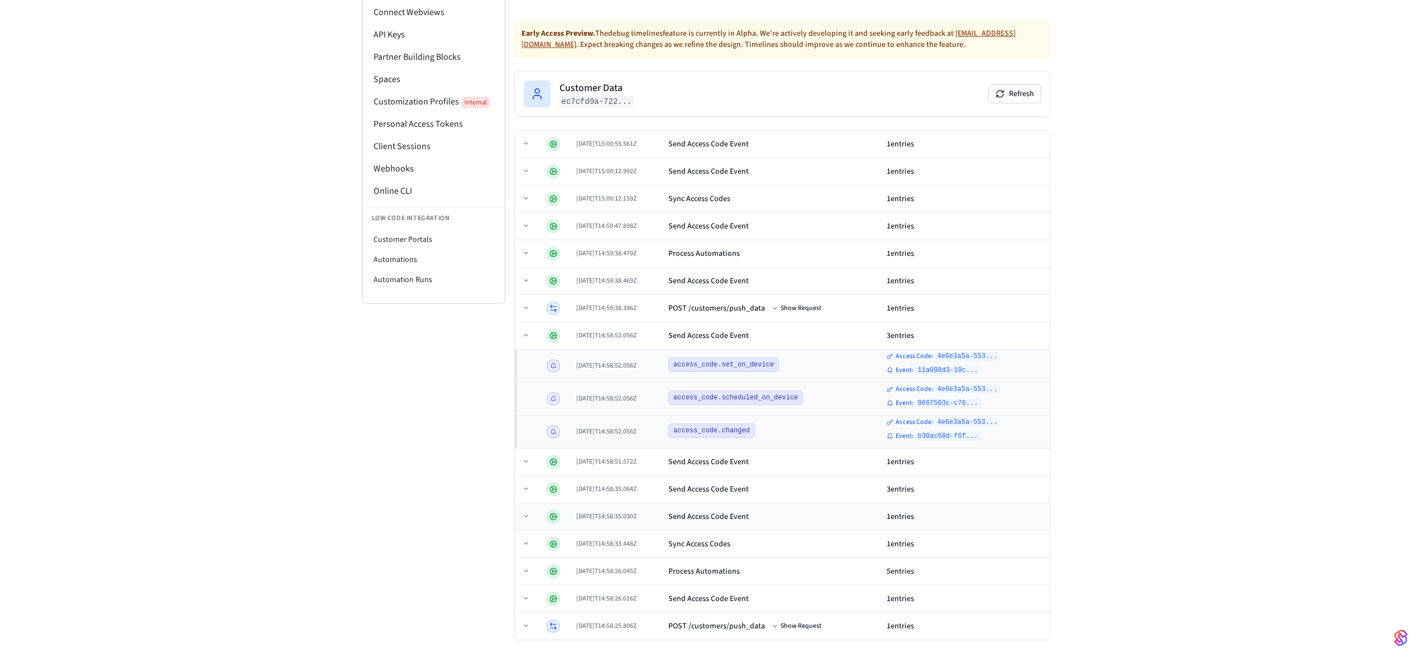
scroll to position [125, 0]
click at [743, 204] on td "Sync Access Codes" at bounding box center [773, 198] width 218 height 27
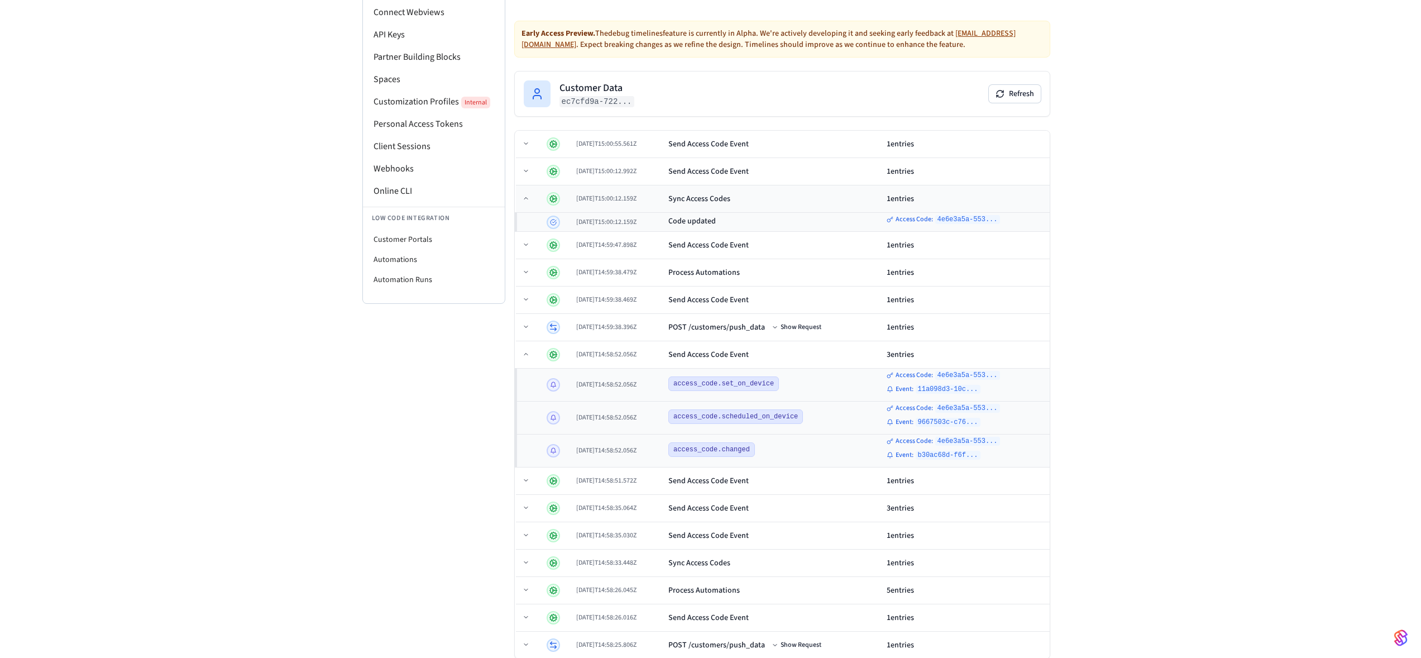
scroll to position [135, 0]
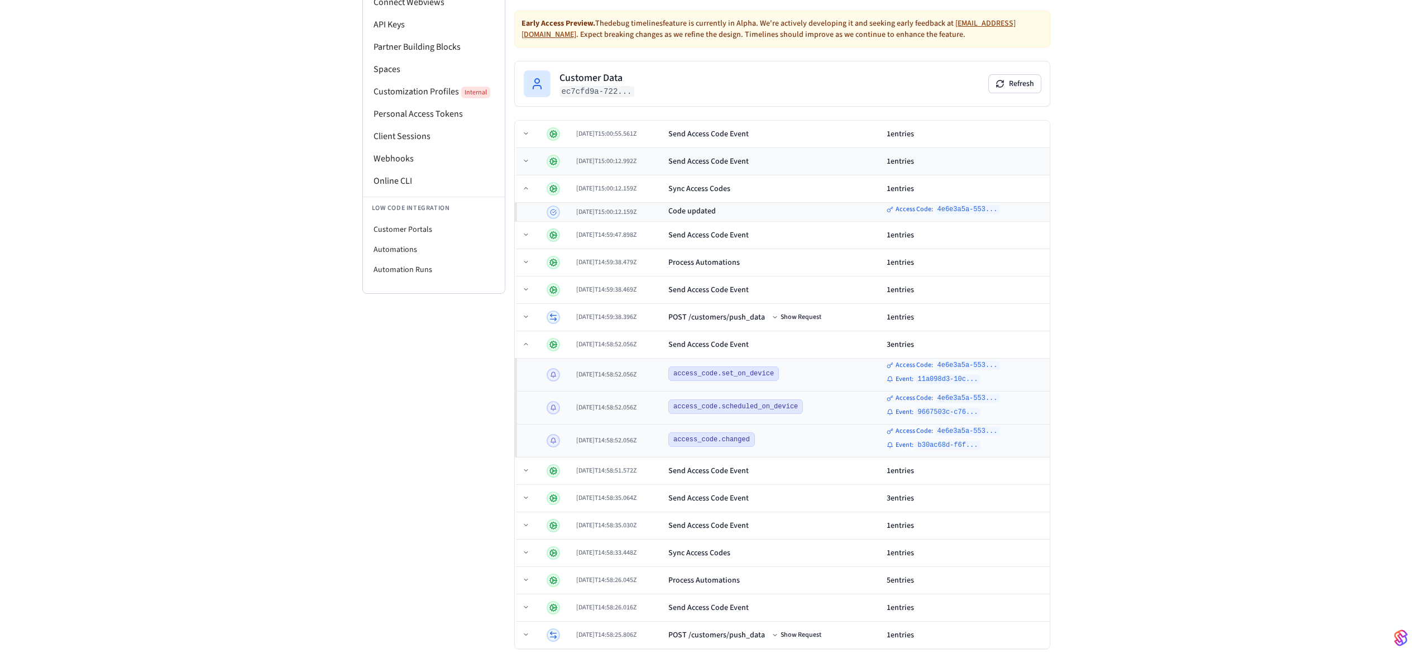
click at [756, 170] on td "Send Access Code Event" at bounding box center [773, 161] width 218 height 27
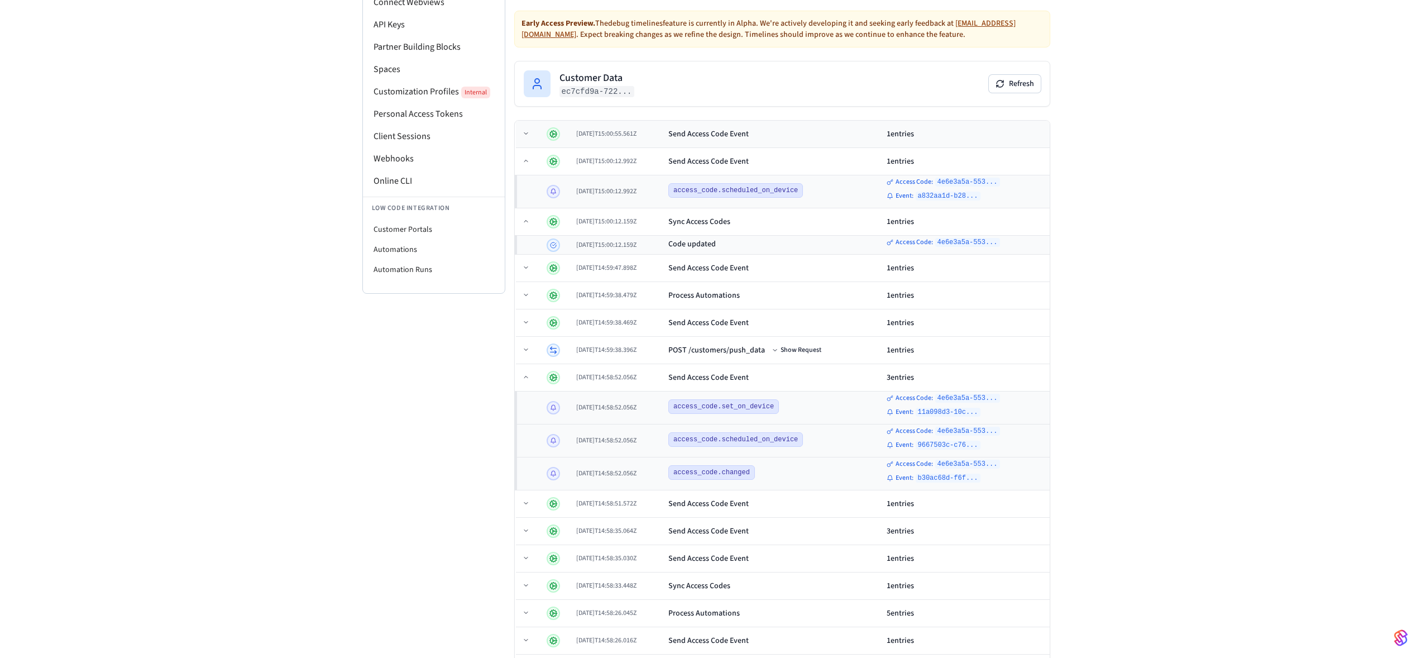
click at [778, 139] on div "Send Access Code Event" at bounding box center [773, 133] width 209 height 11
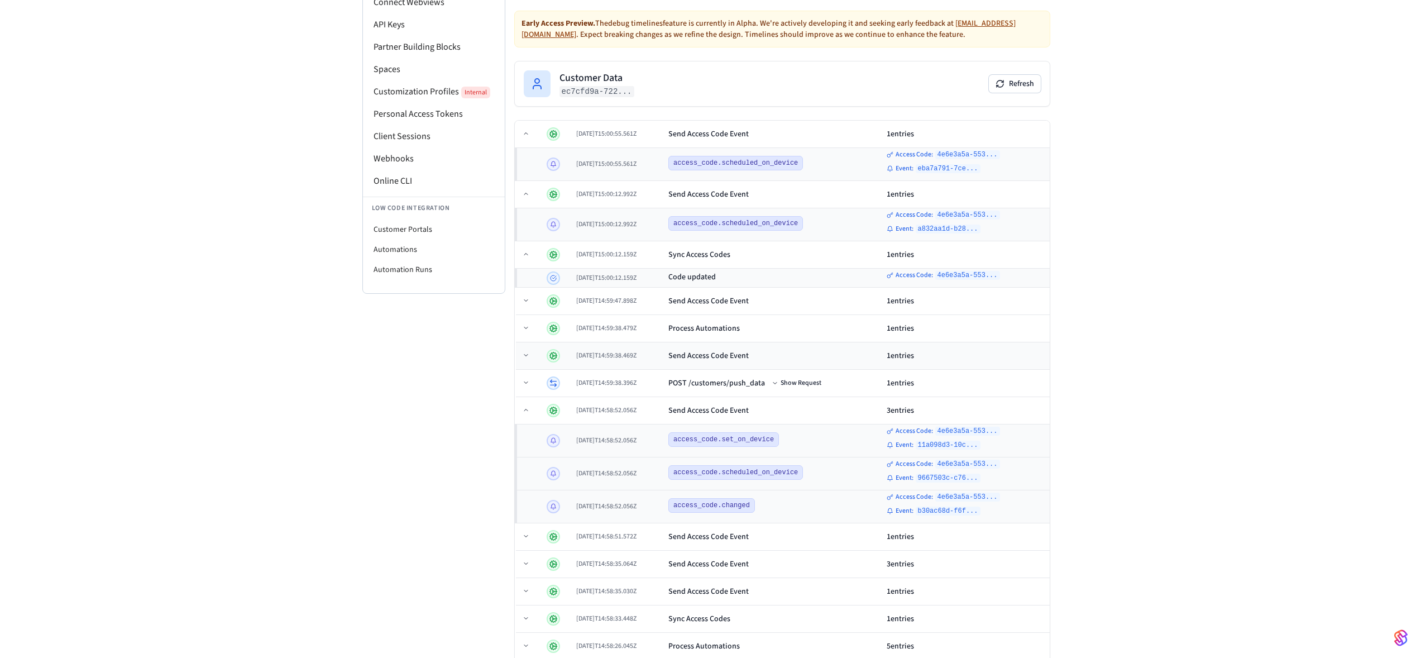
click at [785, 361] on td "Send Access Code Event" at bounding box center [773, 355] width 218 height 27
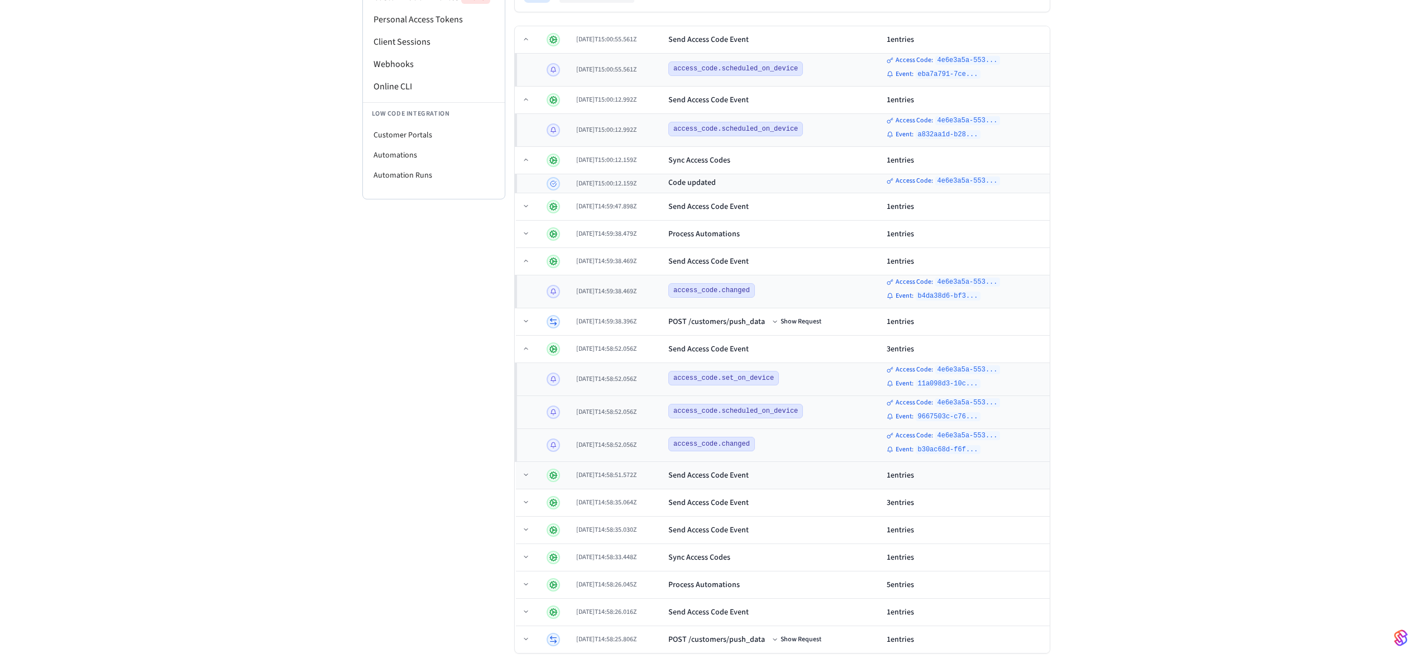
scroll to position [243, 0]
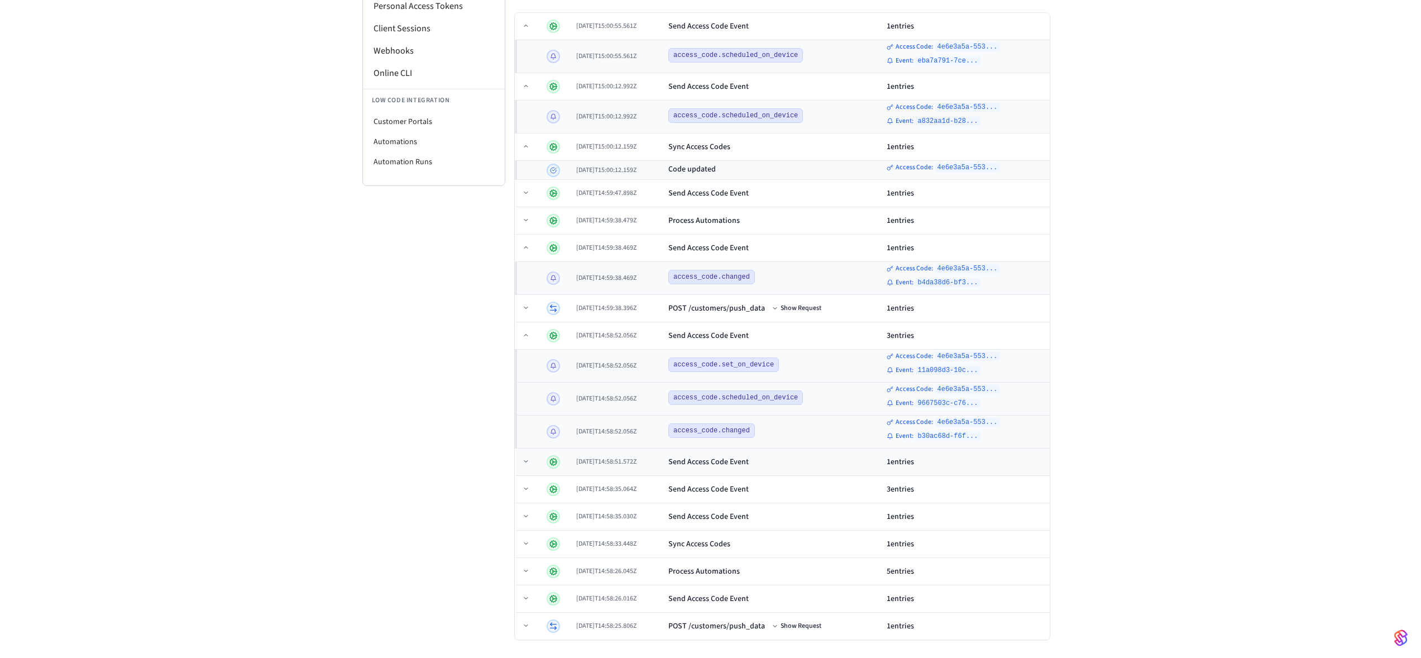
click at [822, 467] on td "Send Access Code Event" at bounding box center [773, 462] width 218 height 27
click at [819, 523] on div "Send Access Code Event" at bounding box center [773, 522] width 209 height 11
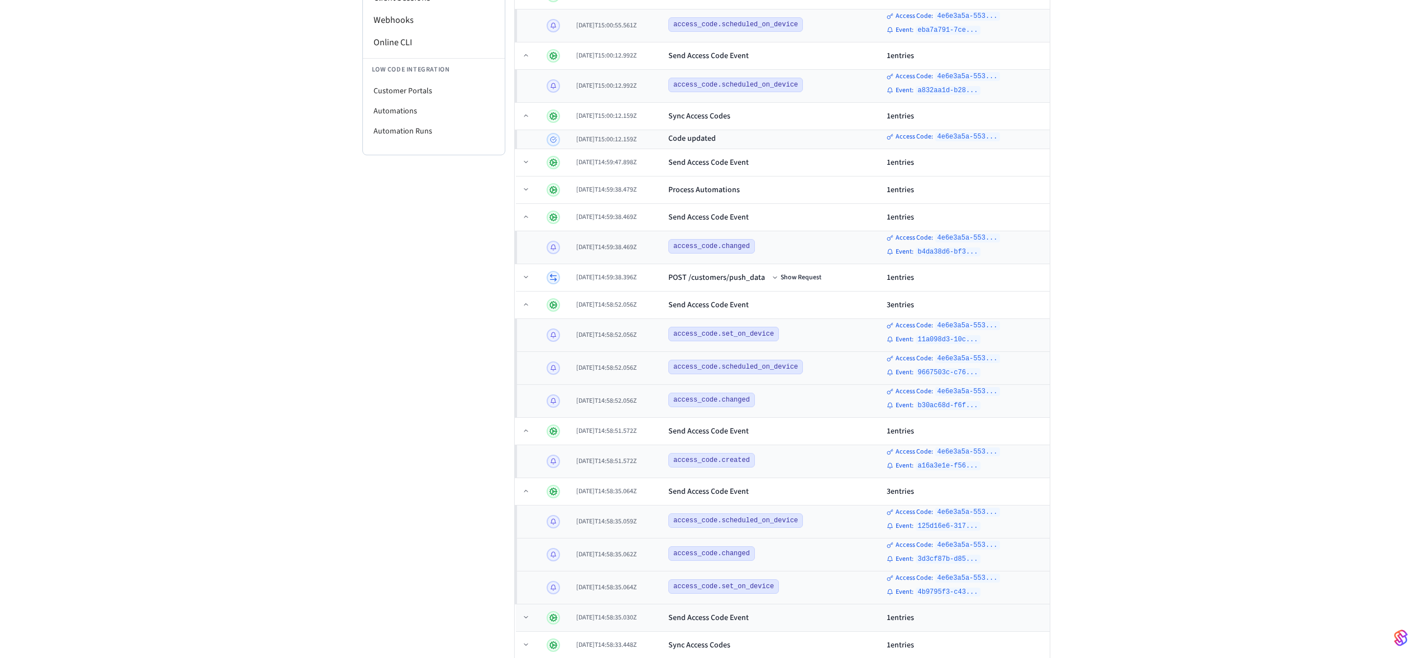
scroll to position [375, 0]
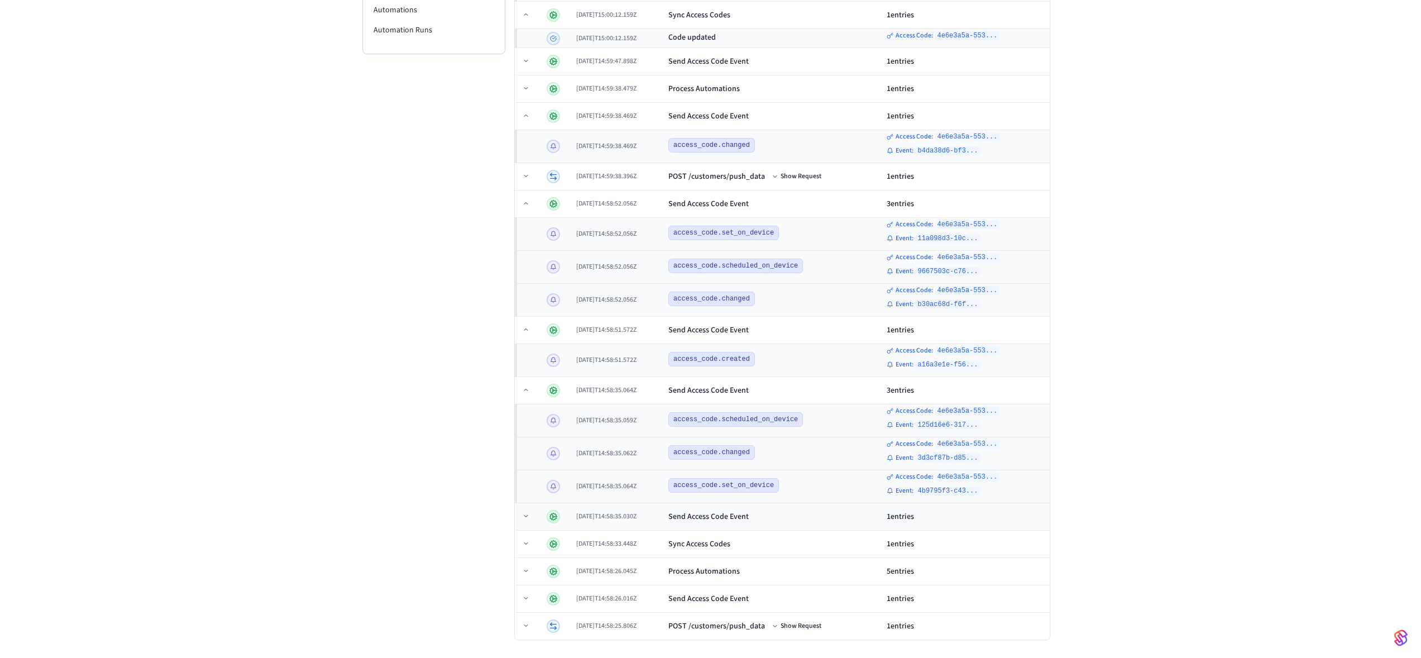
click at [823, 520] on div "Send Access Code Event" at bounding box center [773, 516] width 209 height 11
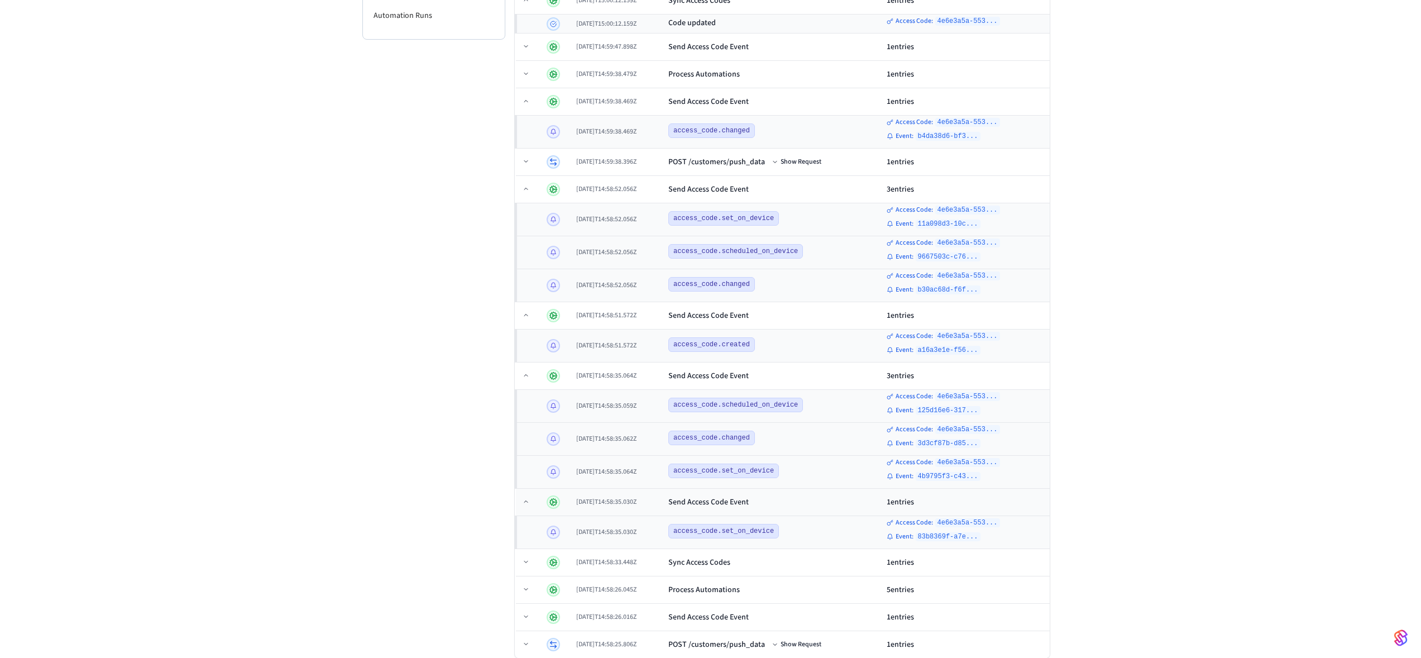
scroll to position [408, 0]
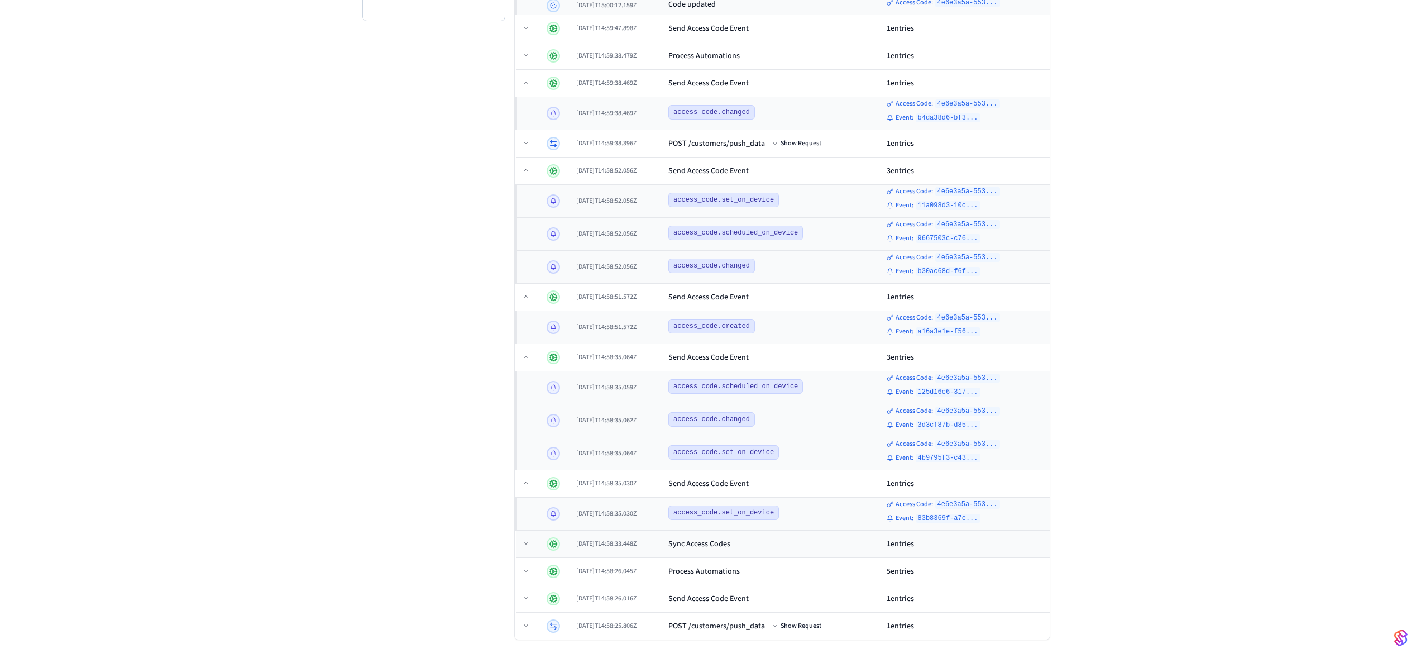
click at [796, 551] on td "Sync Access Codes" at bounding box center [773, 544] width 218 height 27
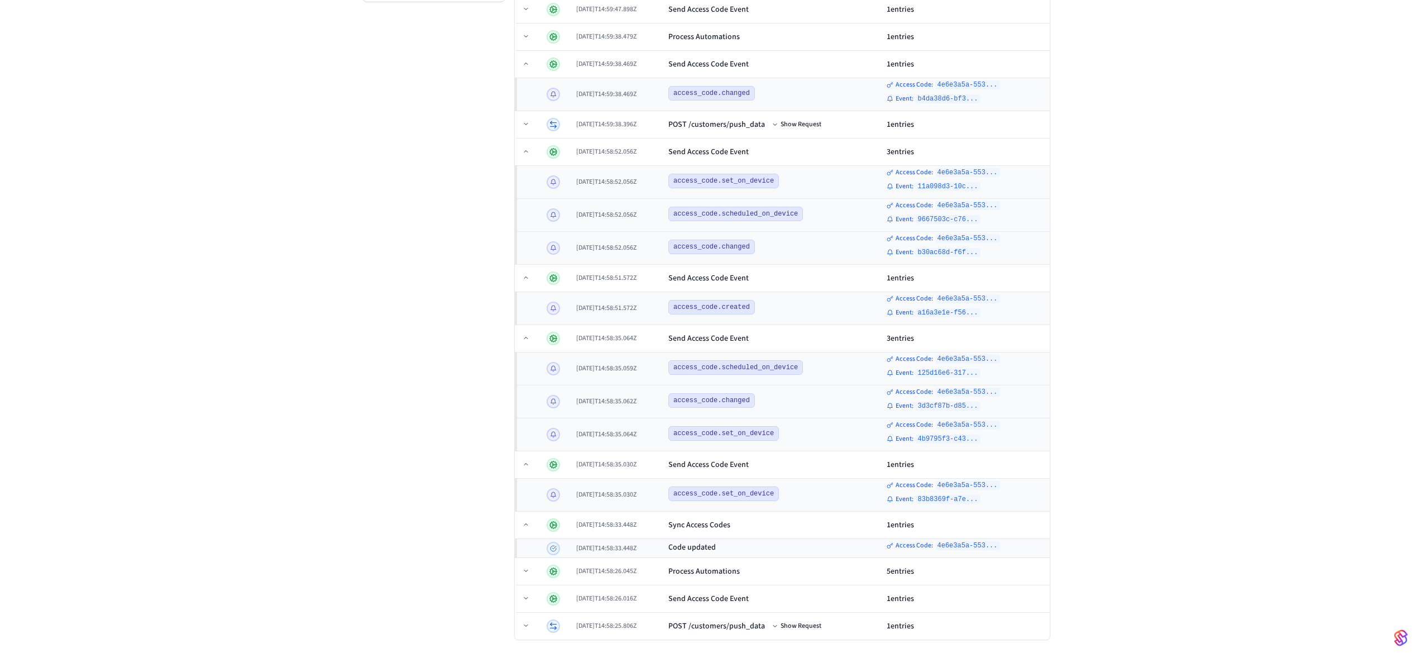
scroll to position [424, 0]
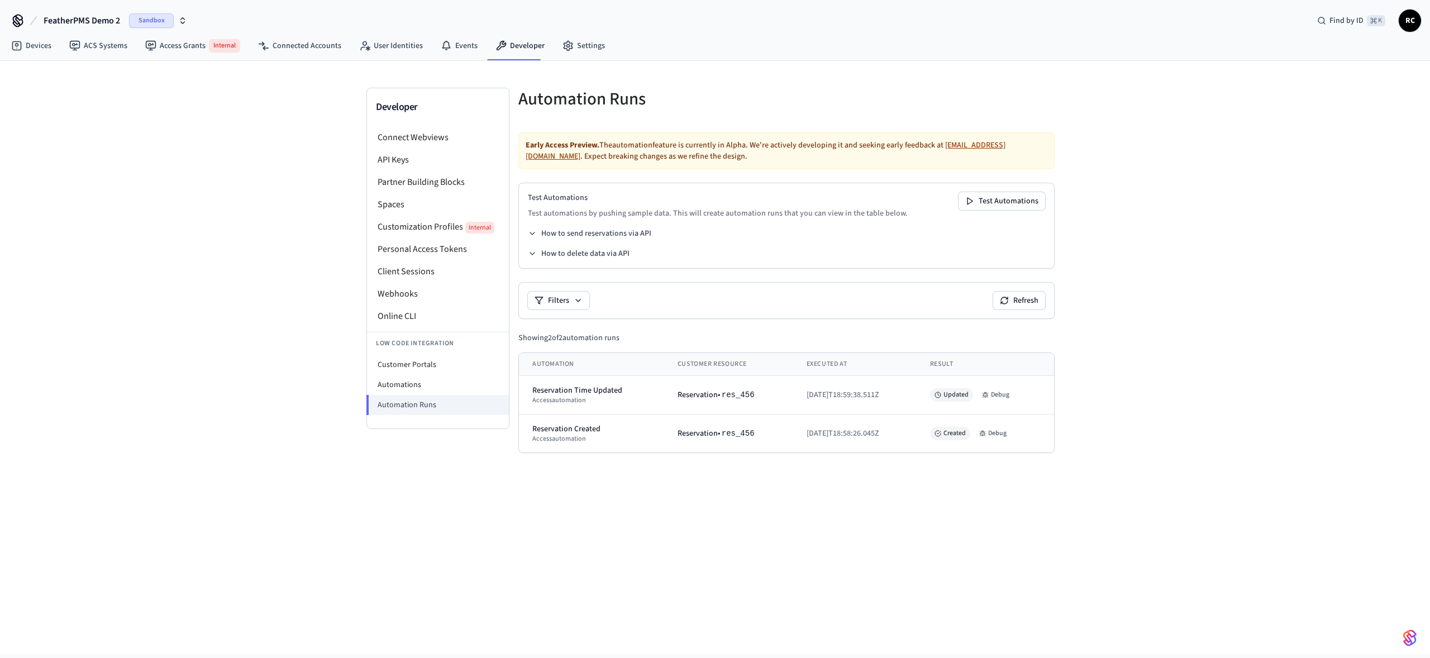
click at [778, 509] on div "Developer Connect Webviews API Keys Partner Building Blocks Spaces Customizatio…" at bounding box center [715, 357] width 1430 height 593
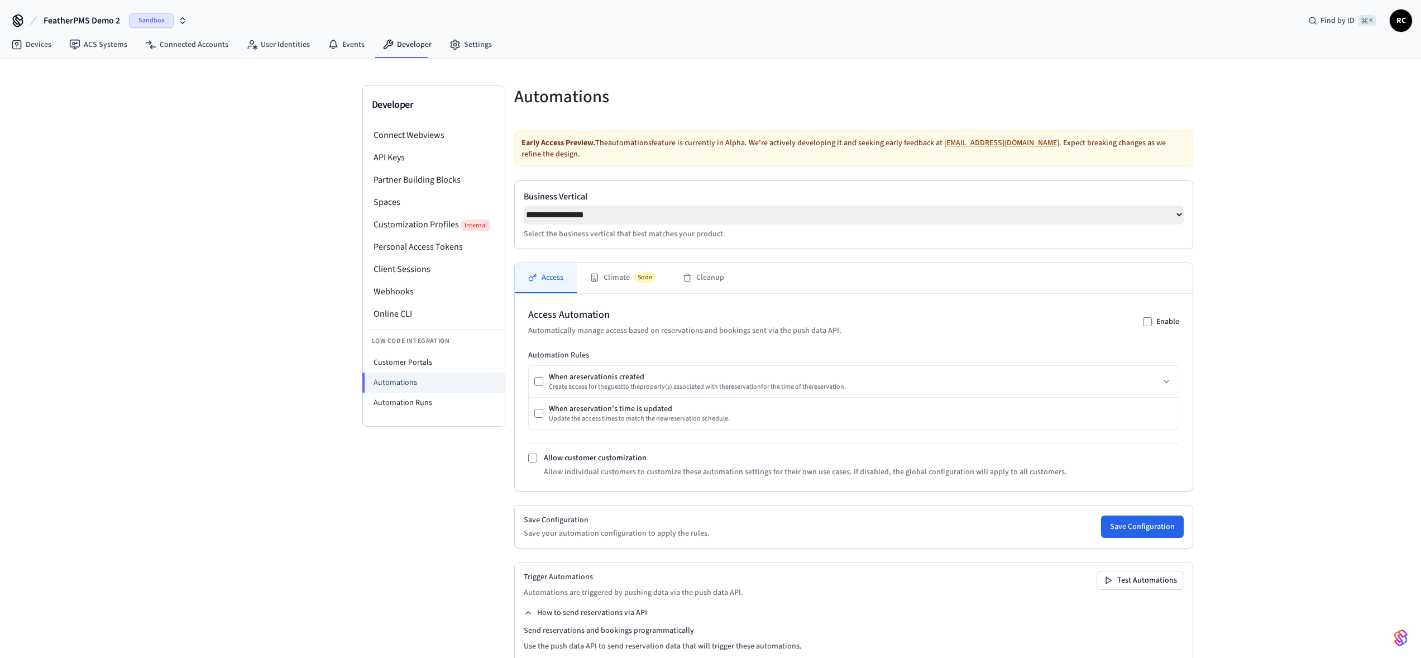
select select "**********"
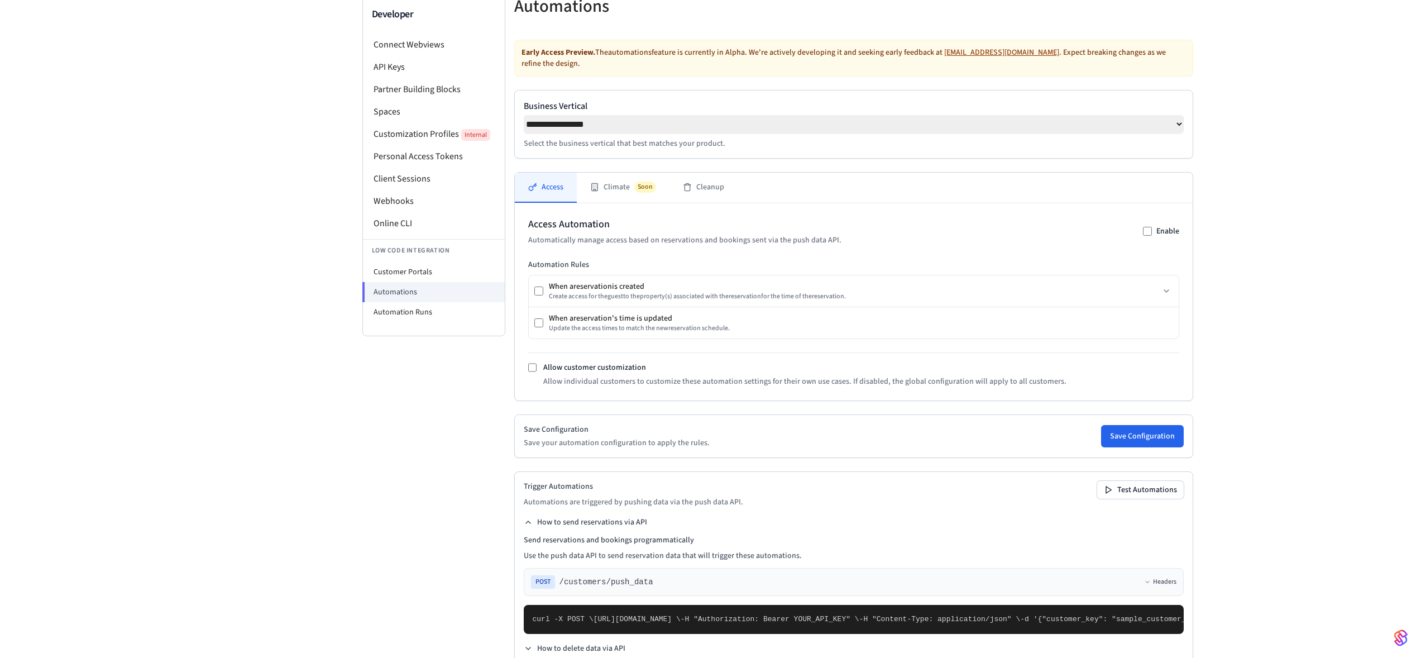
click at [208, 411] on div "**********" at bounding box center [710, 324] width 1421 height 713
click at [231, 208] on div "**********" at bounding box center [710, 324] width 1421 height 713
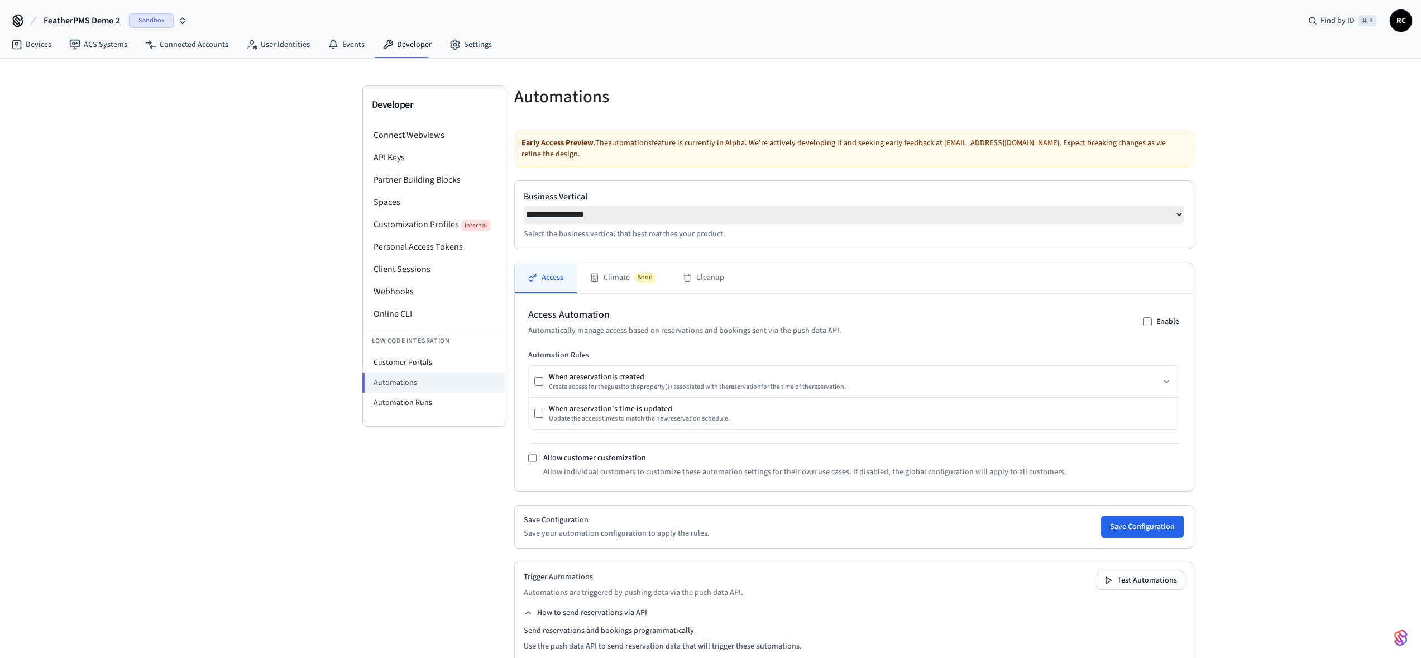
scroll to position [2, 0]
